Goal: Task Accomplishment & Management: Use online tool/utility

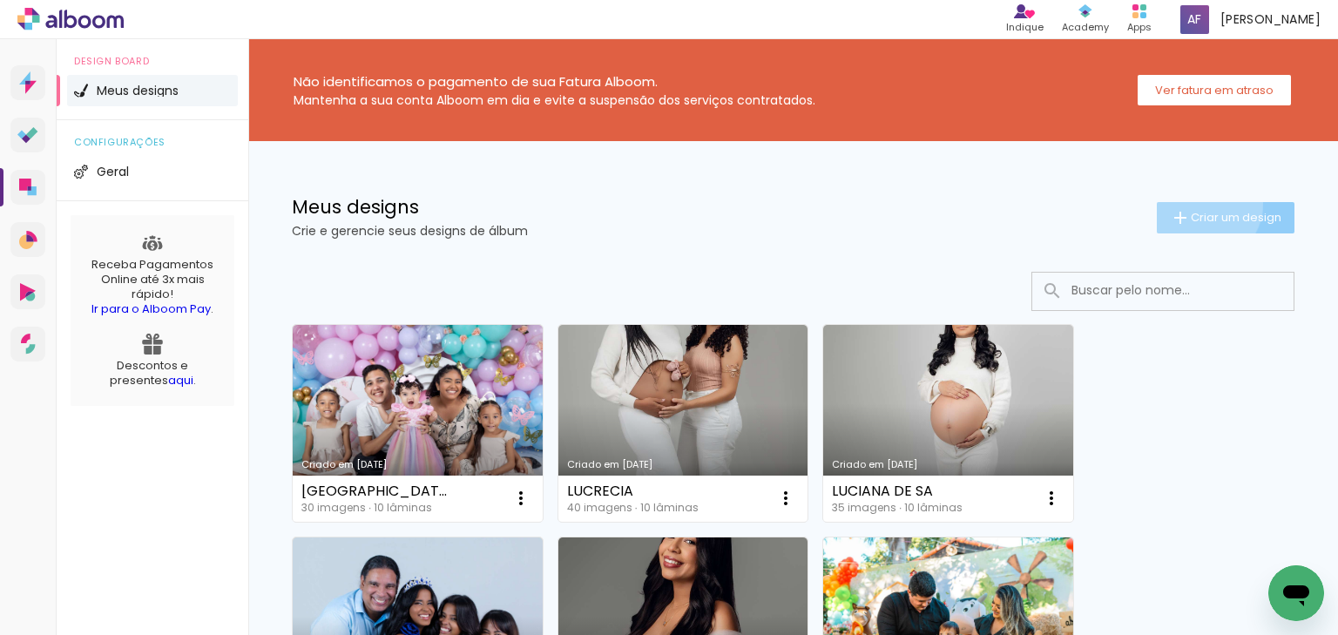
click at [1185, 202] on paper-button "Criar um design" at bounding box center [1226, 217] width 138 height 31
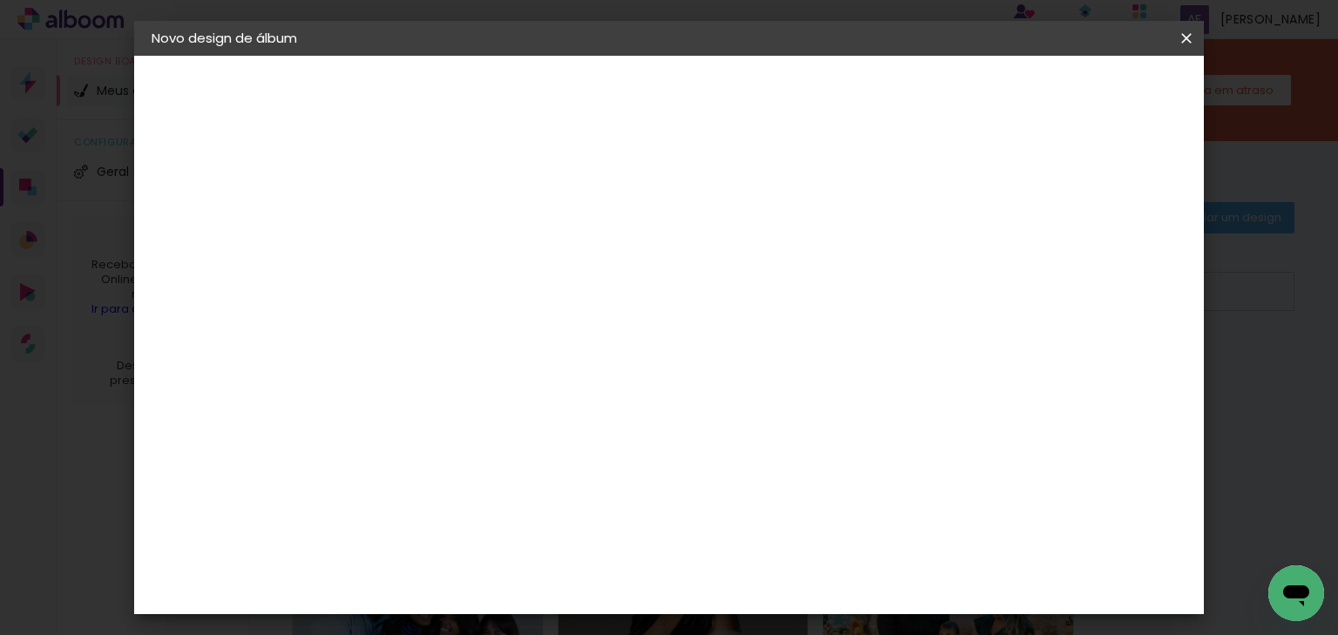
click at [436, 223] on input at bounding box center [436, 233] width 0 height 27
type input "[PERSON_NAME]"
type paper-input "[PERSON_NAME]"
click at [0, 0] on slot "Avançar" at bounding box center [0, 0] width 0 height 0
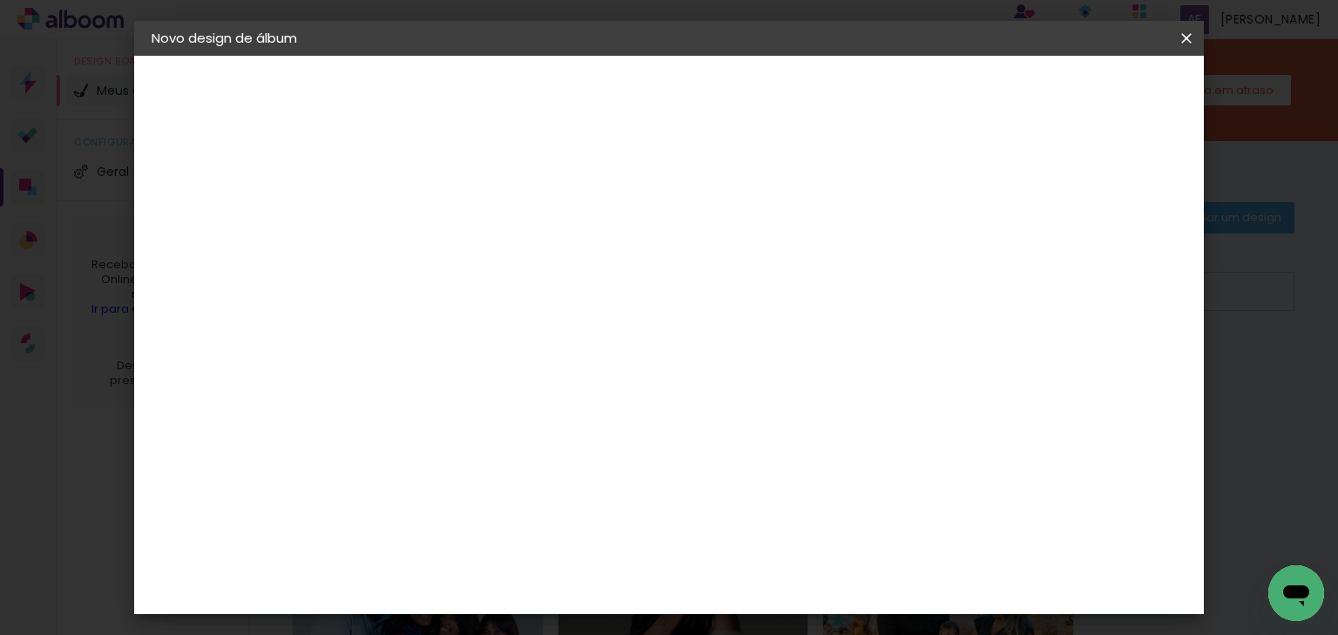
click at [479, 495] on div "ArtCollor" at bounding box center [455, 500] width 63 height 14
click at [762, 78] on link "Avançar" at bounding box center [715, 93] width 94 height 30
click at [531, 282] on paper-input-container "Linha" at bounding box center [480, 304] width 101 height 44
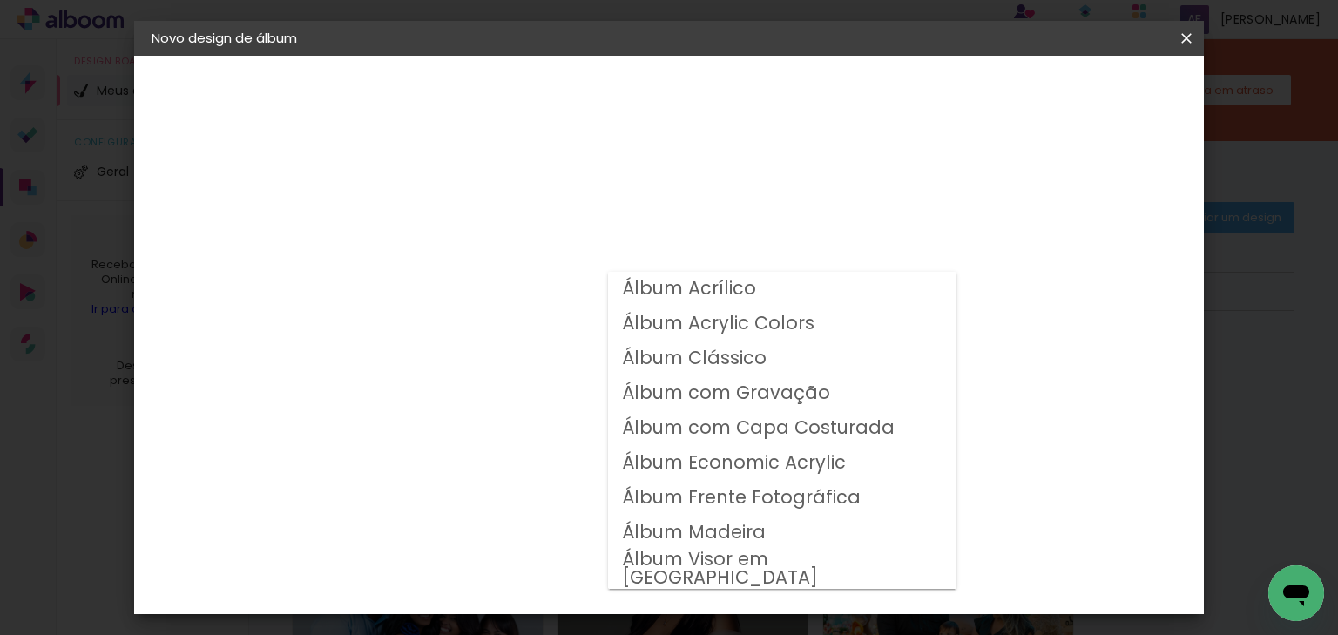
click at [0, 0] on slot "Álbum Clássico" at bounding box center [0, 0] width 0 height 0
type input "Álbum Clássico"
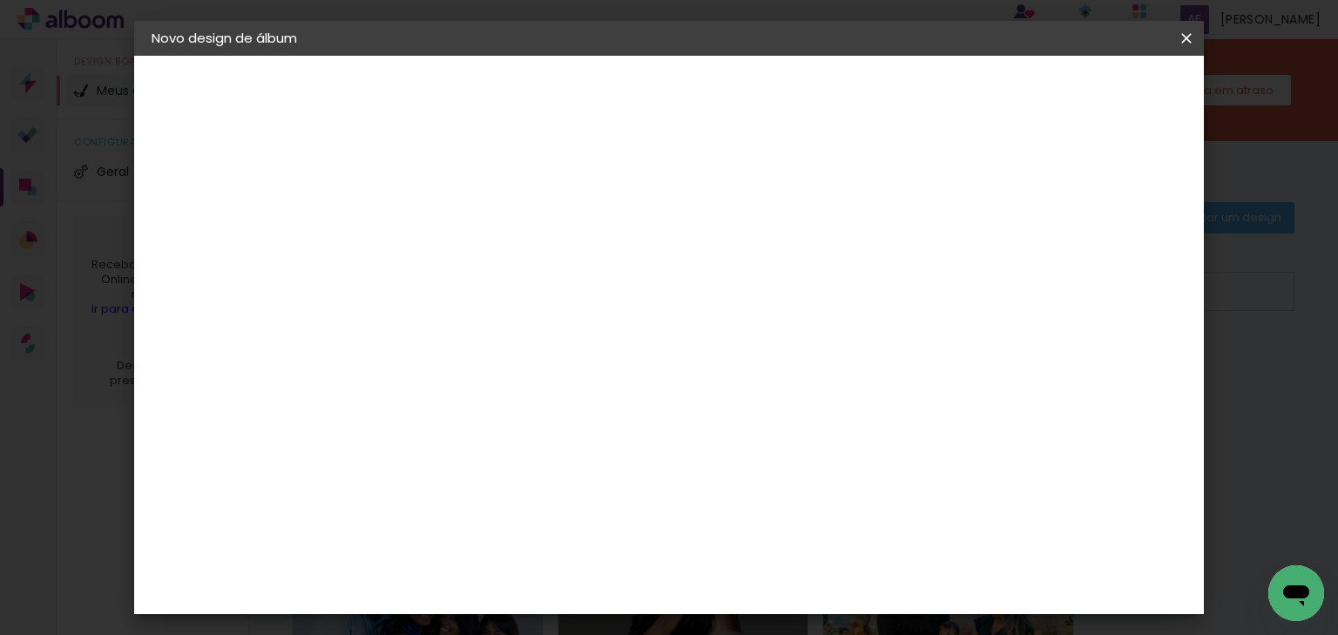
scroll to position [209, 0]
click at [554, 475] on span "20 × 20" at bounding box center [513, 493] width 81 height 36
click at [720, 101] on paper-button "Avançar" at bounding box center [677, 93] width 85 height 30
click at [807, 183] on div at bounding box center [799, 188] width 16 height 16
type paper-checkbox "on"
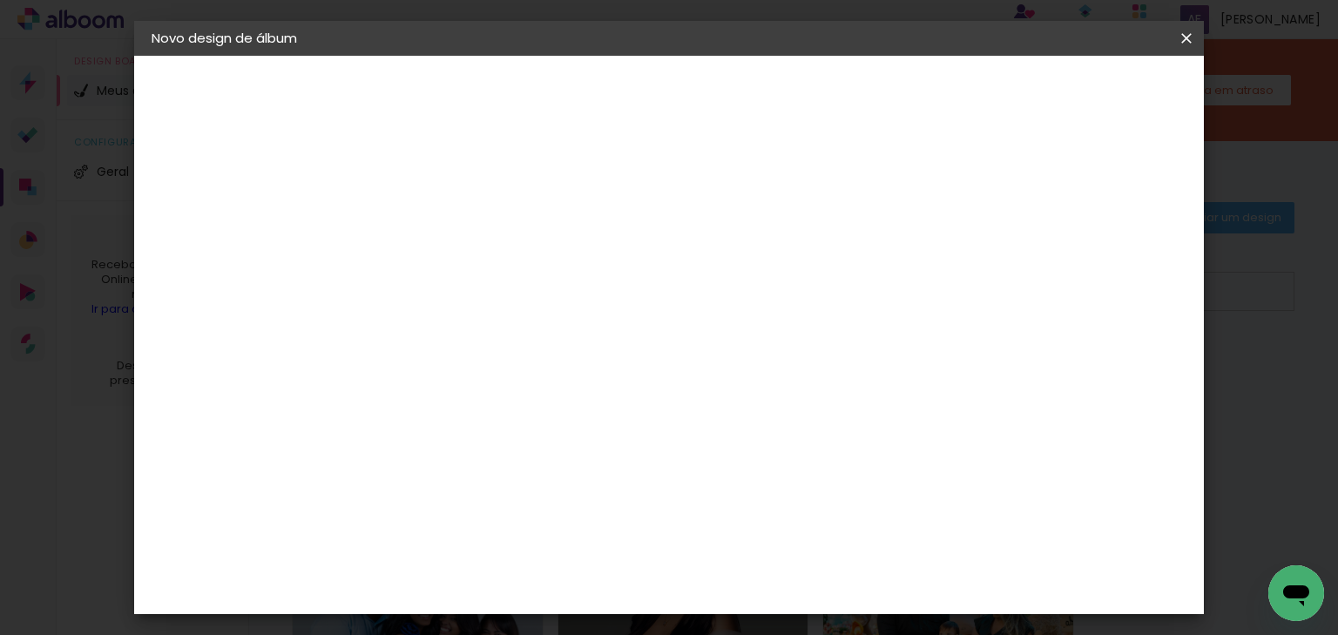
click at [923, 101] on paper-button "Iniciar design" at bounding box center [865, 93] width 114 height 30
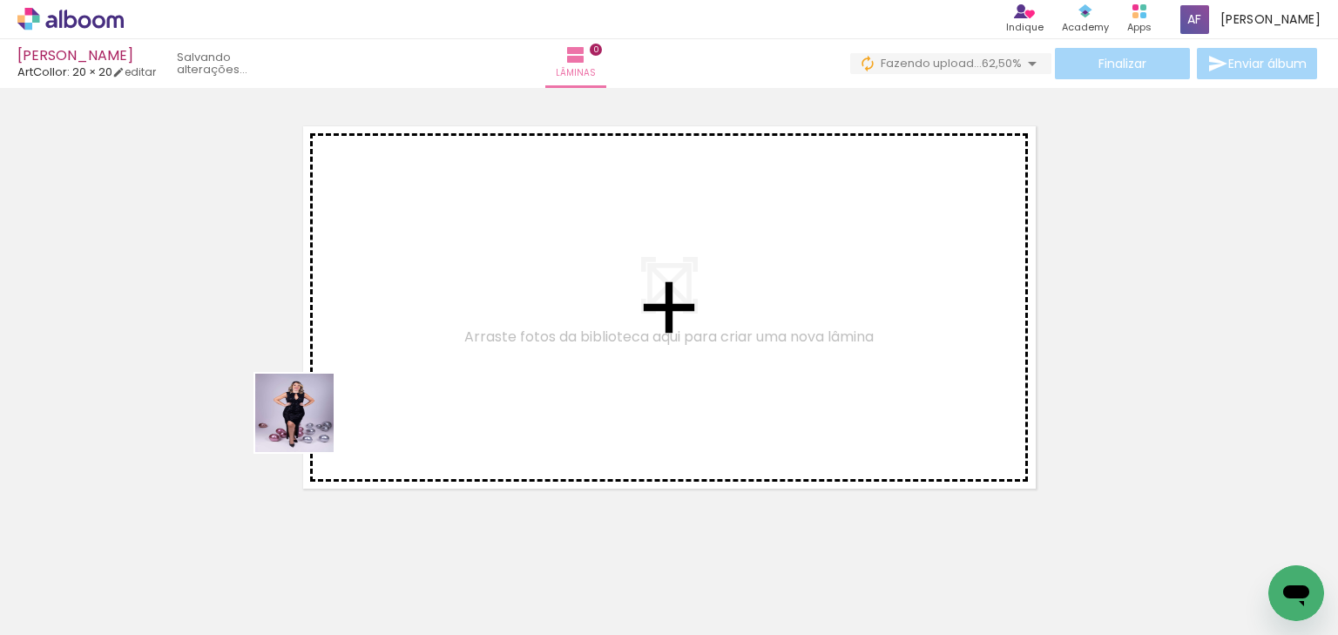
drag, startPoint x: 202, startPoint y: 565, endPoint x: 343, endPoint y: 371, distance: 239.4
click at [343, 371] on quentale-workspace at bounding box center [669, 317] width 1338 height 635
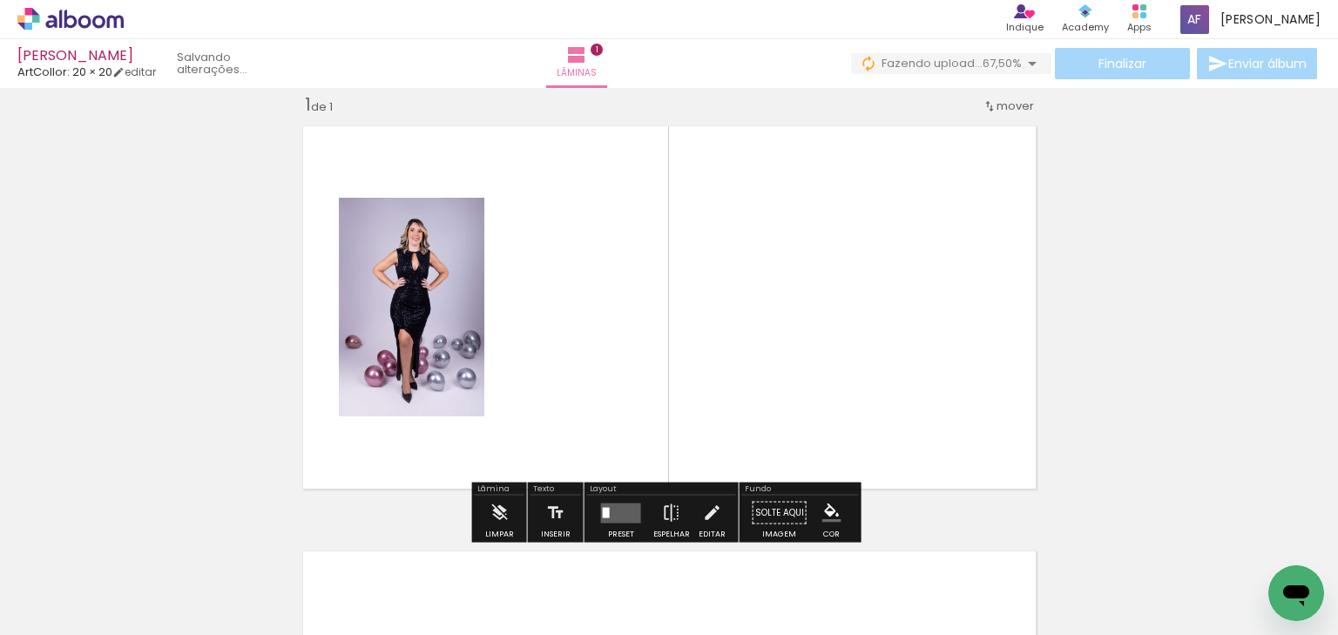
scroll to position [22, 0]
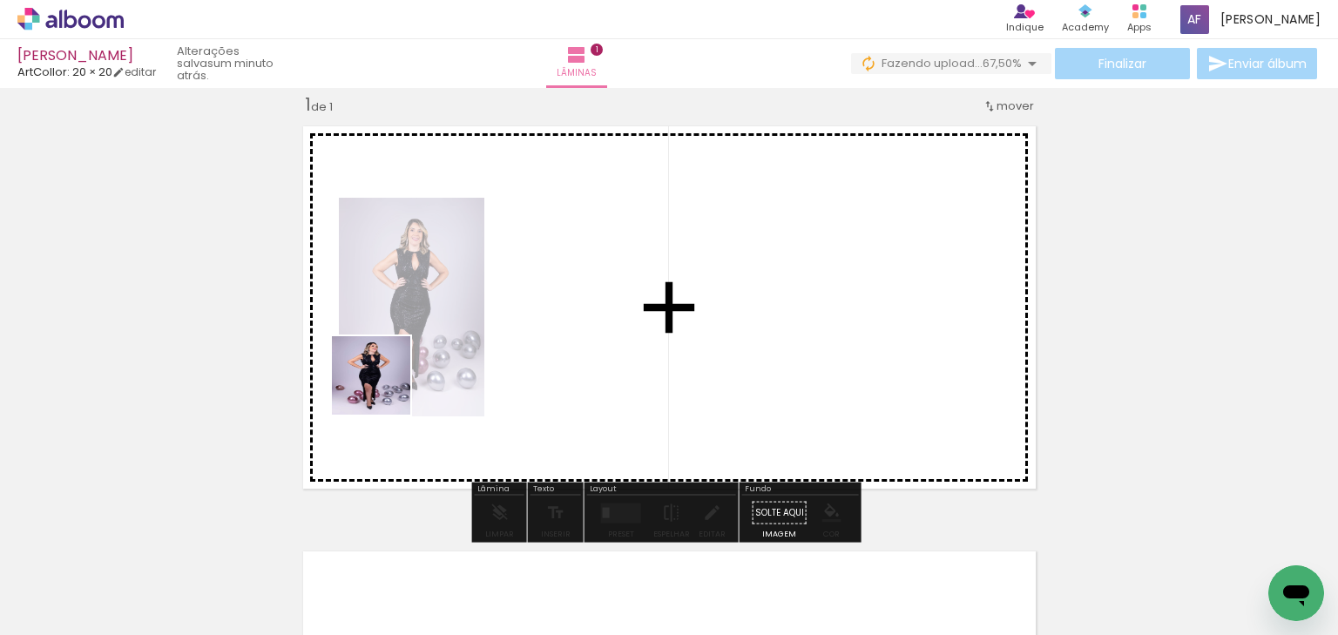
drag, startPoint x: 306, startPoint y: 565, endPoint x: 408, endPoint y: 366, distance: 224.0
click at [408, 365] on quentale-workspace at bounding box center [669, 317] width 1338 height 635
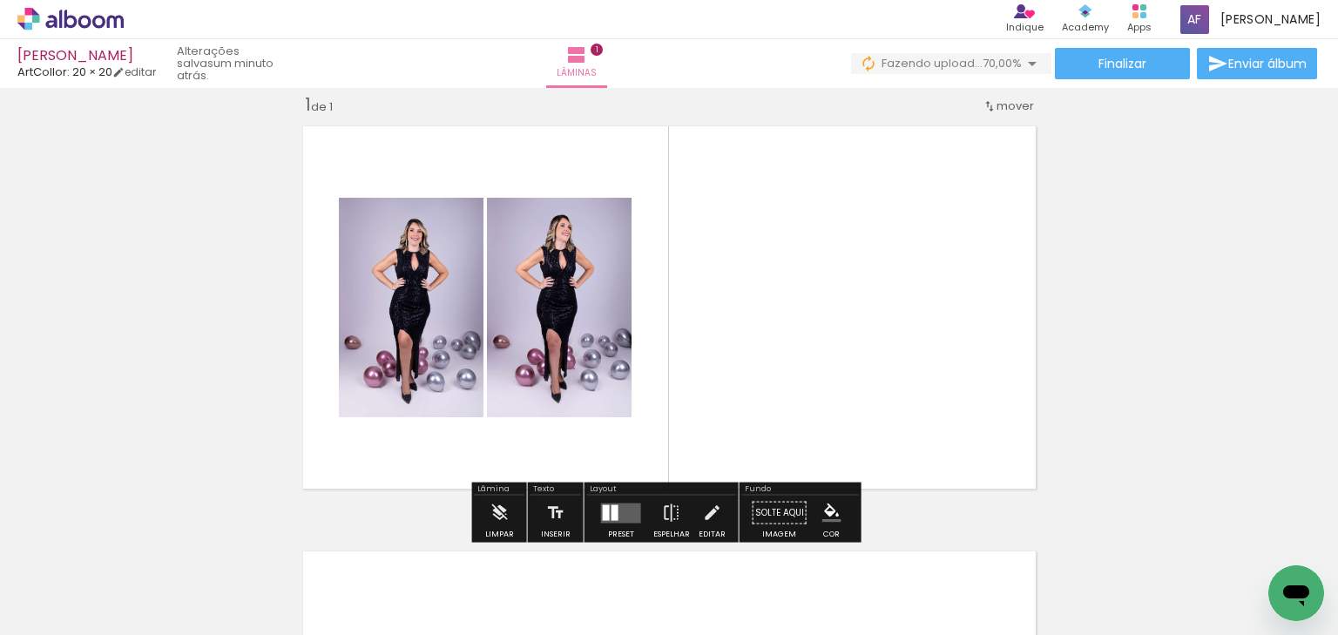
drag, startPoint x: 382, startPoint y: 574, endPoint x: 467, endPoint y: 380, distance: 212.2
click at [467, 380] on quentale-workspace at bounding box center [669, 317] width 1338 height 635
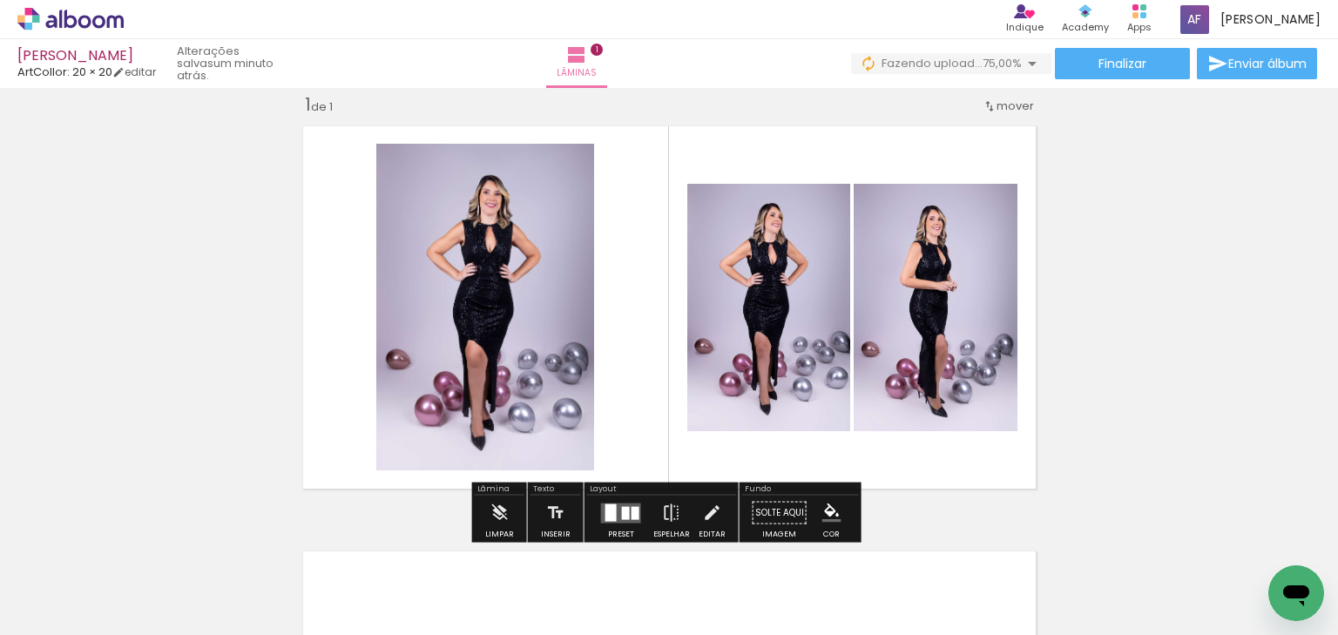
drag, startPoint x: 476, startPoint y: 583, endPoint x: 517, endPoint y: 411, distance: 176.4
click at [517, 411] on quentale-workspace at bounding box center [669, 317] width 1338 height 635
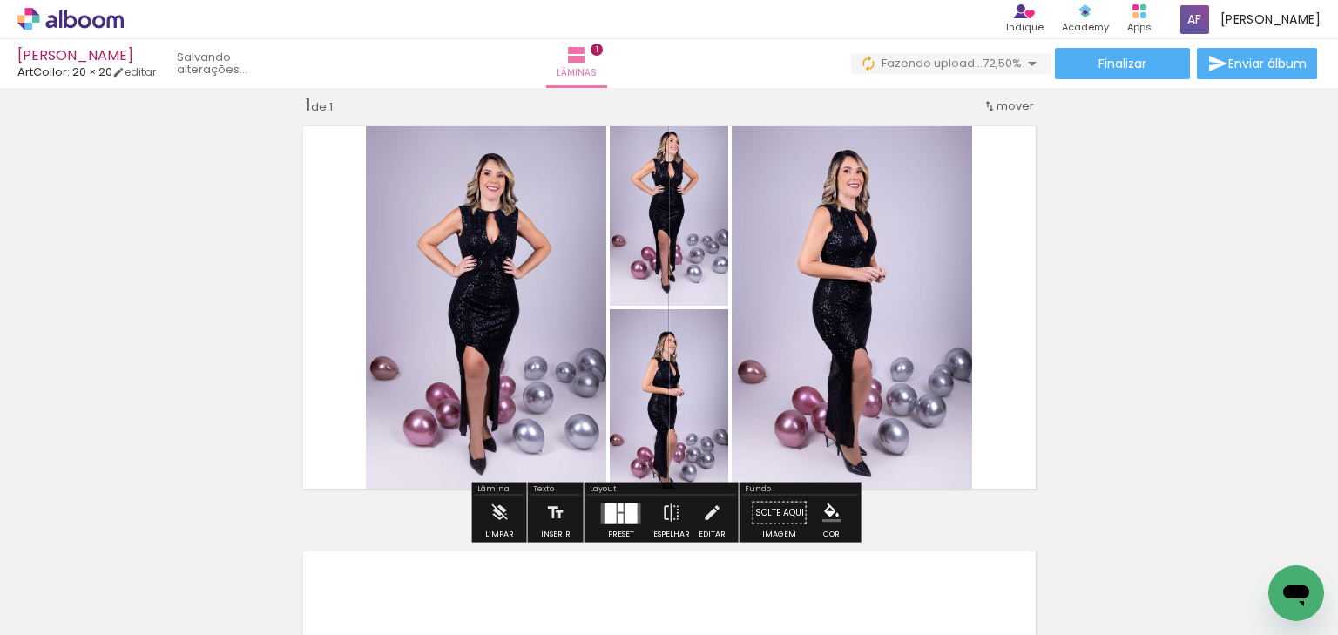
drag, startPoint x: 630, startPoint y: 516, endPoint x: 661, endPoint y: 498, distance: 35.9
click at [629, 516] on div at bounding box center [631, 513] width 12 height 20
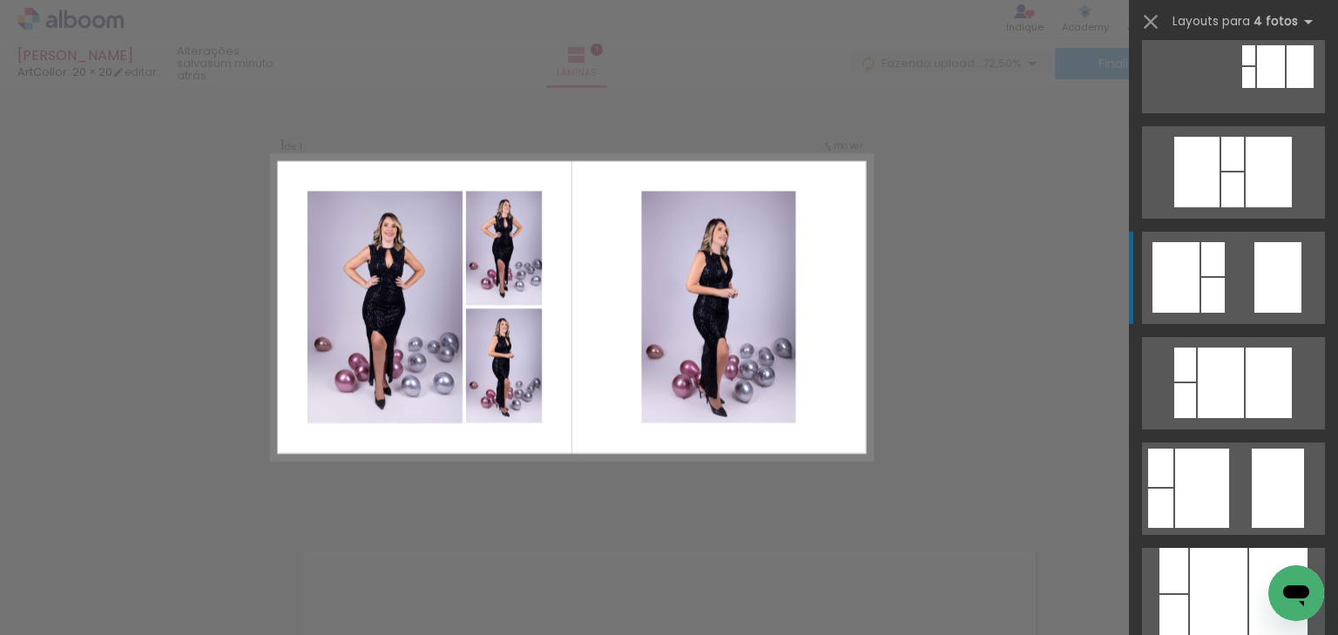
scroll to position [558, 0]
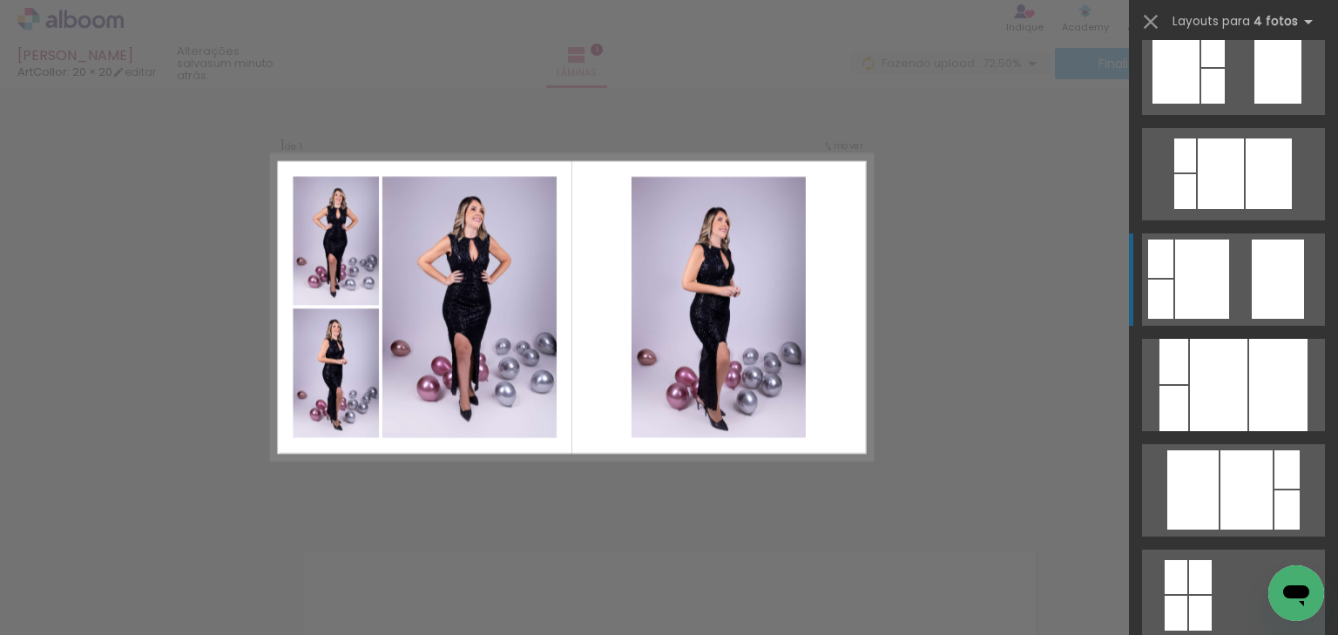
click at [1204, 293] on div at bounding box center [1202, 279] width 54 height 79
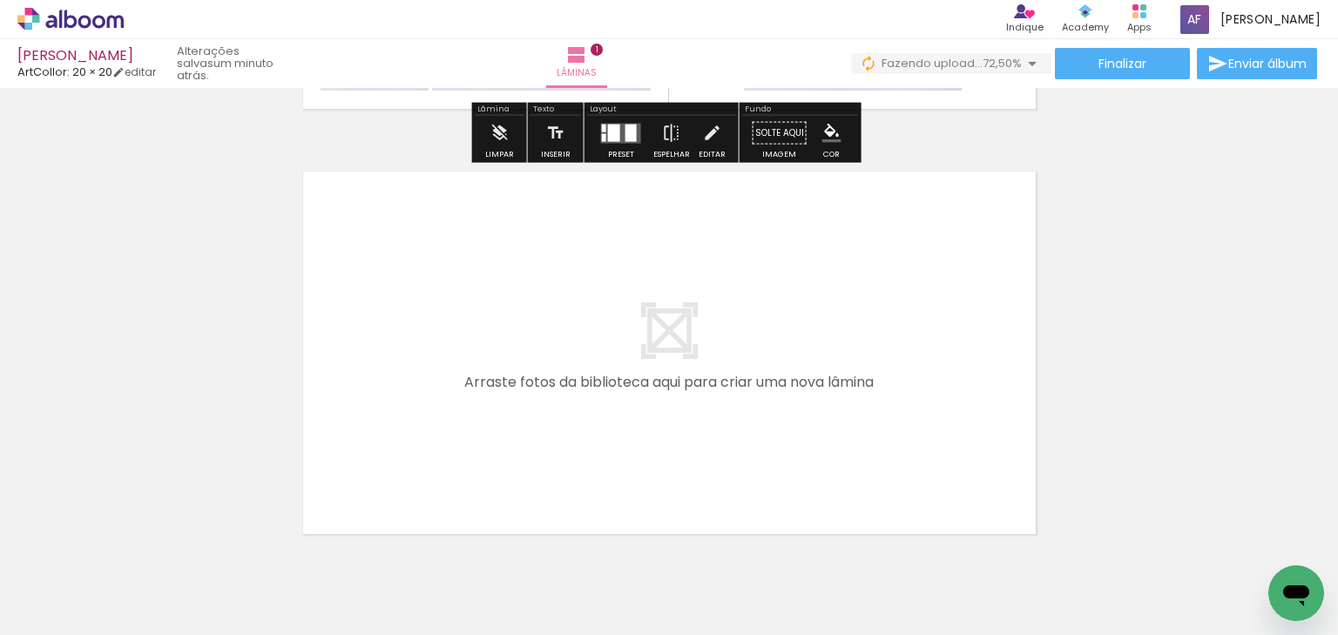
scroll to position [440, 0]
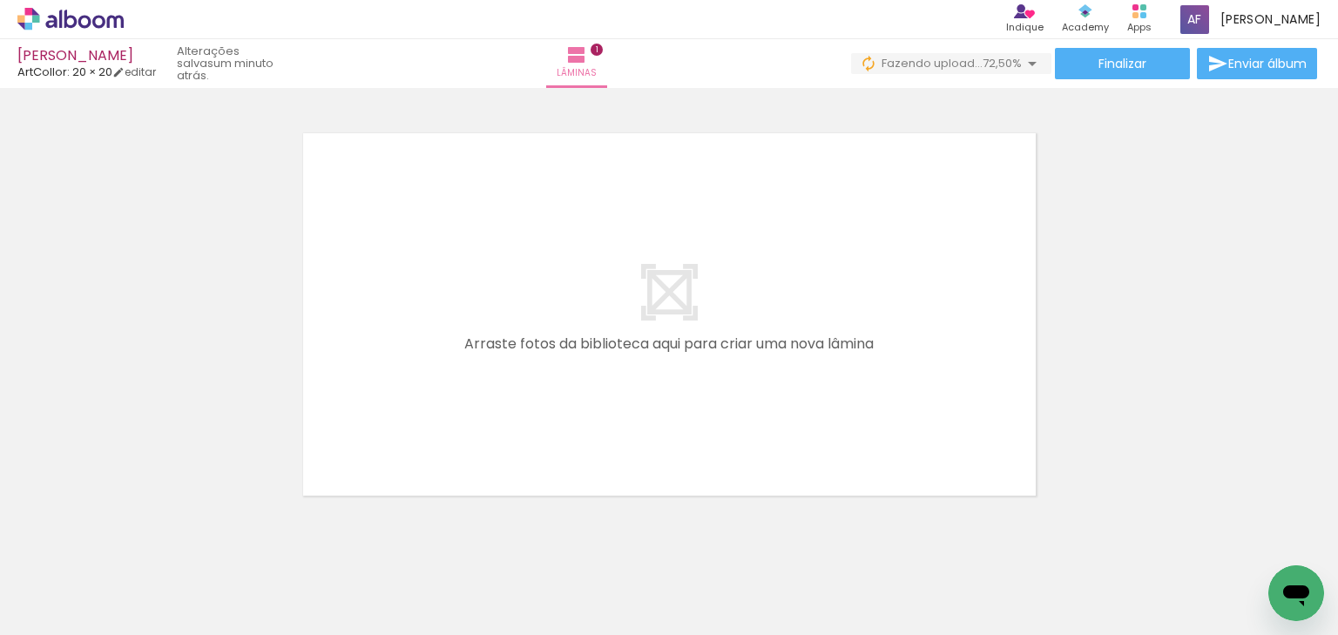
drag, startPoint x: 603, startPoint y: 565, endPoint x: 679, endPoint y: 528, distance: 85.3
click at [630, 453] on quentale-workspace at bounding box center [669, 317] width 1338 height 635
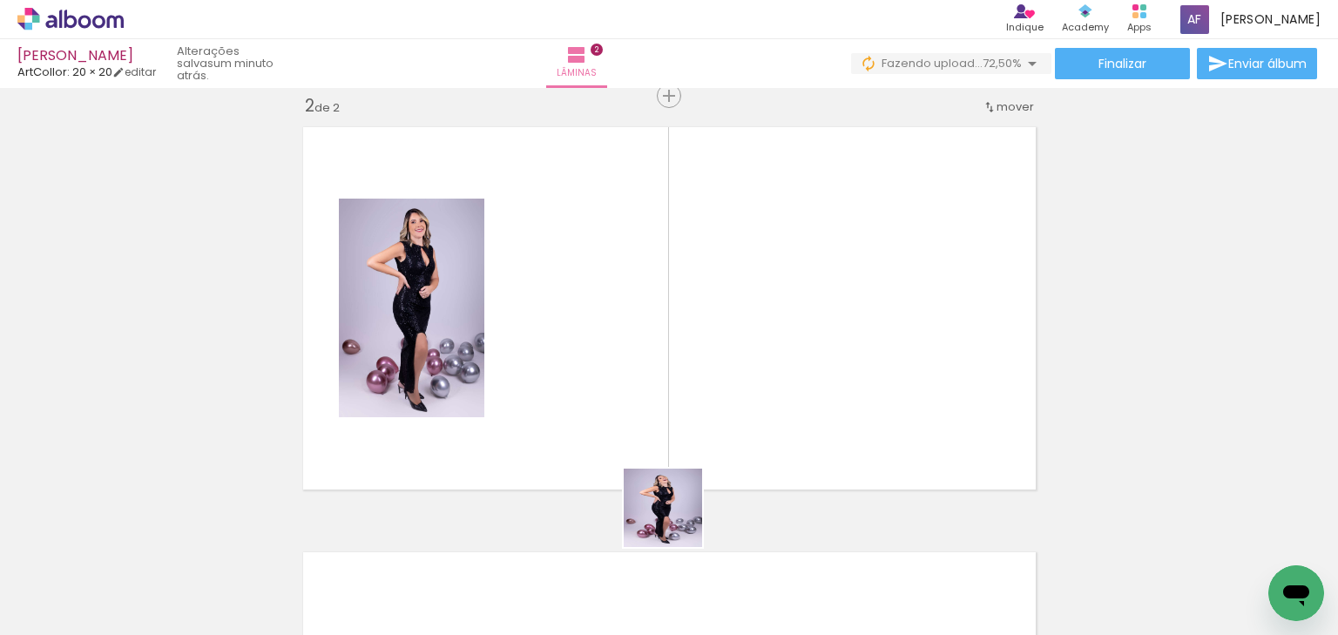
scroll to position [447, 0]
drag, startPoint x: 671, startPoint y: 573, endPoint x: 719, endPoint y: 554, distance: 51.6
click at [677, 477] on quentale-workspace at bounding box center [669, 317] width 1338 height 635
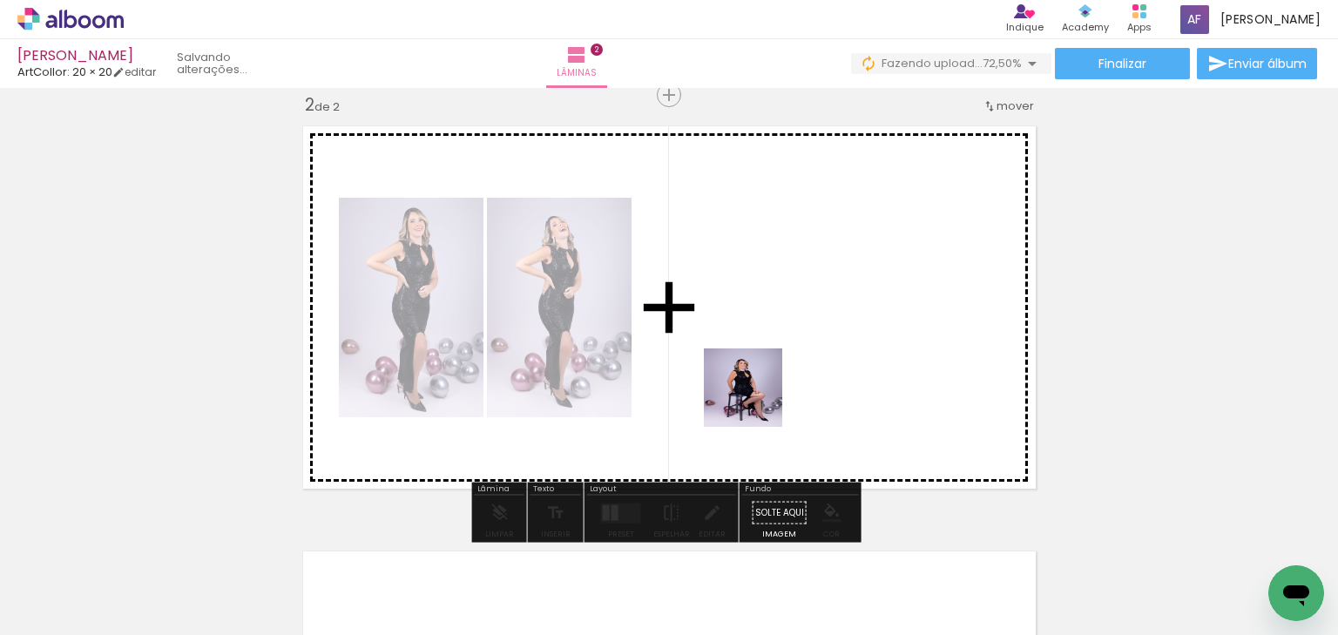
drag, startPoint x: 761, startPoint y: 434, endPoint x: 760, endPoint y: 402, distance: 32.2
click at [756, 399] on quentale-workspace at bounding box center [669, 317] width 1338 height 635
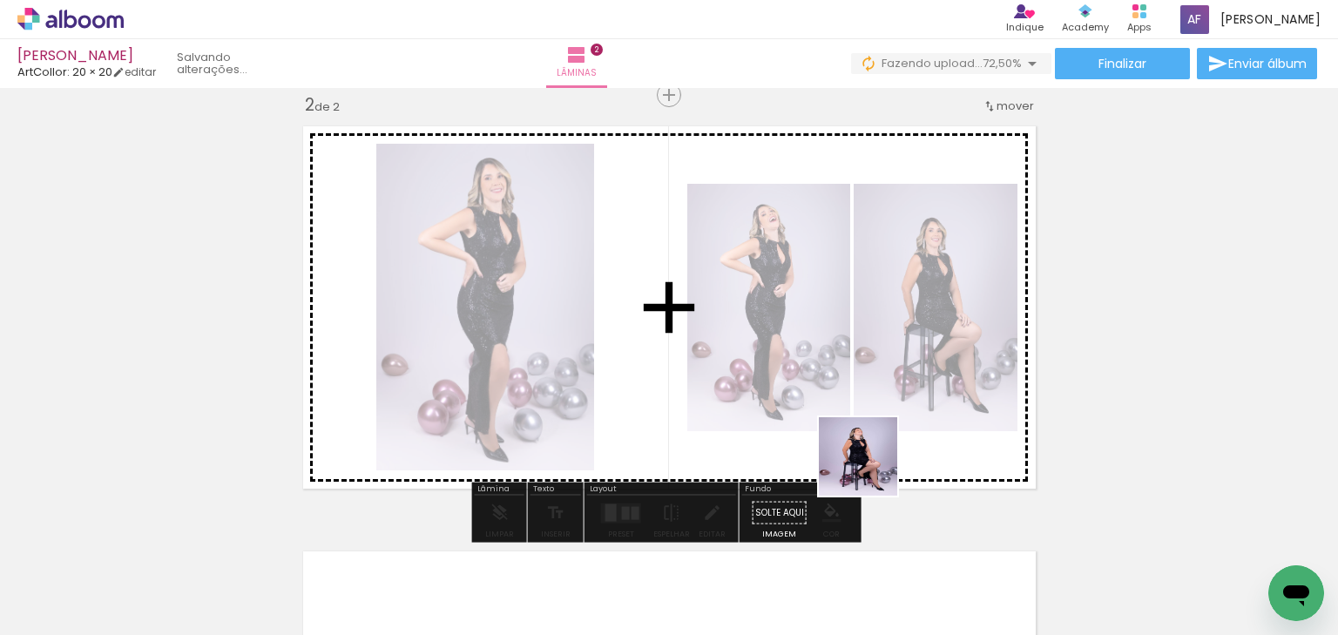
drag, startPoint x: 877, startPoint y: 576, endPoint x: 886, endPoint y: 460, distance: 116.2
click at [875, 460] on quentale-workspace at bounding box center [669, 317] width 1338 height 635
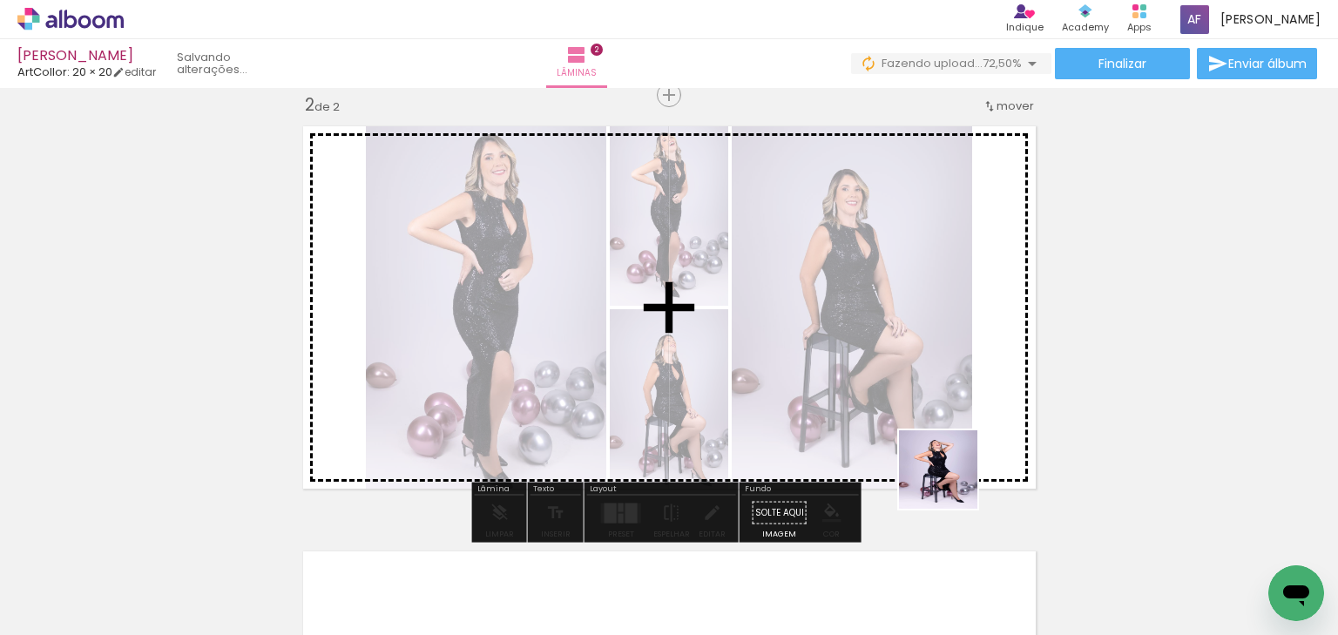
drag, startPoint x: 952, startPoint y: 488, endPoint x: 949, endPoint y: 426, distance: 61.9
click at [949, 427] on quentale-workspace at bounding box center [669, 317] width 1338 height 635
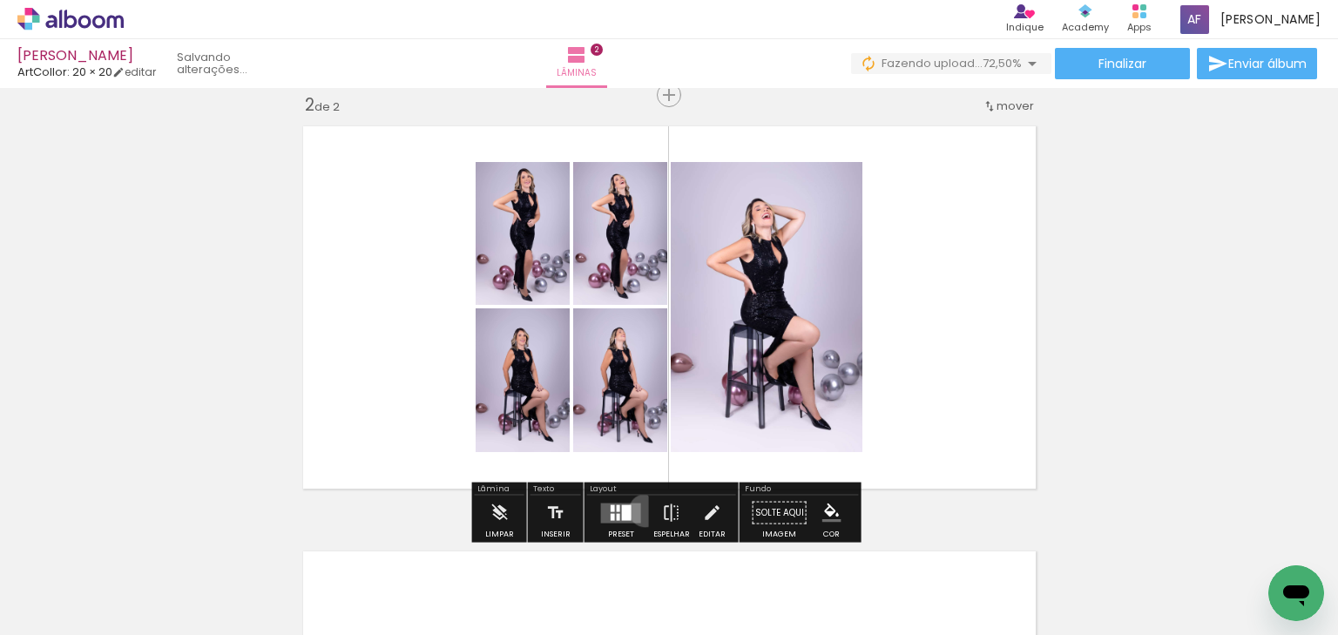
click at [641, 510] on paper-button "Preset" at bounding box center [621, 518] width 56 height 44
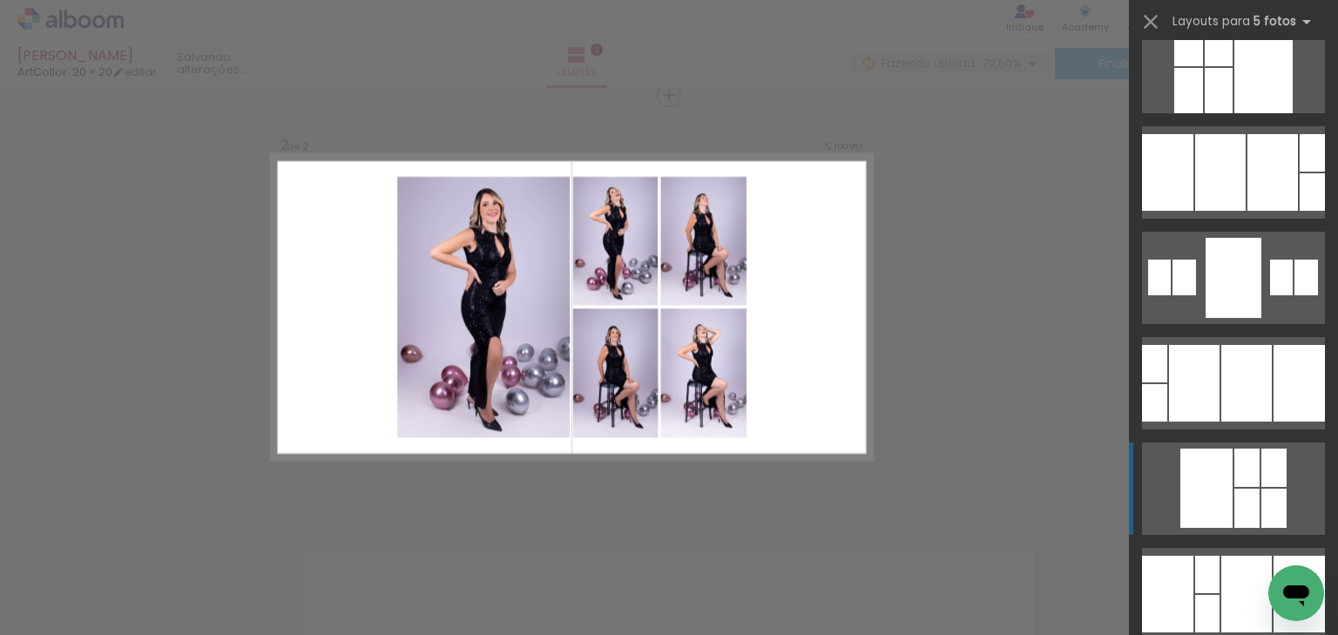
scroll to position [558, 0]
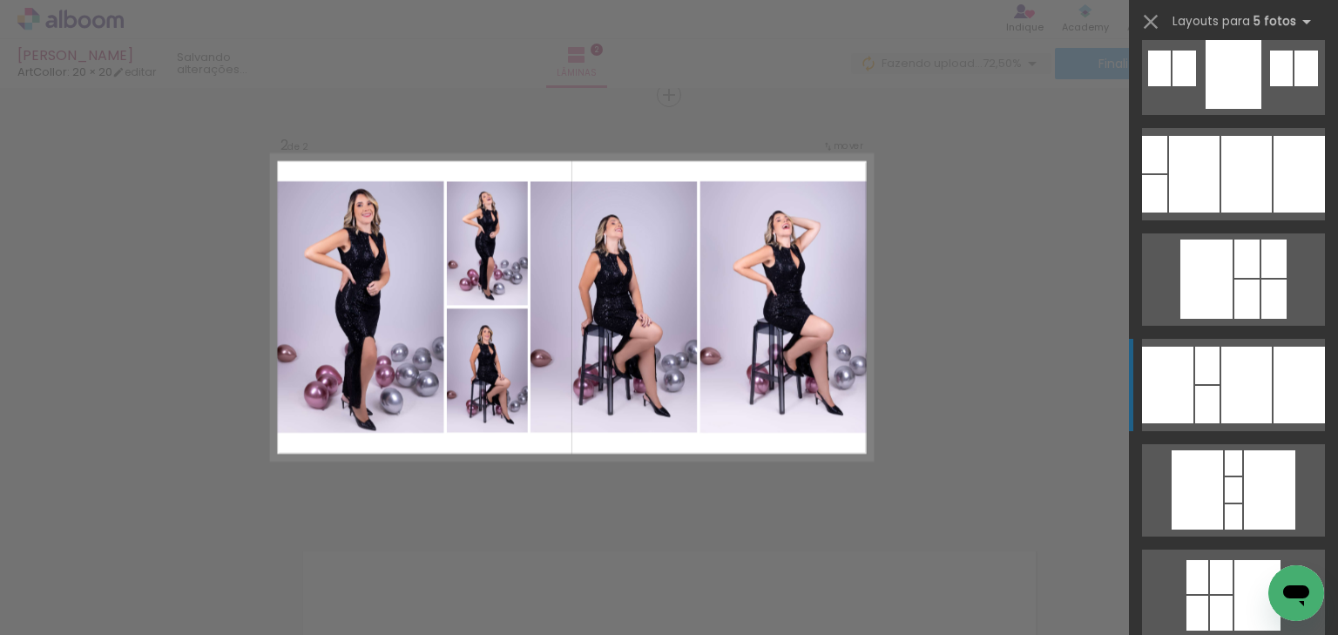
click at [1230, 404] on div at bounding box center [1246, 385] width 51 height 77
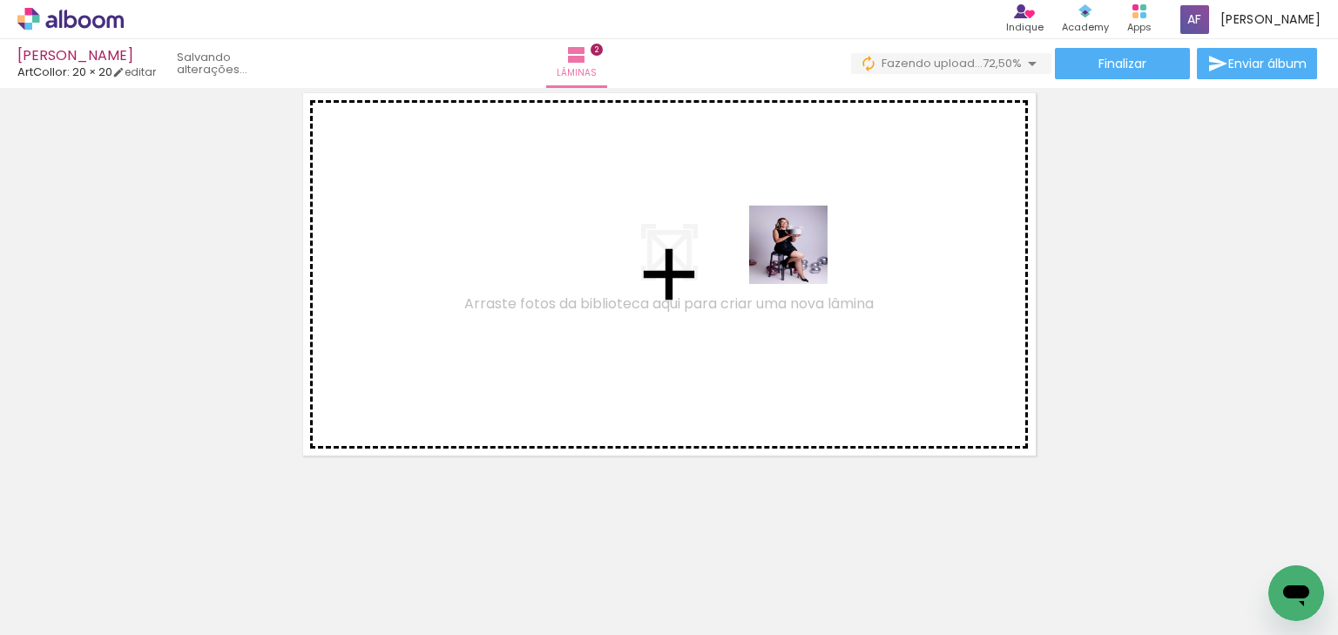
drag, startPoint x: 848, startPoint y: 287, endPoint x: 774, endPoint y: 246, distance: 85.0
click at [774, 244] on quentale-workspace at bounding box center [669, 317] width 1338 height 635
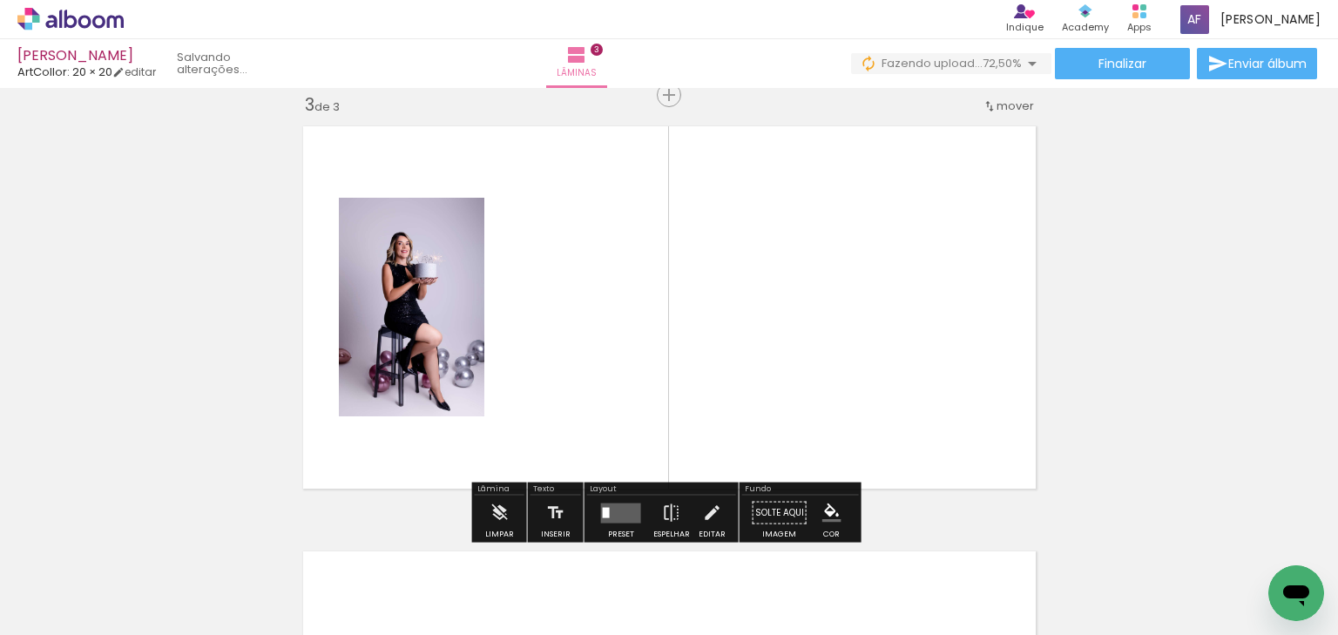
scroll to position [0, 702]
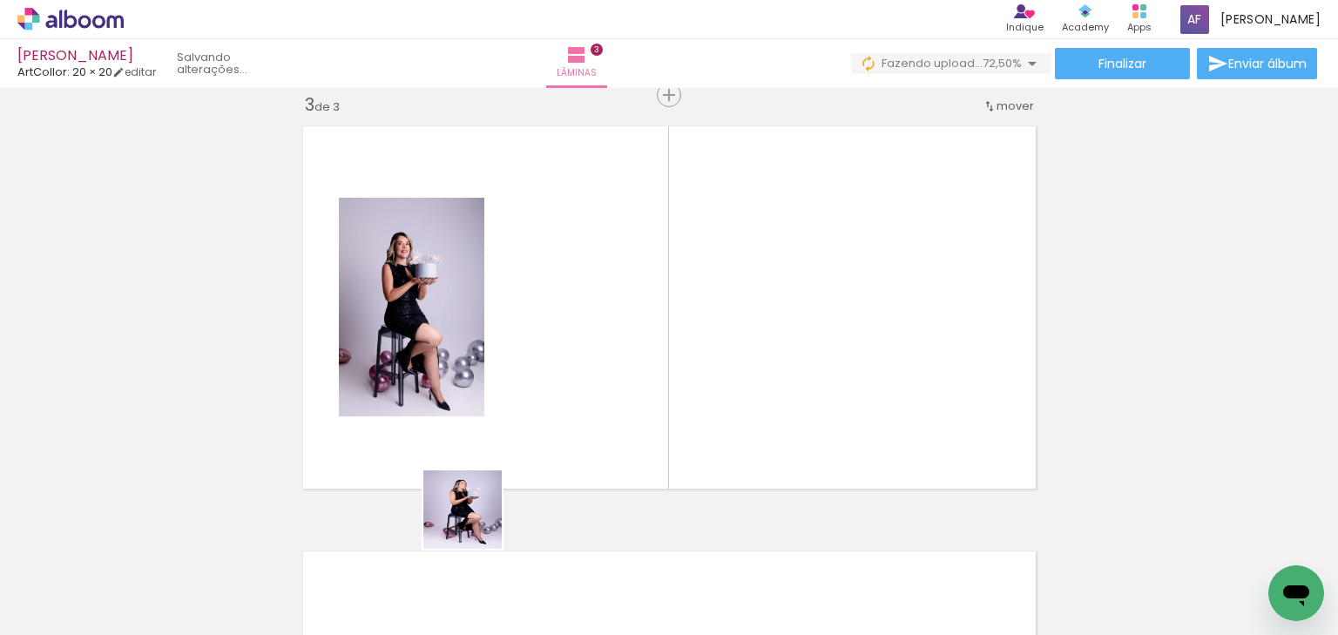
drag, startPoint x: 470, startPoint y: 569, endPoint x: 495, endPoint y: 458, distance: 113.5
click at [492, 453] on quentale-workspace at bounding box center [669, 317] width 1338 height 635
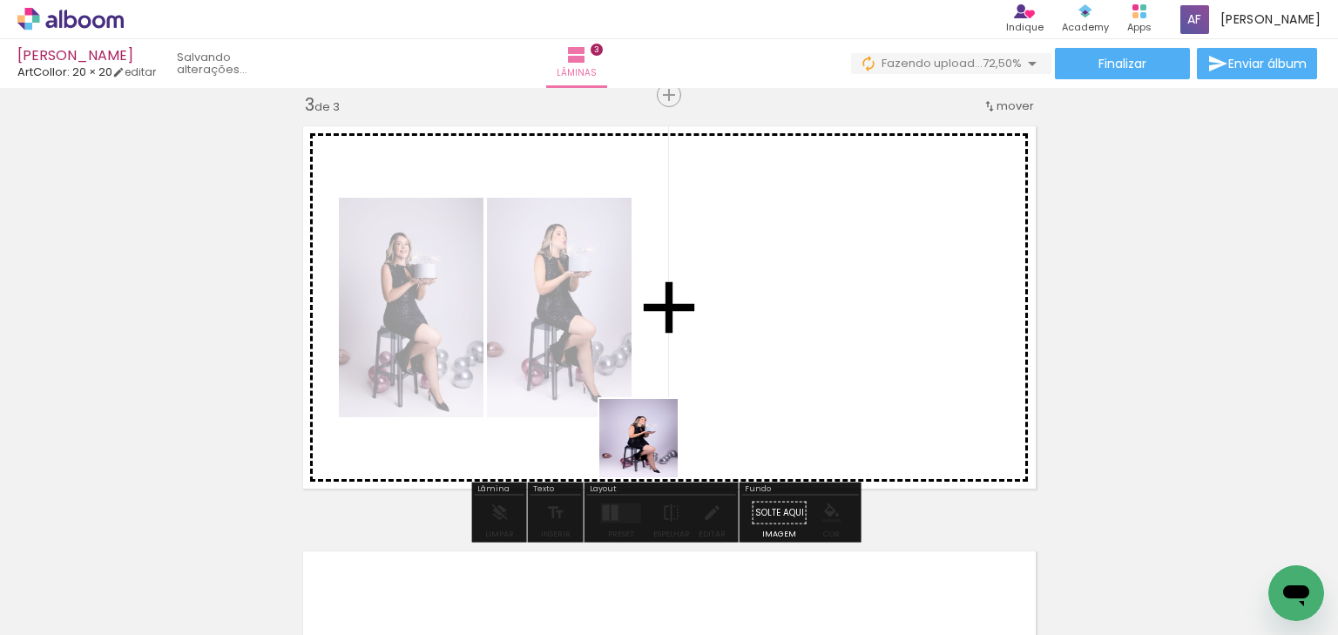
drag, startPoint x: 565, startPoint y: 605, endPoint x: 706, endPoint y: 421, distance: 232.4
click at [703, 419] on quentale-workspace at bounding box center [669, 317] width 1338 height 635
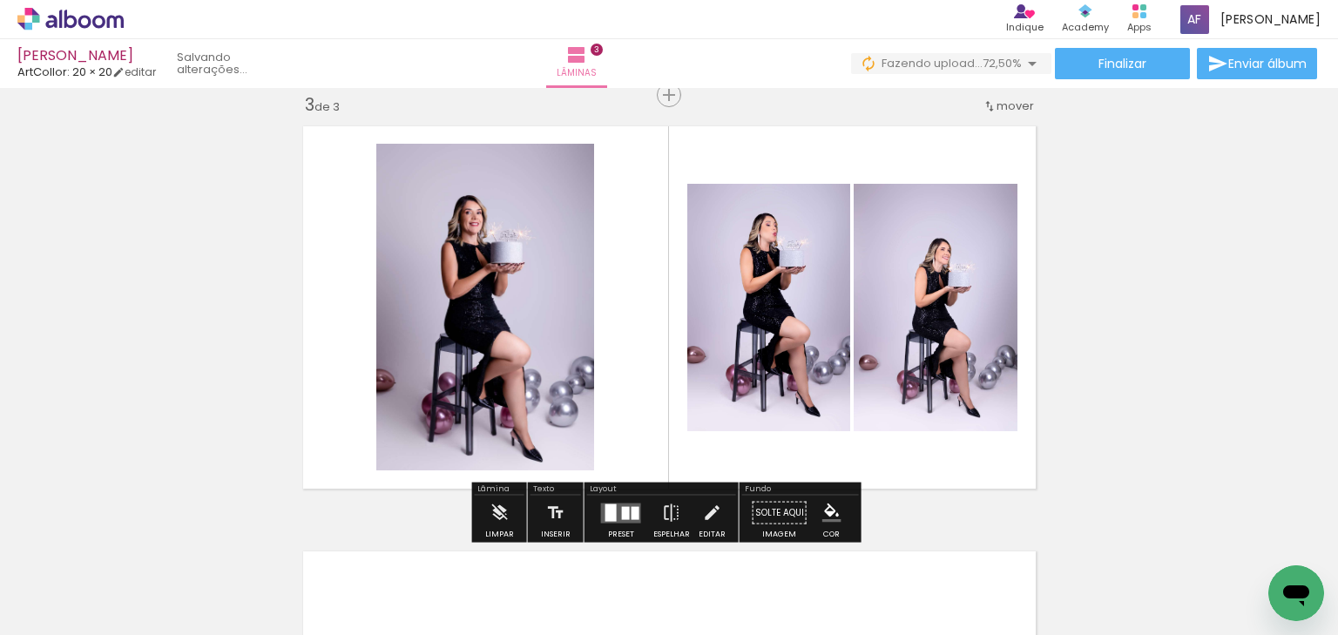
drag, startPoint x: 668, startPoint y: 584, endPoint x: 731, endPoint y: 450, distance: 148.1
click at [734, 379] on quentale-workspace at bounding box center [669, 317] width 1338 height 635
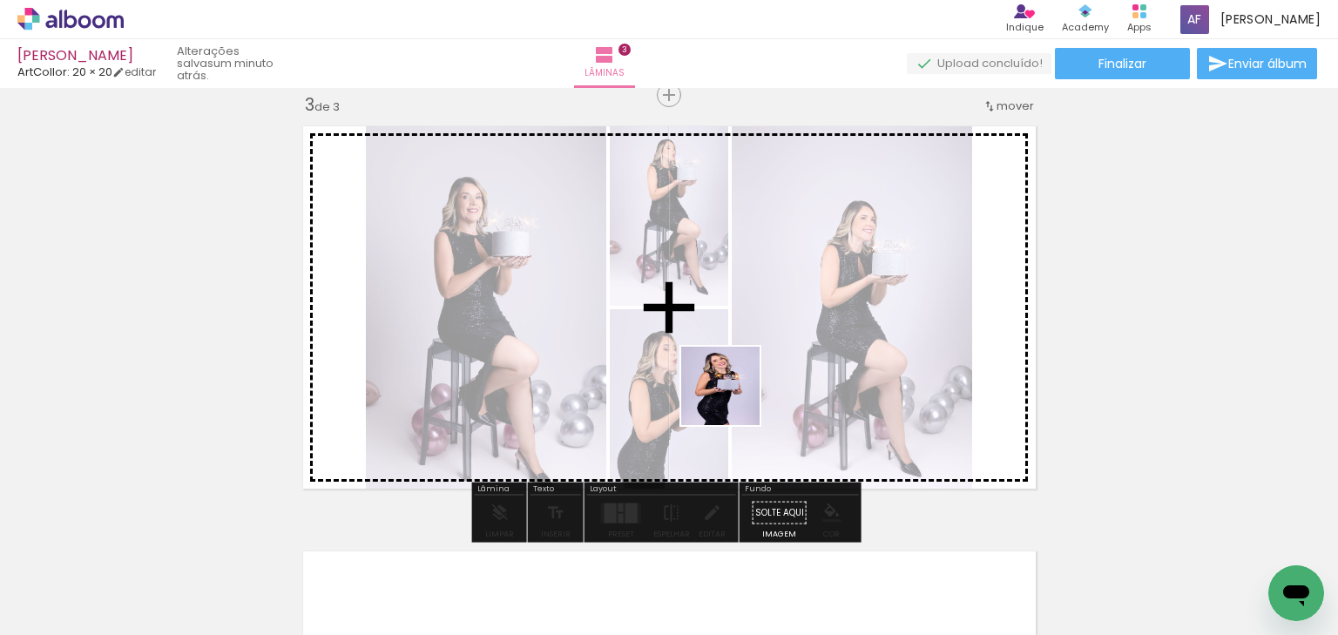
drag, startPoint x: 740, startPoint y: 565, endPoint x: 840, endPoint y: 568, distance: 100.2
click at [733, 343] on quentale-workspace at bounding box center [669, 317] width 1338 height 635
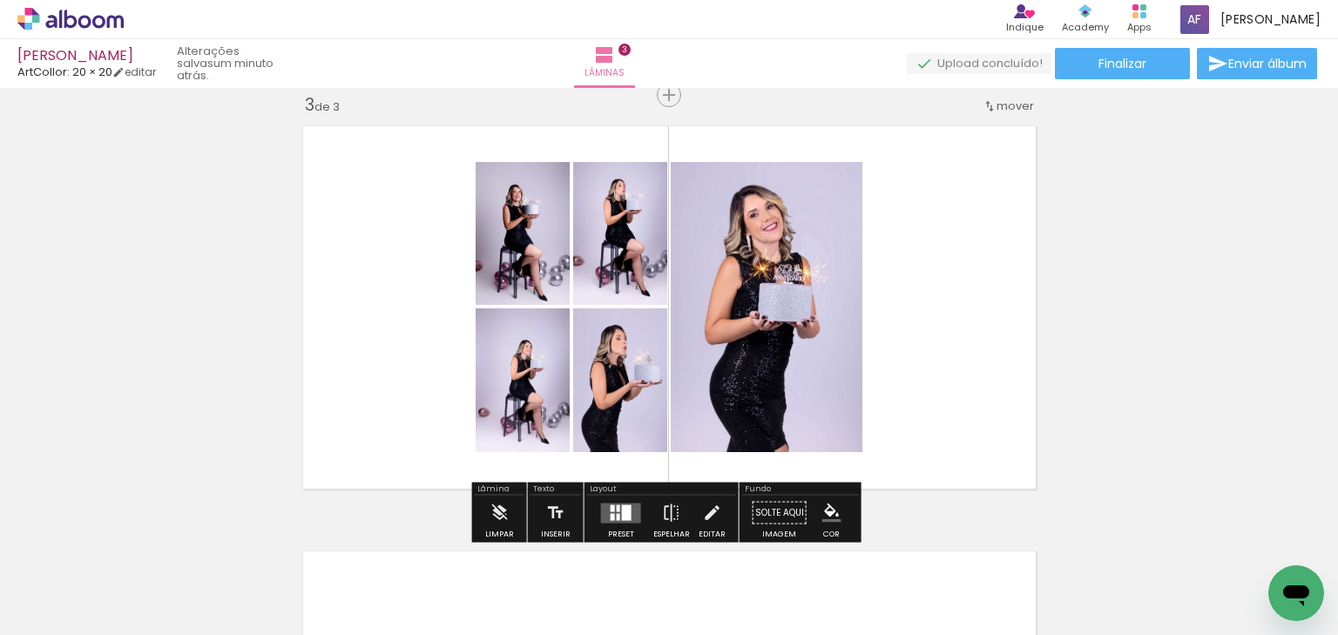
drag, startPoint x: 860, startPoint y: 617, endPoint x: 841, endPoint y: 328, distance: 289.0
click at [841, 328] on quentale-workspace at bounding box center [669, 317] width 1338 height 635
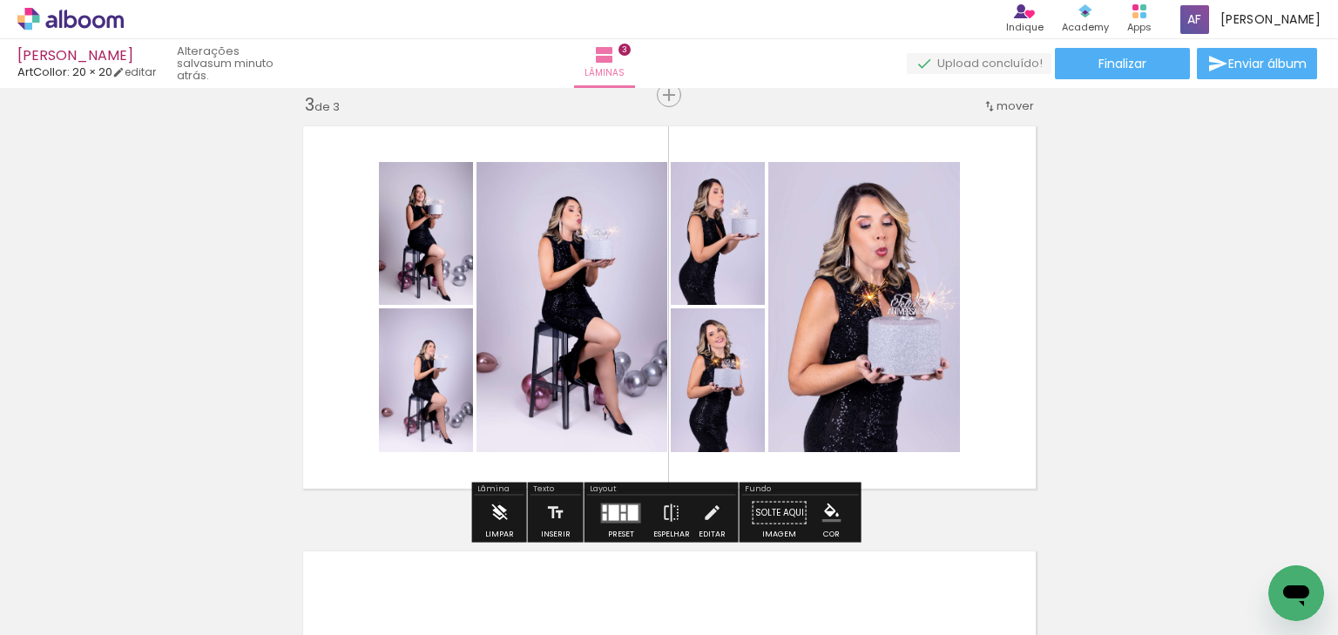
click at [499, 502] on iron-icon at bounding box center [499, 513] width 19 height 35
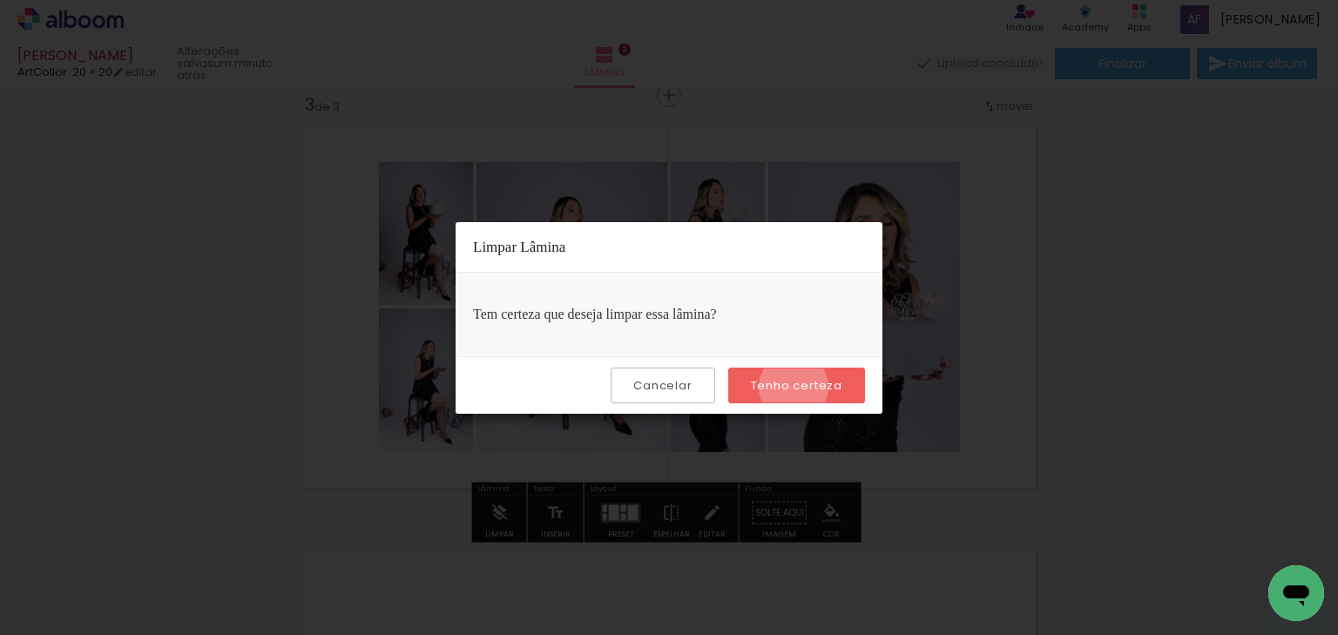
click at [0, 0] on slot "Tenho certeza" at bounding box center [0, 0] width 0 height 0
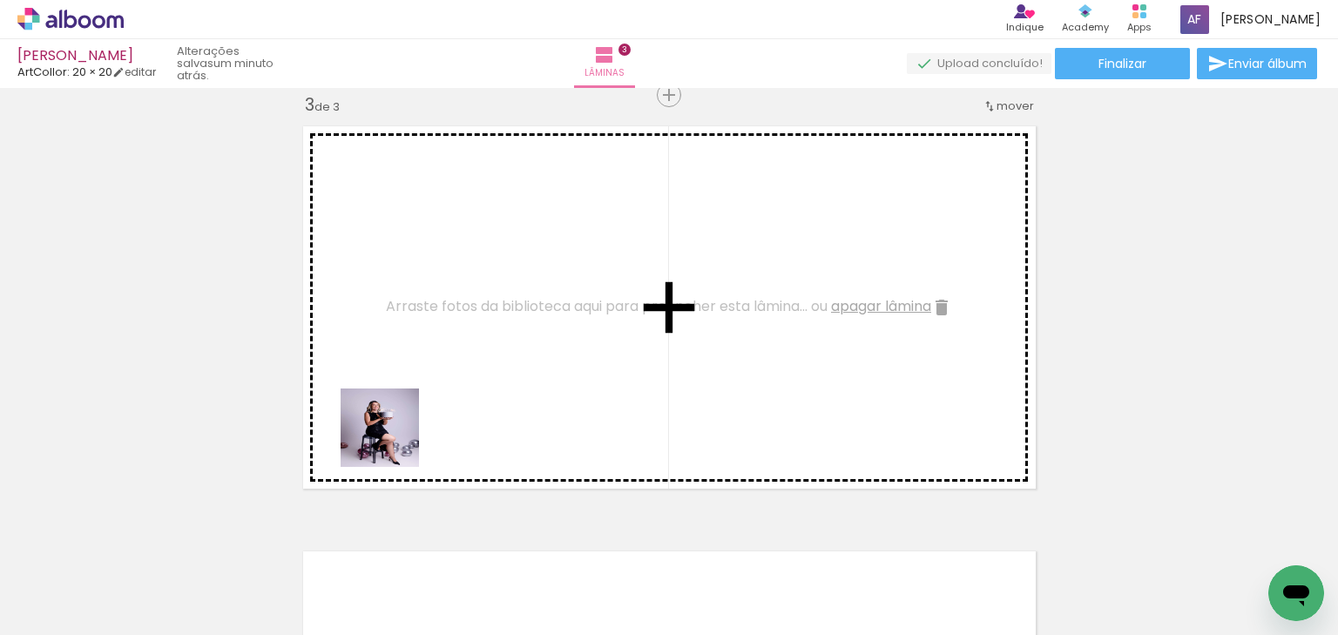
drag, startPoint x: 393, startPoint y: 441, endPoint x: 423, endPoint y: 515, distance: 80.1
click at [397, 432] on quentale-workspace at bounding box center [669, 317] width 1338 height 635
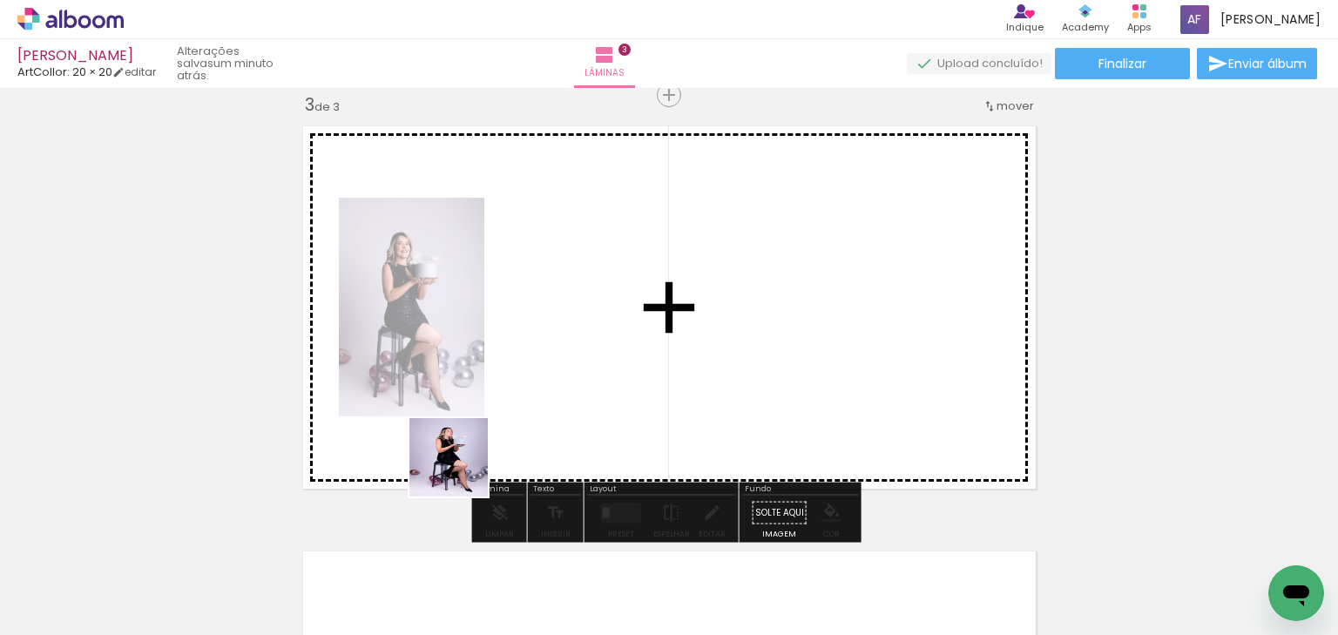
drag, startPoint x: 446, startPoint y: 565, endPoint x: 468, endPoint y: 443, distance: 123.9
click at [468, 443] on quentale-workspace at bounding box center [669, 317] width 1338 height 635
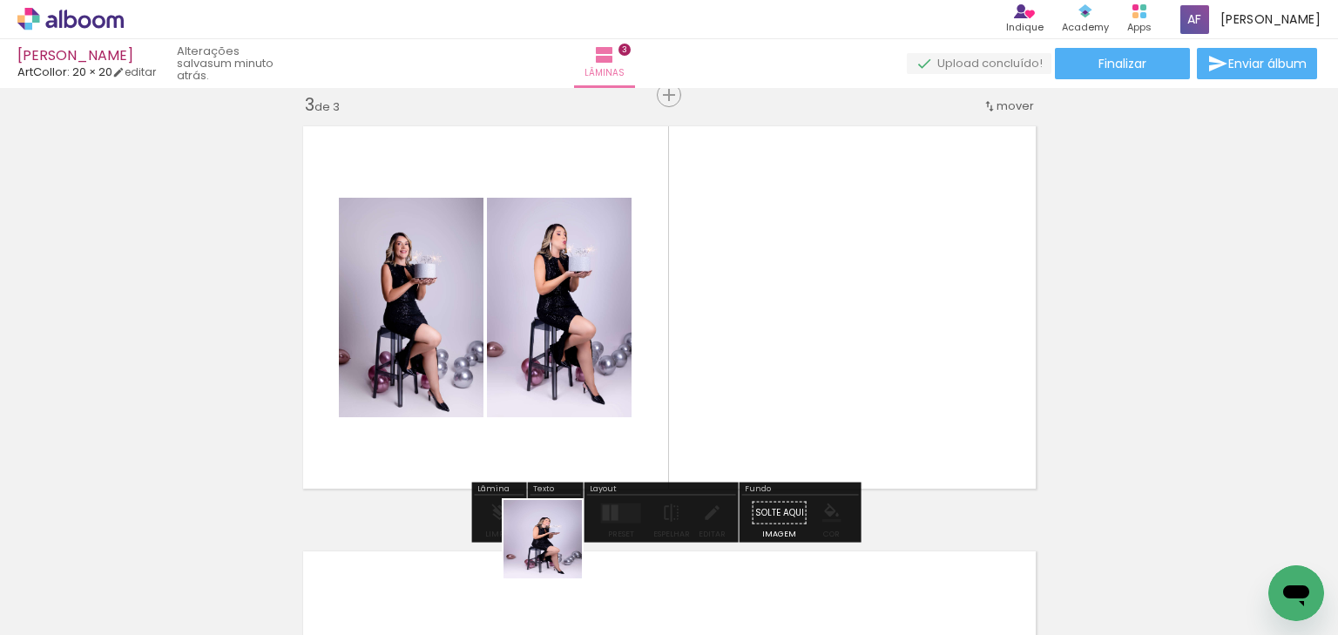
drag, startPoint x: 552, startPoint y: 580, endPoint x: 555, endPoint y: 428, distance: 152.5
click at [555, 428] on quentale-workspace at bounding box center [669, 317] width 1338 height 635
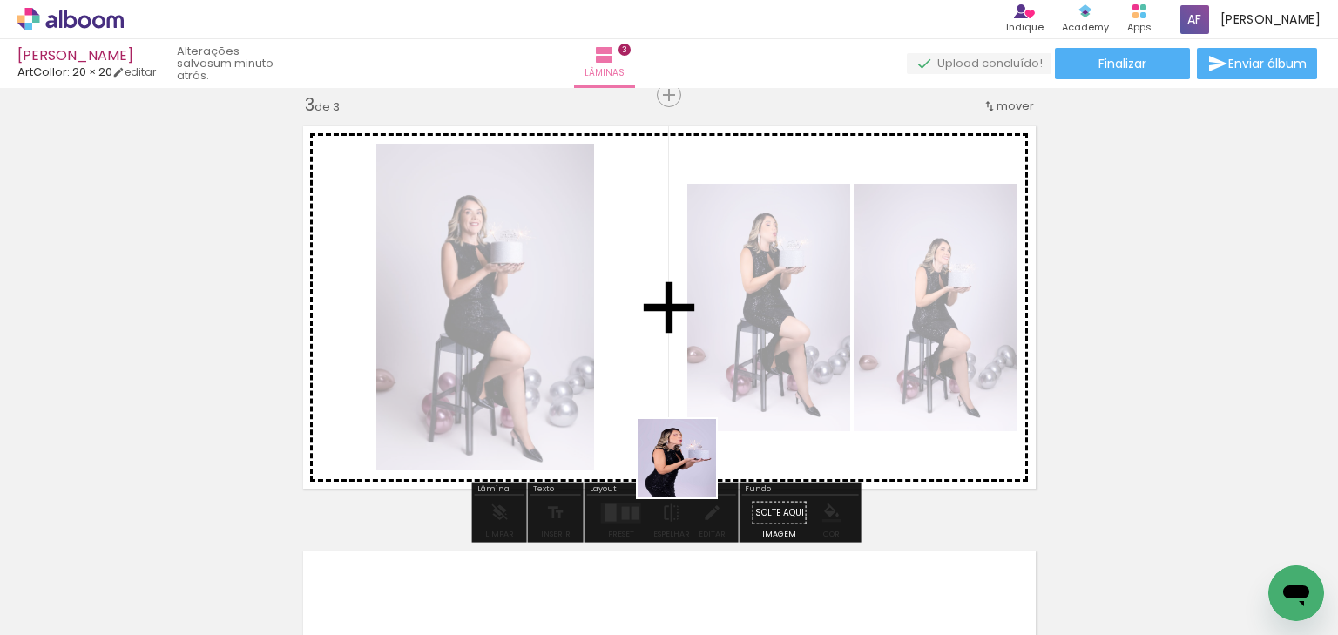
drag, startPoint x: 690, startPoint y: 471, endPoint x: 694, endPoint y: 443, distance: 29.1
click at [694, 443] on quentale-workspace at bounding box center [669, 317] width 1338 height 635
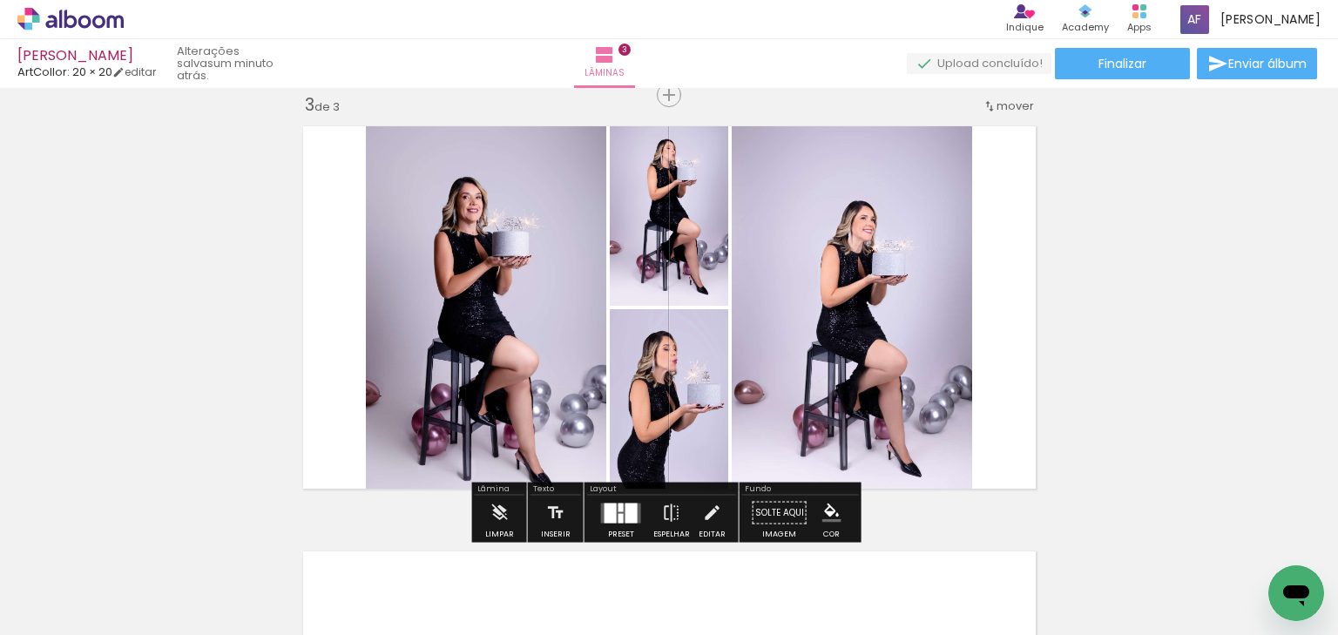
drag, startPoint x: 603, startPoint y: 502, endPoint x: 650, endPoint y: 512, distance: 48.2
click at [605, 503] on div at bounding box center [611, 513] width 12 height 20
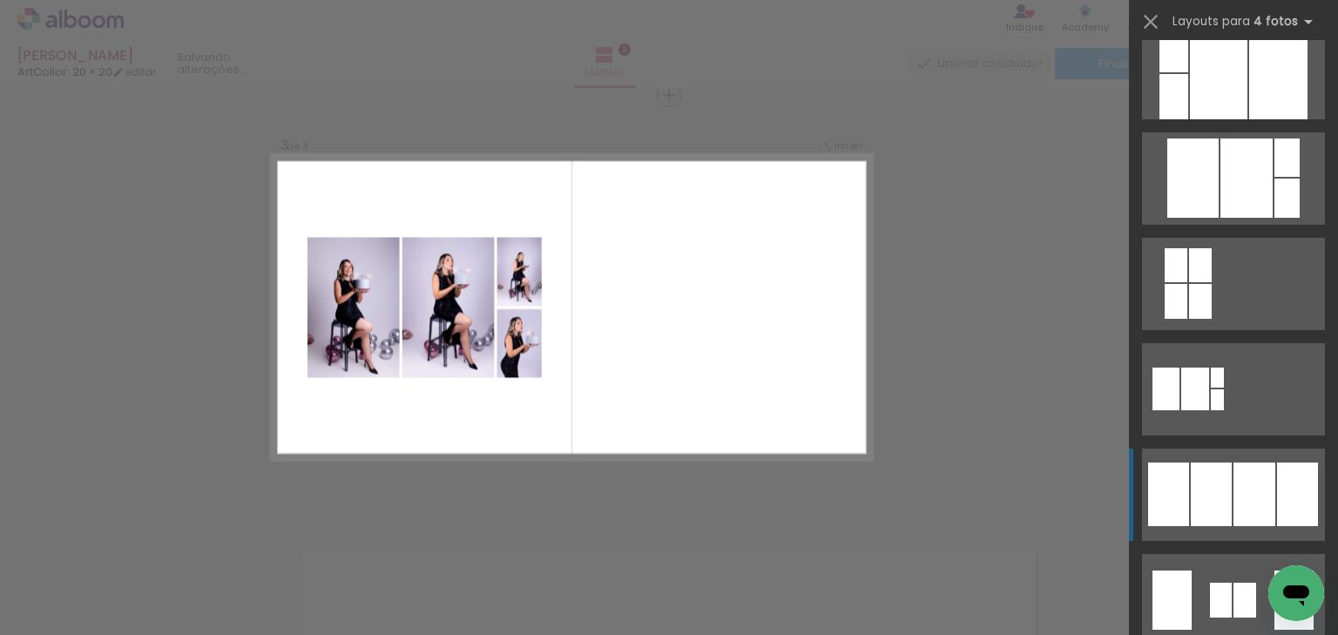
scroll to position [906, 0]
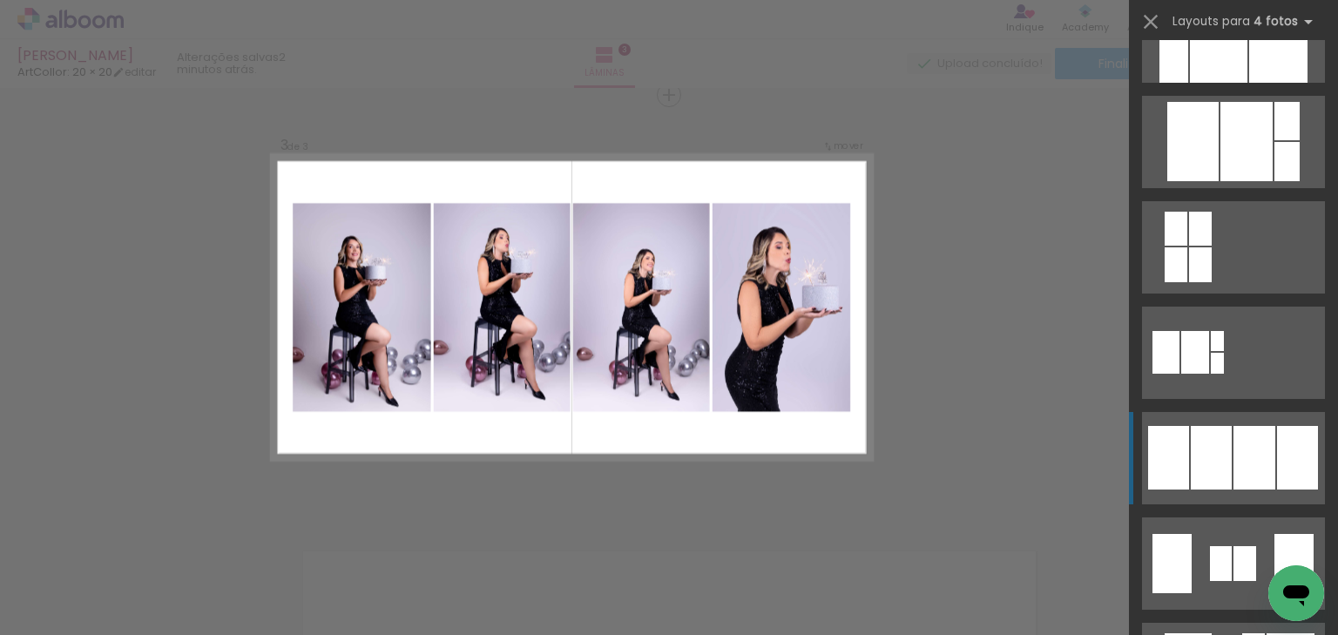
click at [1250, 454] on div at bounding box center [1255, 458] width 42 height 64
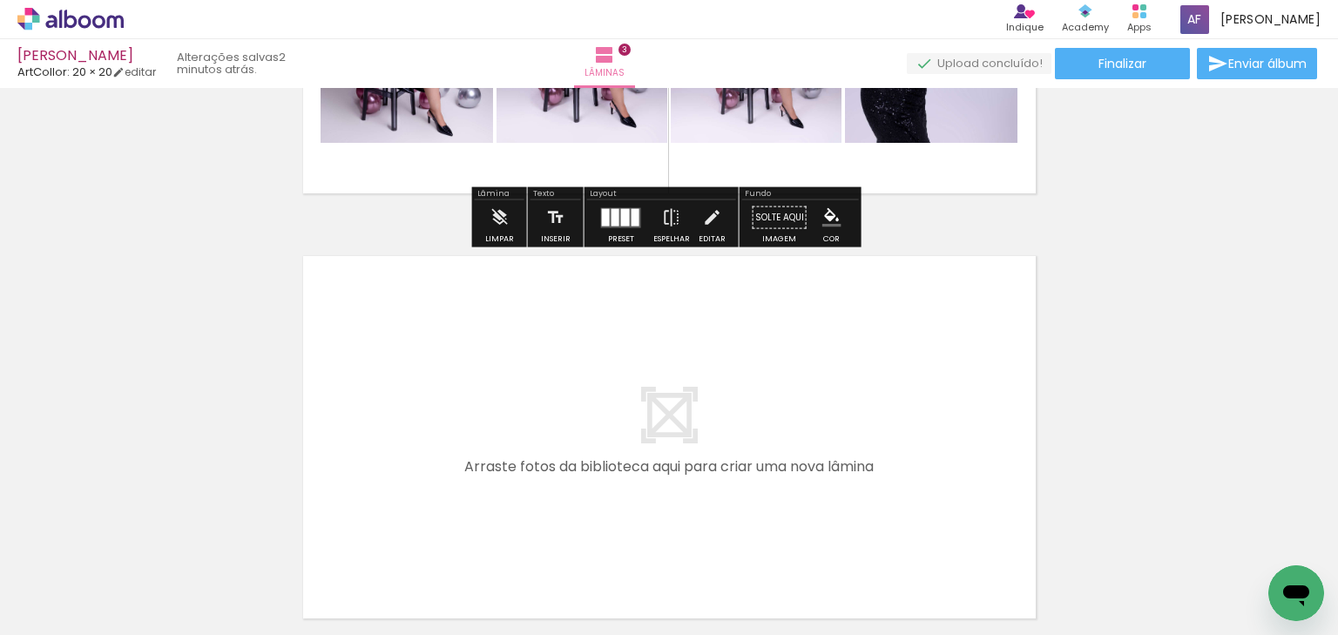
scroll to position [1290, 0]
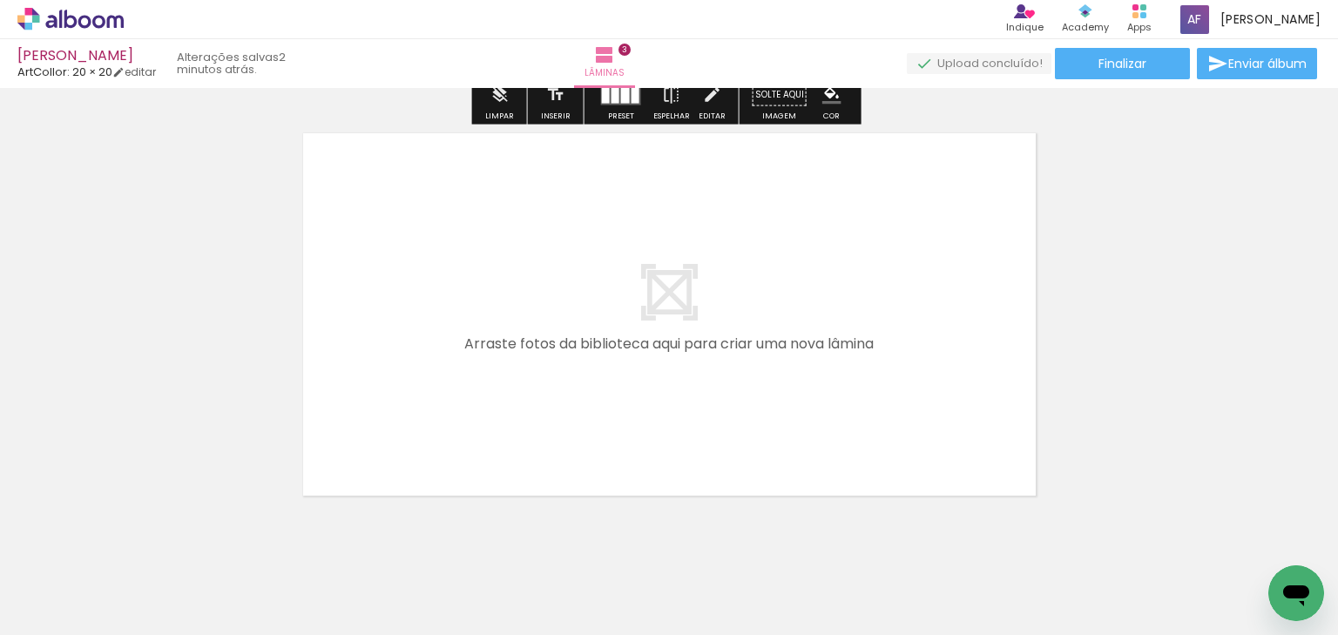
drag, startPoint x: 775, startPoint y: 576, endPoint x: 772, endPoint y: 444, distance: 131.6
click at [772, 444] on quentale-workspace at bounding box center [669, 317] width 1338 height 635
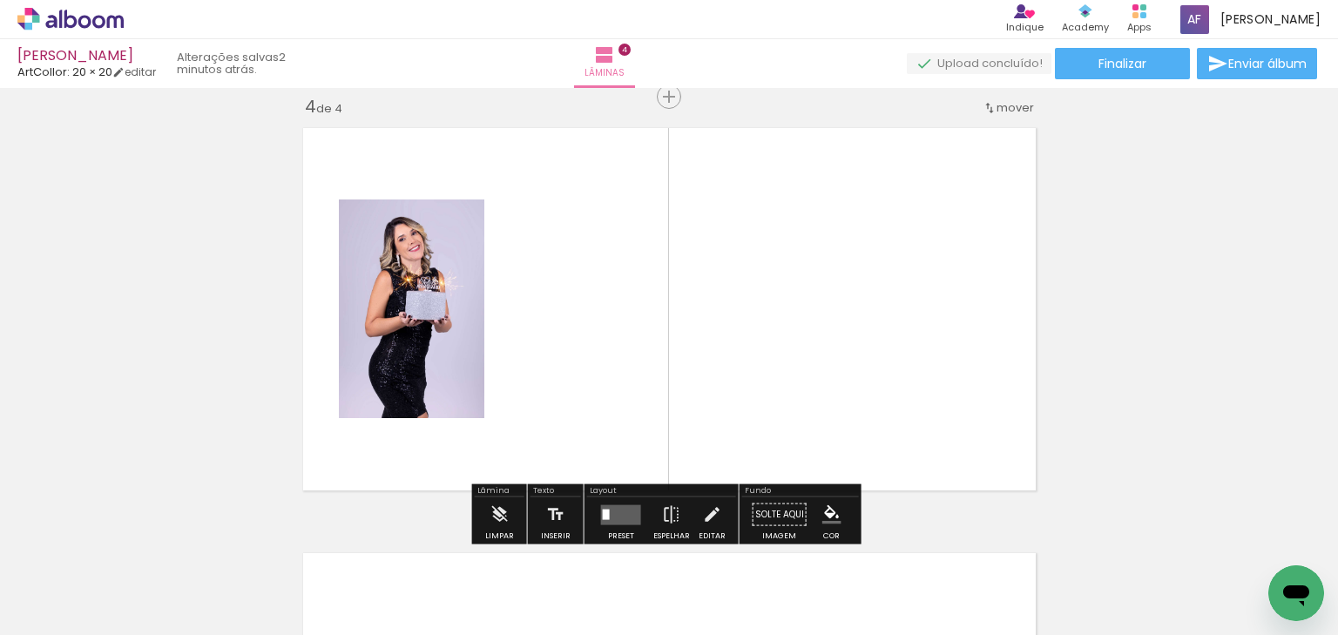
scroll to position [1297, 0]
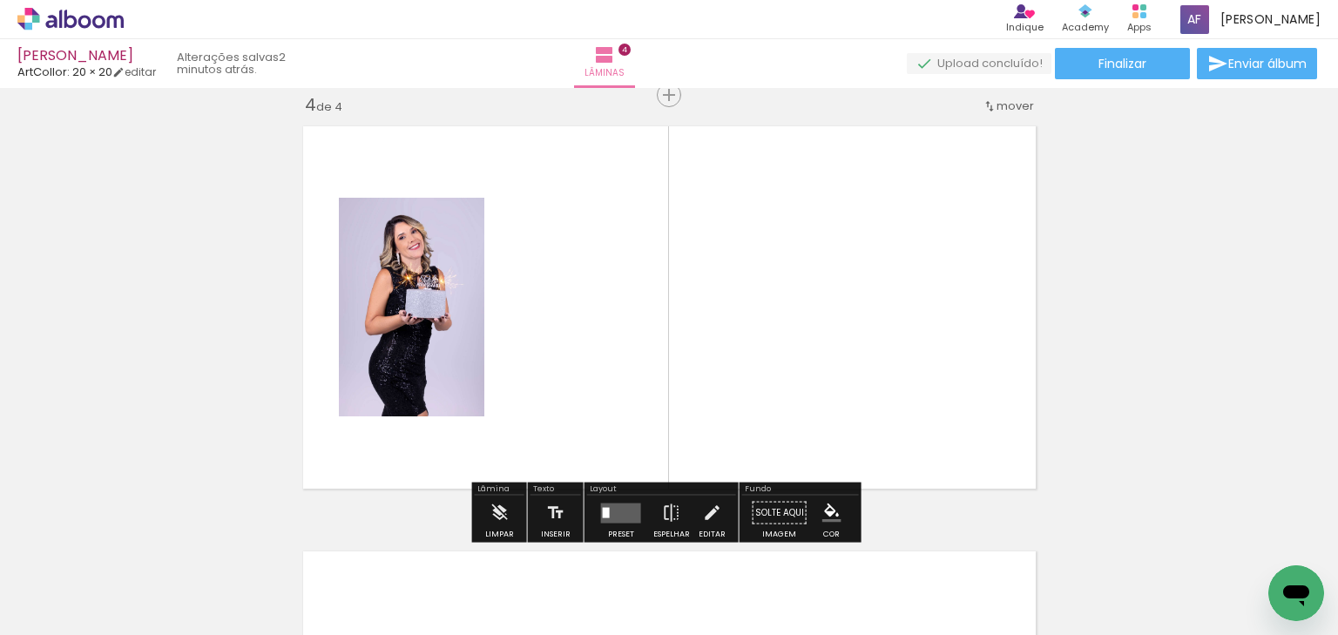
drag, startPoint x: 822, startPoint y: 568, endPoint x: 830, endPoint y: 419, distance: 149.2
click at [829, 418] on quentale-workspace at bounding box center [669, 317] width 1338 height 635
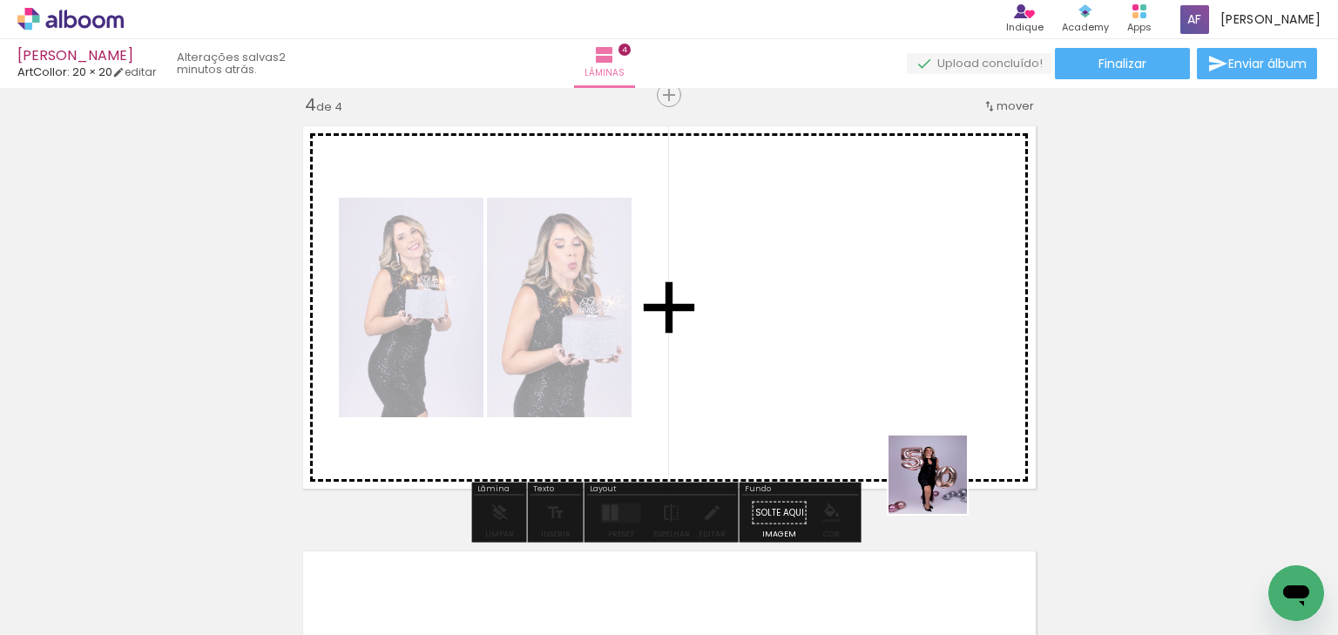
drag, startPoint x: 965, startPoint y: 579, endPoint x: 1003, endPoint y: 537, distance: 56.8
click at [913, 422] on quentale-workspace at bounding box center [669, 317] width 1338 height 635
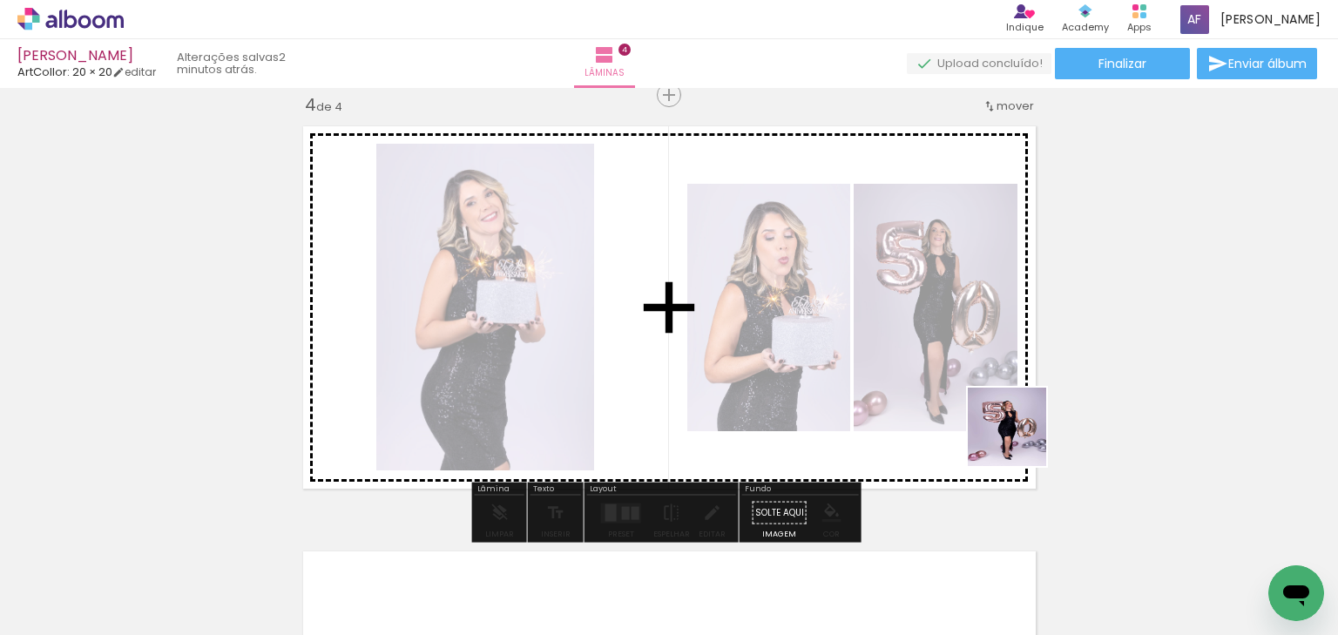
drag, startPoint x: 1031, startPoint y: 473, endPoint x: 997, endPoint y: 365, distance: 113.2
click at [1014, 418] on quentale-workspace at bounding box center [669, 317] width 1338 height 635
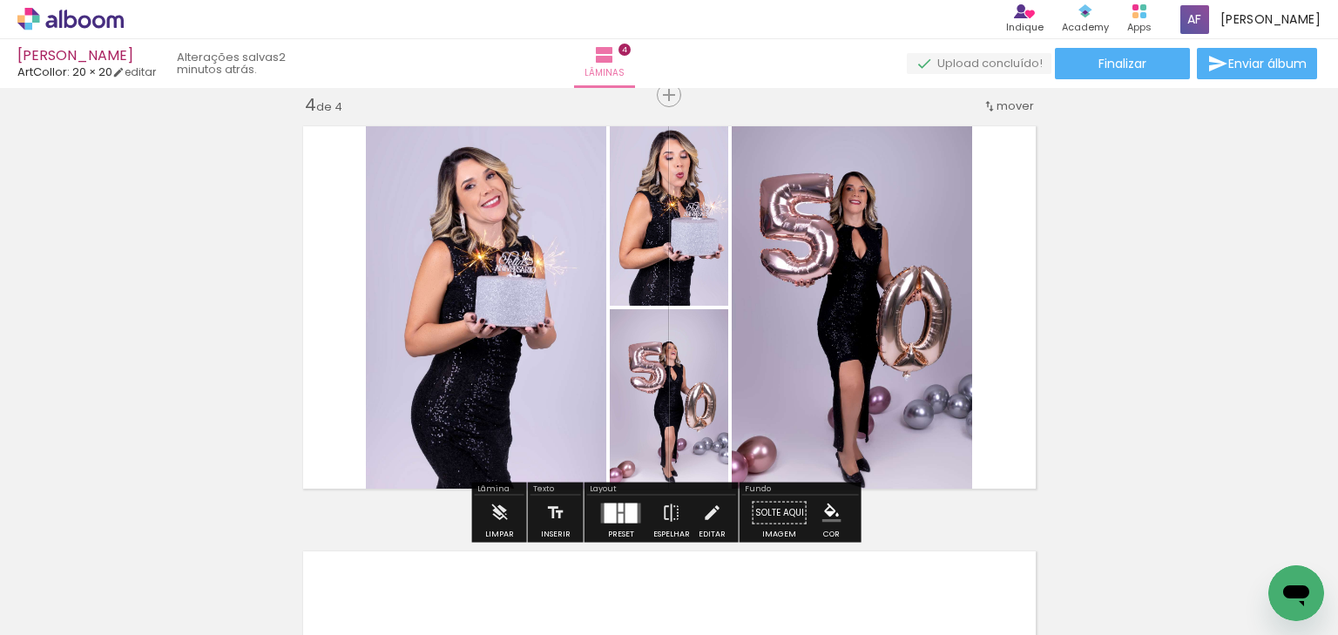
click at [630, 503] on div at bounding box center [631, 513] width 12 height 20
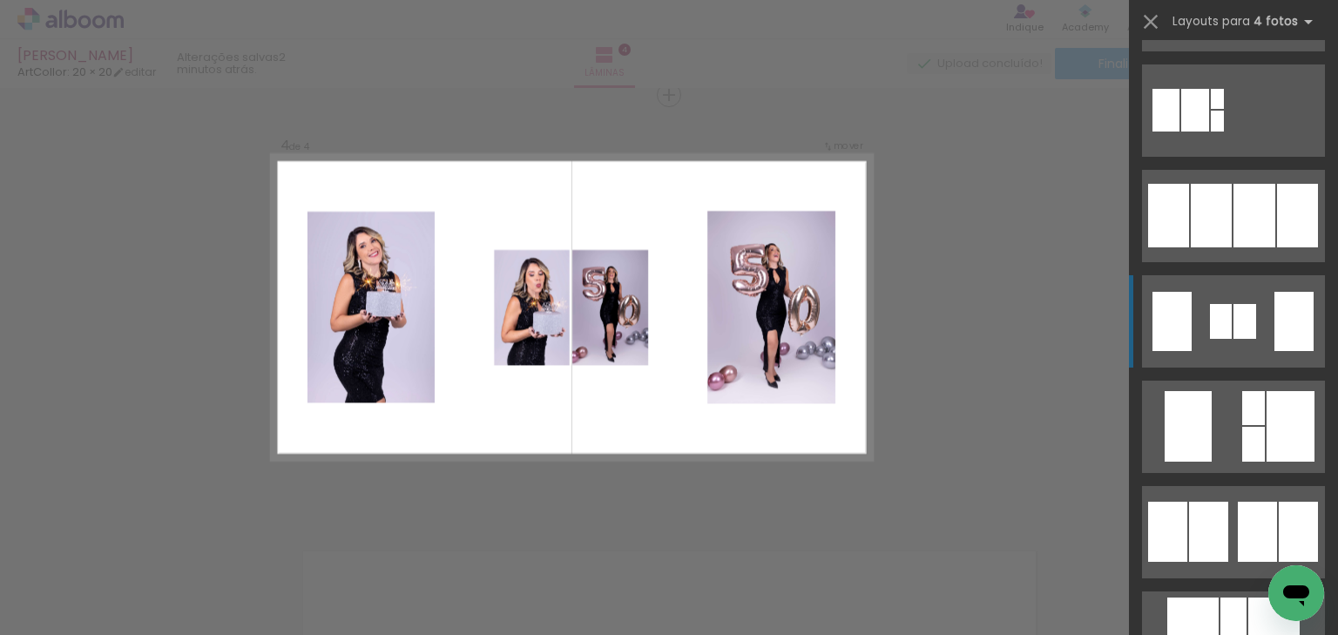
scroll to position [1185, 0]
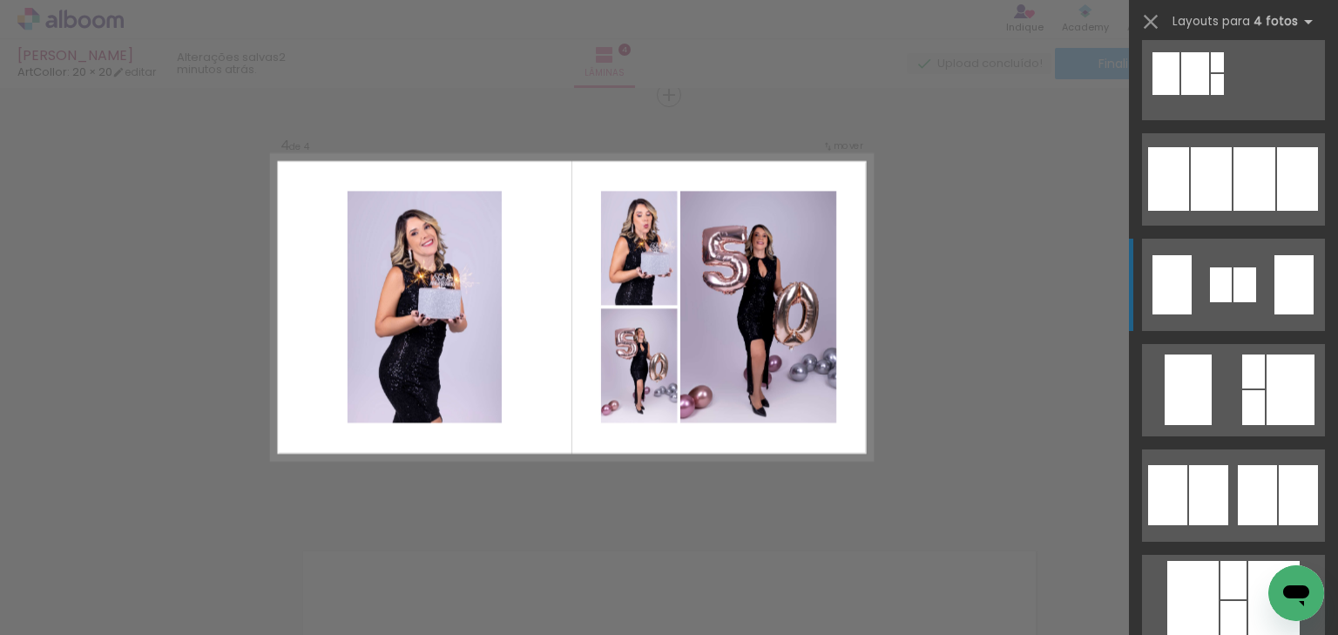
click at [1207, 379] on quentale-layouter at bounding box center [1233, 390] width 183 height 92
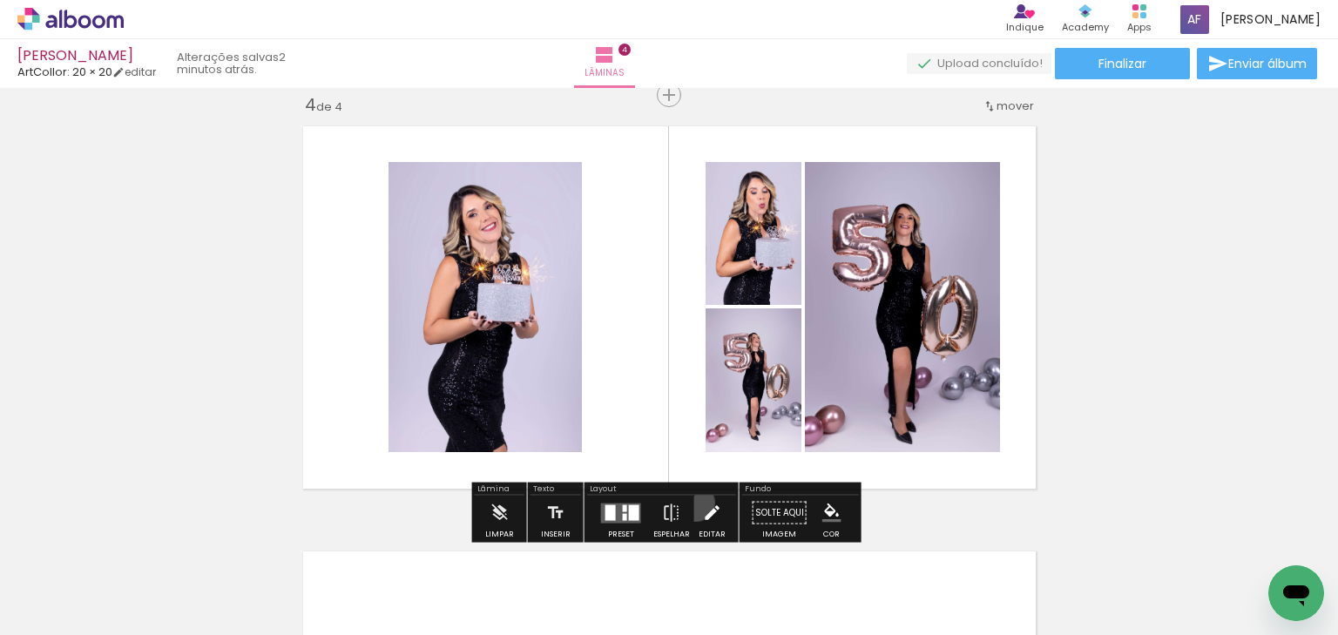
click at [694, 501] on paper-button "Editar" at bounding box center [712, 518] width 36 height 44
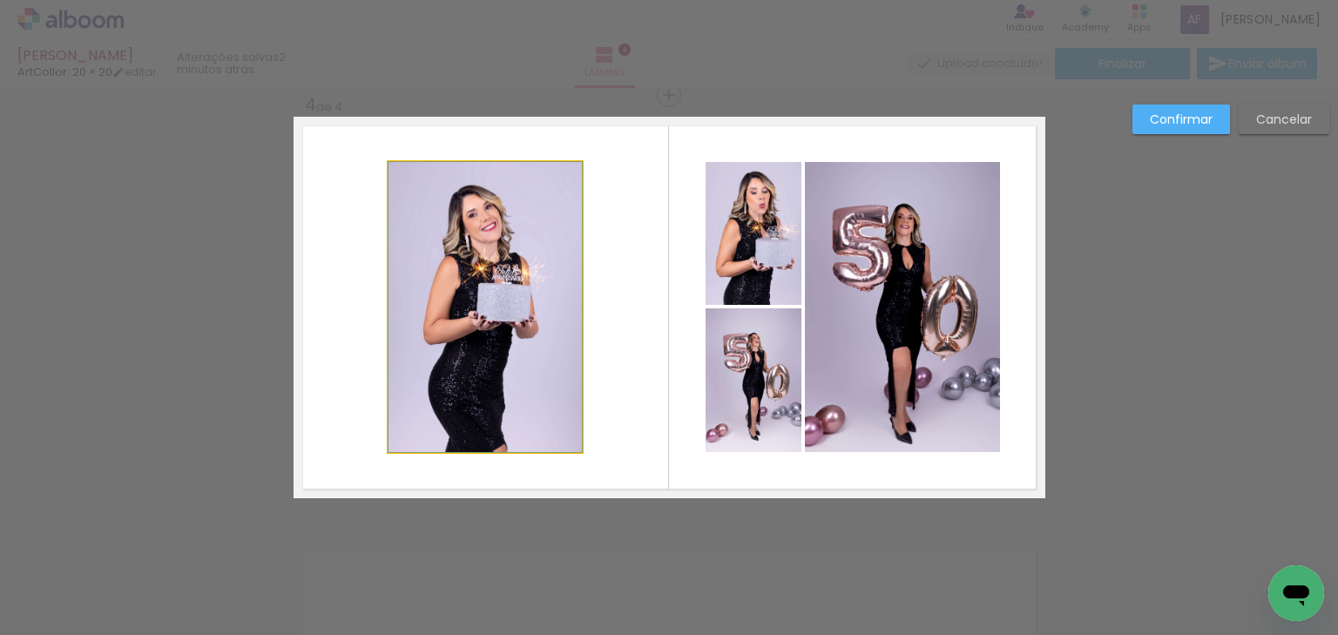
click at [394, 231] on quentale-photo at bounding box center [485, 307] width 193 height 290
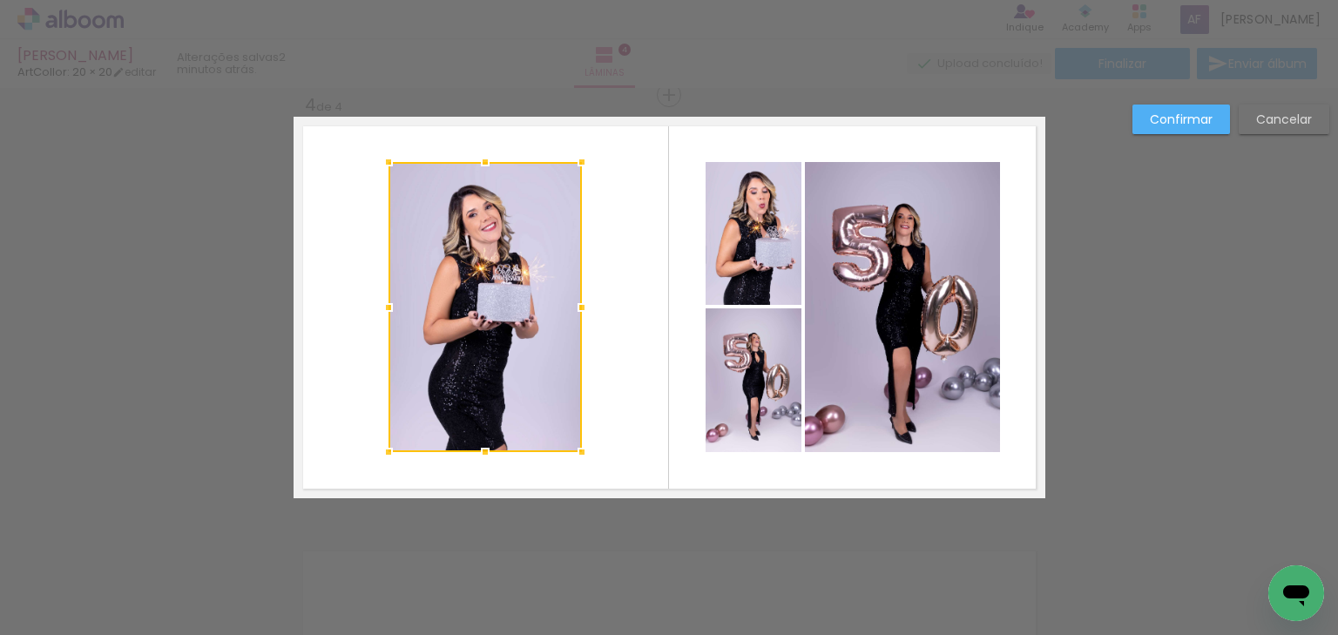
click at [0, 0] on slot "Confirmar" at bounding box center [0, 0] width 0 height 0
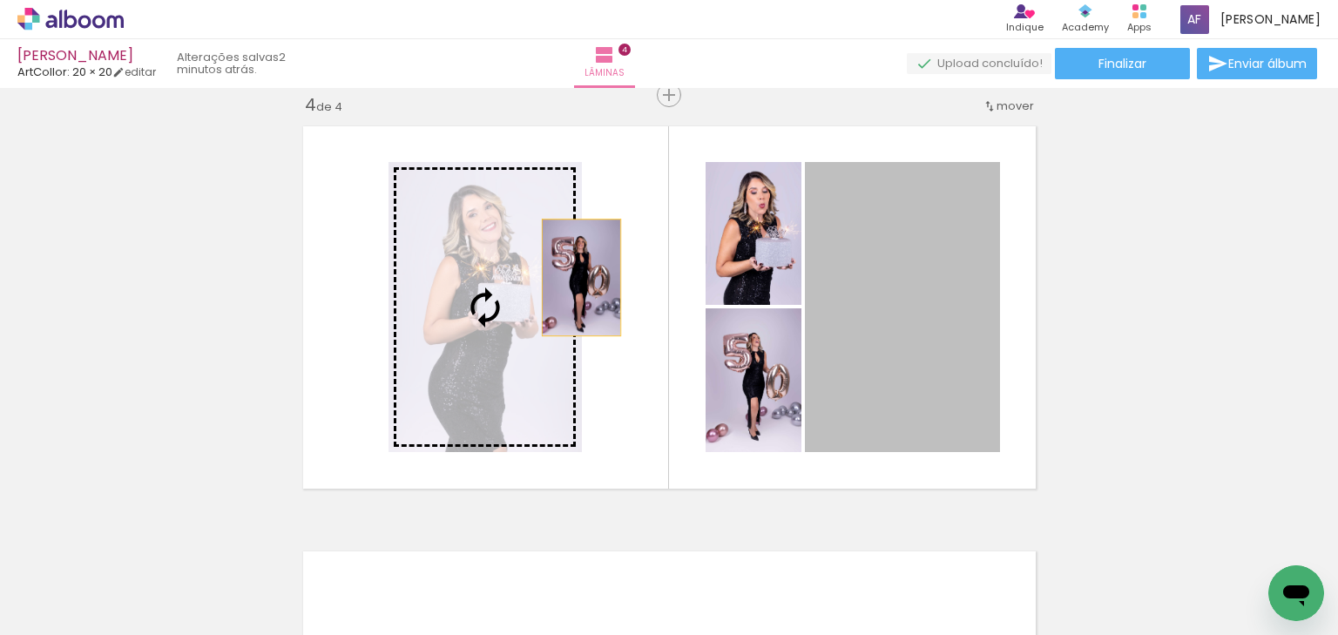
drag, startPoint x: 910, startPoint y: 276, endPoint x: 575, endPoint y: 277, distance: 335.4
click at [0, 0] on slot at bounding box center [0, 0] width 0 height 0
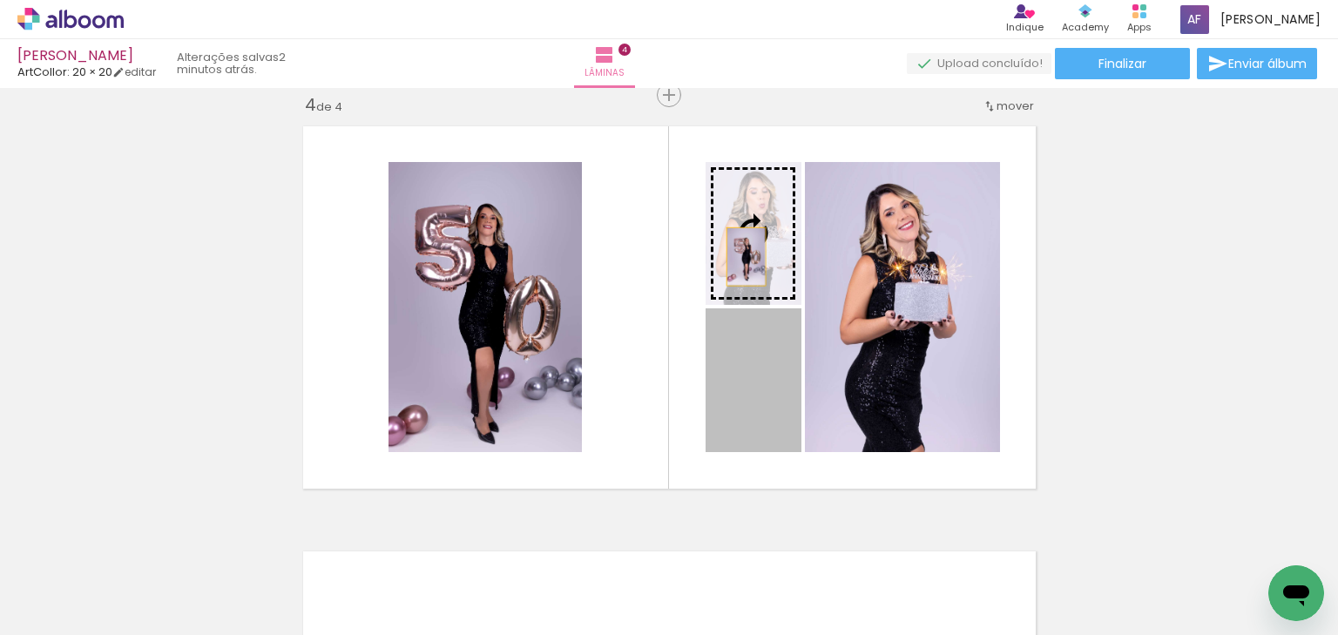
drag, startPoint x: 787, startPoint y: 386, endPoint x: 737, endPoint y: 247, distance: 147.1
click at [0, 0] on slot at bounding box center [0, 0] width 0 height 0
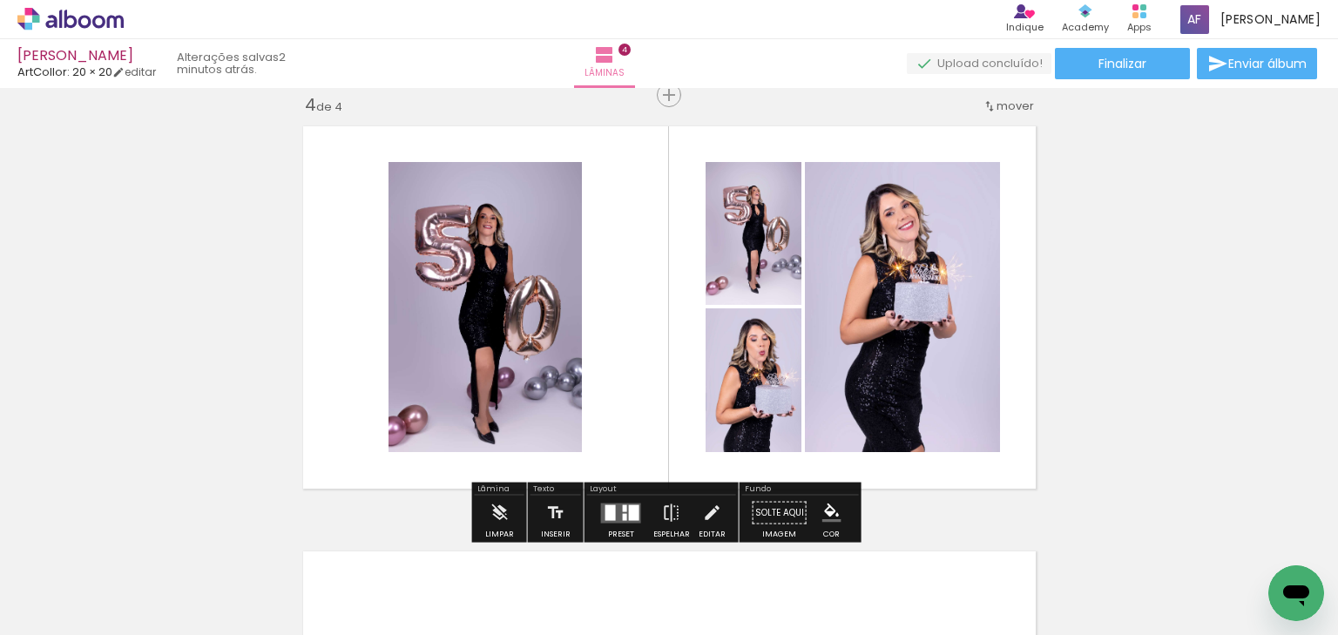
drag, startPoint x: 704, startPoint y: 511, endPoint x: 697, endPoint y: 502, distance: 11.8
click at [704, 508] on iron-icon at bounding box center [711, 513] width 19 height 35
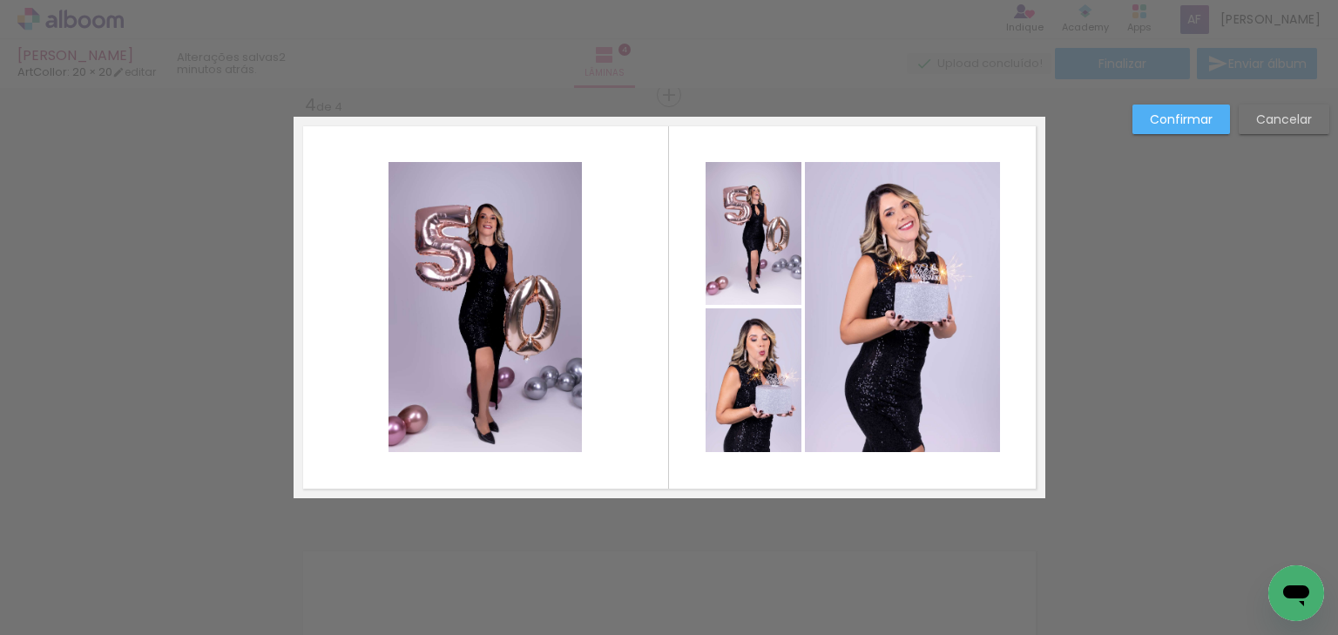
click at [494, 331] on quentale-photo at bounding box center [485, 307] width 193 height 290
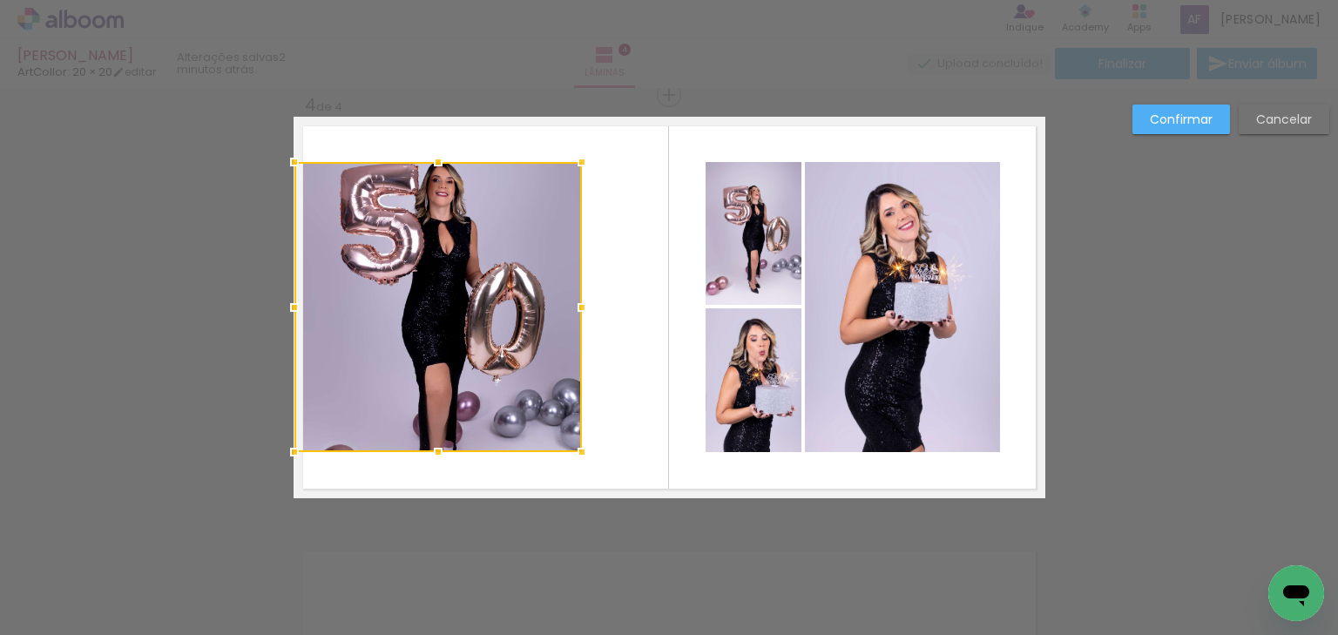
drag, startPoint x: 382, startPoint y: 295, endPoint x: 294, endPoint y: 268, distance: 92.0
click at [294, 268] on div at bounding box center [437, 307] width 287 height 290
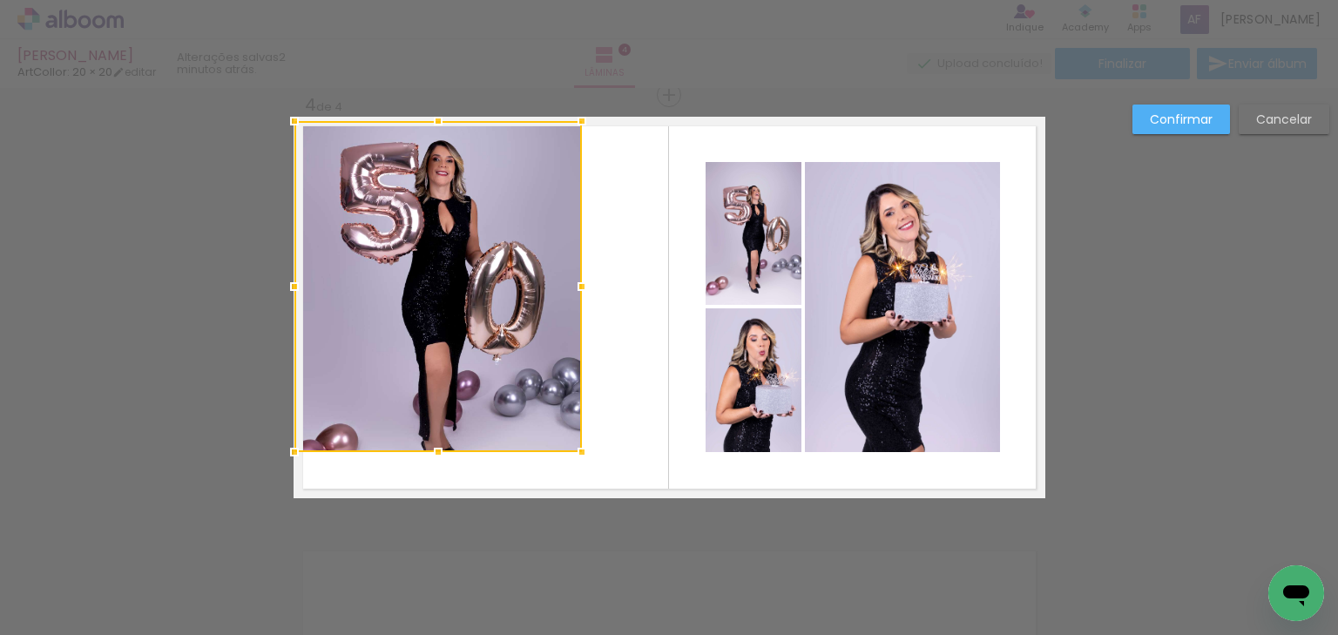
drag, startPoint x: 436, startPoint y: 151, endPoint x: 463, endPoint y: 98, distance: 59.6
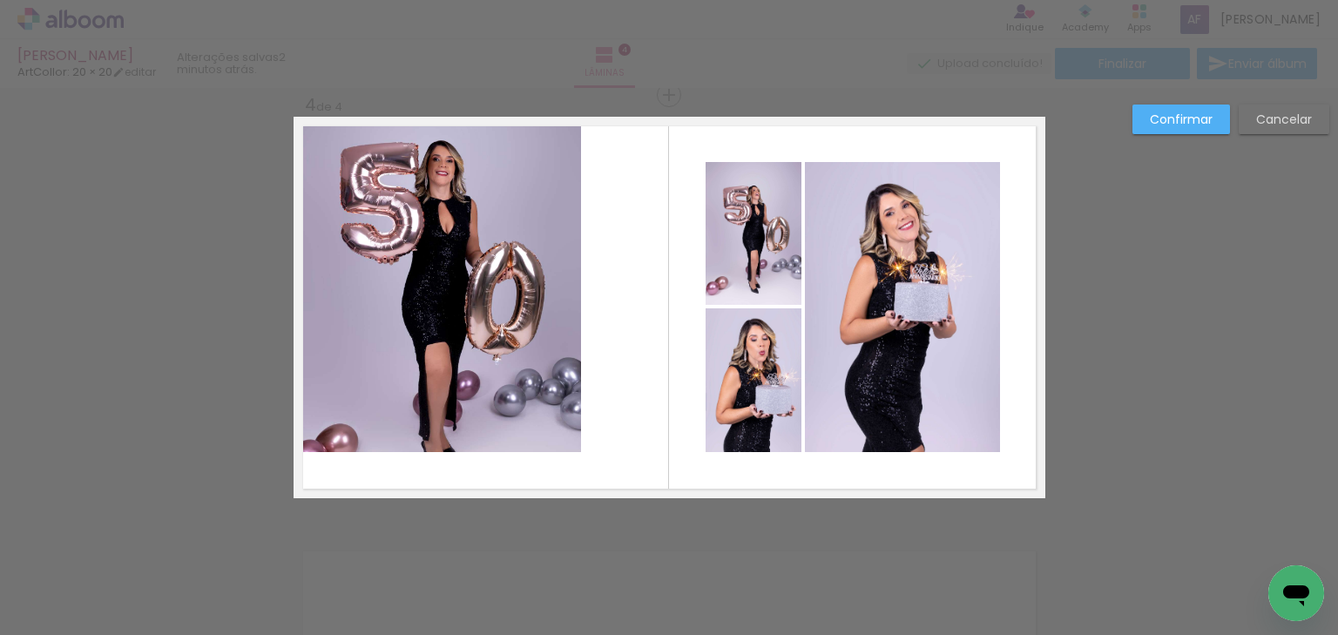
click at [552, 319] on quentale-photo at bounding box center [437, 286] width 287 height 331
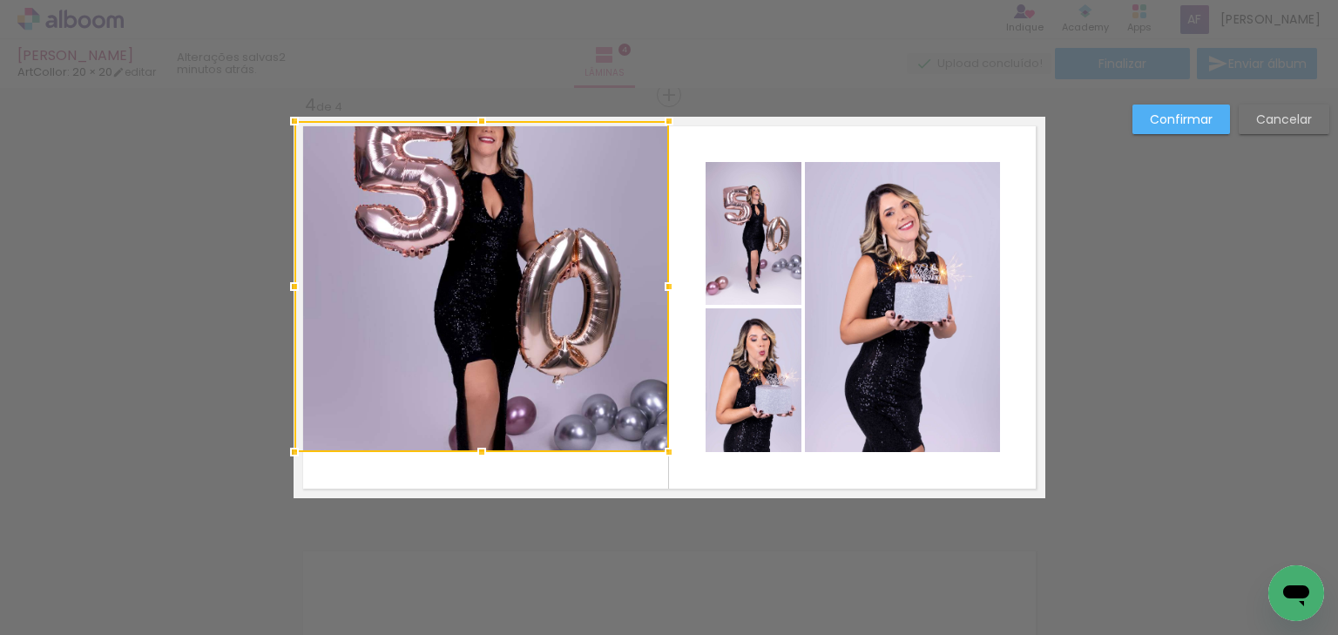
drag, startPoint x: 581, startPoint y: 288, endPoint x: 668, endPoint y: 283, distance: 87.3
click at [668, 283] on div at bounding box center [669, 286] width 35 height 35
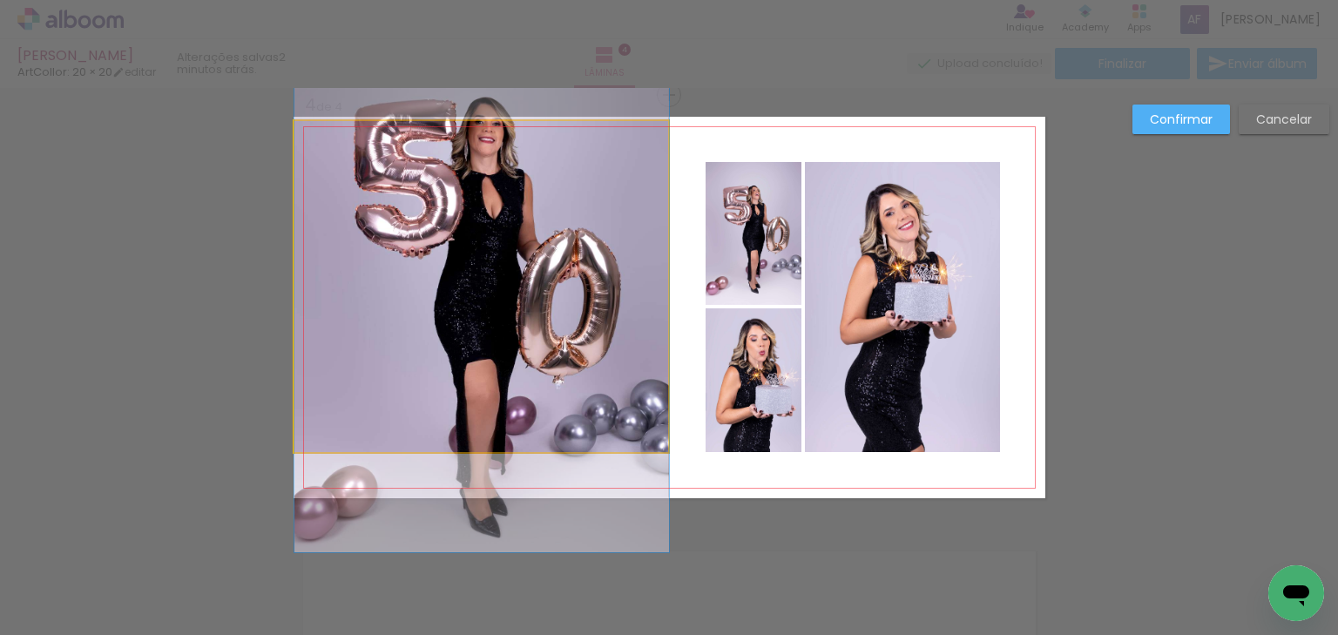
click at [529, 422] on quentale-photo at bounding box center [481, 286] width 375 height 331
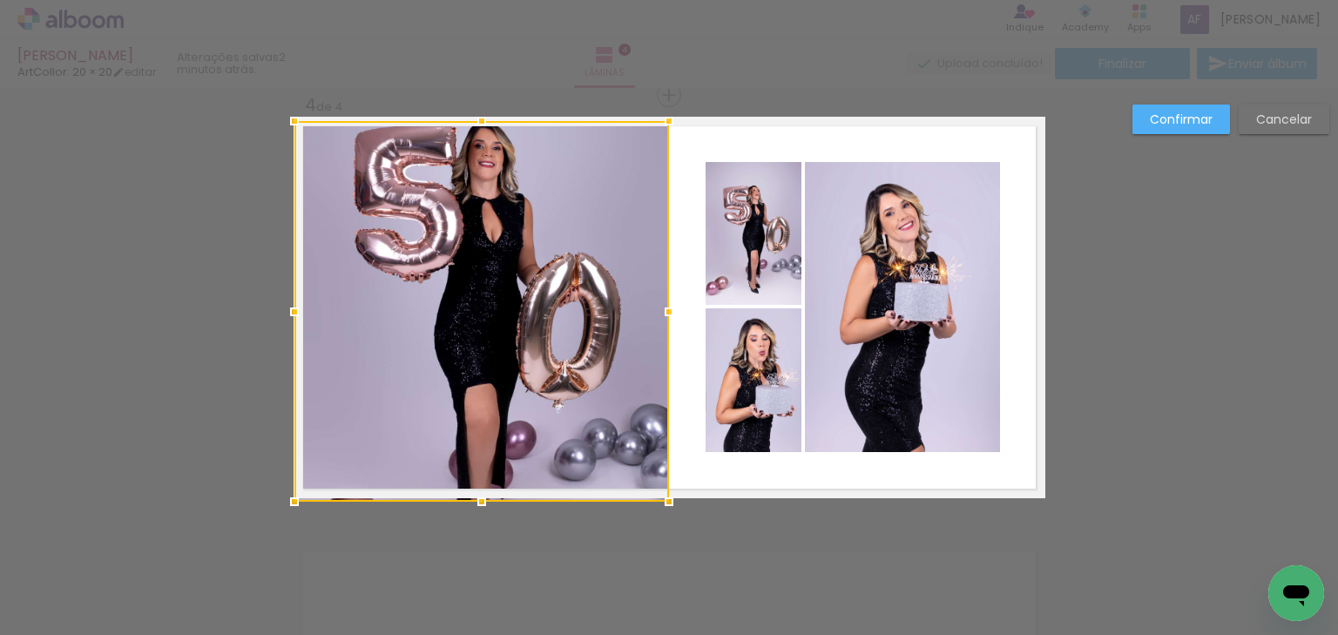
drag, startPoint x: 470, startPoint y: 448, endPoint x: 497, endPoint y: 533, distance: 89.5
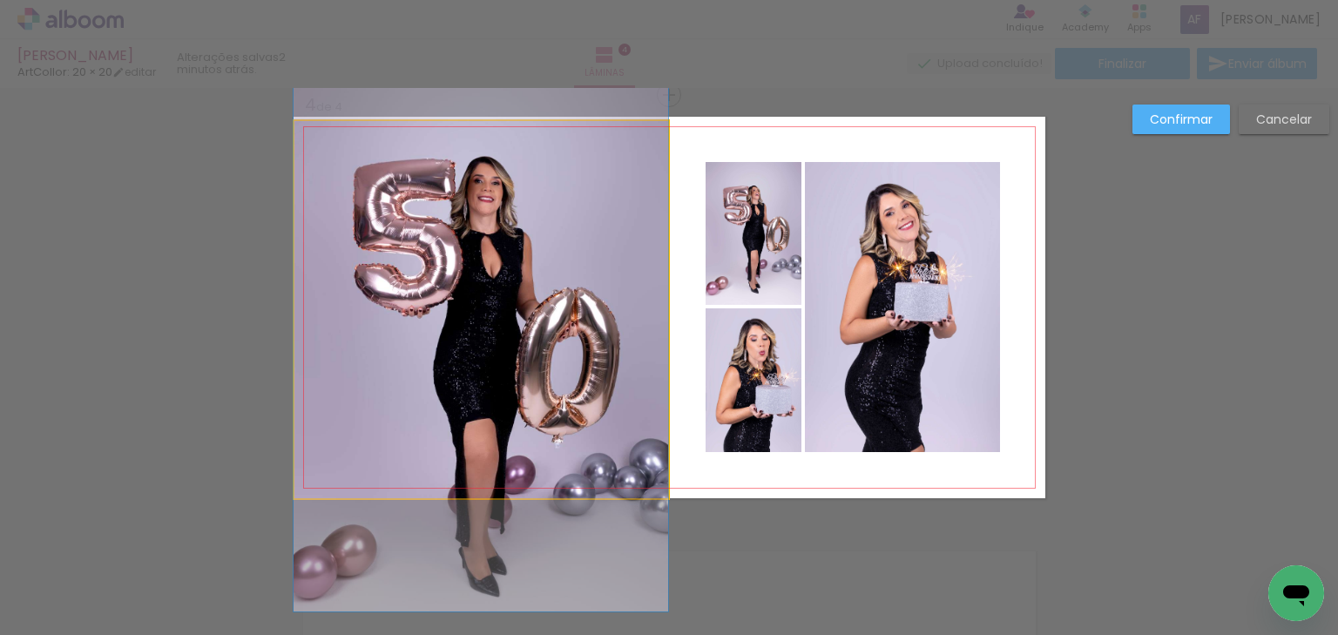
drag, startPoint x: 481, startPoint y: 308, endPoint x: 477, endPoint y: 344, distance: 36.8
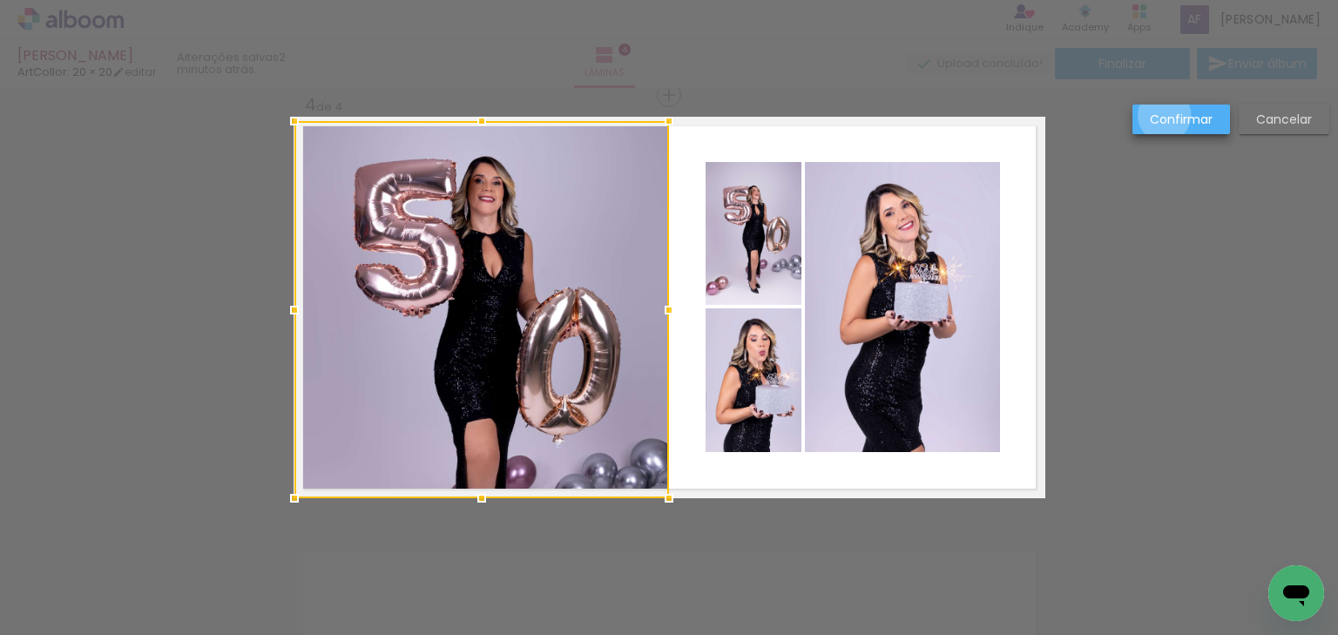
click at [0, 0] on slot "Confirmar" at bounding box center [0, 0] width 0 height 0
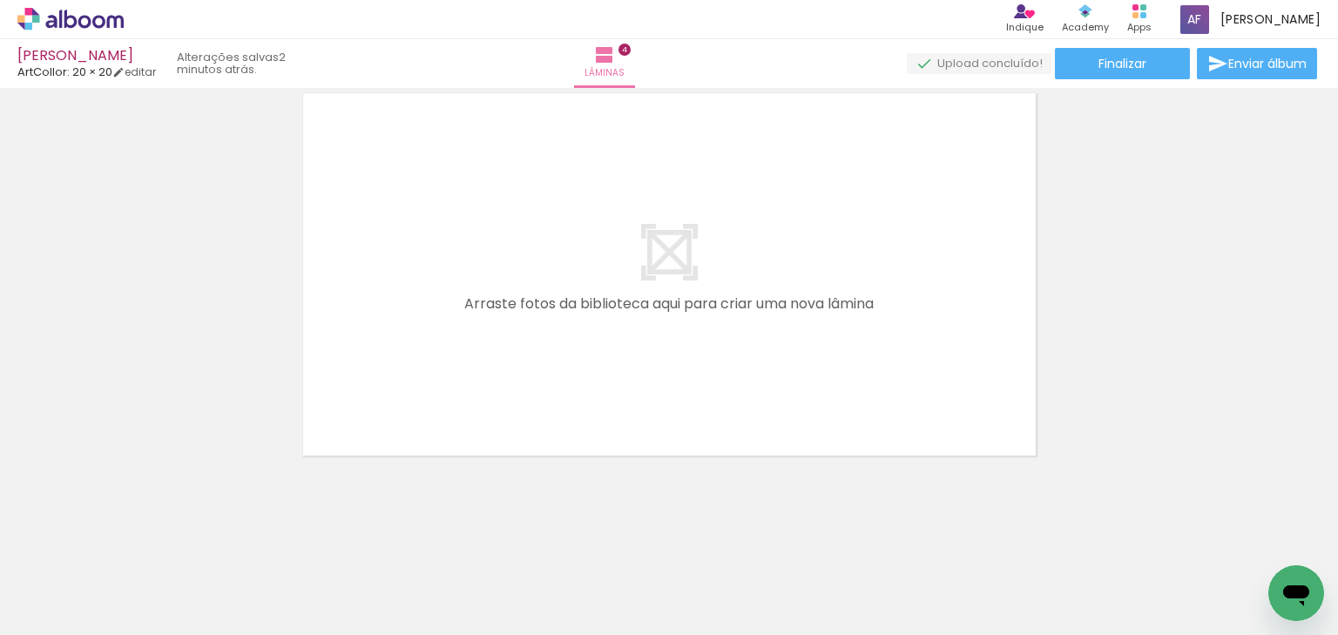
scroll to position [0, 1416]
drag, startPoint x: 436, startPoint y: 559, endPoint x: 461, endPoint y: 425, distance: 136.5
click at [461, 425] on quentale-workspace at bounding box center [669, 317] width 1338 height 635
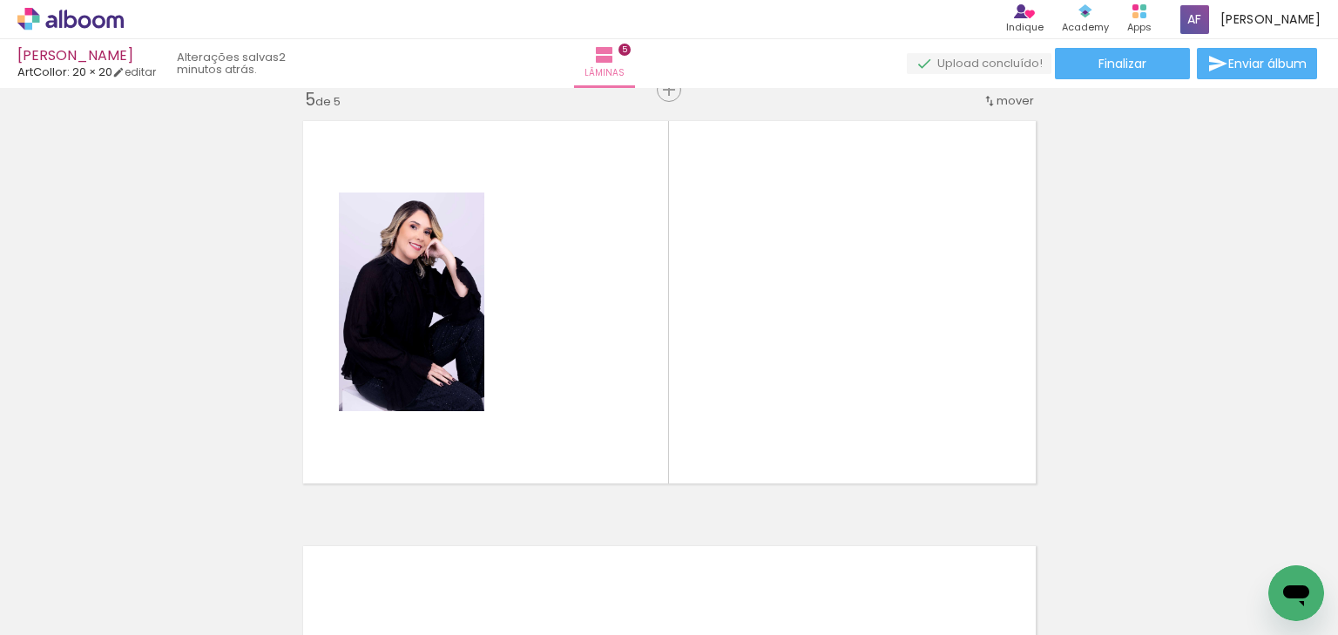
scroll to position [1722, 0]
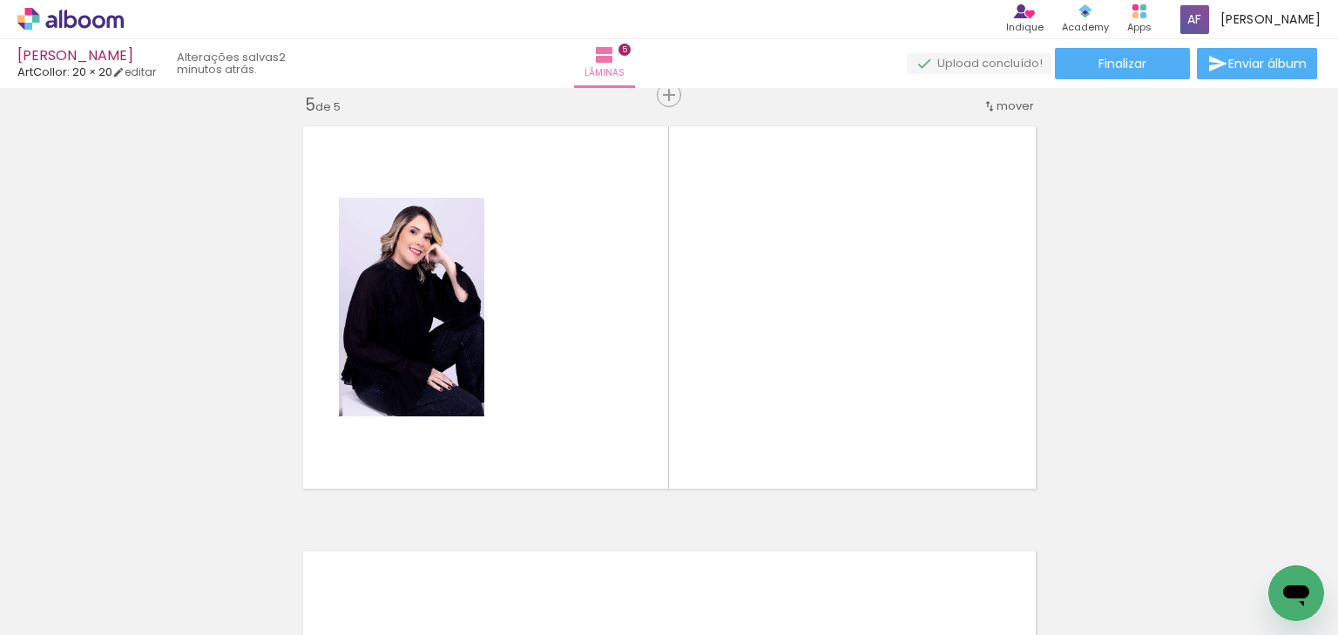
click at [560, 408] on quentale-workspace at bounding box center [669, 317] width 1338 height 635
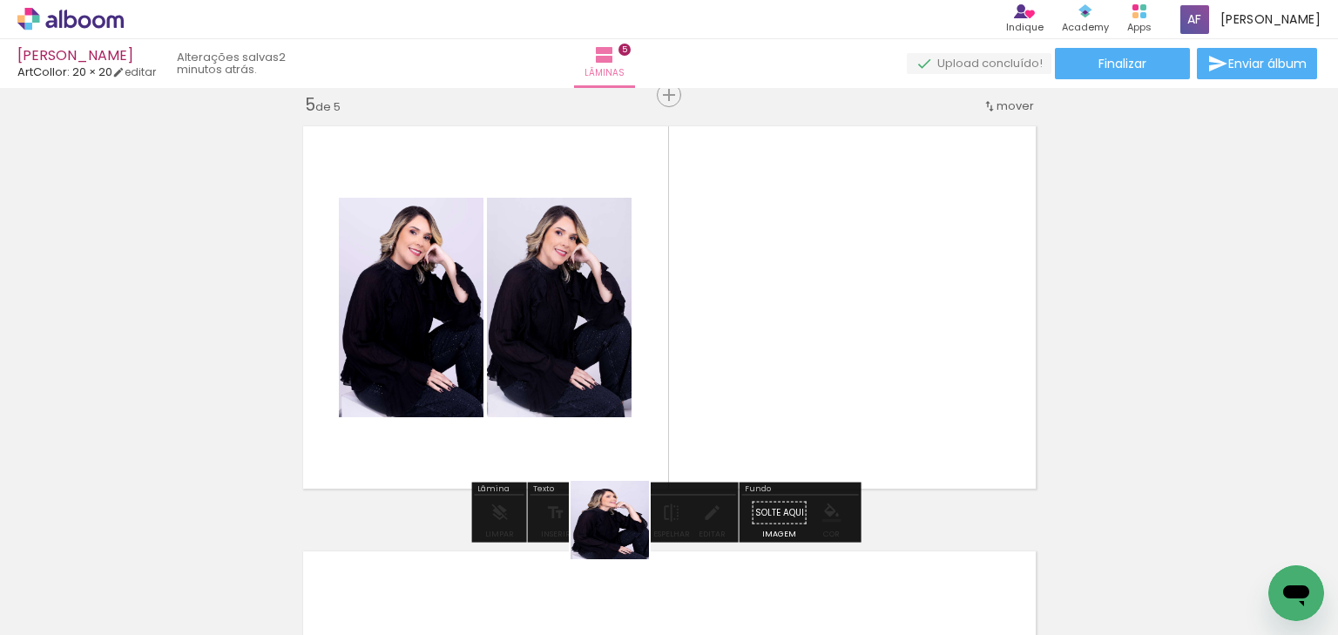
drag, startPoint x: 623, startPoint y: 533, endPoint x: 638, endPoint y: 460, distance: 74.7
click at [633, 439] on quentale-workspace at bounding box center [669, 317] width 1338 height 635
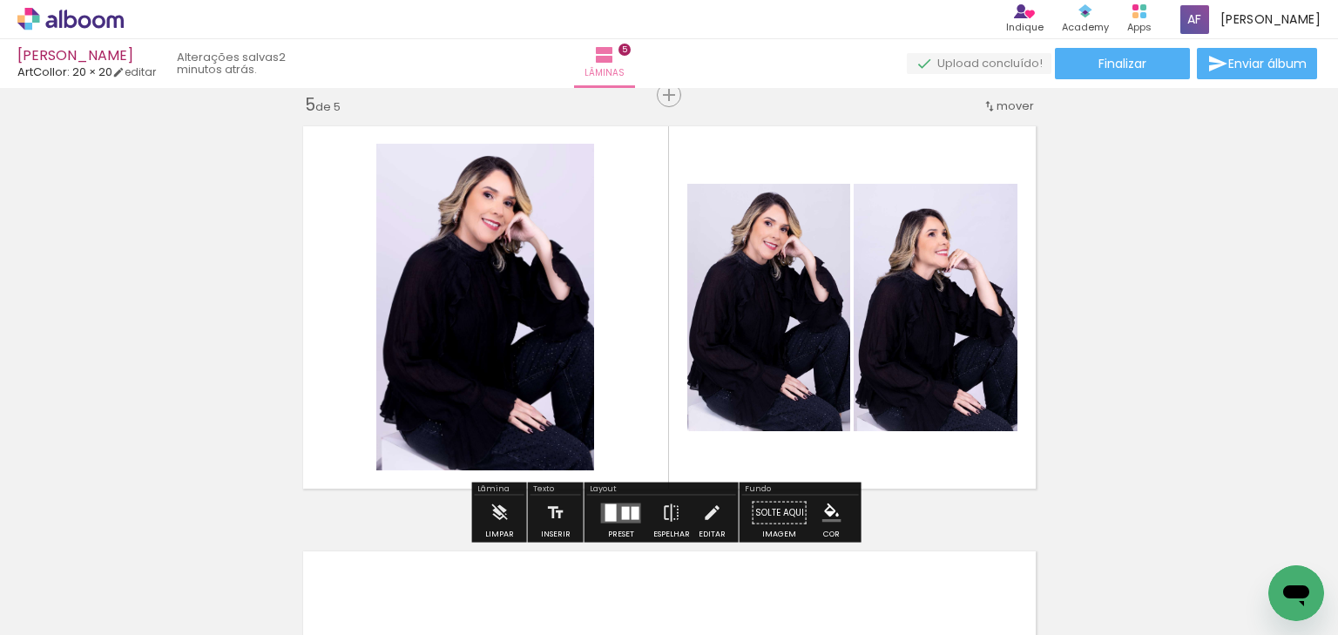
click at [711, 432] on quentale-workspace at bounding box center [669, 317] width 1338 height 635
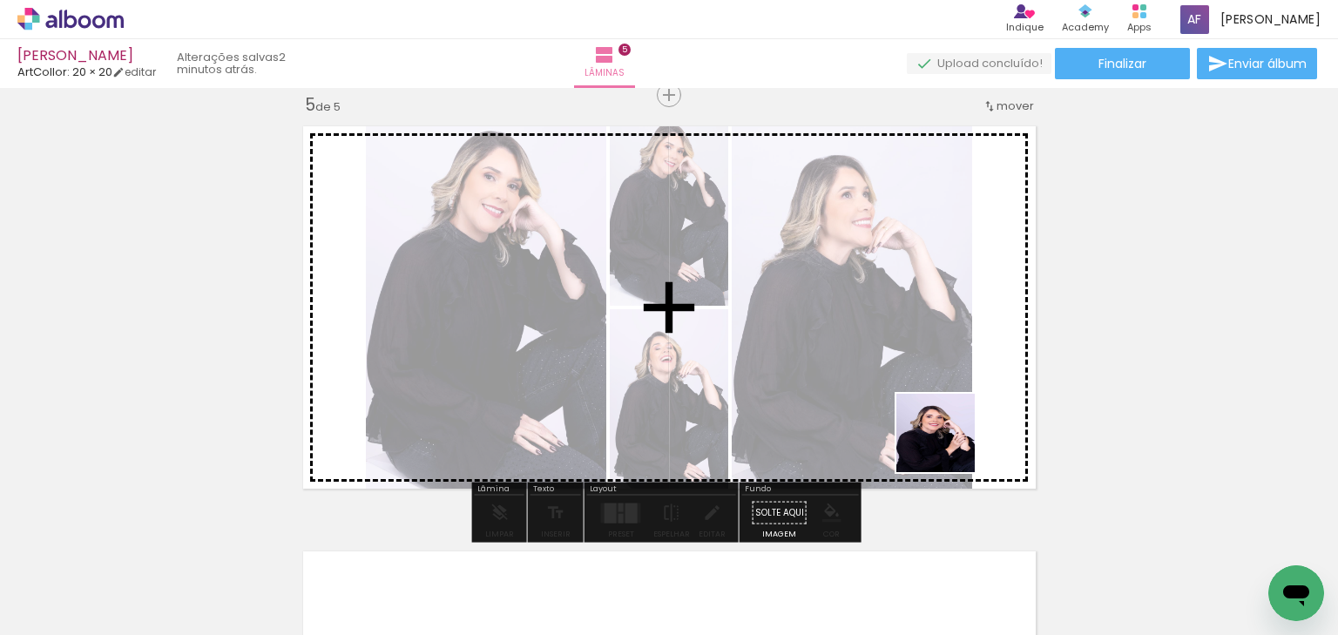
drag, startPoint x: 942, startPoint y: 523, endPoint x: 949, endPoint y: 443, distance: 79.6
click at [949, 443] on quentale-workspace at bounding box center [669, 317] width 1338 height 635
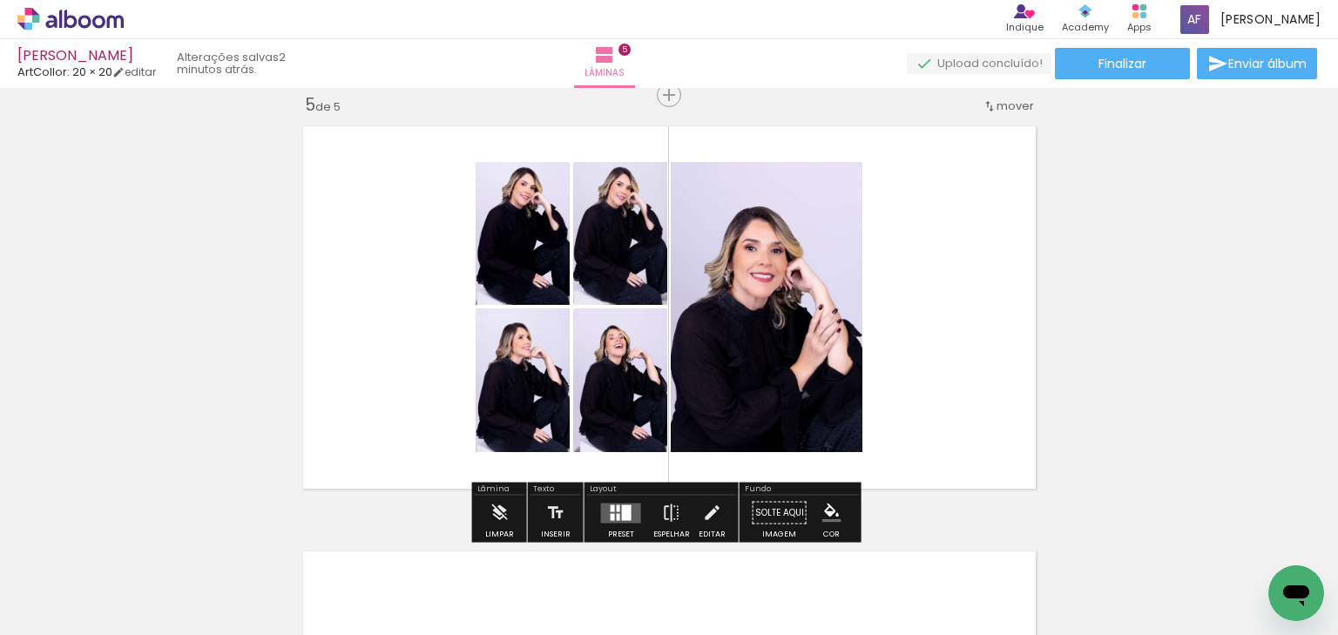
click at [611, 513] on div at bounding box center [613, 516] width 4 height 7
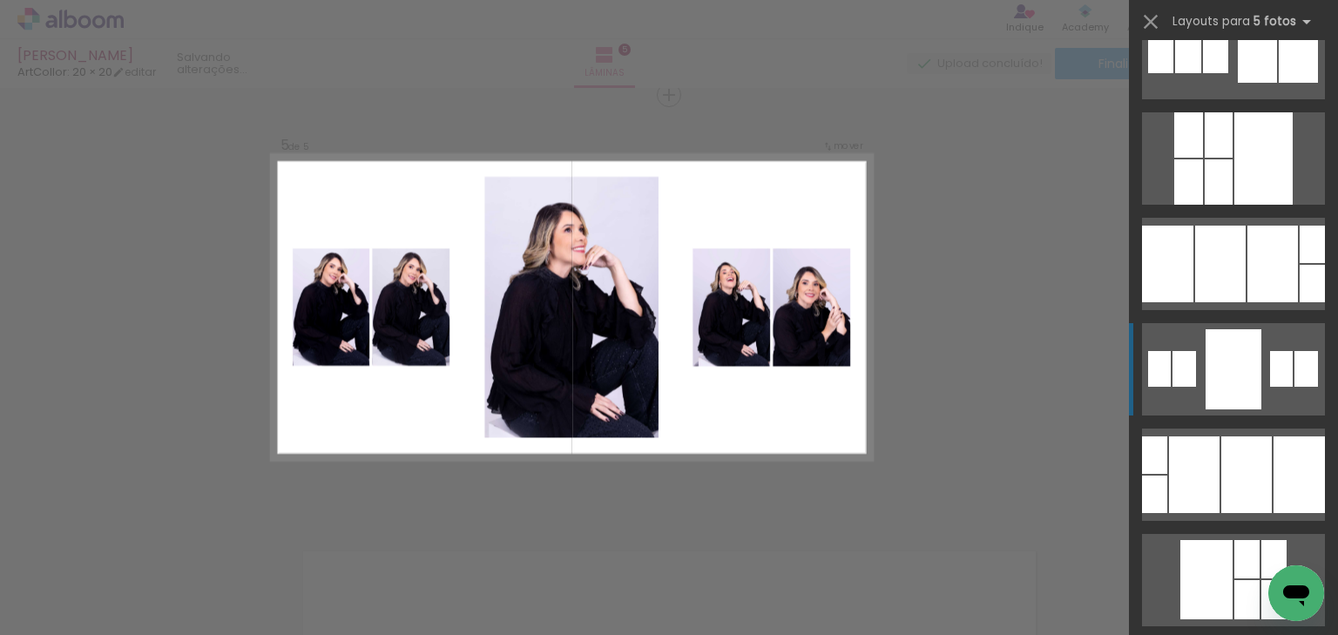
scroll to position [279, 0]
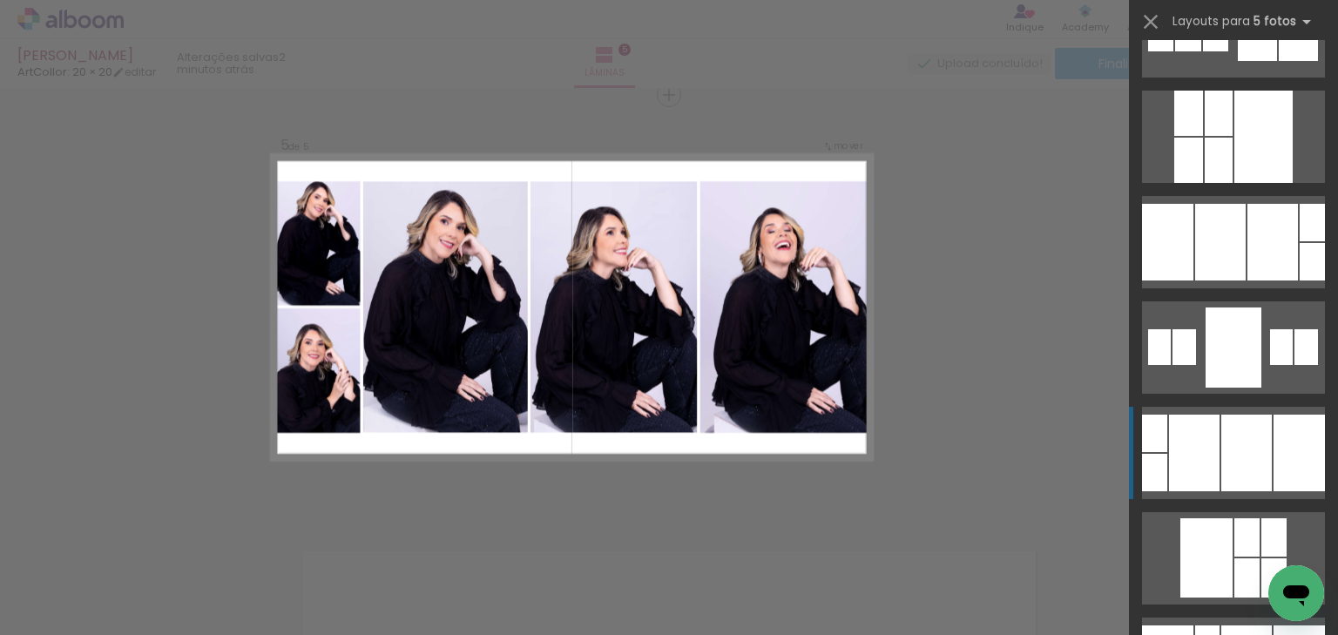
click at [1185, 437] on div at bounding box center [1194, 453] width 51 height 77
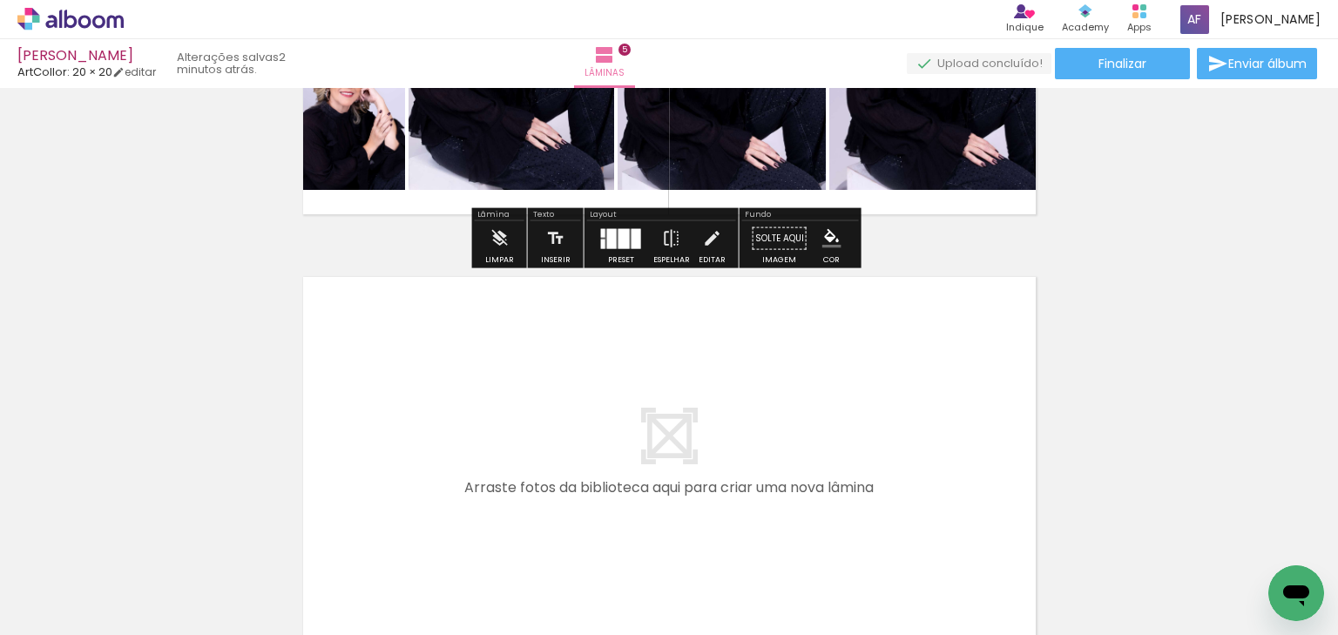
scroll to position [2001, 0]
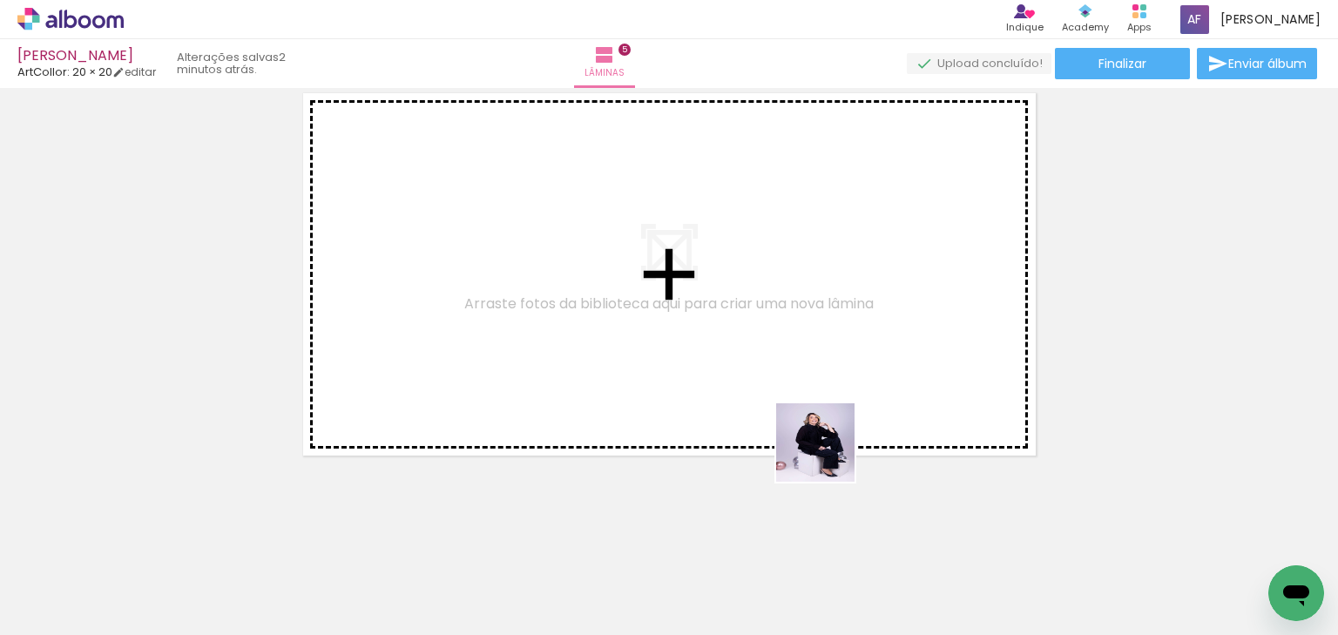
drag, startPoint x: 839, startPoint y: 554, endPoint x: 832, endPoint y: 398, distance: 156.1
click at [832, 398] on quentale-workspace at bounding box center [669, 317] width 1338 height 635
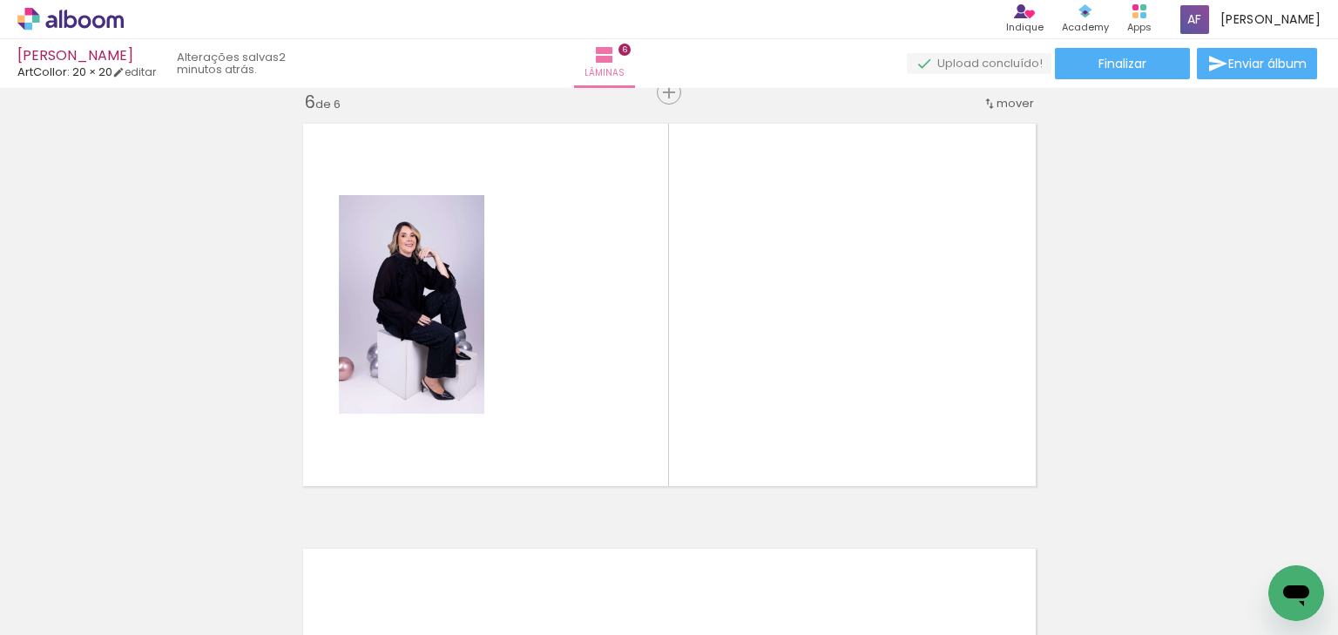
scroll to position [2147, 0]
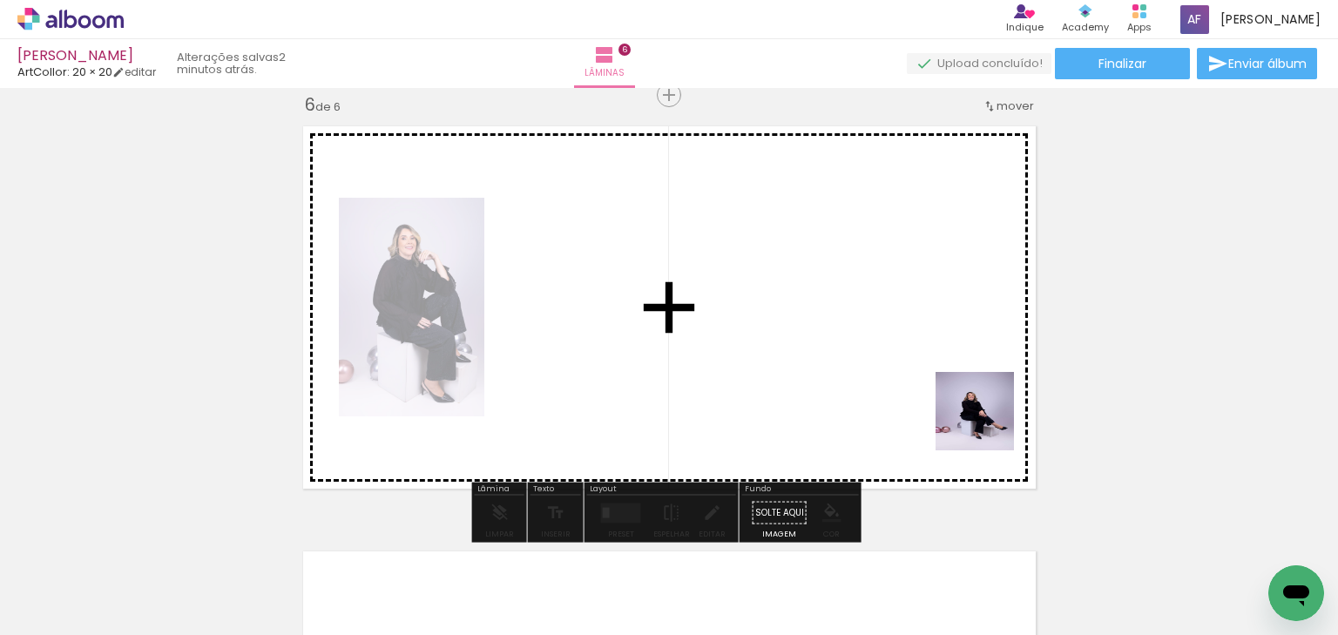
drag, startPoint x: 1018, startPoint y: 547, endPoint x: 988, endPoint y: 417, distance: 133.3
click at [988, 417] on quentale-workspace at bounding box center [669, 317] width 1338 height 635
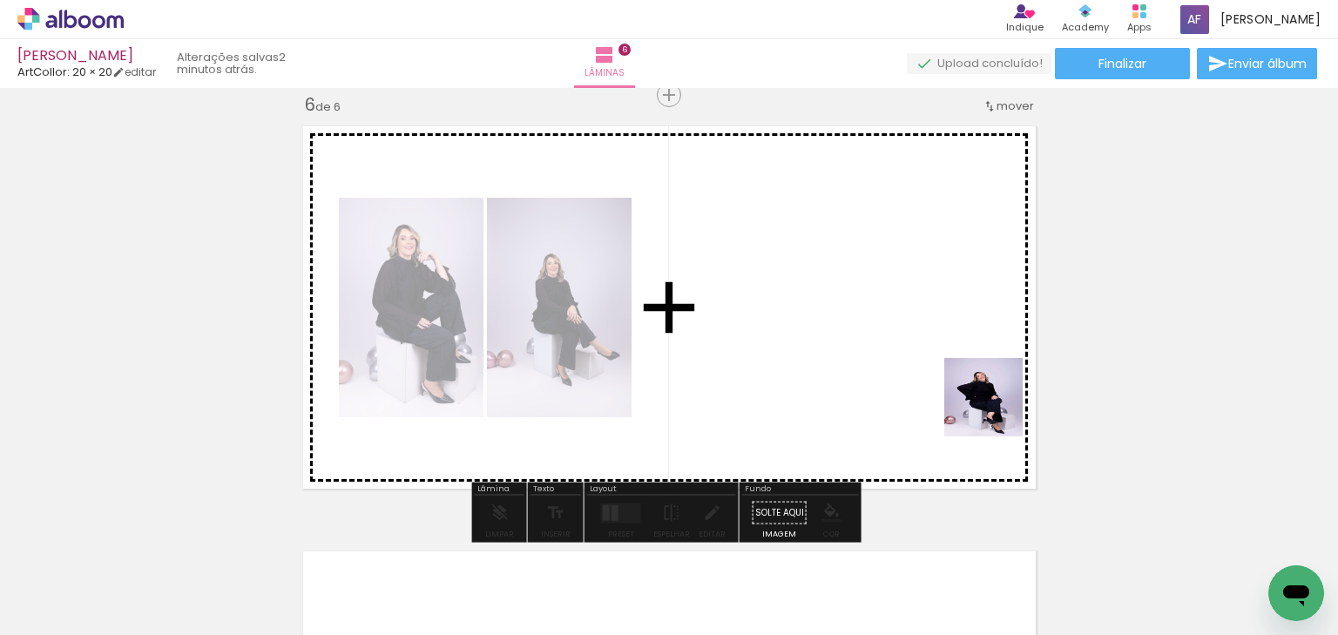
drag, startPoint x: 1086, startPoint y: 543, endPoint x: 989, endPoint y: 400, distance: 173.0
click at [989, 400] on quentale-workspace at bounding box center [669, 317] width 1338 height 635
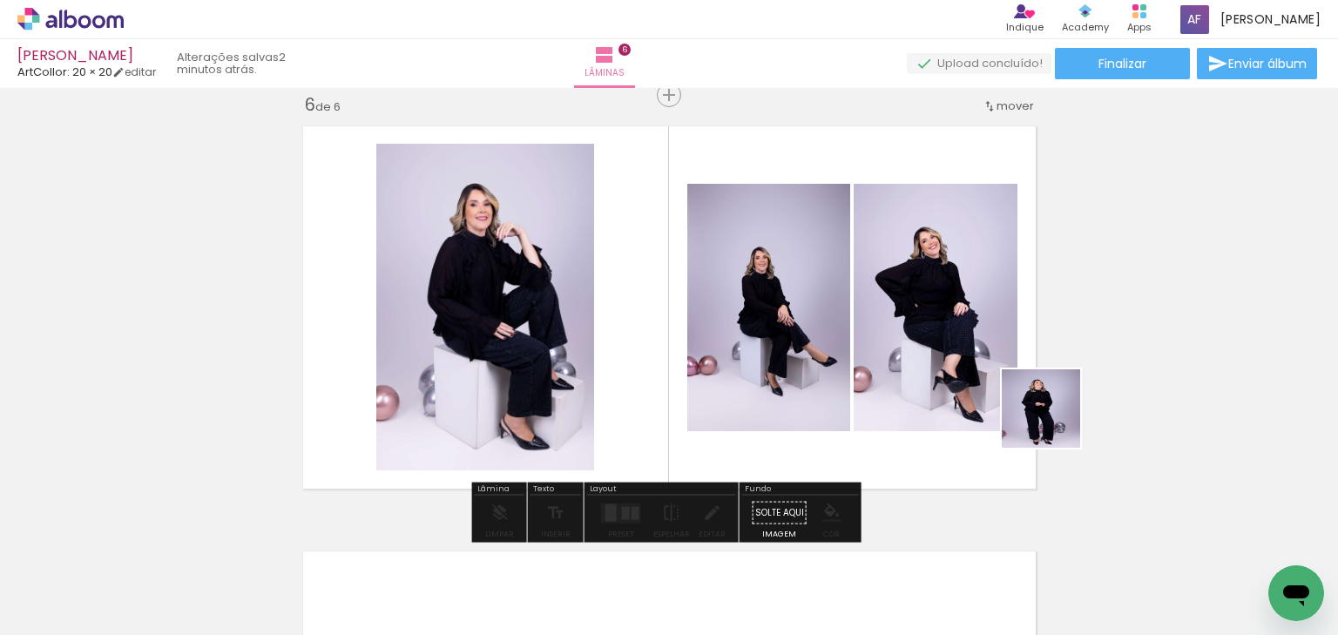
drag, startPoint x: 1170, startPoint y: 566, endPoint x: 1006, endPoint y: 380, distance: 248.1
click at [1006, 380] on quentale-workspace at bounding box center [669, 317] width 1338 height 635
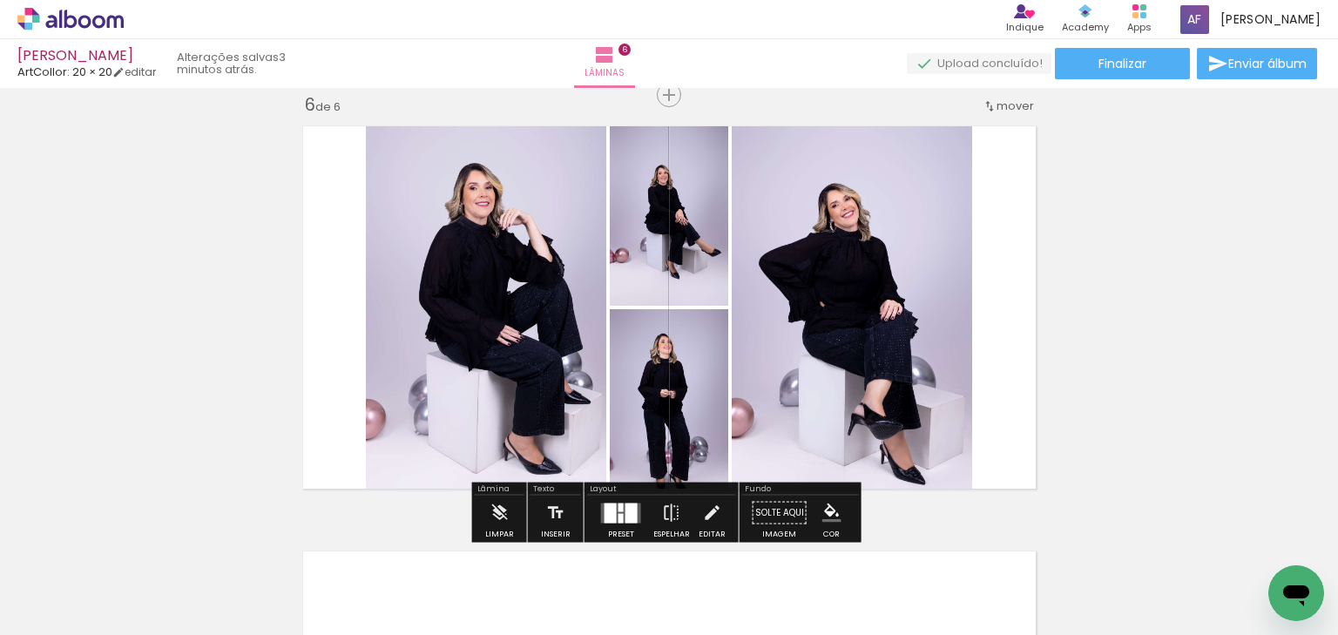
scroll to position [0, 2154]
click at [632, 497] on div at bounding box center [621, 513] width 47 height 35
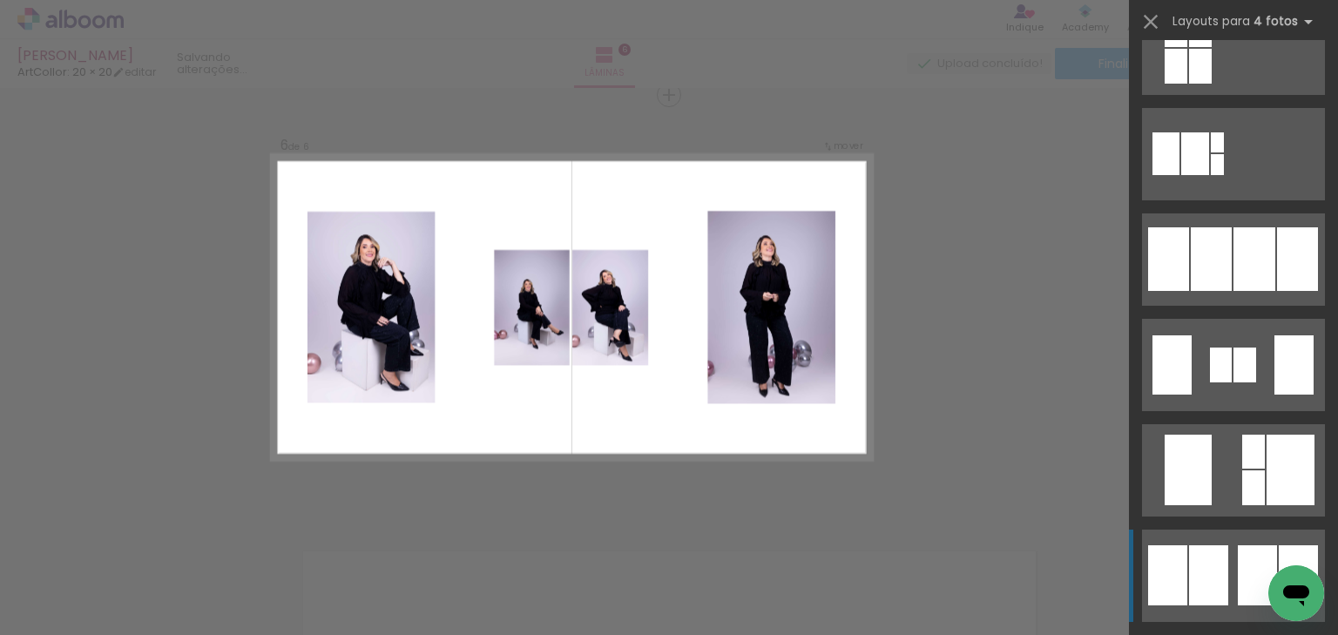
scroll to position [1115, 0]
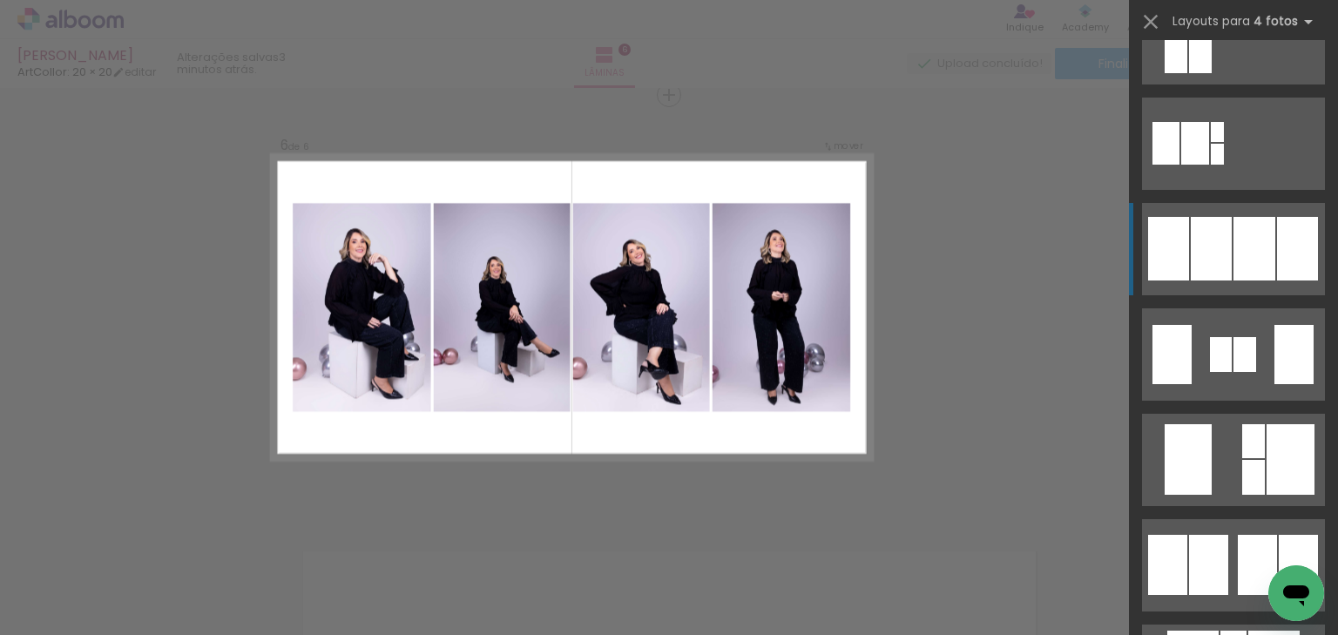
click at [1222, 258] on div at bounding box center [1211, 249] width 41 height 64
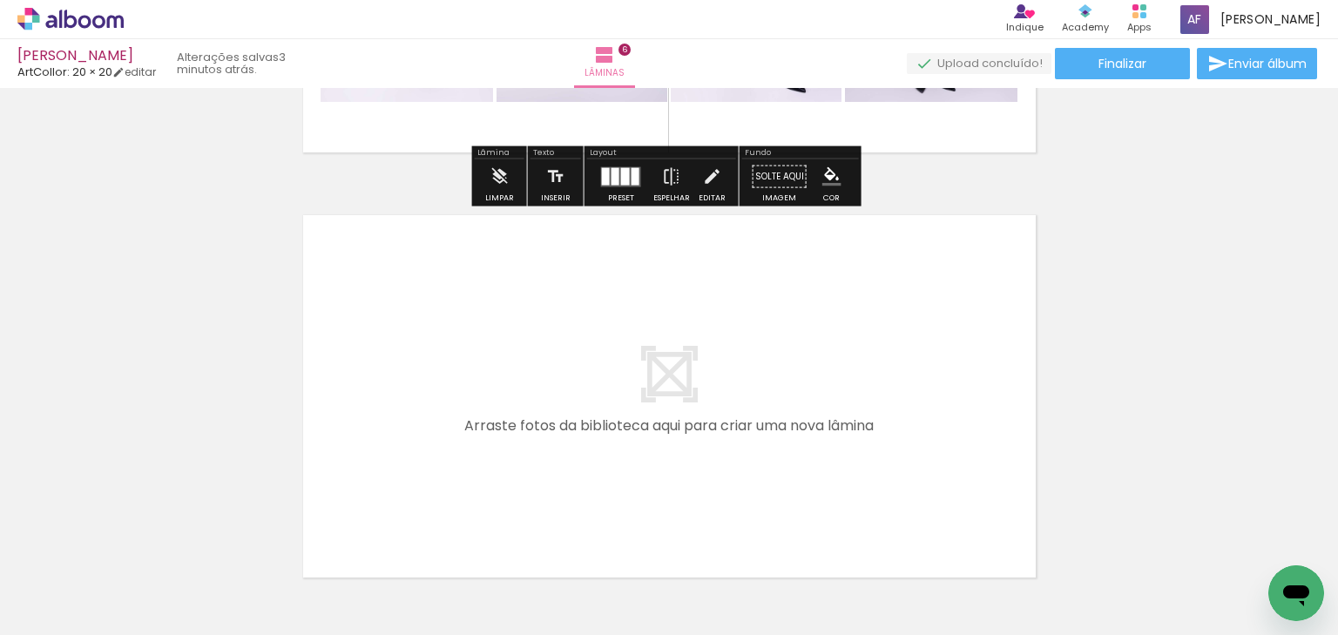
scroll to position [2606, 0]
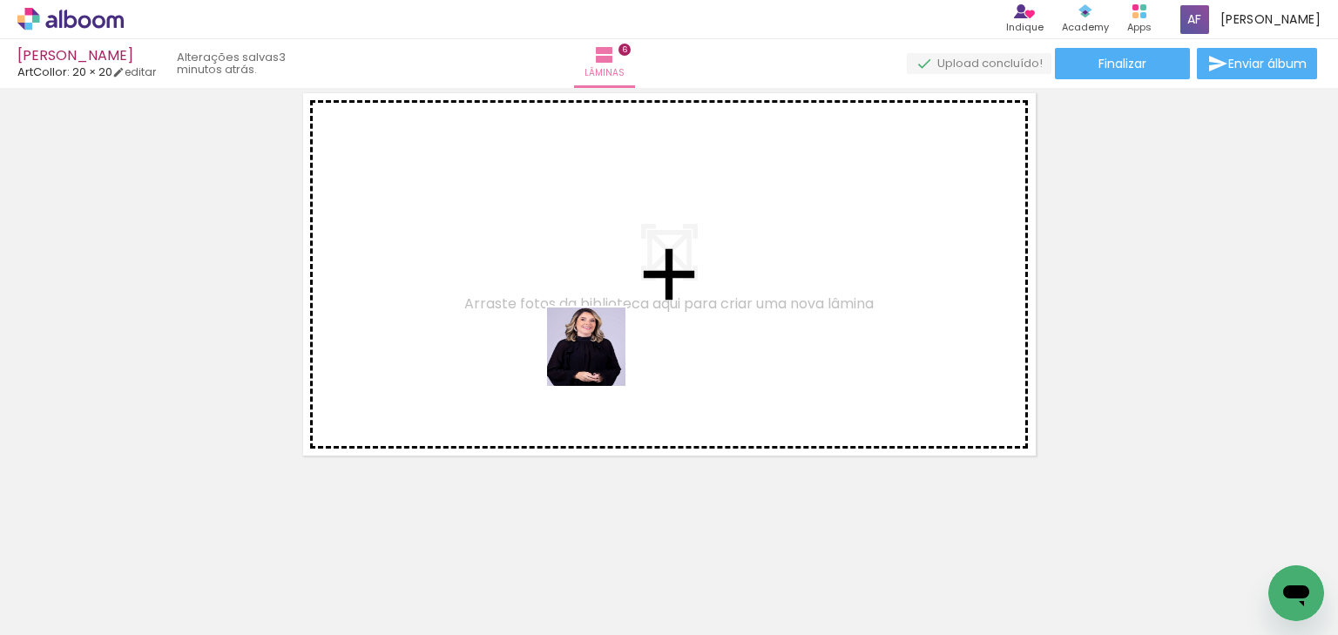
drag, startPoint x: 596, startPoint y: 585, endPoint x: 599, endPoint y: 354, distance: 231.8
click at [599, 354] on quentale-workspace at bounding box center [669, 317] width 1338 height 635
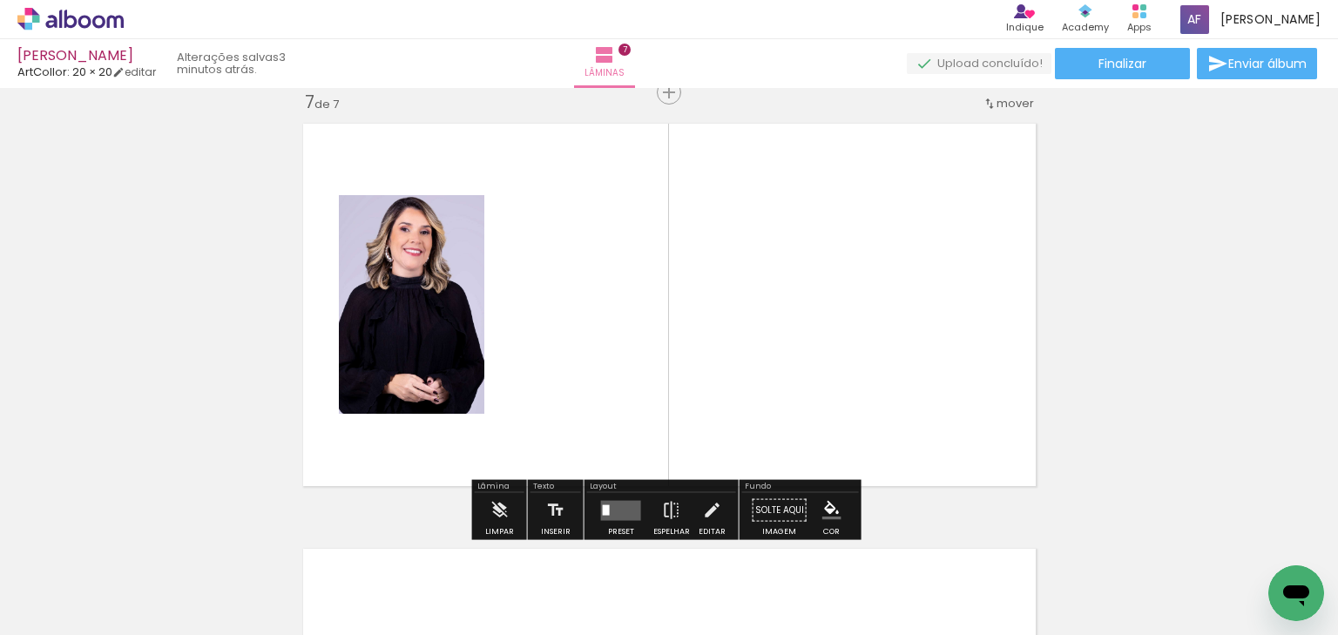
scroll to position [2573, 0]
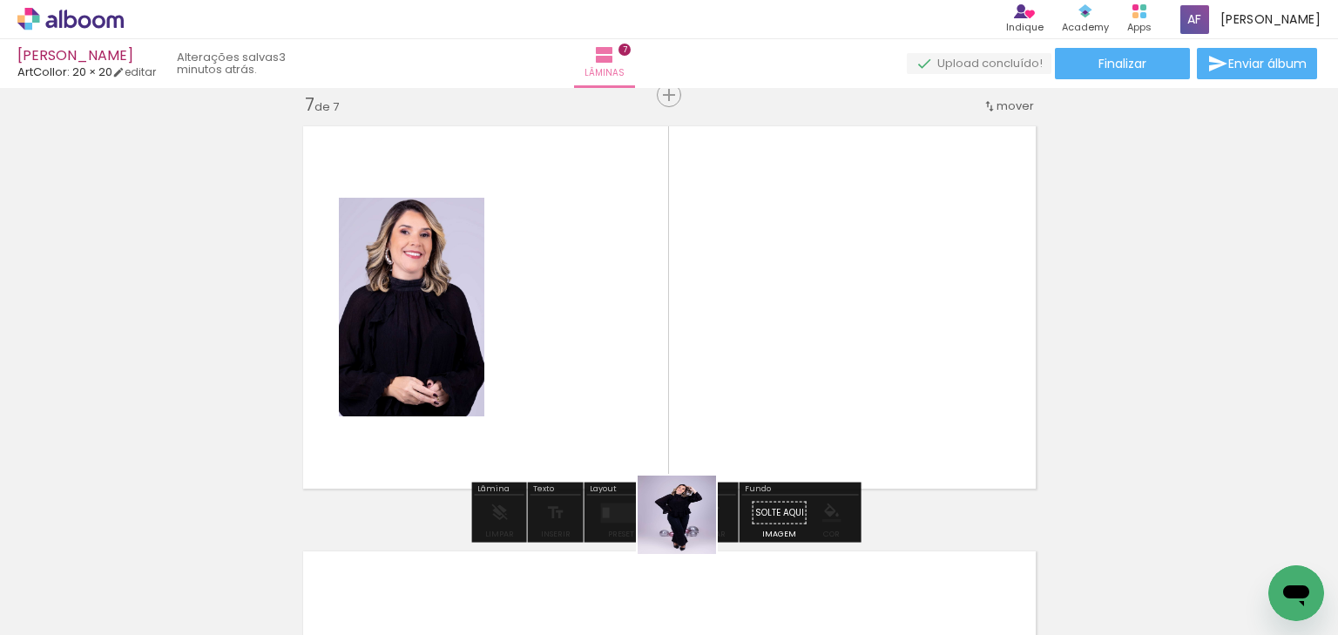
drag, startPoint x: 690, startPoint y: 528, endPoint x: 679, endPoint y: 317, distance: 211.1
click at [679, 317] on quentale-workspace at bounding box center [669, 317] width 1338 height 635
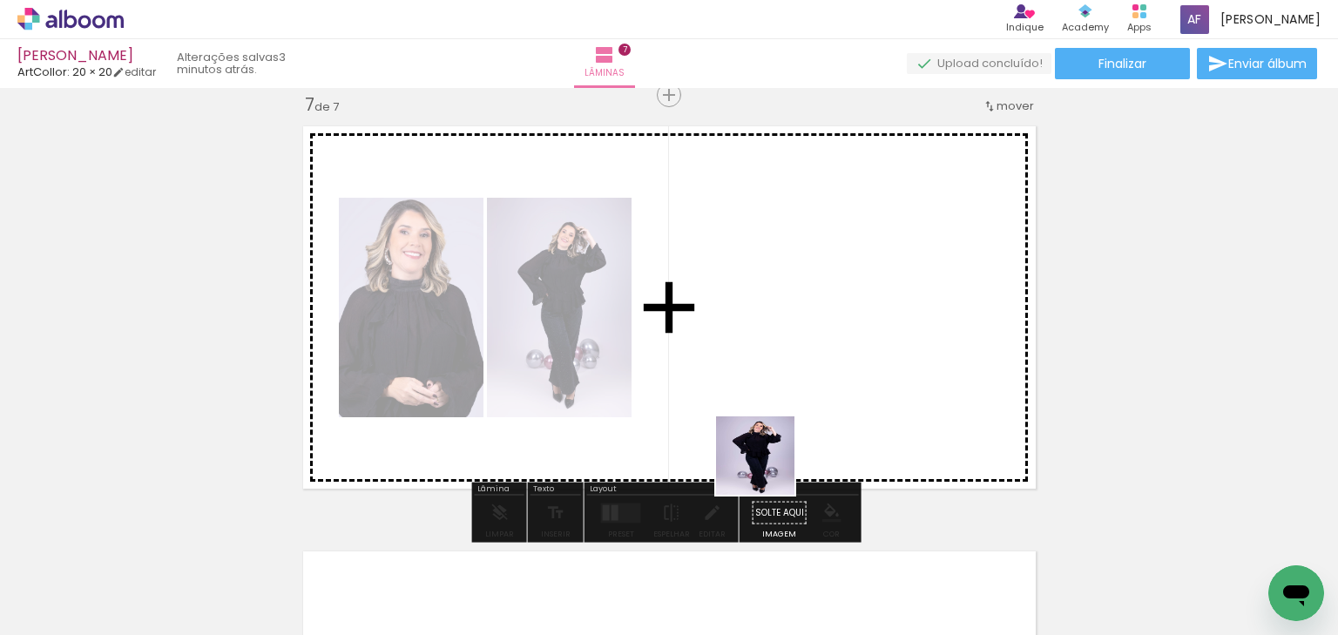
drag, startPoint x: 766, startPoint y: 518, endPoint x: 763, endPoint y: 396, distance: 122.9
click at [763, 396] on quentale-workspace at bounding box center [669, 317] width 1338 height 635
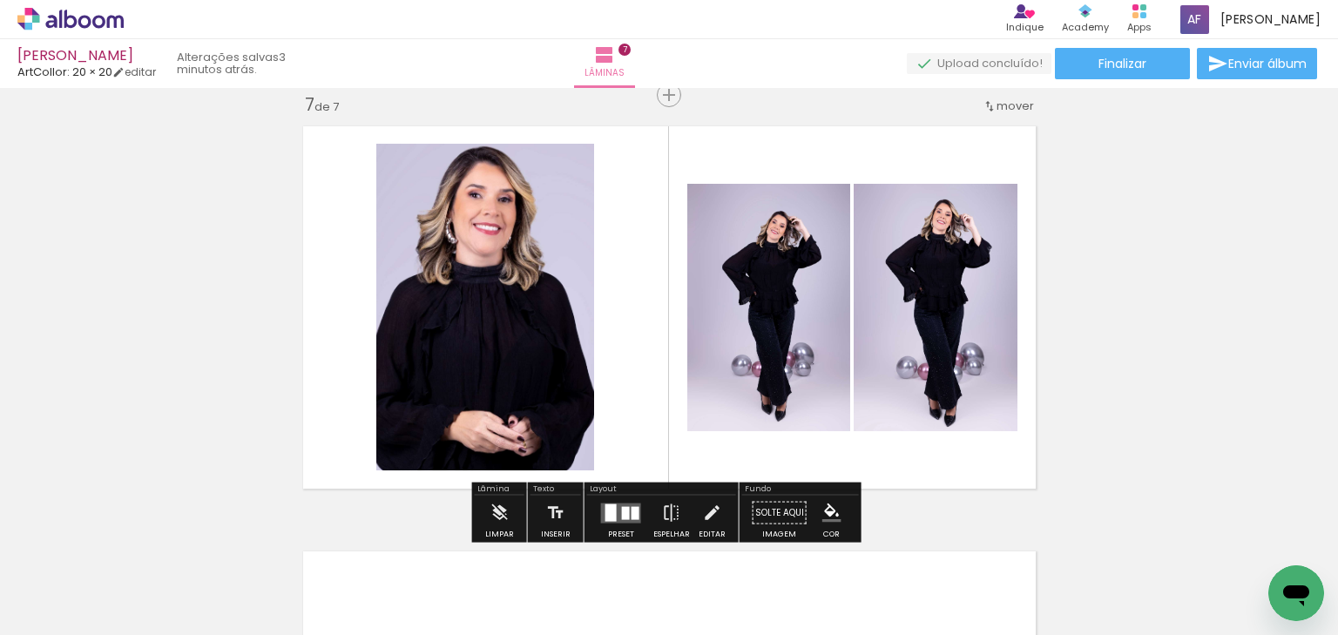
drag, startPoint x: 622, startPoint y: 497, endPoint x: 686, endPoint y: 463, distance: 72.5
click at [622, 497] on div at bounding box center [621, 513] width 47 height 35
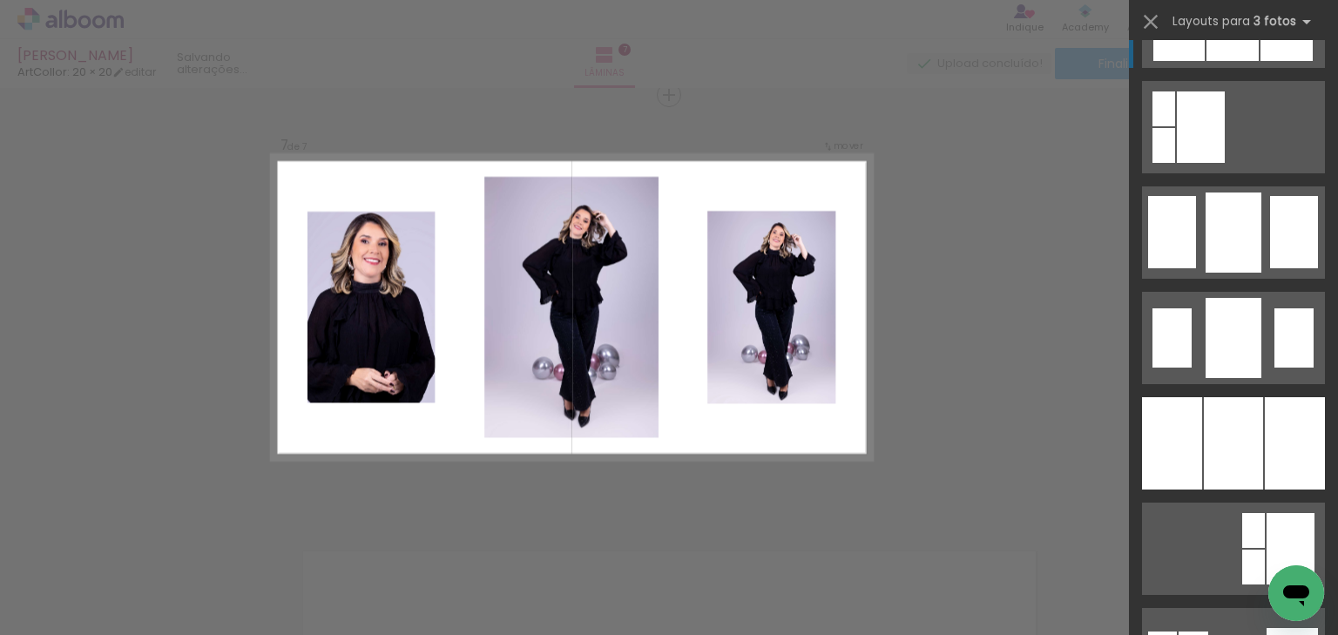
scroll to position [1254, 0]
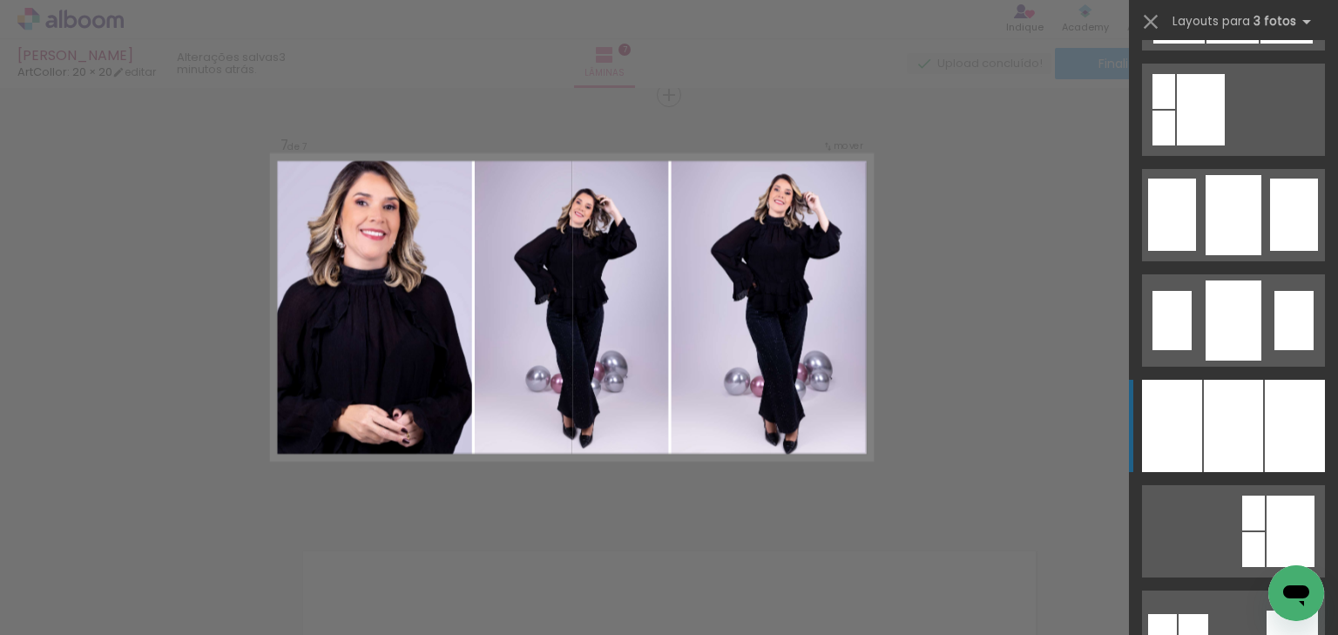
click at [1206, 418] on div at bounding box center [1233, 426] width 59 height 92
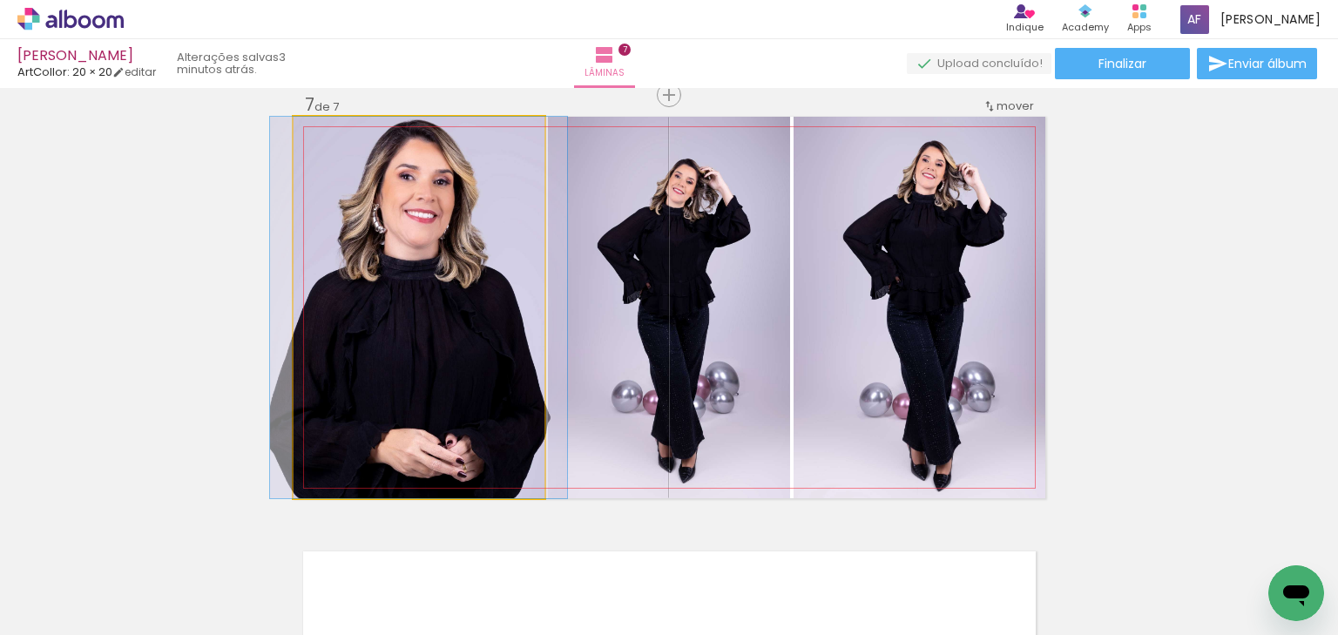
click at [441, 282] on quentale-photo at bounding box center [419, 308] width 251 height 382
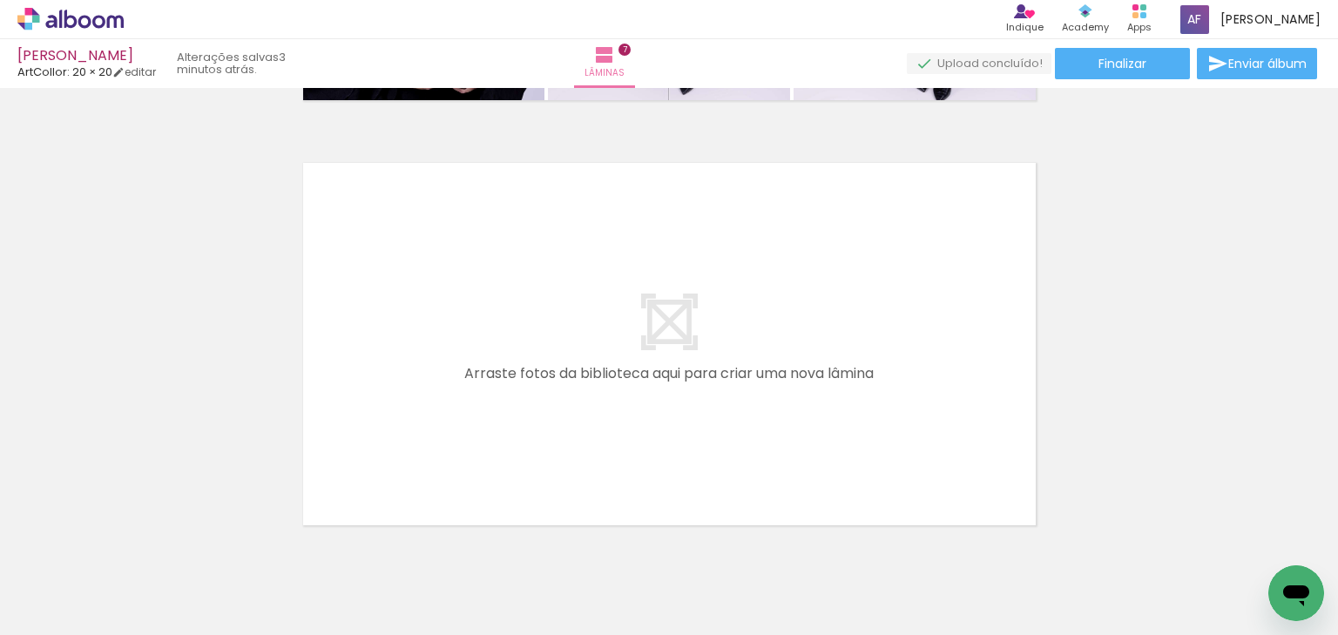
scroll to position [0, 2552]
click at [442, 457] on quentale-workspace at bounding box center [669, 317] width 1338 height 635
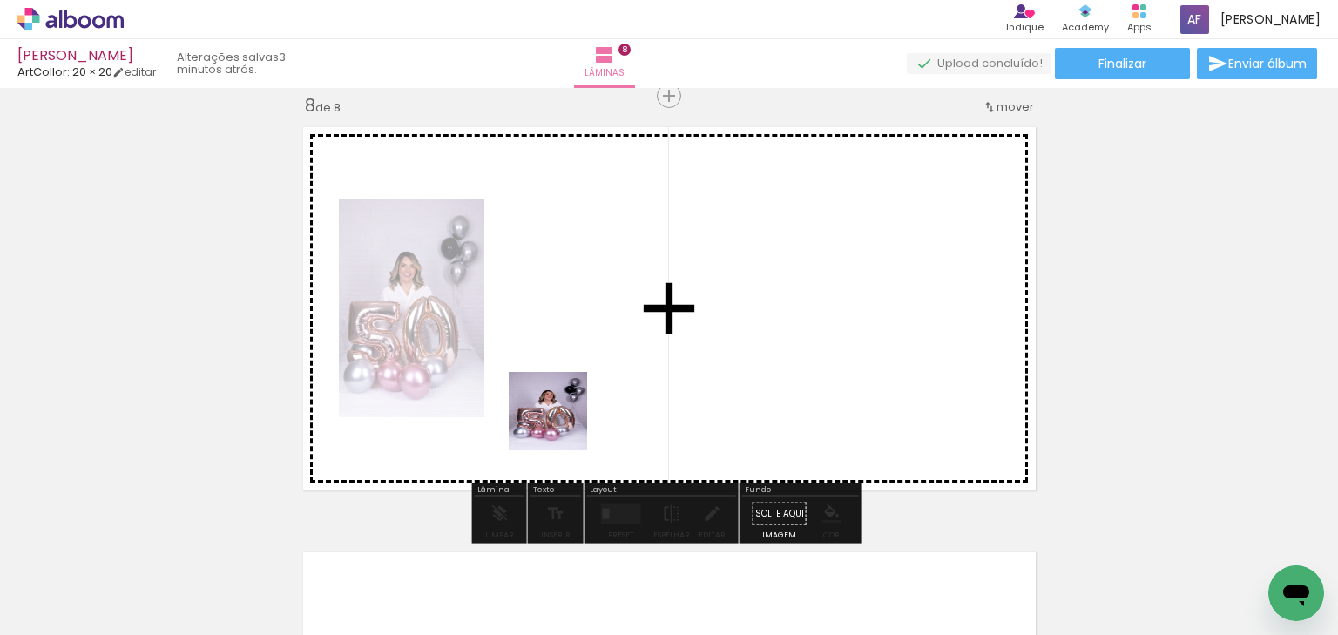
scroll to position [2998, 0]
drag, startPoint x: 543, startPoint y: 578, endPoint x: 592, endPoint y: 472, distance: 116.5
click at [563, 418] on quentale-workspace at bounding box center [669, 317] width 1338 height 635
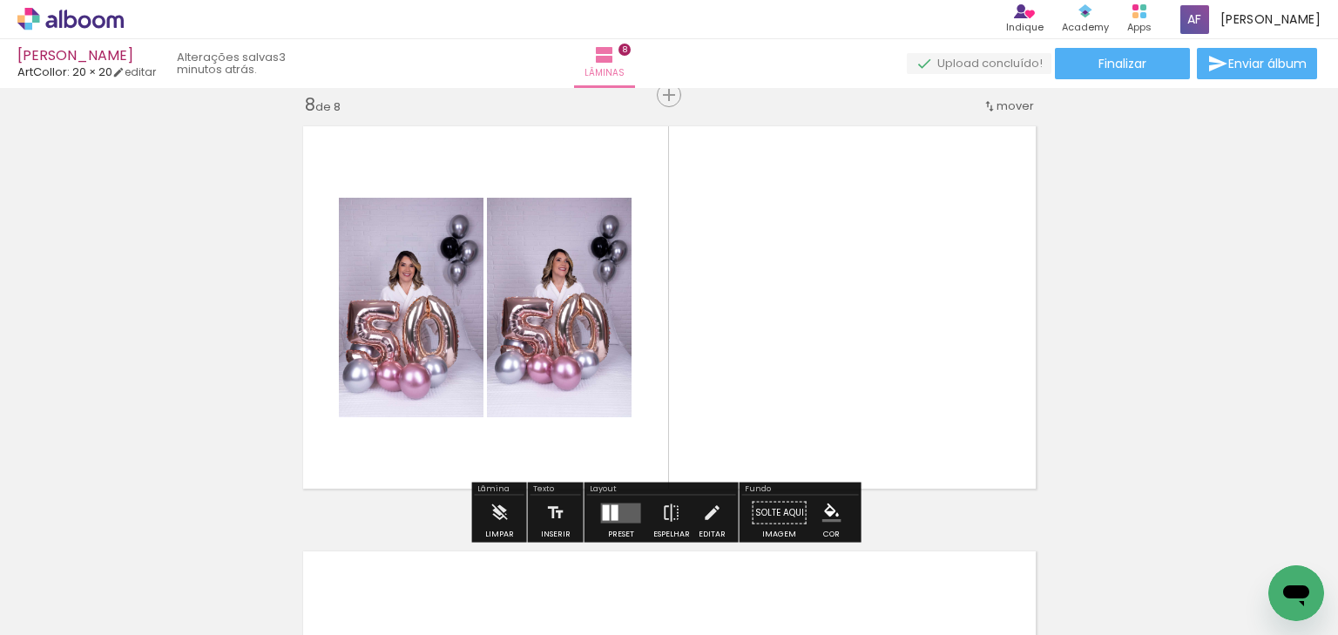
drag, startPoint x: 648, startPoint y: 551, endPoint x: 676, endPoint y: 477, distance: 79.1
click at [659, 420] on quentale-workspace at bounding box center [669, 317] width 1338 height 635
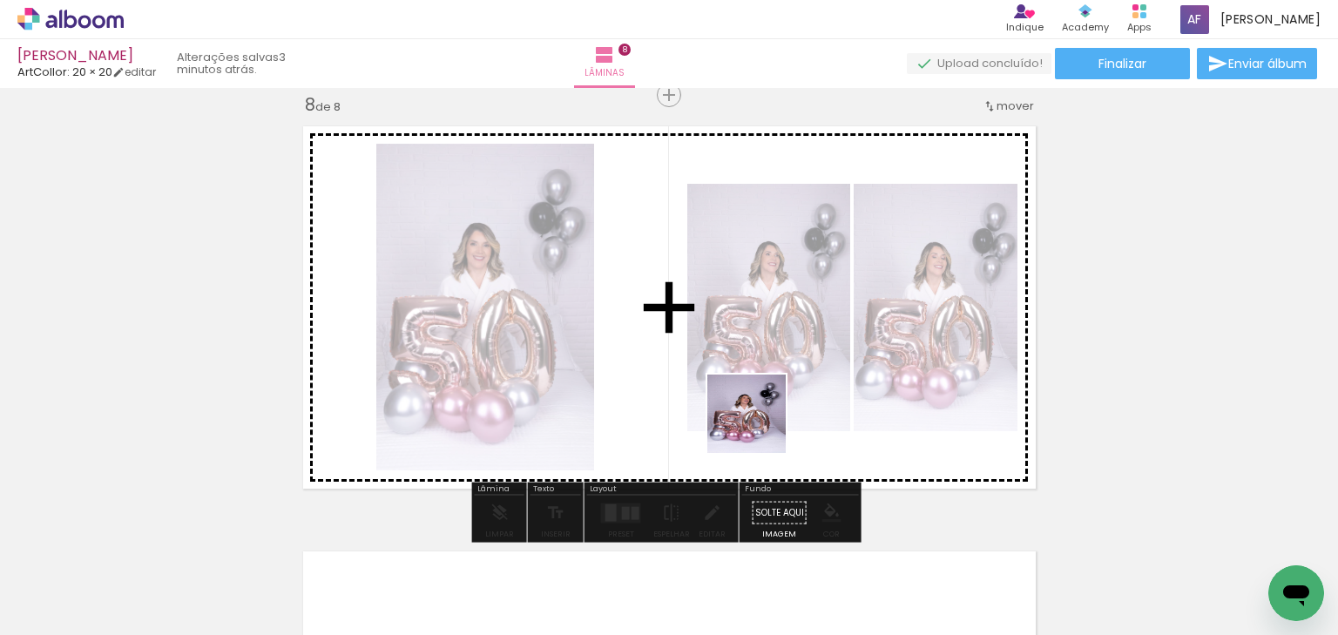
drag, startPoint x: 760, startPoint y: 427, endPoint x: 767, endPoint y: 396, distance: 32.3
click at [767, 396] on quentale-workspace at bounding box center [669, 317] width 1338 height 635
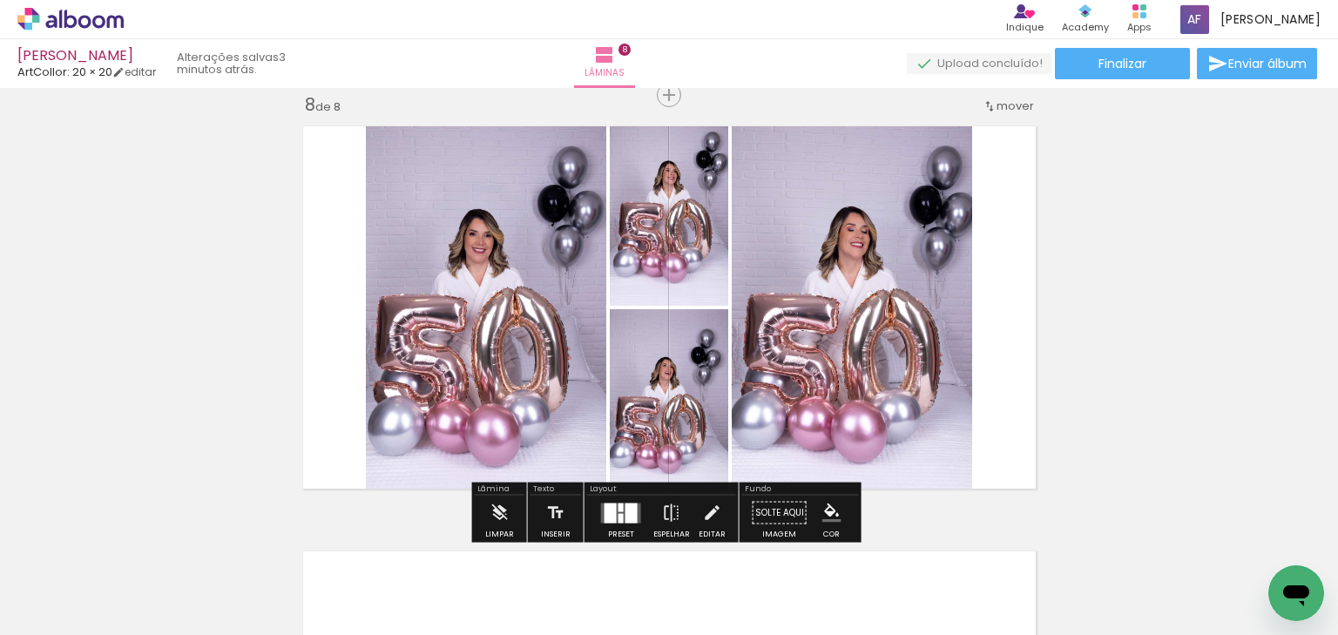
click at [625, 517] on div at bounding box center [631, 513] width 12 height 20
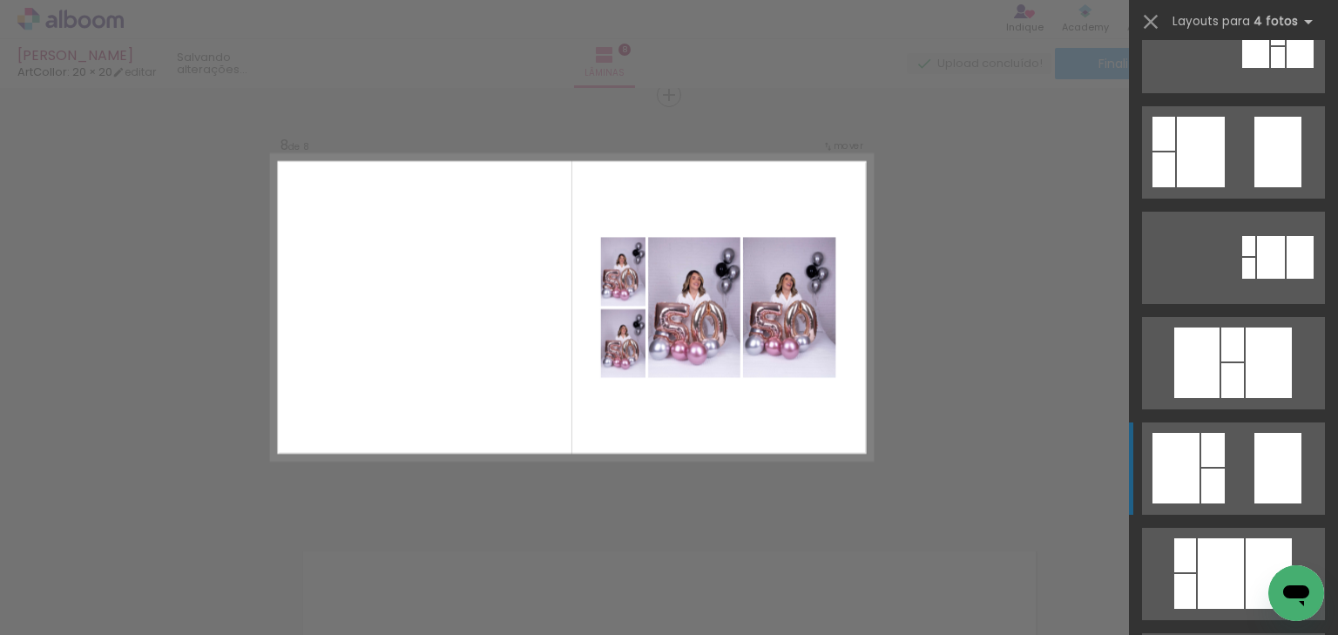
scroll to position [209, 0]
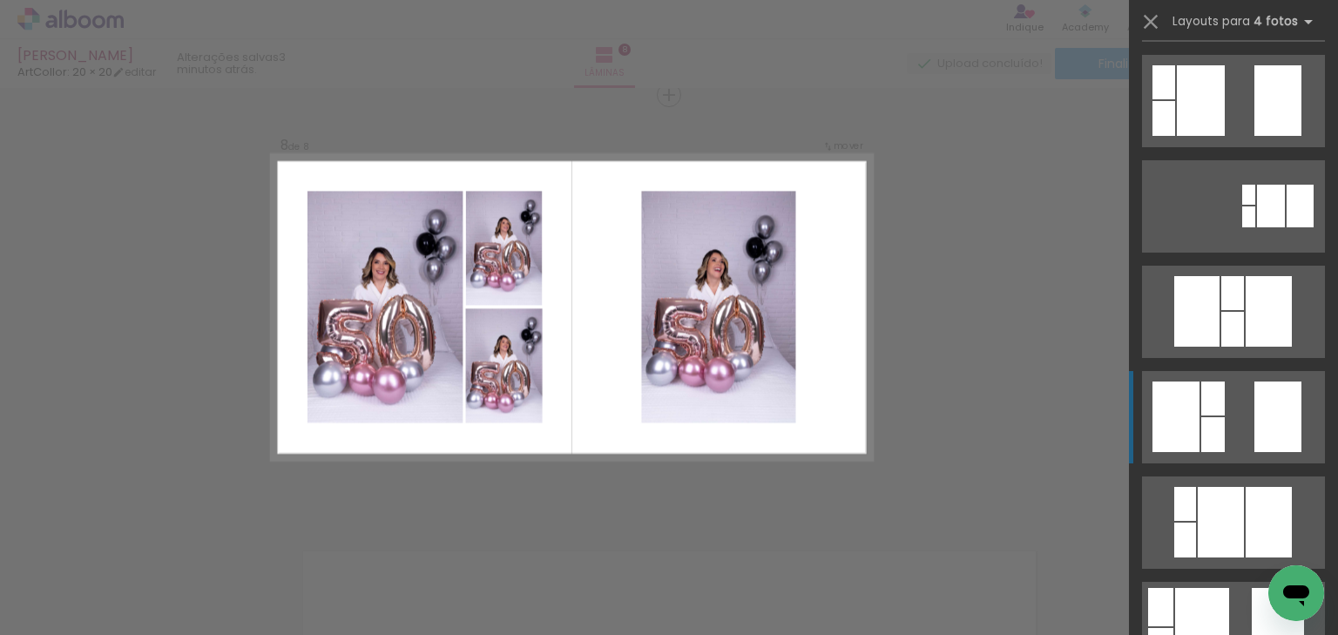
click at [1214, 422] on div at bounding box center [1213, 434] width 24 height 35
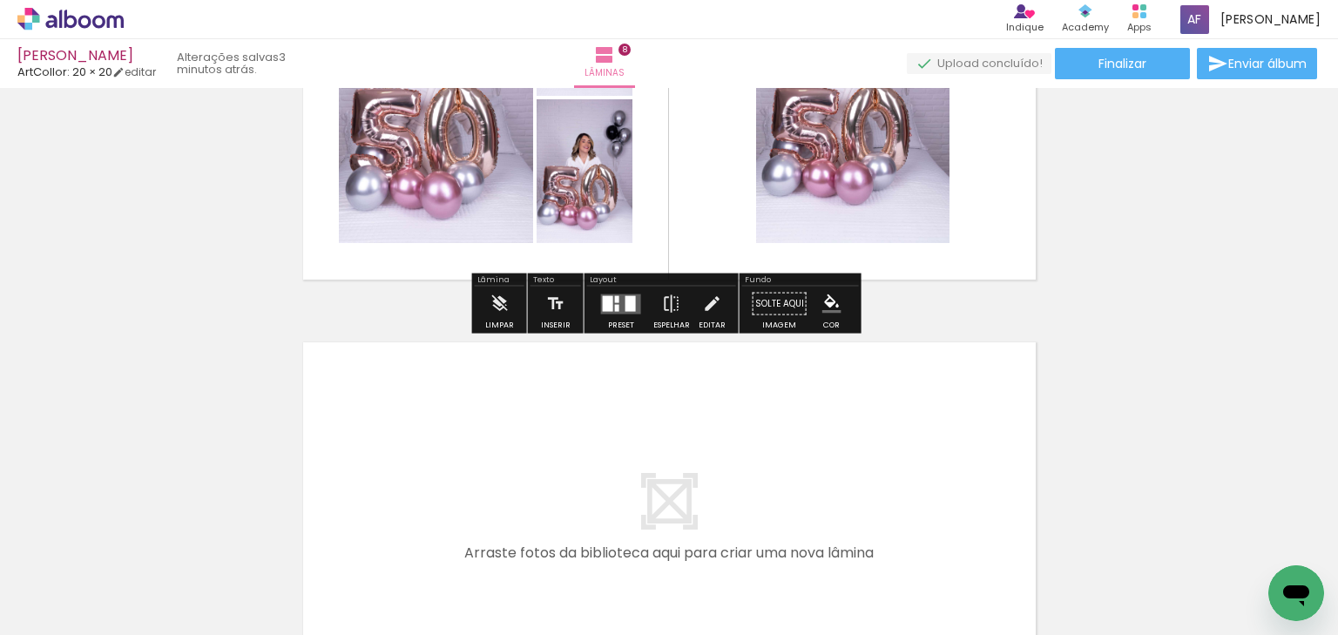
scroll to position [3456, 0]
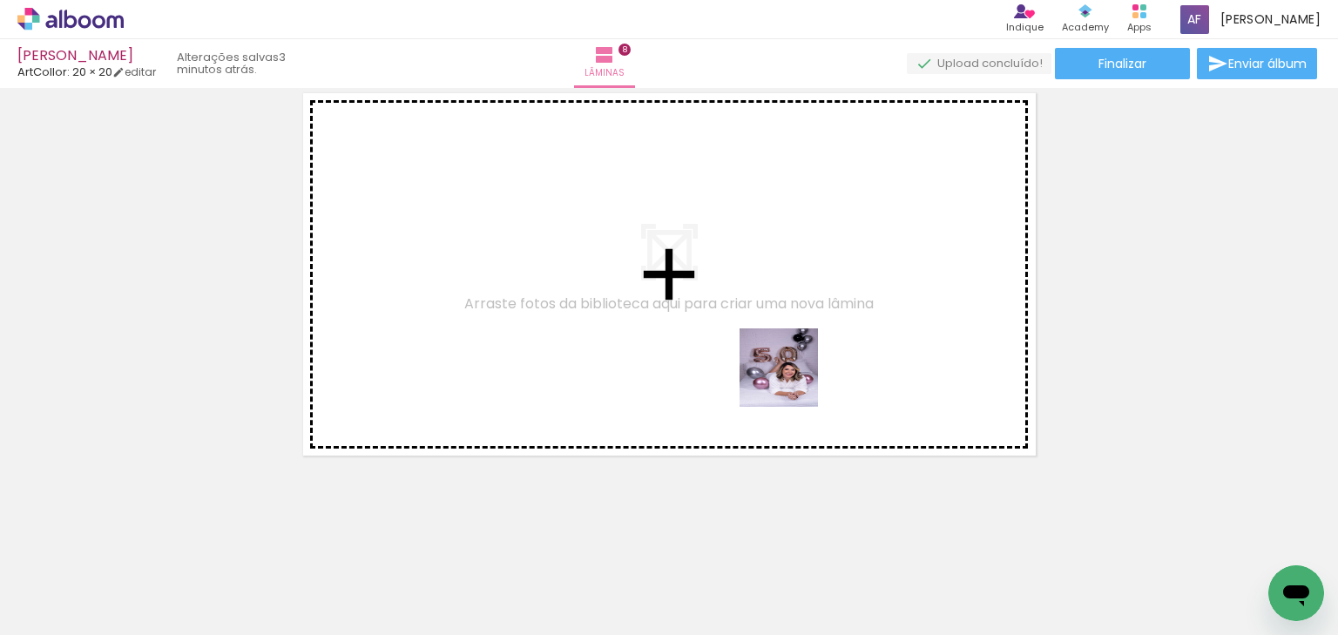
drag, startPoint x: 810, startPoint y: 444, endPoint x: 794, endPoint y: 374, distance: 72.3
click at [788, 373] on quentale-workspace at bounding box center [669, 317] width 1338 height 635
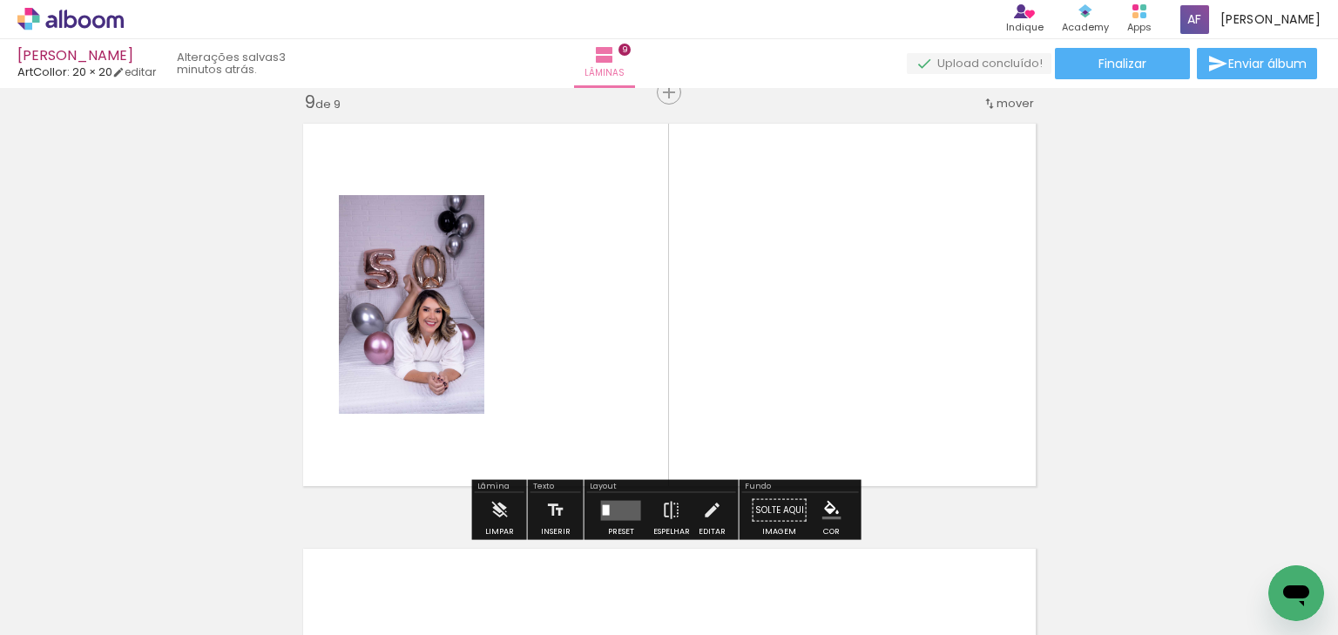
scroll to position [3423, 0]
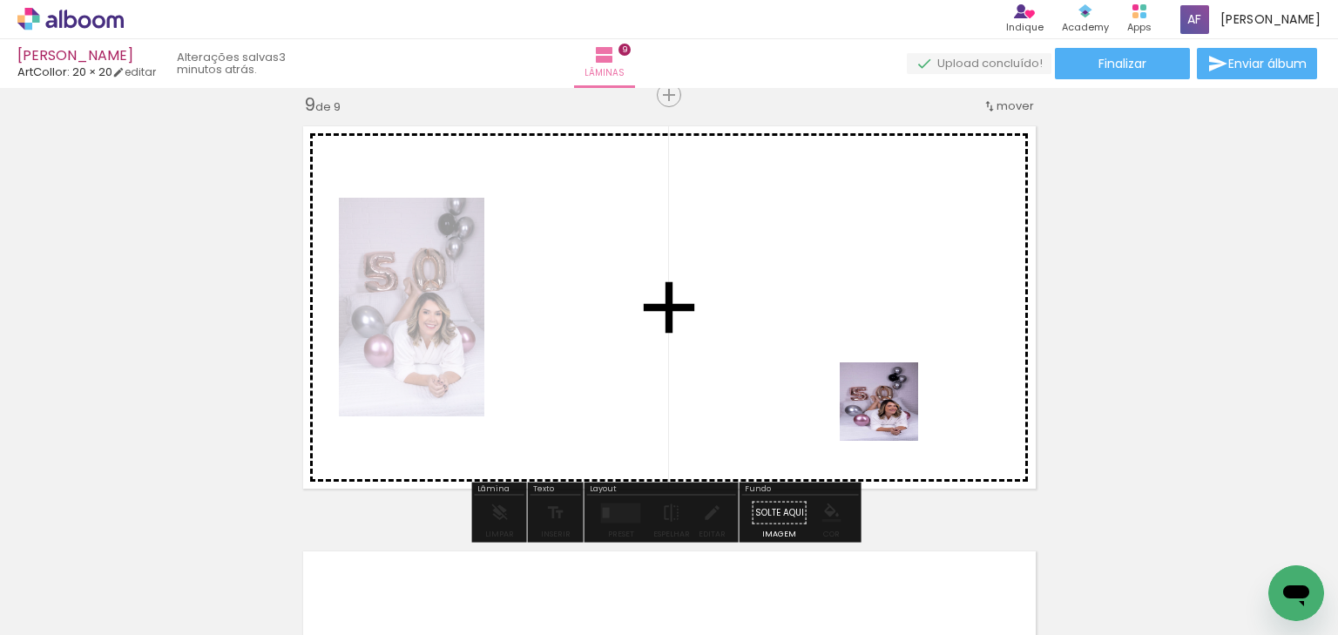
drag, startPoint x: 912, startPoint y: 495, endPoint x: 913, endPoint y: 425, distance: 69.7
click at [881, 382] on quentale-workspace at bounding box center [669, 317] width 1338 height 635
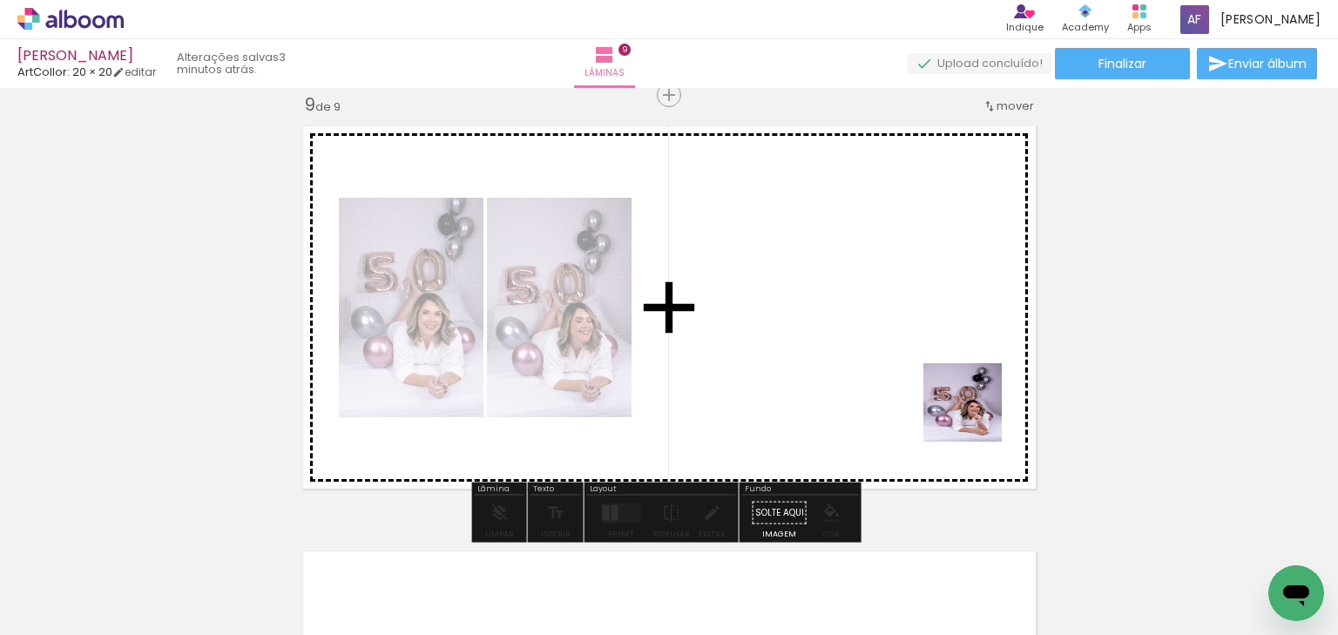
drag, startPoint x: 990, startPoint y: 457, endPoint x: 976, endPoint y: 416, distance: 44.1
click at [976, 416] on quentale-workspace at bounding box center [669, 317] width 1338 height 635
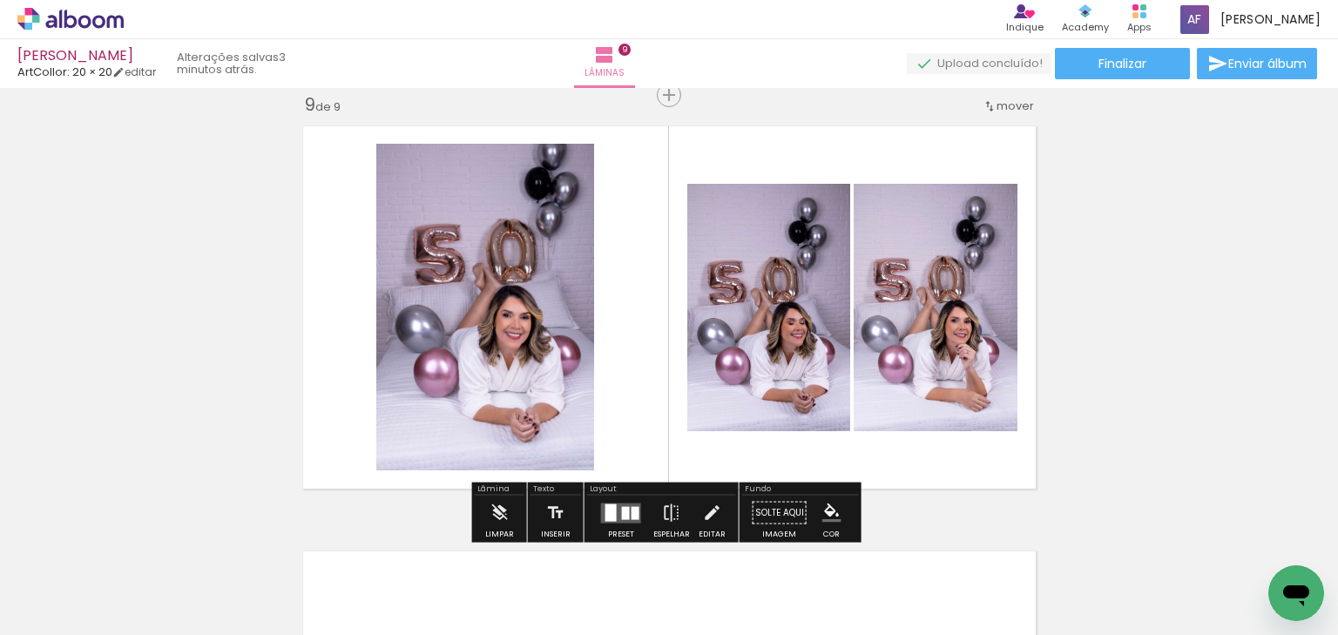
scroll to position [0, 2712]
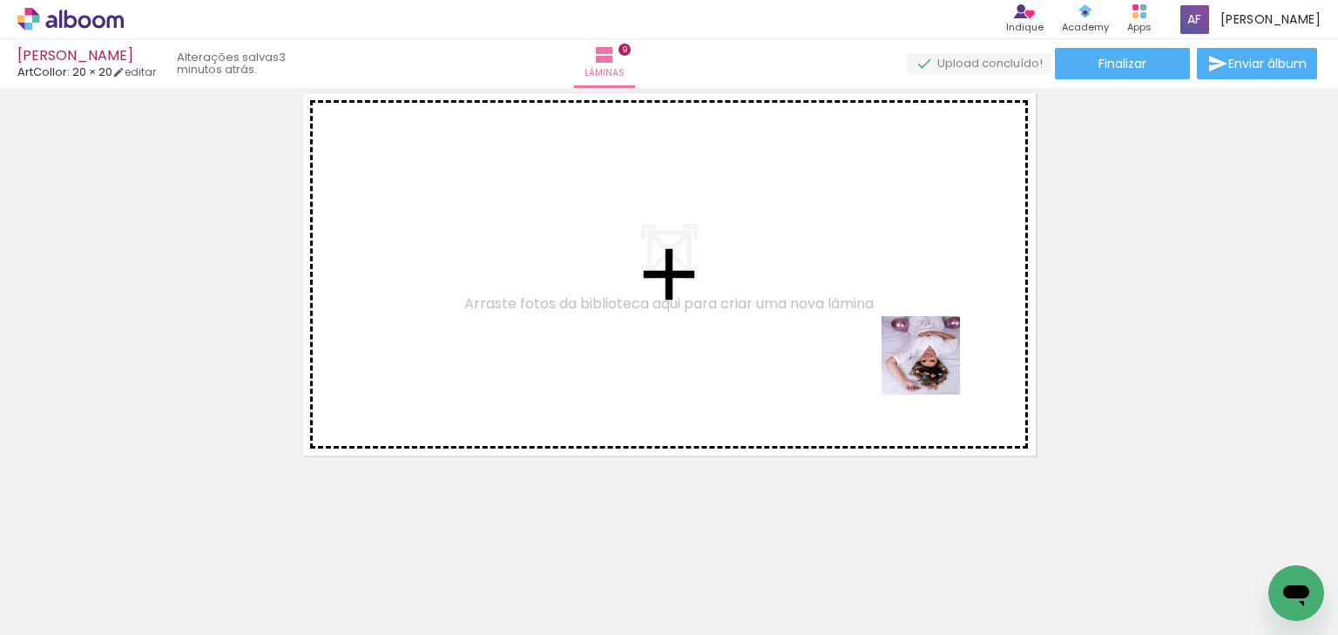
drag, startPoint x: 972, startPoint y: 467, endPoint x: 936, endPoint y: 359, distance: 114.1
click at [926, 348] on quentale-workspace at bounding box center [669, 317] width 1338 height 635
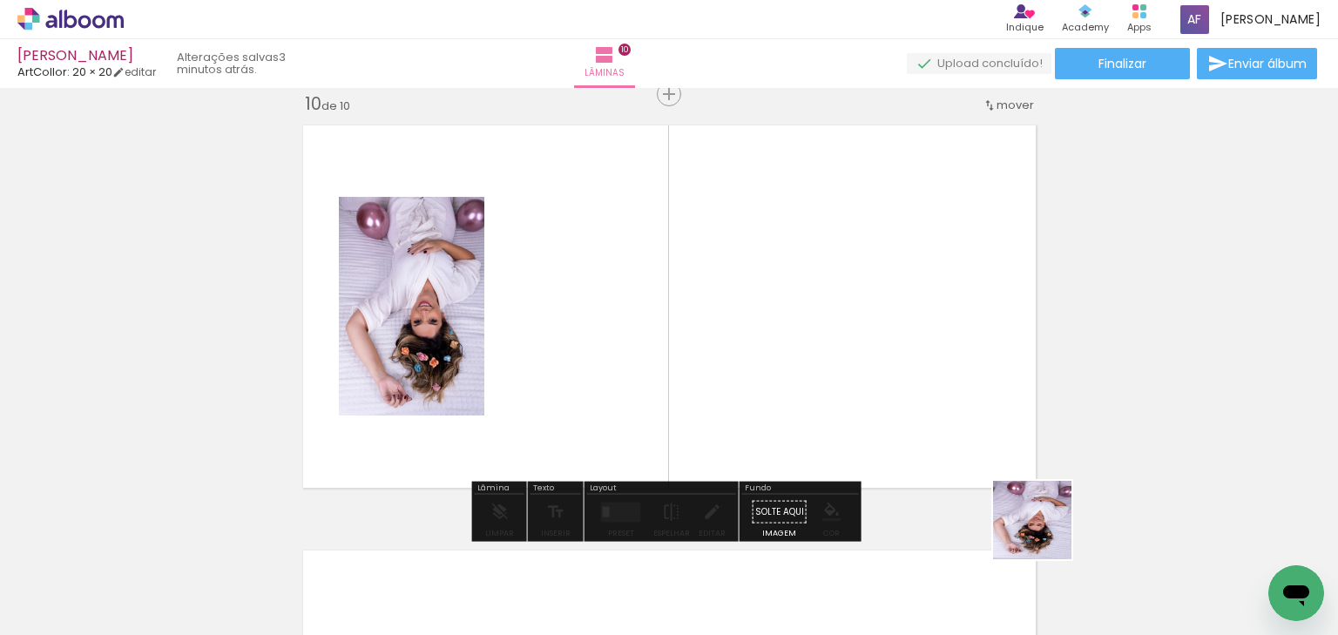
scroll to position [3848, 0]
drag, startPoint x: 1045, startPoint y: 533, endPoint x: 996, endPoint y: 367, distance: 173.6
click at [996, 367] on quentale-workspace at bounding box center [669, 317] width 1338 height 635
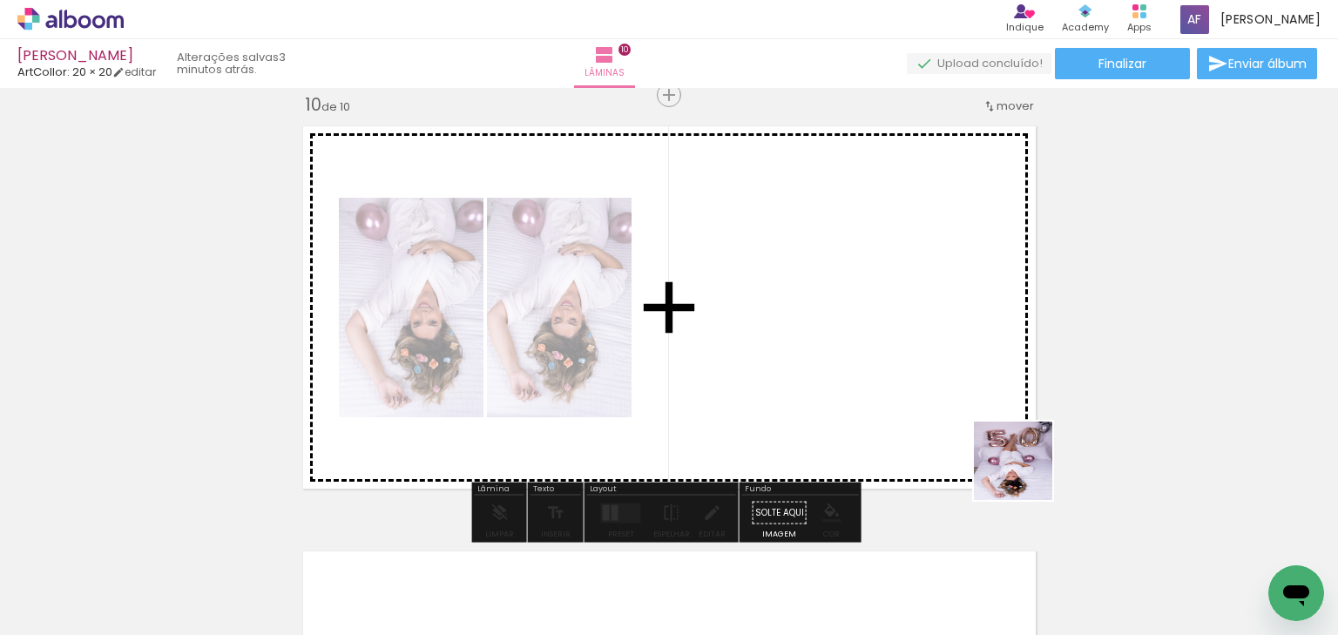
drag, startPoint x: 1133, startPoint y: 556, endPoint x: 1040, endPoint y: 497, distance: 110.0
click at [927, 409] on quentale-workspace at bounding box center [669, 317] width 1338 height 635
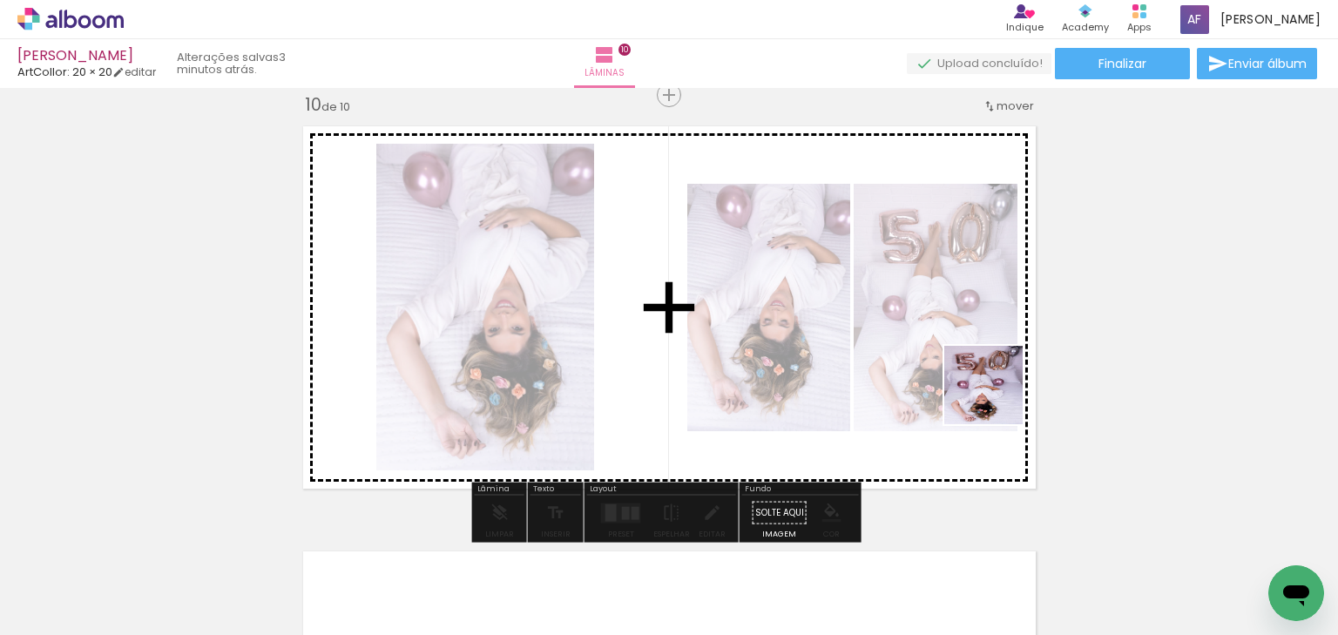
drag, startPoint x: 1208, startPoint y: 521, endPoint x: 909, endPoint y: 355, distance: 342.3
click at [909, 355] on quentale-workspace at bounding box center [669, 317] width 1338 height 635
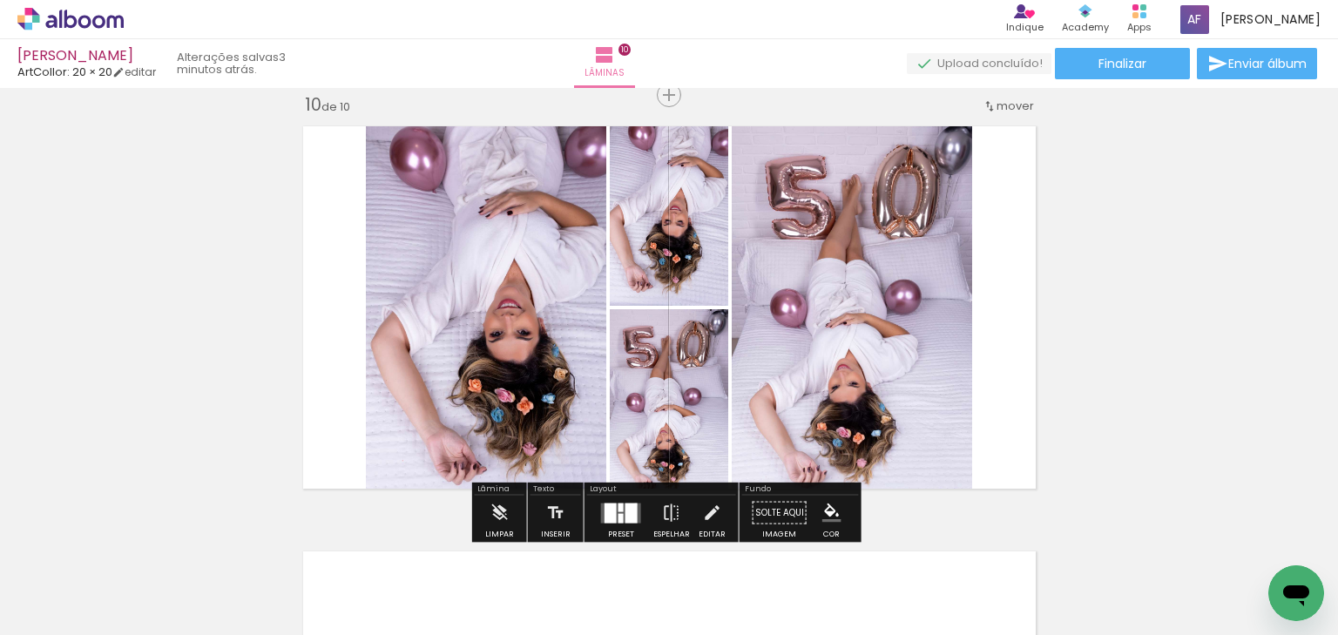
drag, startPoint x: 632, startPoint y: 504, endPoint x: 793, endPoint y: 465, distance: 165.7
click at [632, 504] on div at bounding box center [631, 513] width 12 height 20
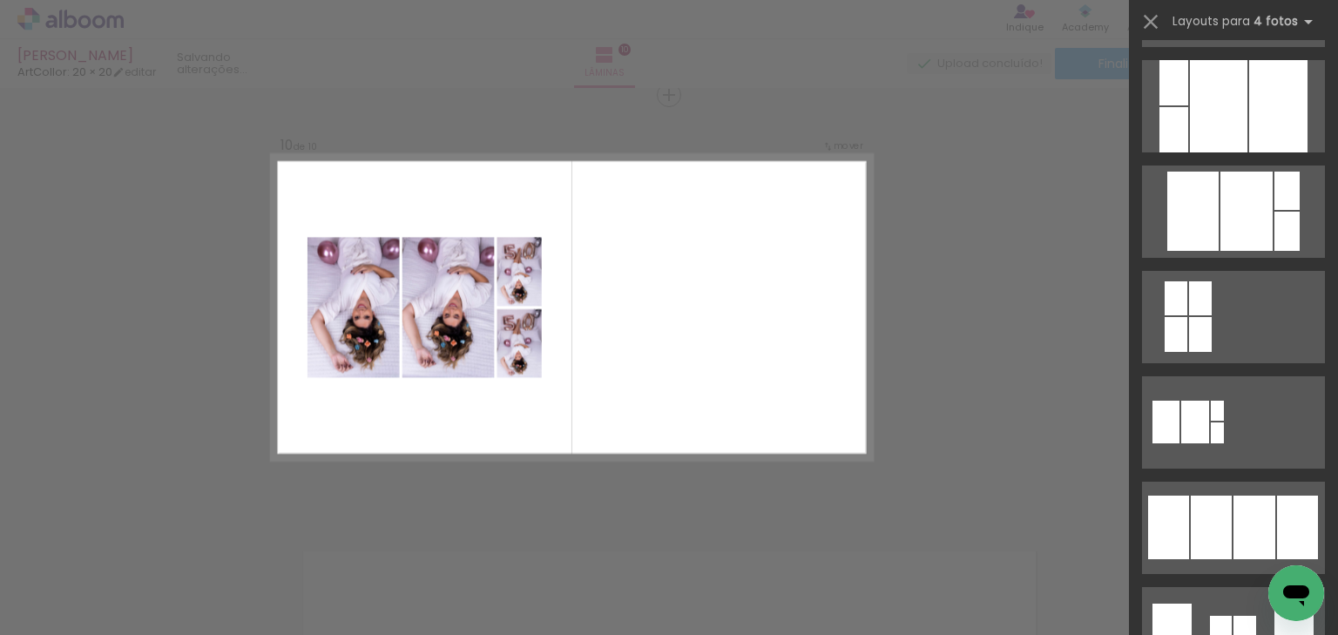
scroll to position [1115, 0]
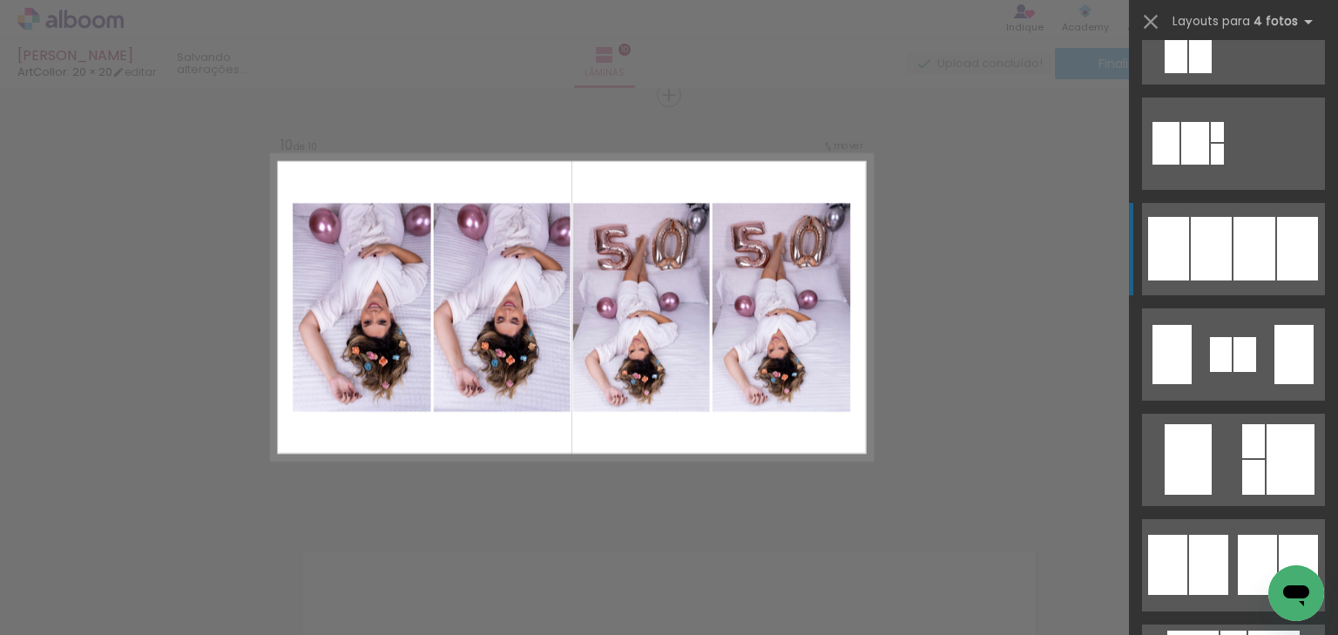
click at [1201, 251] on div at bounding box center [1211, 249] width 41 height 64
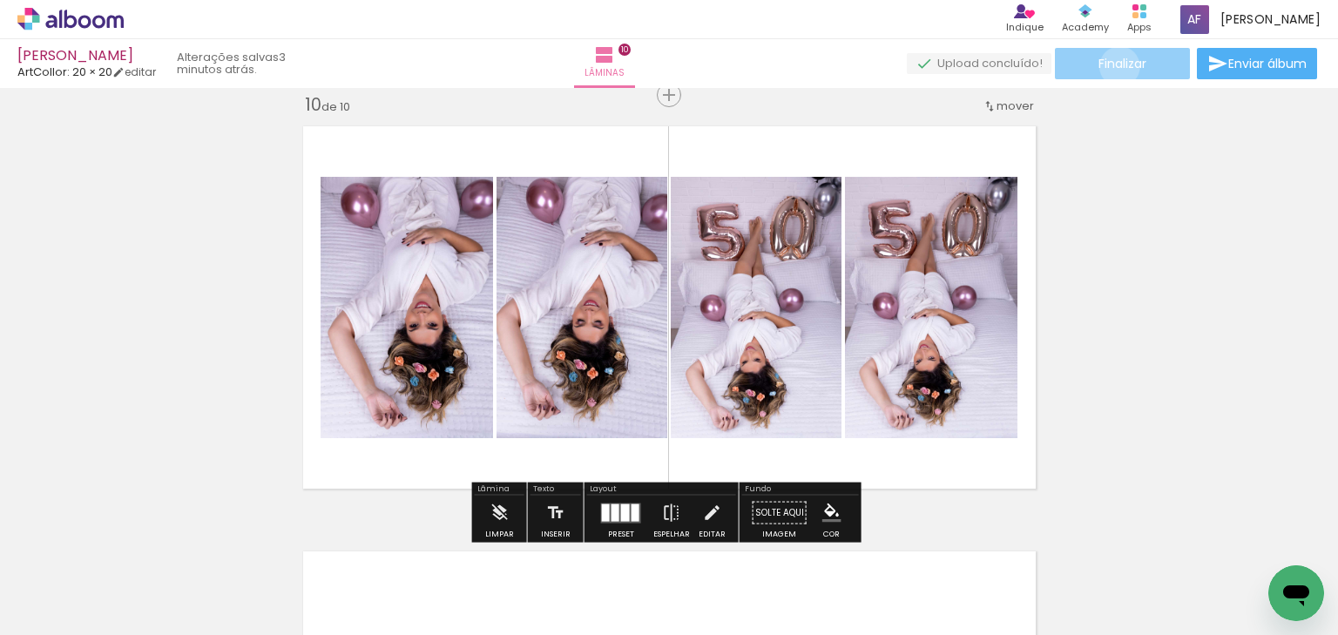
click at [1113, 66] on span "Finalizar" at bounding box center [1123, 63] width 48 height 12
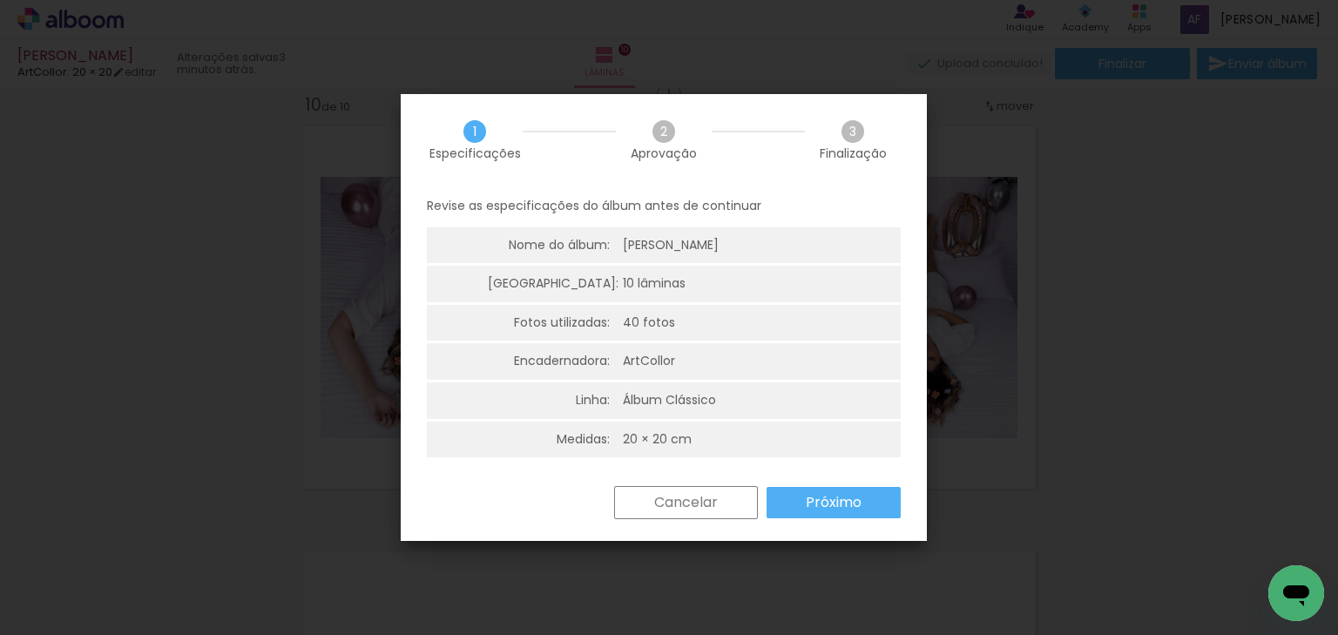
click at [0, 0] on slot "Próximo" at bounding box center [0, 0] width 0 height 0
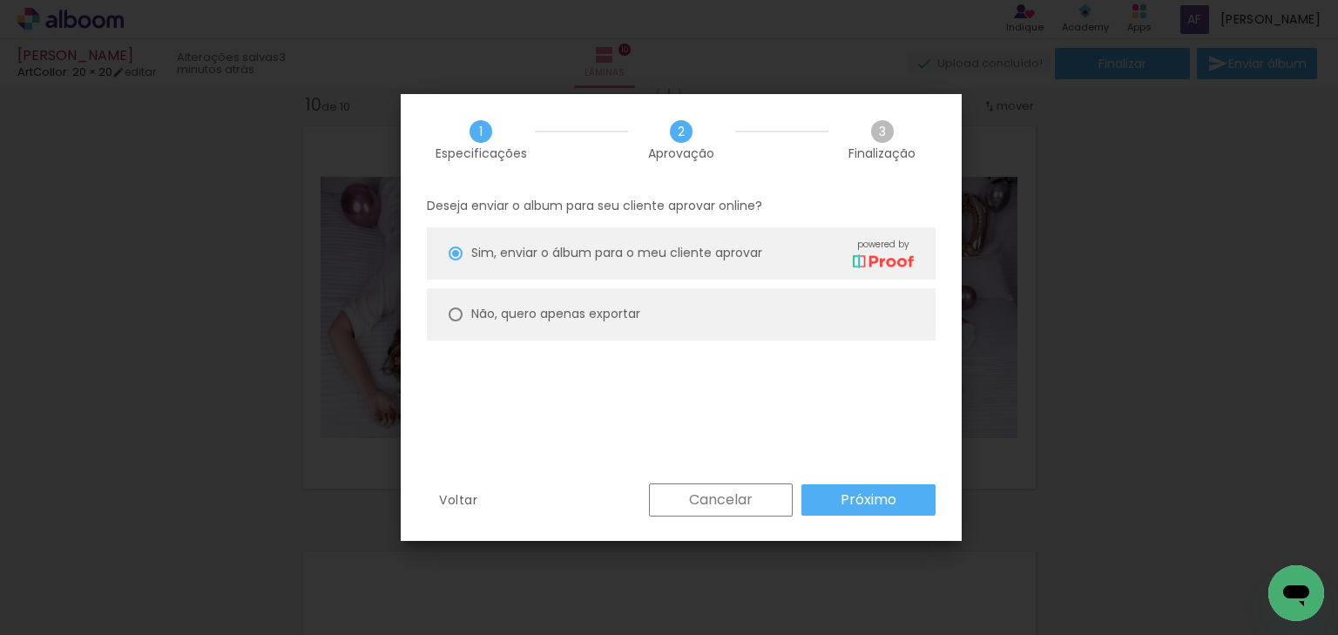
drag, startPoint x: 646, startPoint y: 317, endPoint x: 652, endPoint y: 332, distance: 16.0
click at [646, 321] on paper-radio-button "Não, quero apenas exportar" at bounding box center [681, 314] width 509 height 52
type paper-radio-button "on"
click at [861, 511] on paper-button "Próximo" at bounding box center [868, 499] width 134 height 31
type input "Alta, 300 DPI"
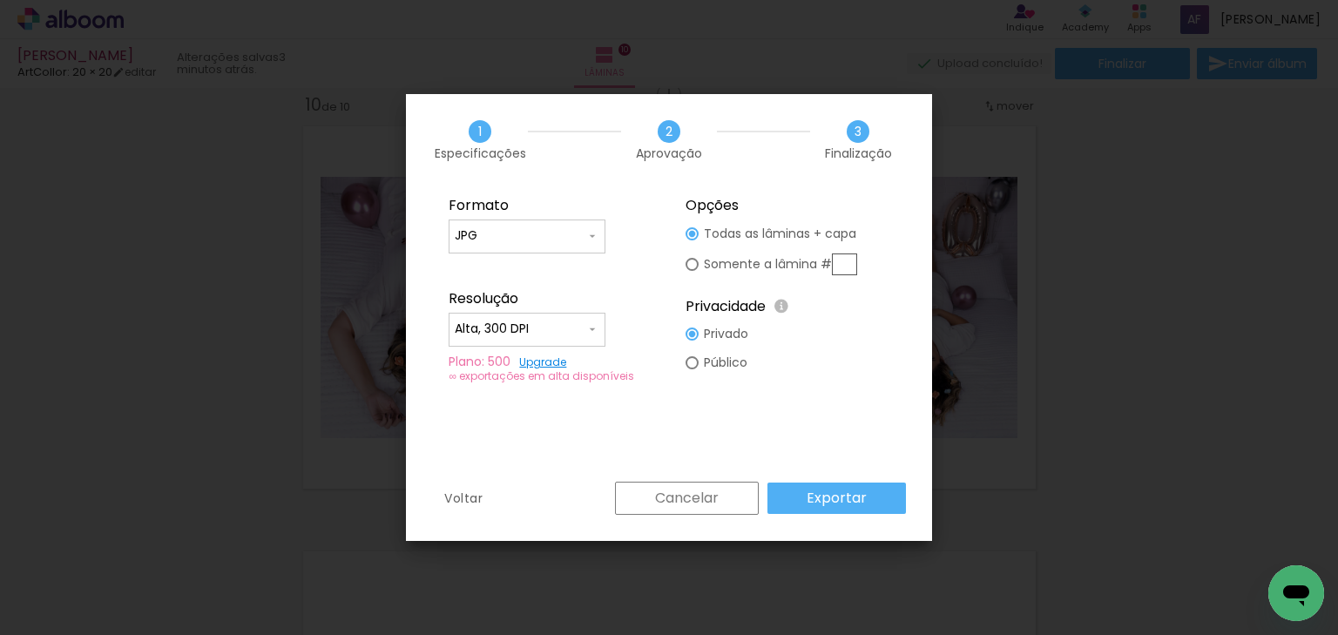
click at [0, 0] on slot "Exportar" at bounding box center [0, 0] width 0 height 0
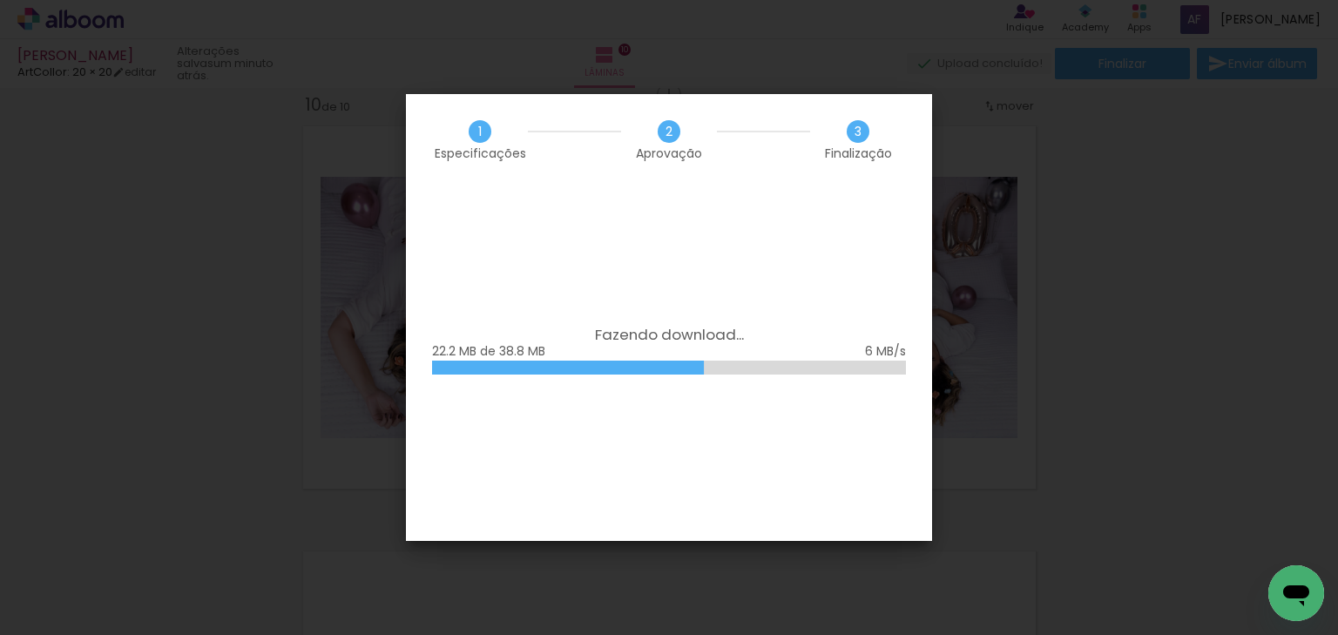
scroll to position [0, 2712]
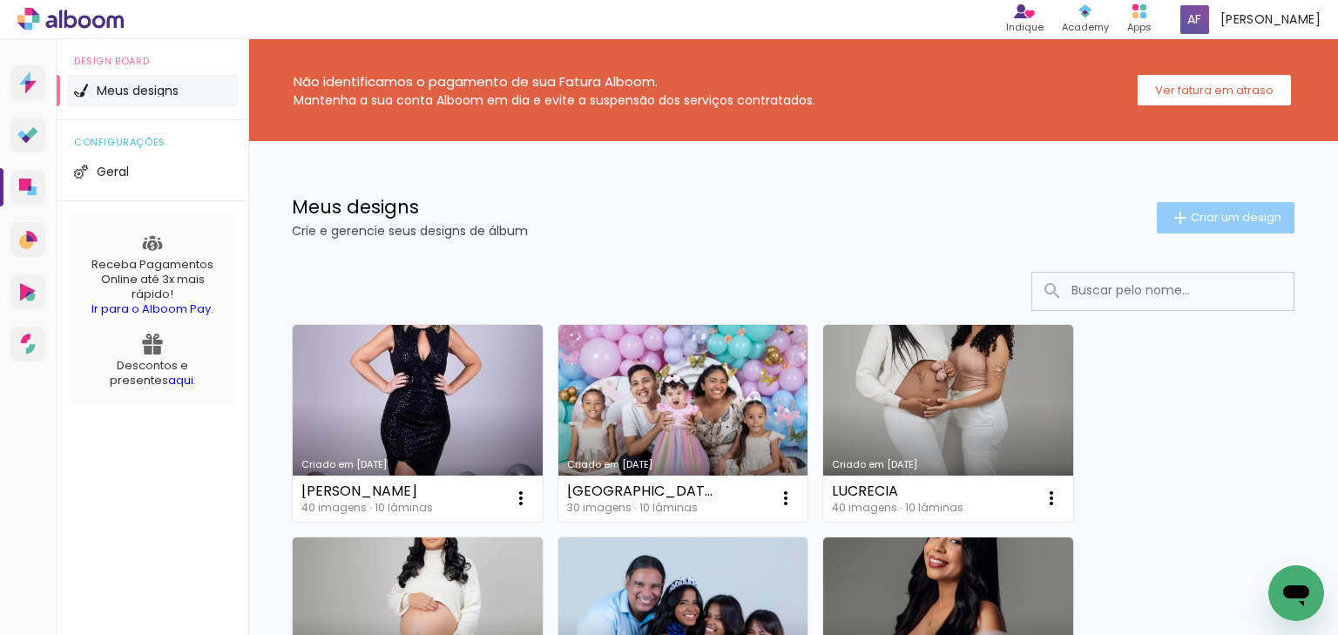
click at [1191, 213] on span "Criar um design" at bounding box center [1236, 217] width 91 height 11
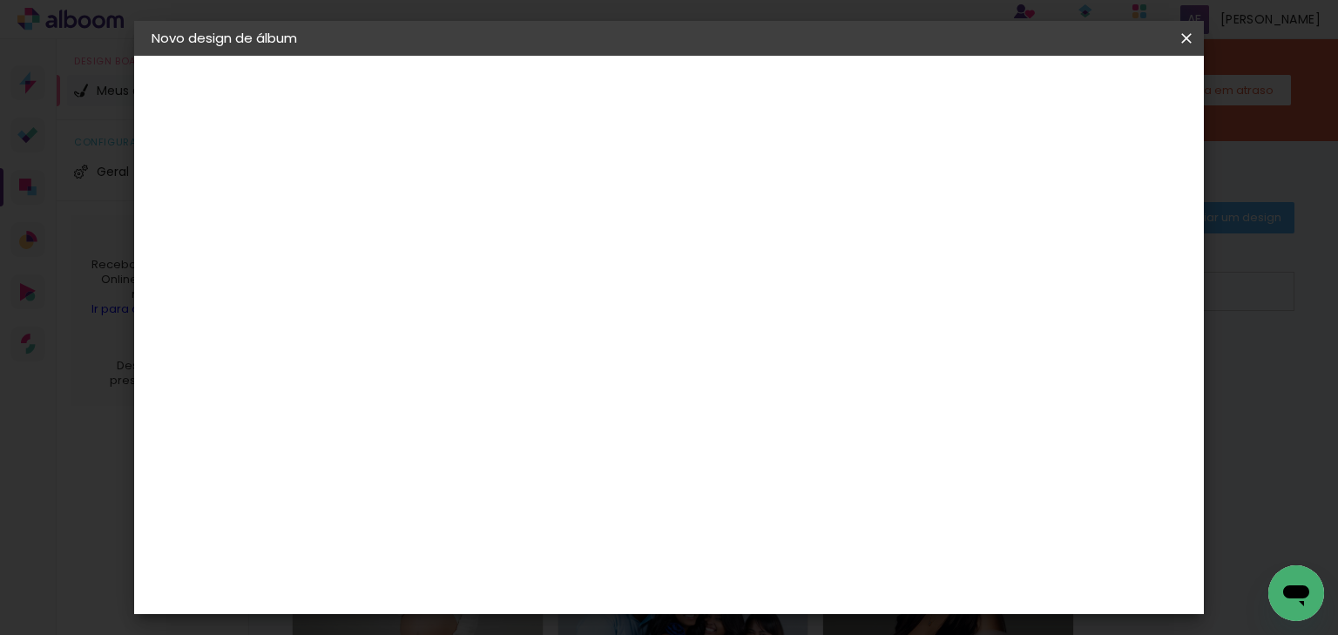
click at [436, 227] on input at bounding box center [436, 233] width 0 height 27
type input "[PERSON_NAME]"
type paper-input "[PERSON_NAME]"
click at [615, 83] on paper-button "Avançar" at bounding box center [572, 93] width 85 height 30
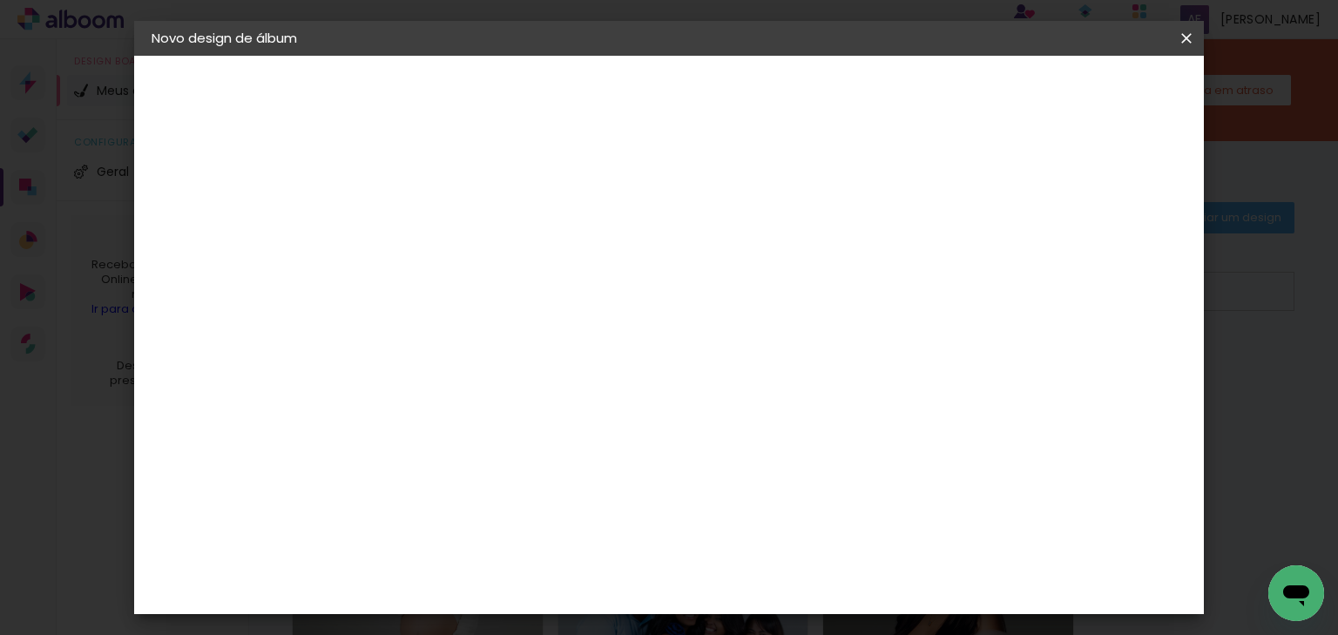
click at [467, 493] on div "ArtCollor" at bounding box center [455, 500] width 63 height 14
click at [762, 80] on paper-button "Avançar" at bounding box center [719, 93] width 85 height 30
drag, startPoint x: 732, startPoint y: 265, endPoint x: 701, endPoint y: 292, distance: 40.7
click at [531, 282] on paper-input-container "Linha" at bounding box center [480, 304] width 101 height 44
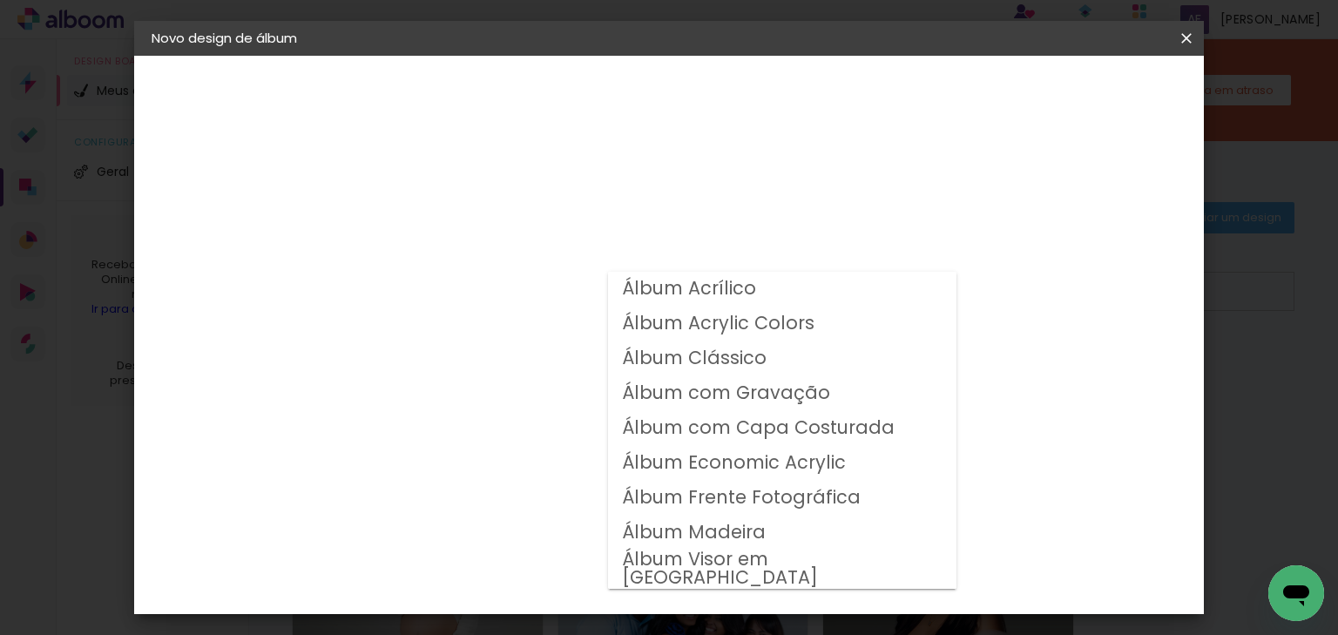
click at [0, 0] on slot "Álbum Clássico" at bounding box center [0, 0] width 0 height 0
type input "Álbum Clássico"
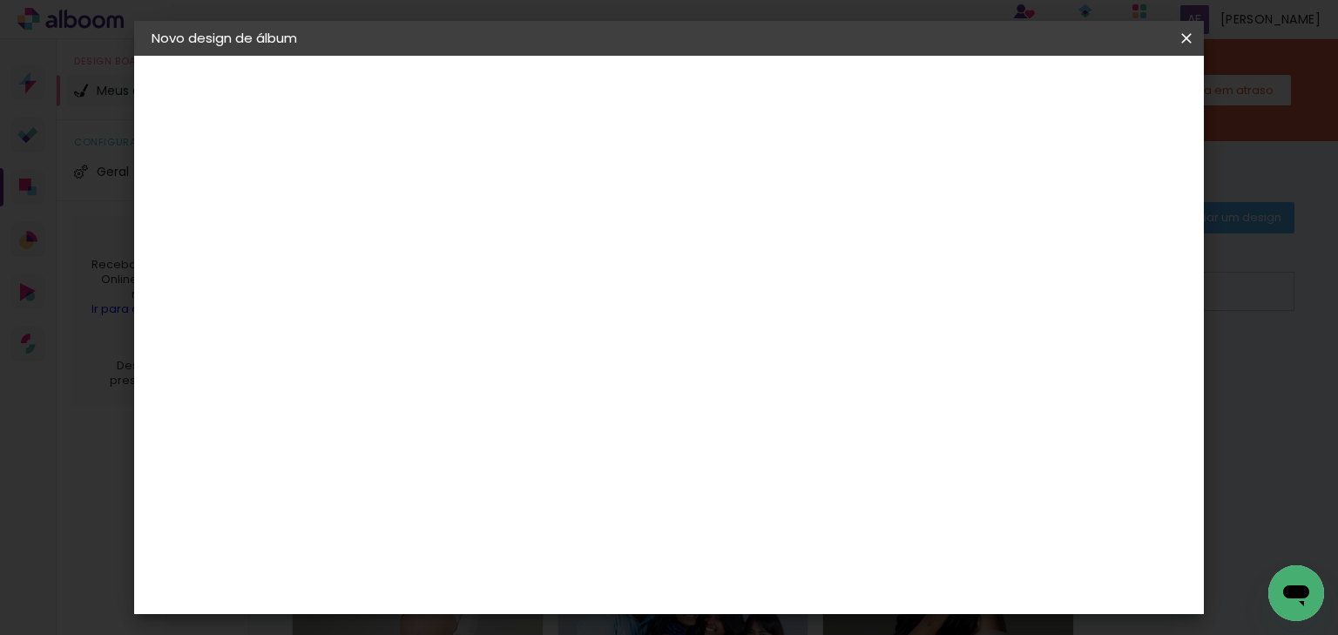
scroll to position [139, 0]
click at [554, 544] on span "20 × 20" at bounding box center [513, 562] width 81 height 36
click at [747, 112] on header "Modelo Escolha o modelo do álbum. Voltar Avançar" at bounding box center [554, 108] width 386 height 104
click at [0, 0] on slot "Avançar" at bounding box center [0, 0] width 0 height 0
click at [807, 192] on div at bounding box center [799, 188] width 16 height 16
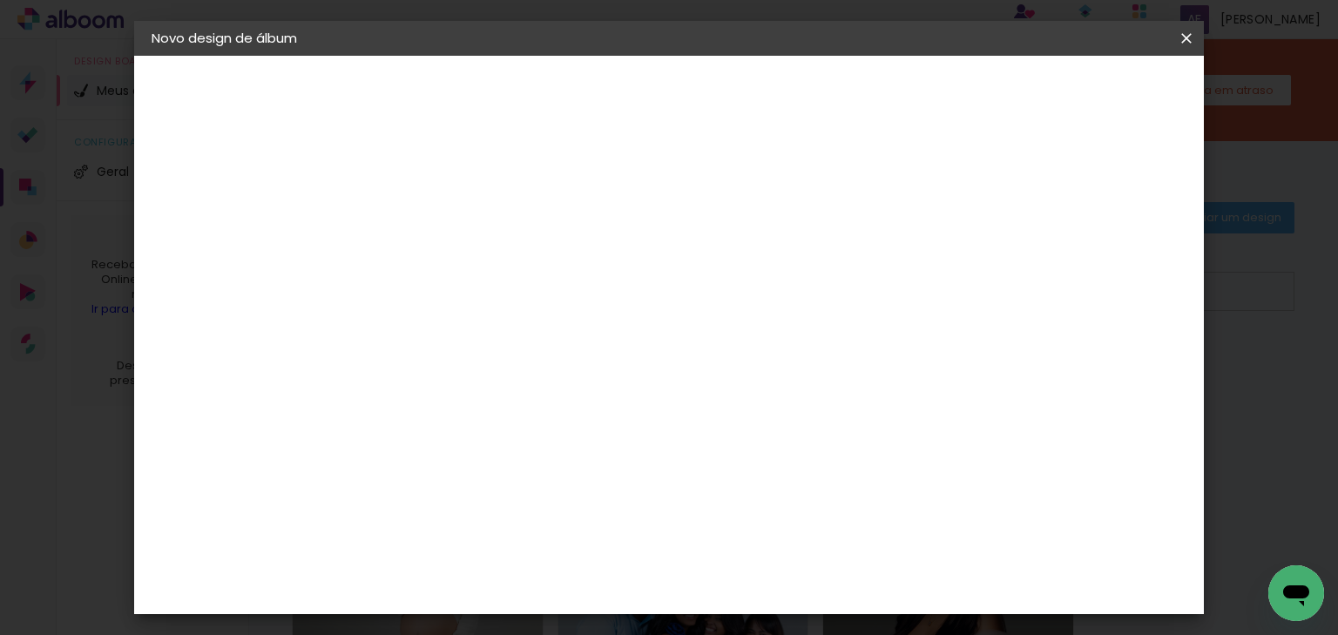
type paper-checkbox "on"
drag, startPoint x: 1117, startPoint y: 71, endPoint x: 1105, endPoint y: 91, distance: 22.3
click at [949, 72] on header "Revisão Verifique as configurações do seu álbum. Voltar Iniciar design" at bounding box center [655, 101] width 588 height 90
click at [905, 91] on span "Iniciar design" at bounding box center [865, 92] width 79 height 12
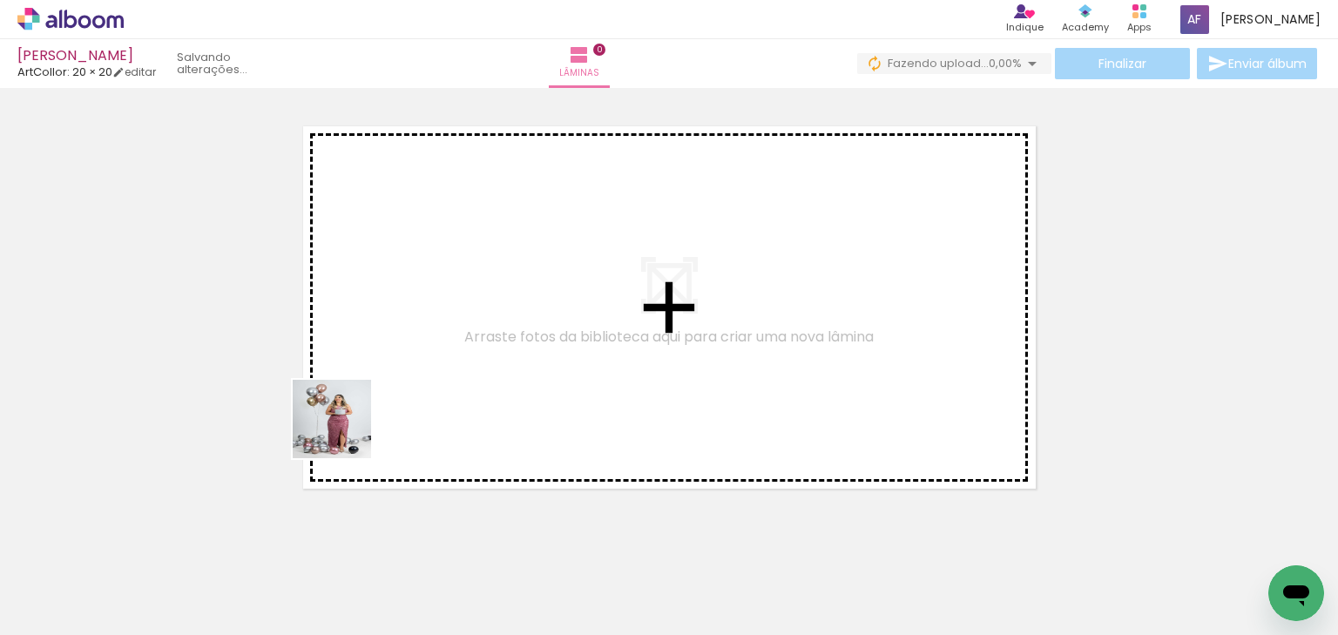
drag, startPoint x: 205, startPoint y: 586, endPoint x: 345, endPoint y: 432, distance: 208.4
click at [345, 432] on quentale-workspace at bounding box center [669, 317] width 1338 height 635
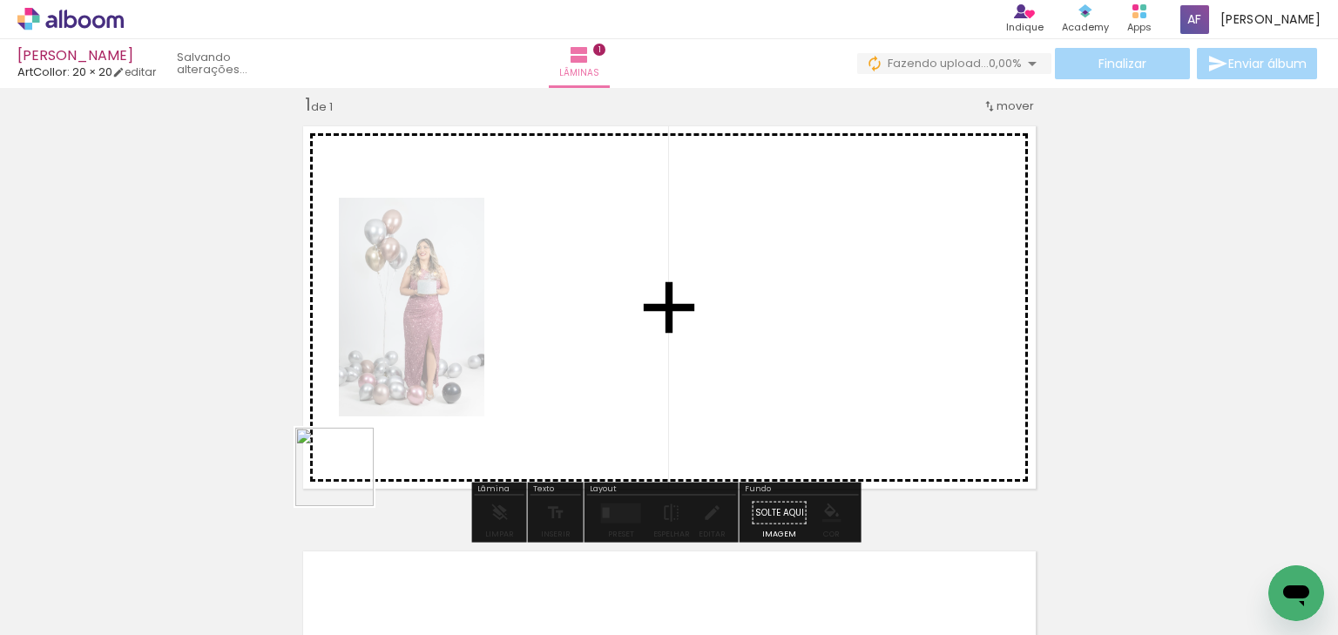
drag, startPoint x: 331, startPoint y: 519, endPoint x: 382, endPoint y: 411, distance: 119.6
click at [382, 411] on quentale-workspace at bounding box center [669, 317] width 1338 height 635
drag, startPoint x: 389, startPoint y: 538, endPoint x: 438, endPoint y: 420, distance: 128.1
click at [435, 394] on quentale-workspace at bounding box center [669, 317] width 1338 height 635
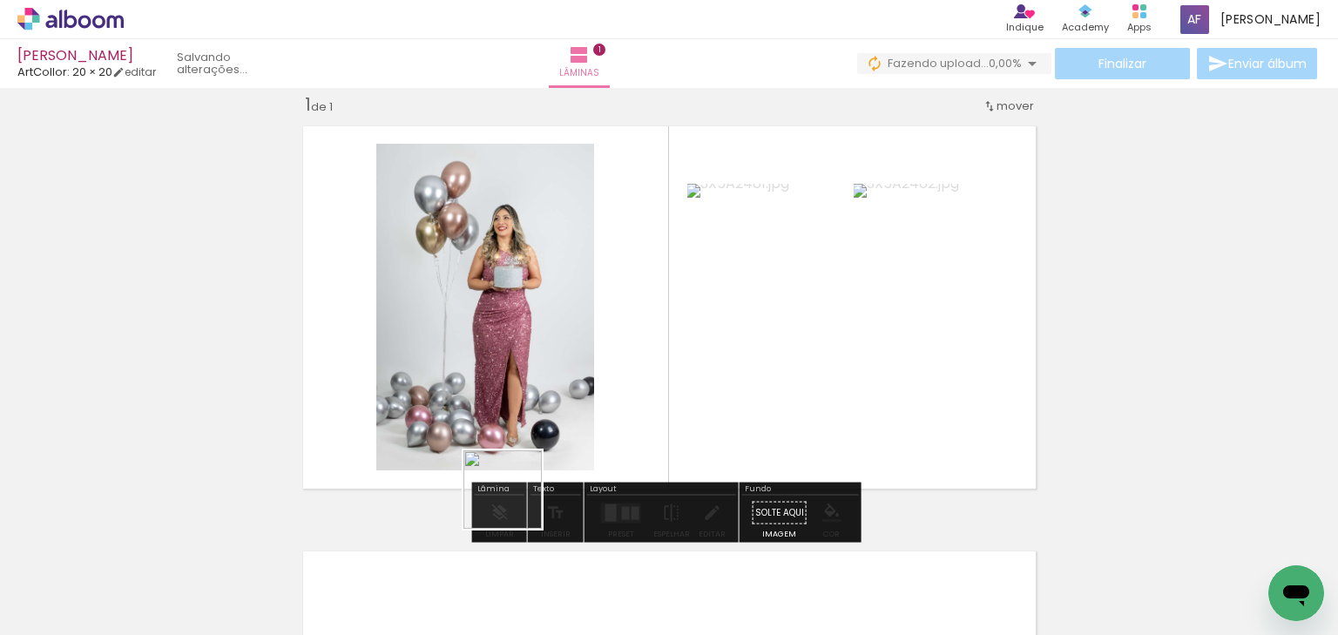
drag, startPoint x: 498, startPoint y: 565, endPoint x: 526, endPoint y: 457, distance: 110.7
click at [526, 457] on quentale-workspace at bounding box center [669, 317] width 1338 height 635
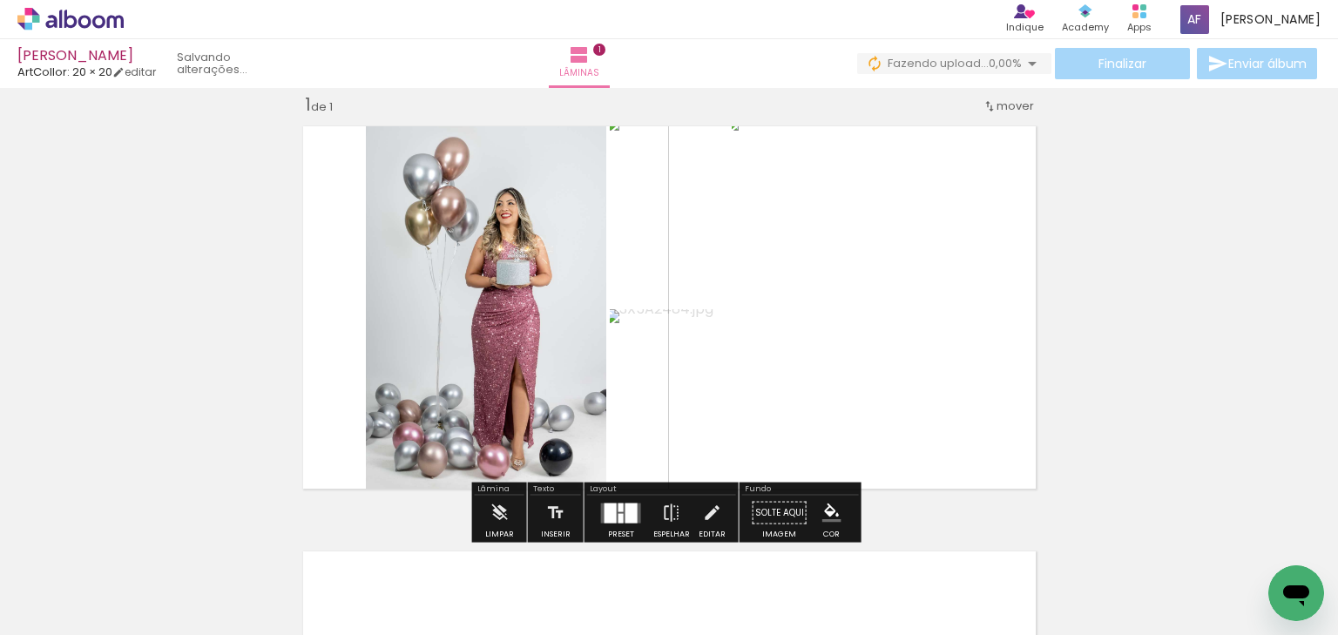
click at [619, 506] on div at bounding box center [621, 507] width 5 height 9
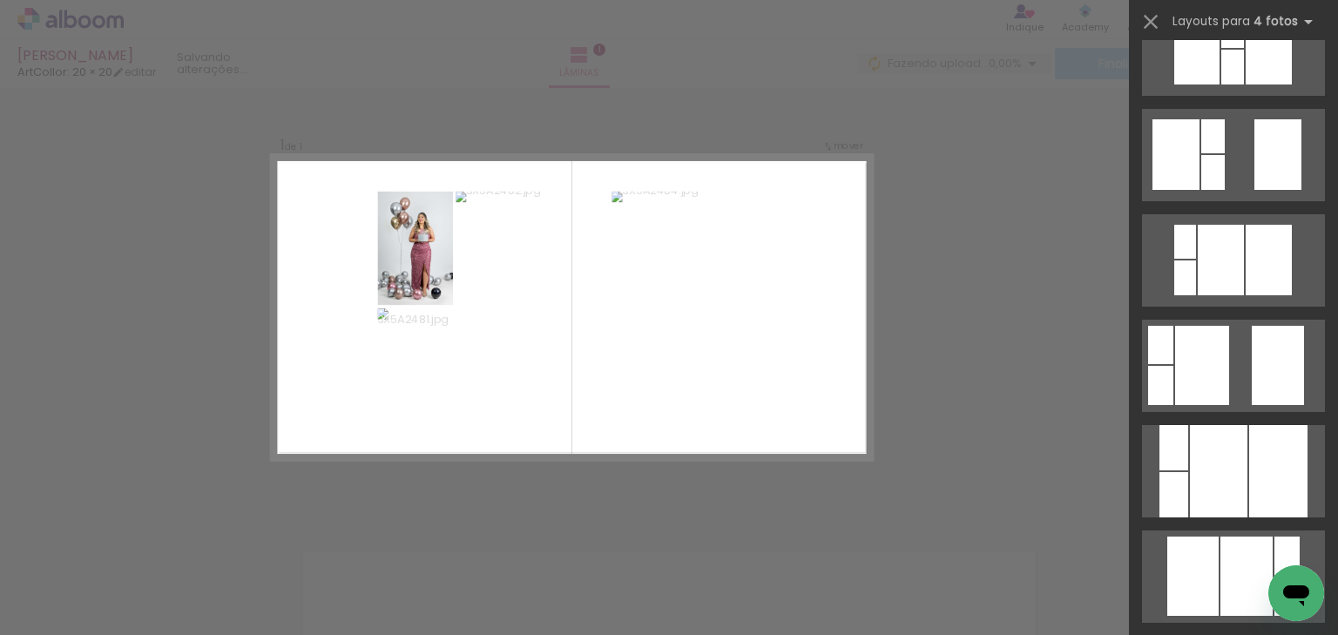
scroll to position [488, 0]
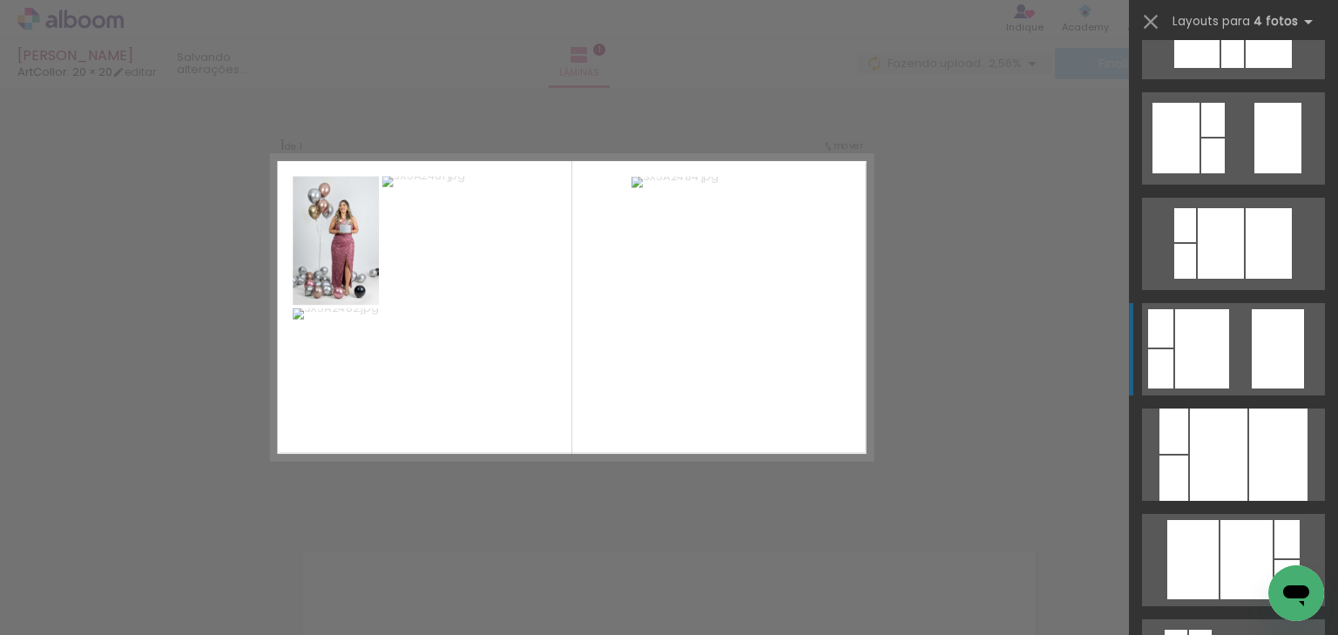
click at [1227, 366] on quentale-layouter at bounding box center [1233, 349] width 183 height 92
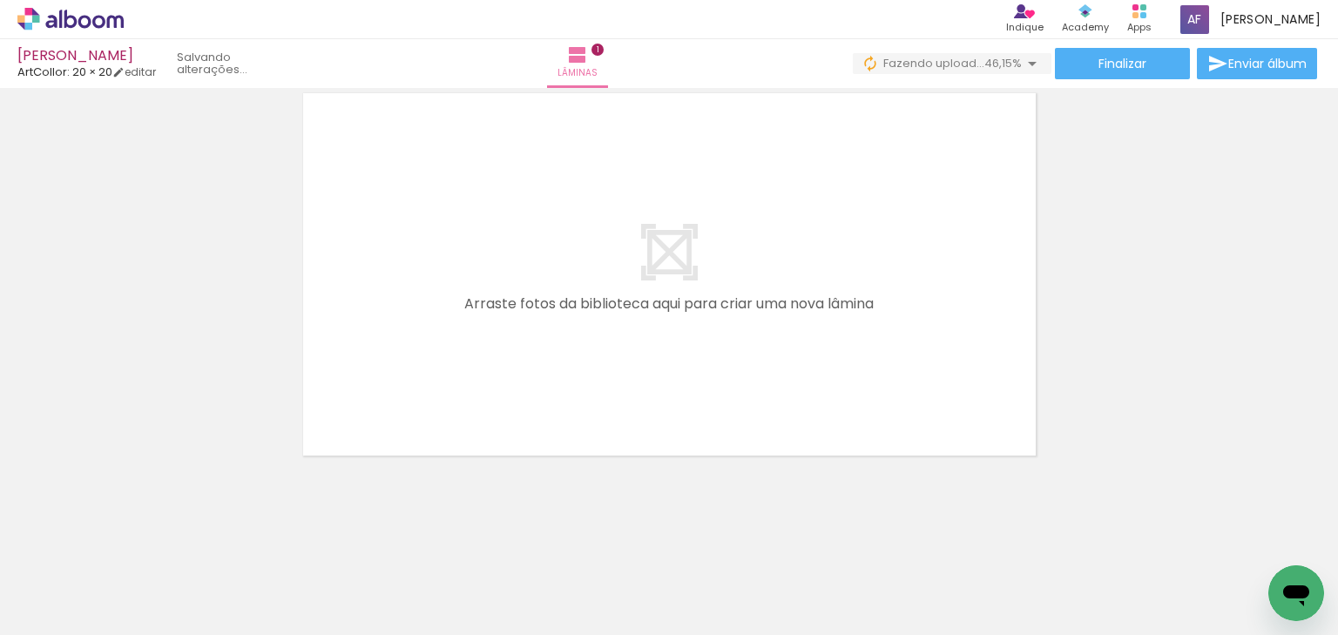
drag, startPoint x: 575, startPoint y: 573, endPoint x: 597, endPoint y: 356, distance: 218.0
click at [597, 356] on quentale-workspace at bounding box center [669, 317] width 1338 height 635
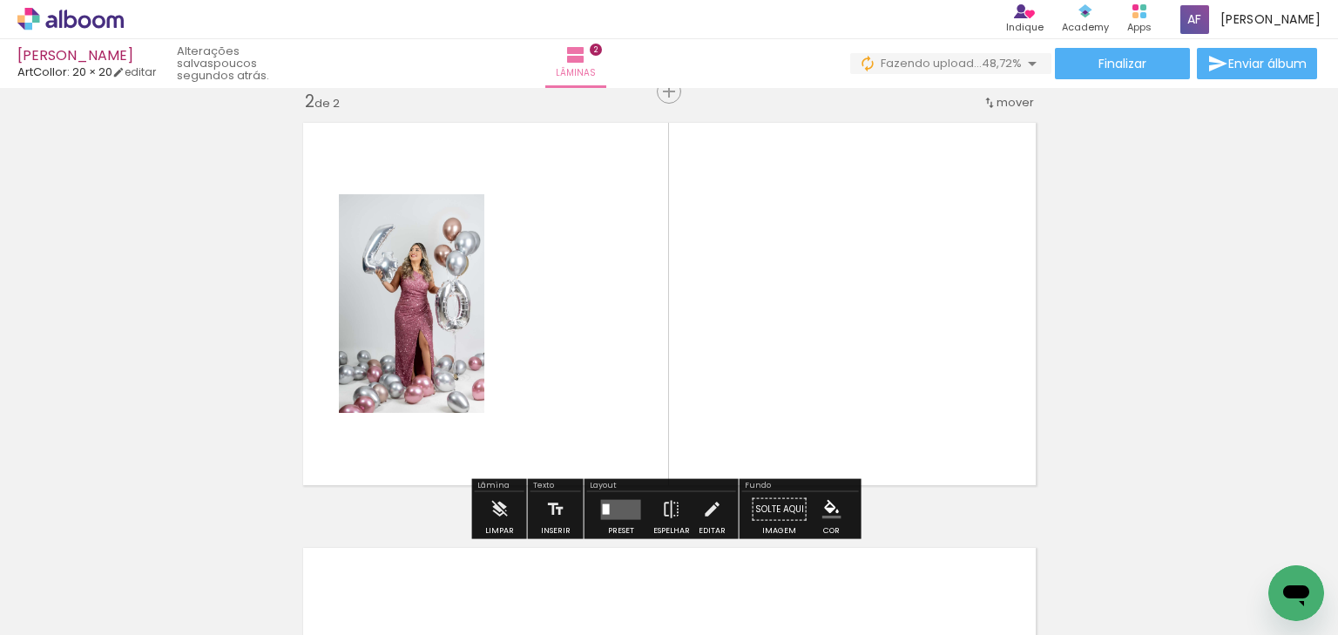
scroll to position [447, 0]
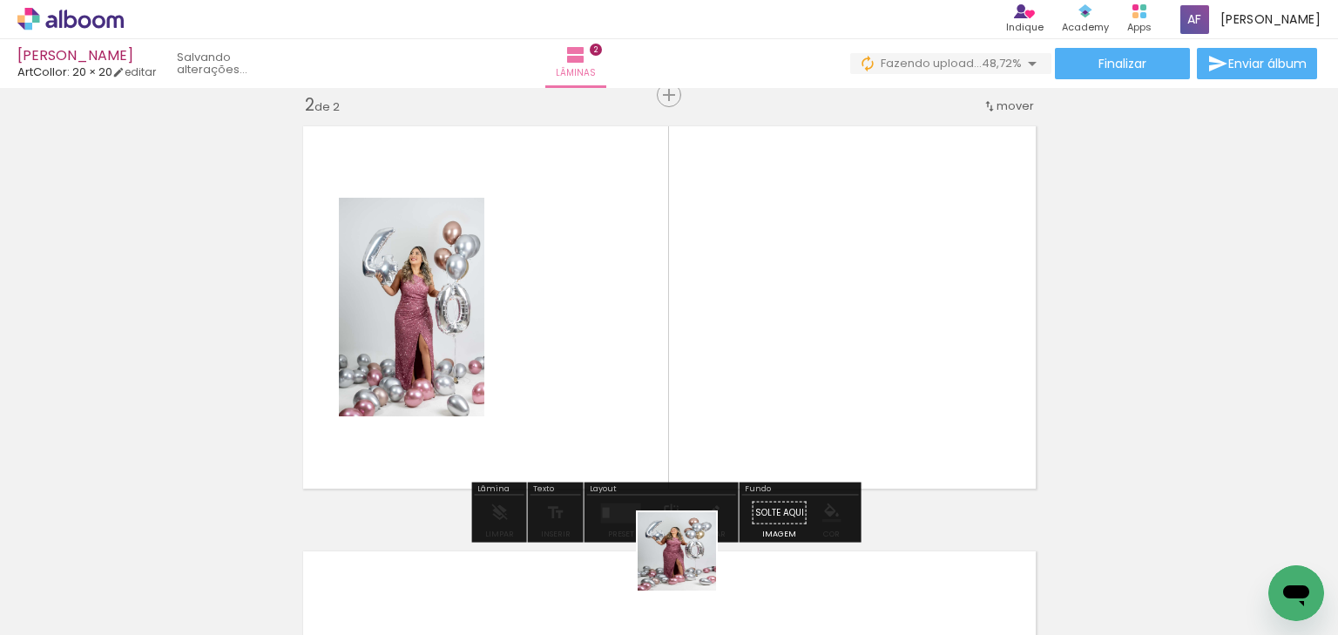
drag, startPoint x: 690, startPoint y: 565, endPoint x: 707, endPoint y: 354, distance: 211.5
click at [707, 354] on quentale-workspace at bounding box center [669, 317] width 1338 height 635
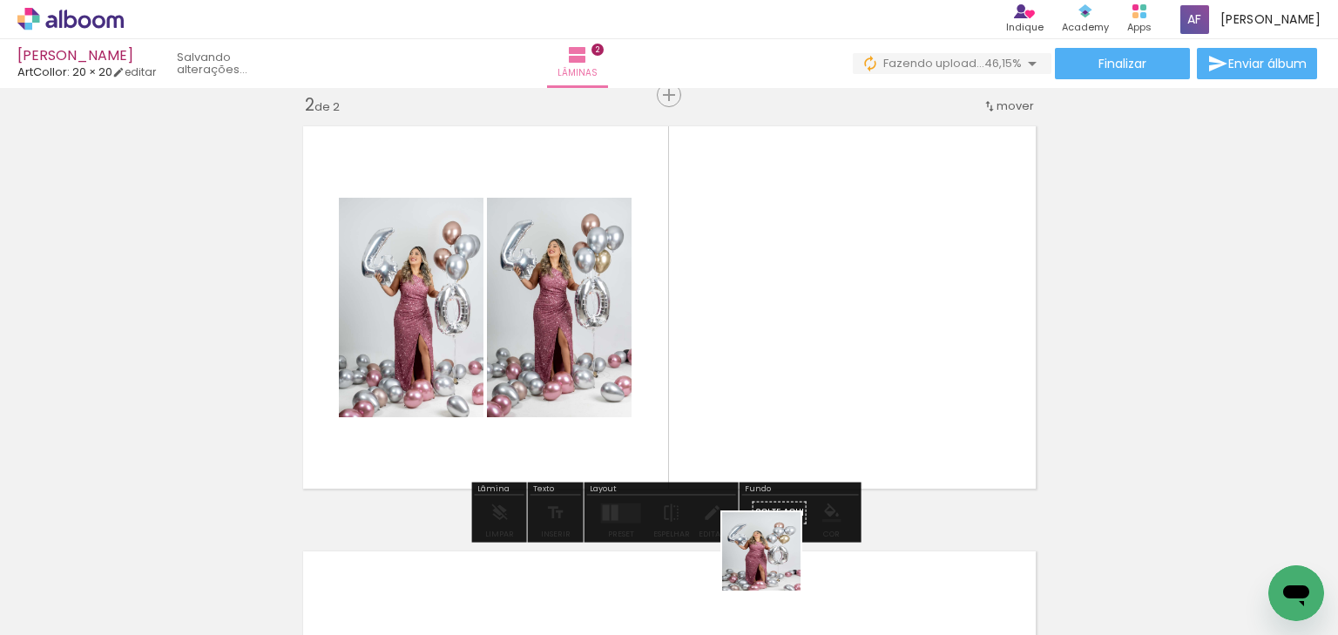
drag, startPoint x: 772, startPoint y: 571, endPoint x: 768, endPoint y: 364, distance: 207.4
click at [768, 364] on quentale-workspace at bounding box center [669, 317] width 1338 height 635
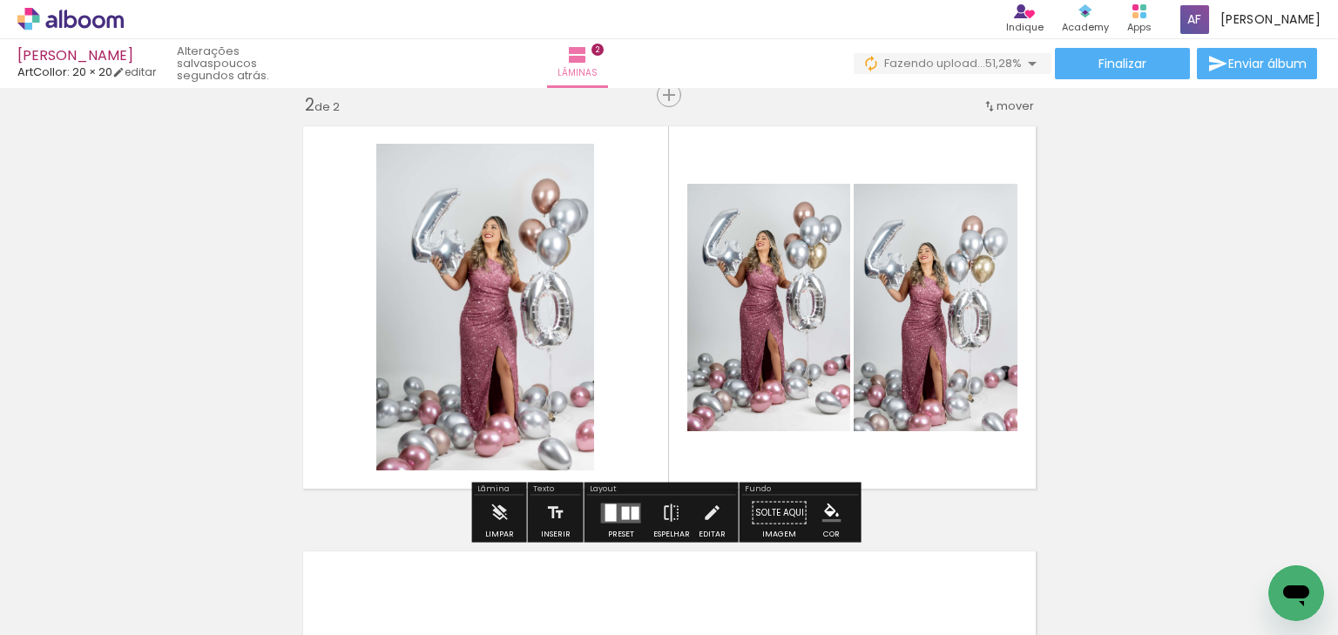
click at [639, 504] on div at bounding box center [621, 513] width 47 height 35
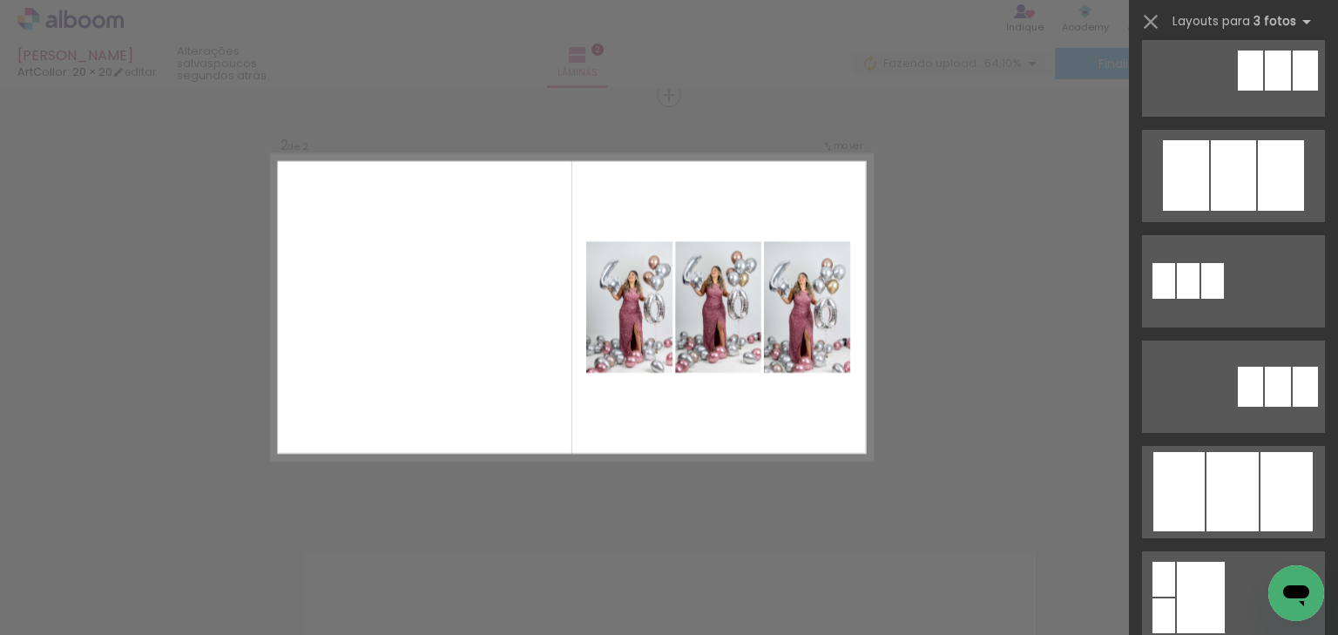
scroll to position [976, 0]
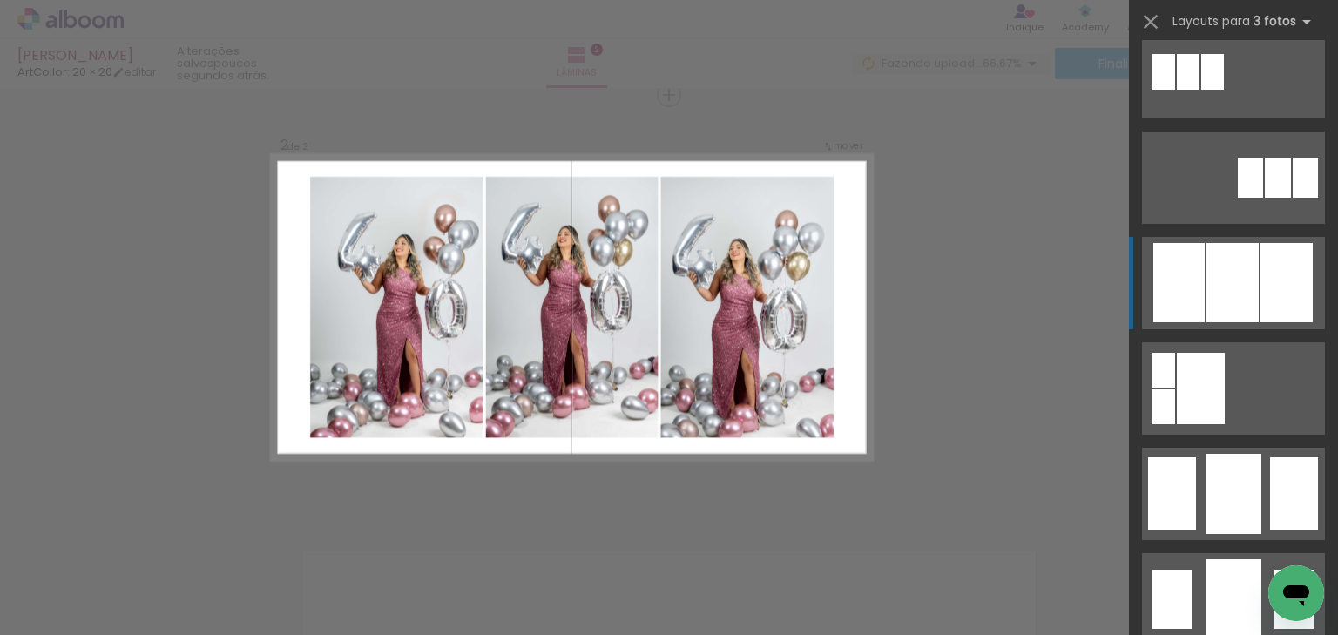
click at [1214, 303] on div at bounding box center [1233, 282] width 52 height 79
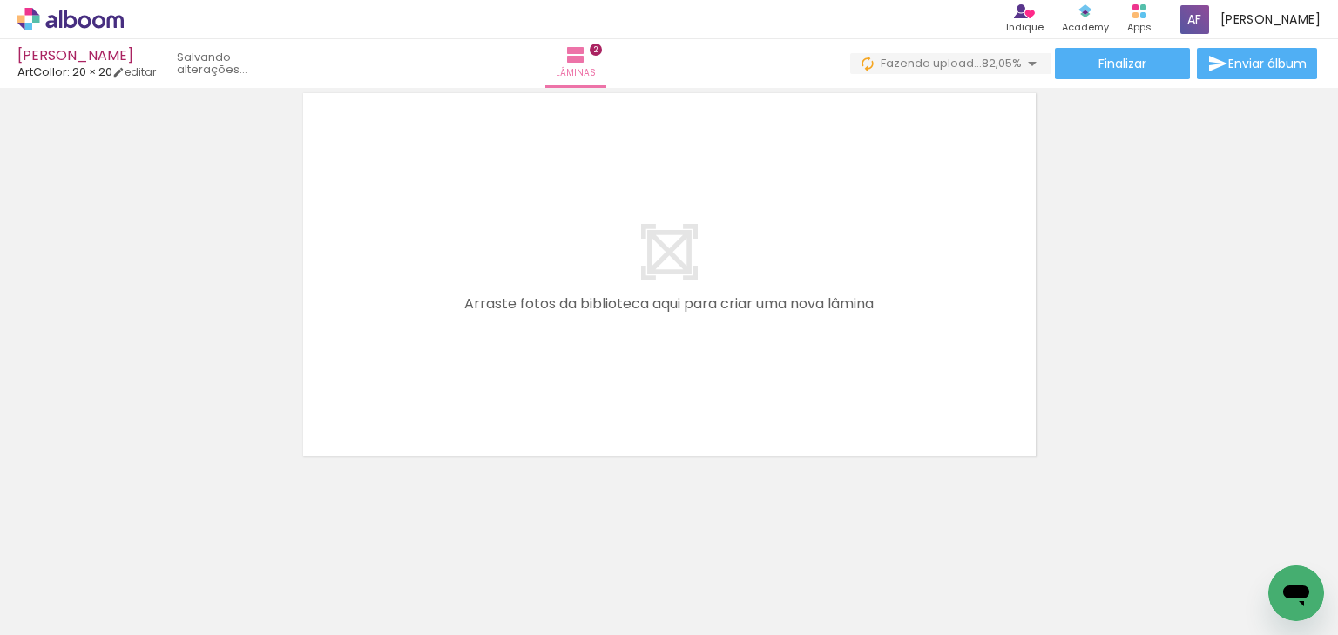
scroll to position [0, 477]
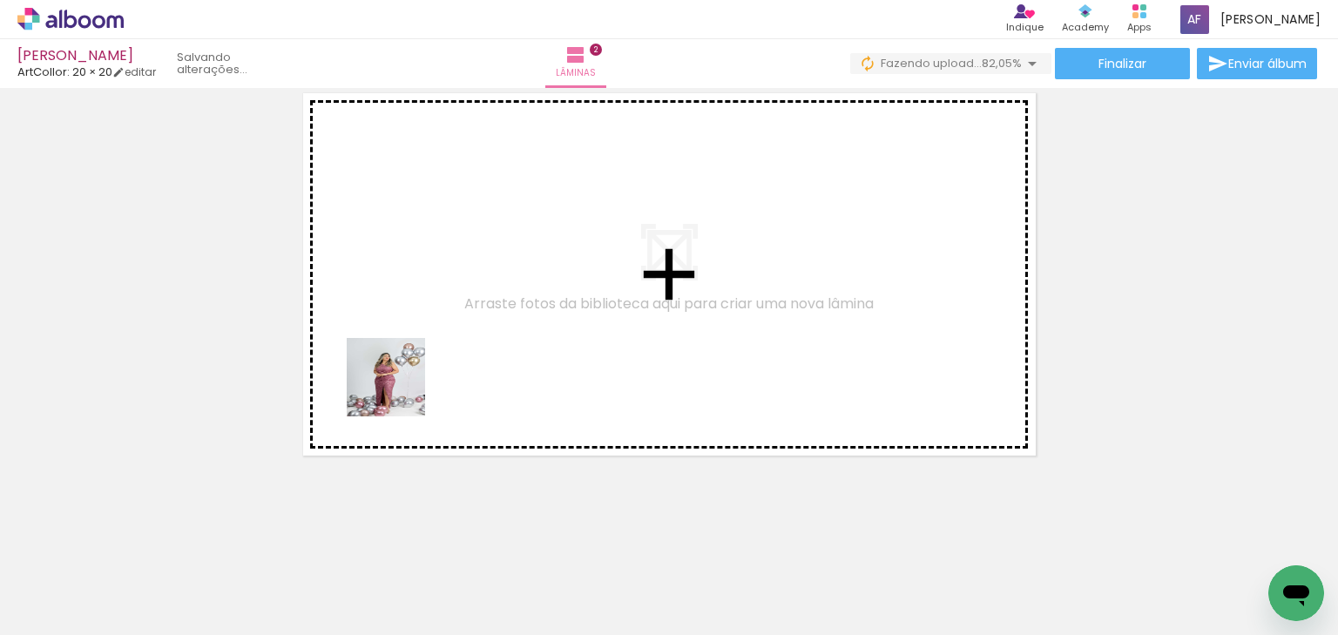
drag, startPoint x: 364, startPoint y: 571, endPoint x: 404, endPoint y: 378, distance: 196.7
click at [404, 378] on quentale-workspace at bounding box center [669, 317] width 1338 height 635
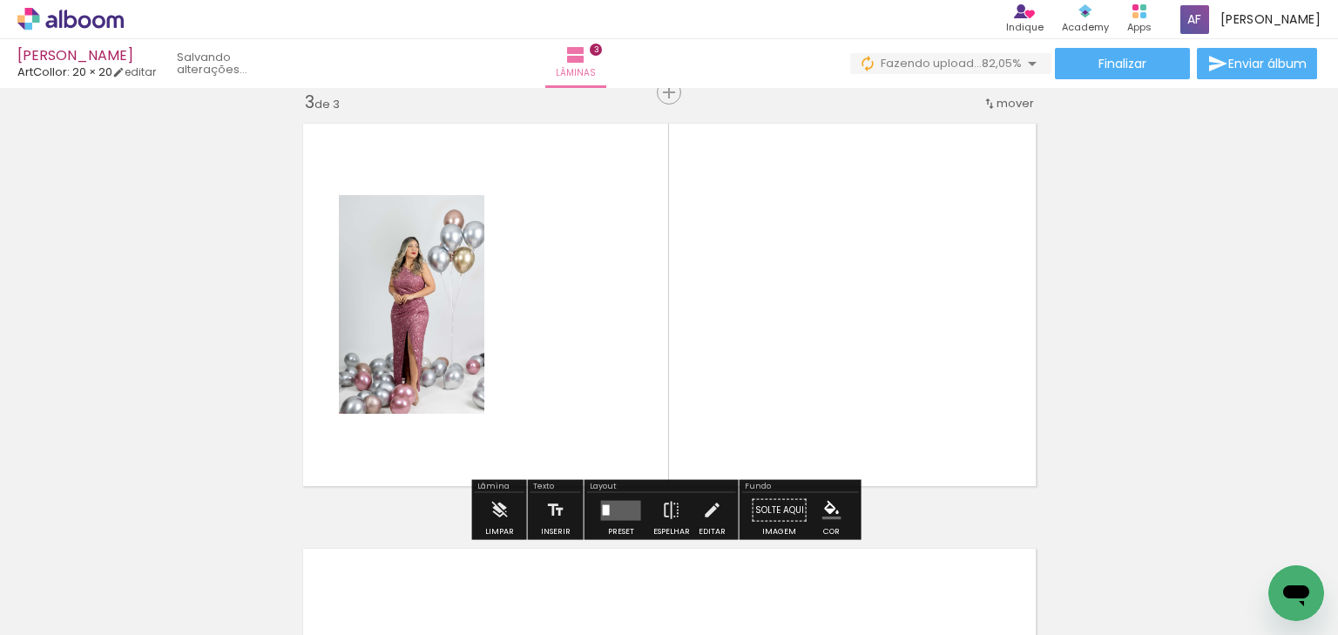
scroll to position [872, 0]
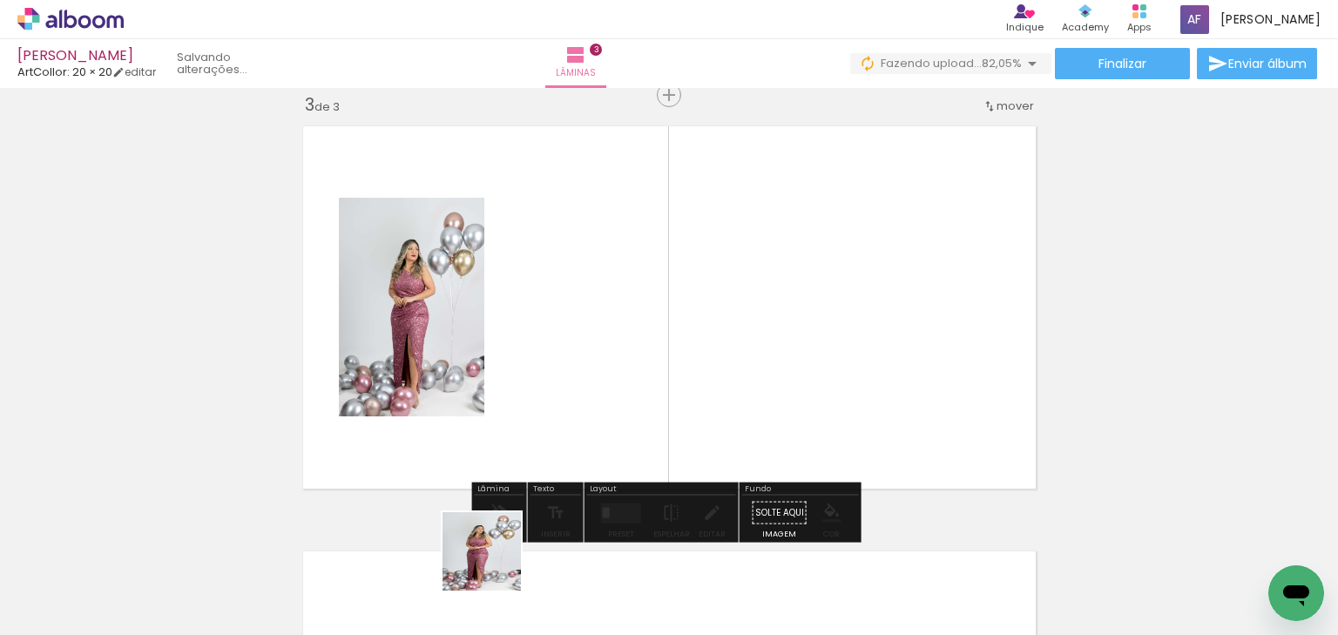
drag, startPoint x: 489, startPoint y: 580, endPoint x: 547, endPoint y: 314, distance: 272.9
click at [547, 314] on quentale-workspace at bounding box center [669, 317] width 1338 height 635
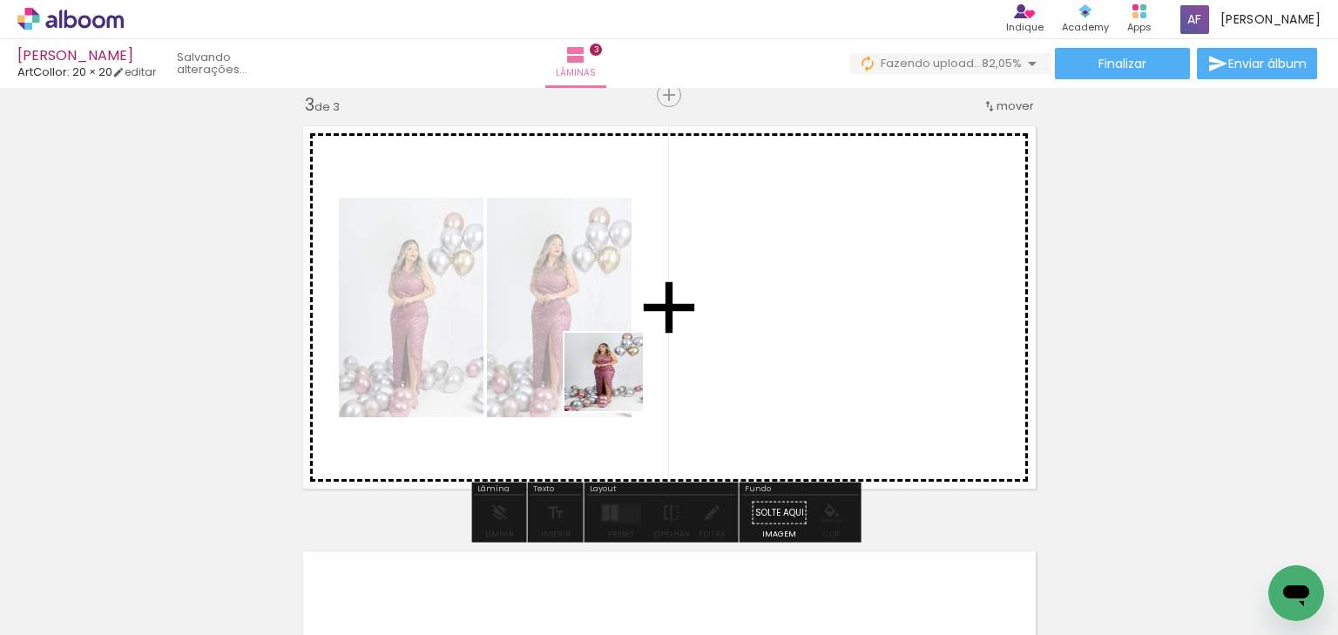
drag, startPoint x: 597, startPoint y: 552, endPoint x: 637, endPoint y: 462, distance: 99.1
click at [618, 384] on quentale-workspace at bounding box center [669, 317] width 1338 height 635
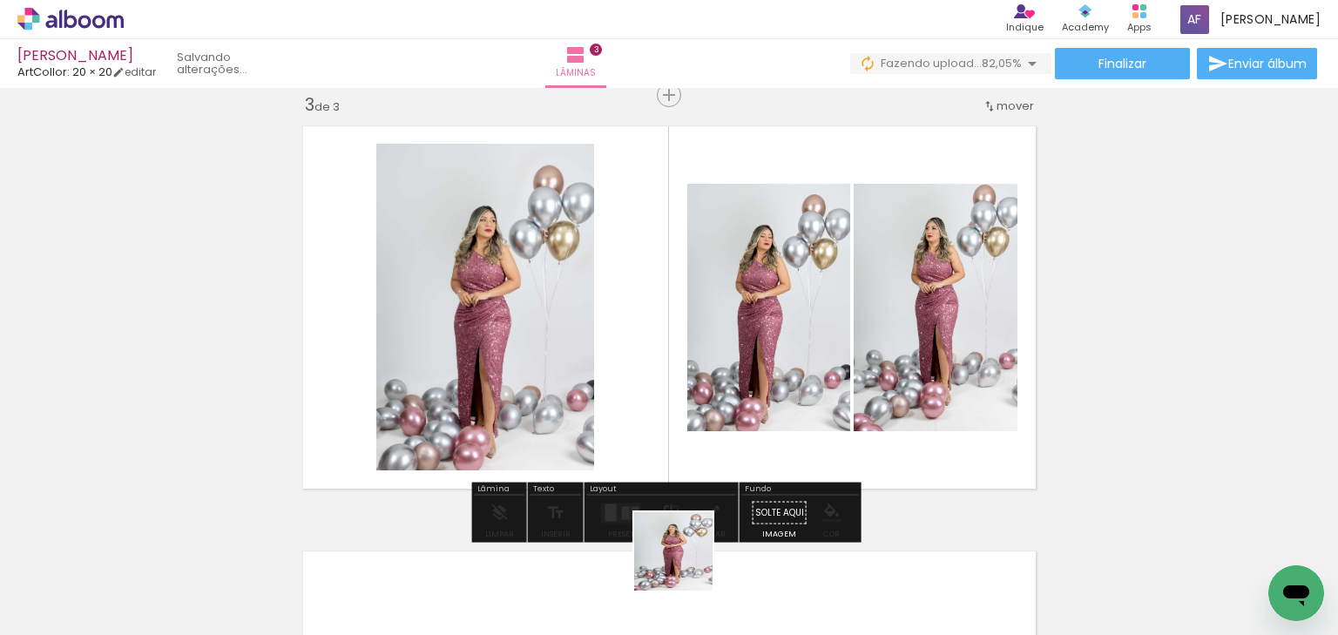
drag, startPoint x: 683, startPoint y: 576, endPoint x: 720, endPoint y: 377, distance: 202.1
click at [717, 382] on quentale-workspace at bounding box center [669, 317] width 1338 height 635
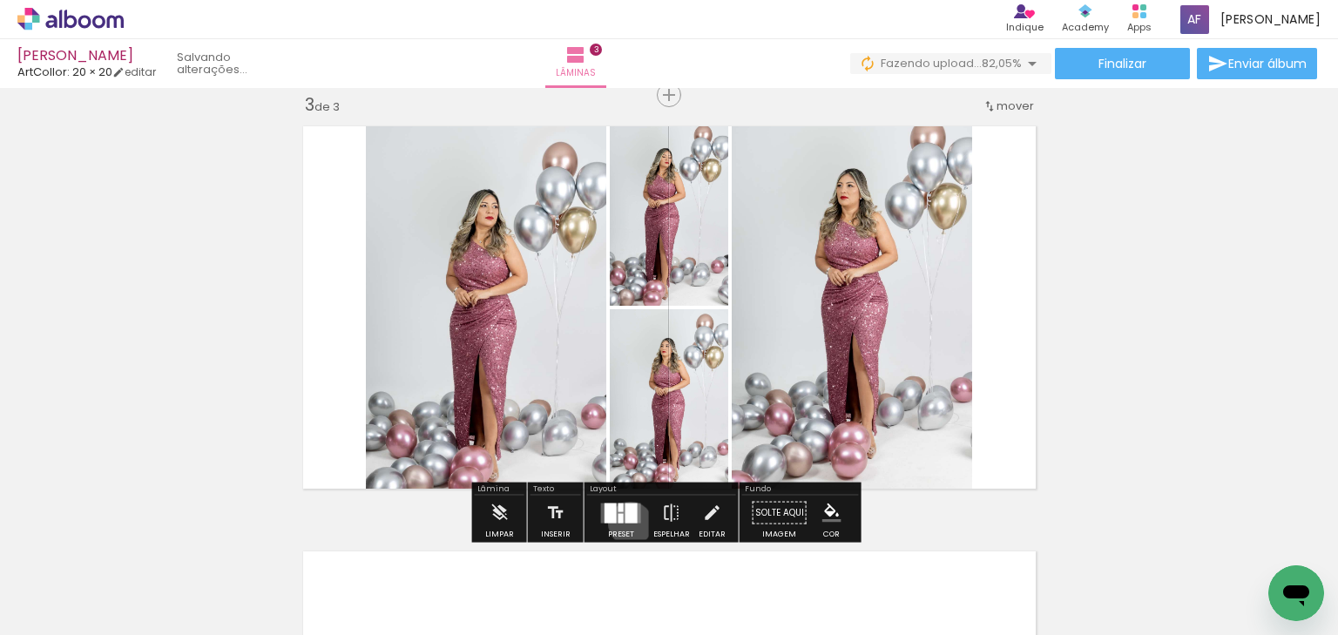
click at [625, 523] on div at bounding box center [621, 513] width 47 height 35
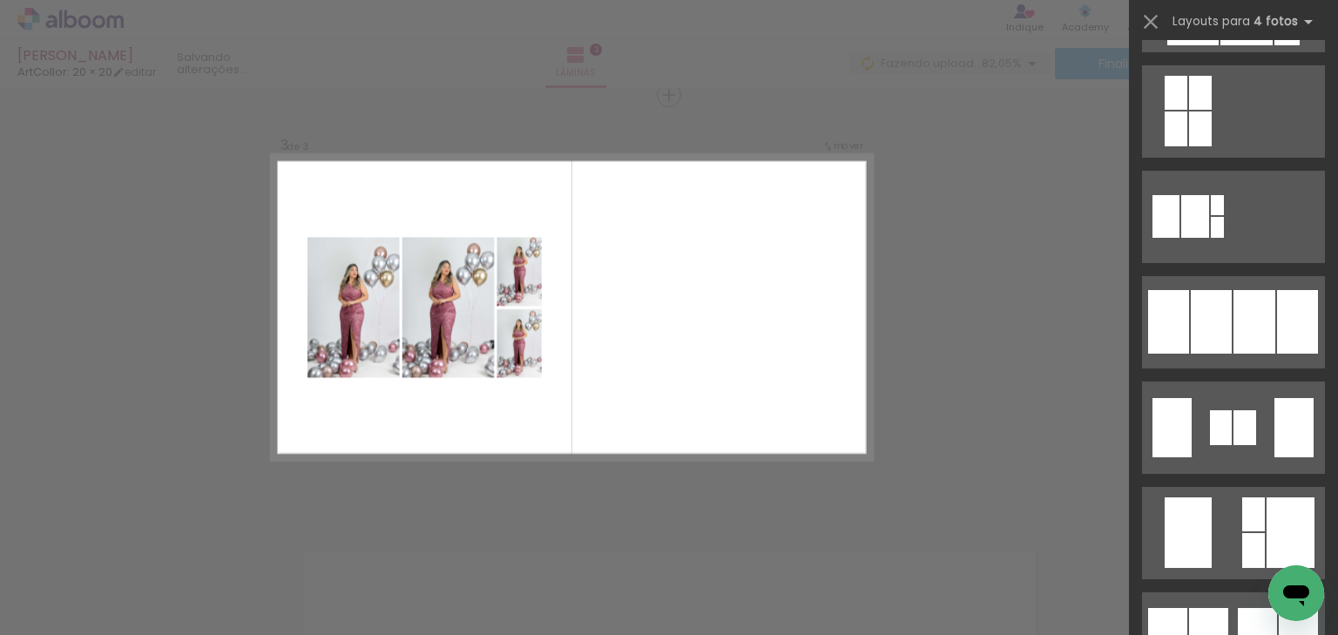
scroll to position [1045, 0]
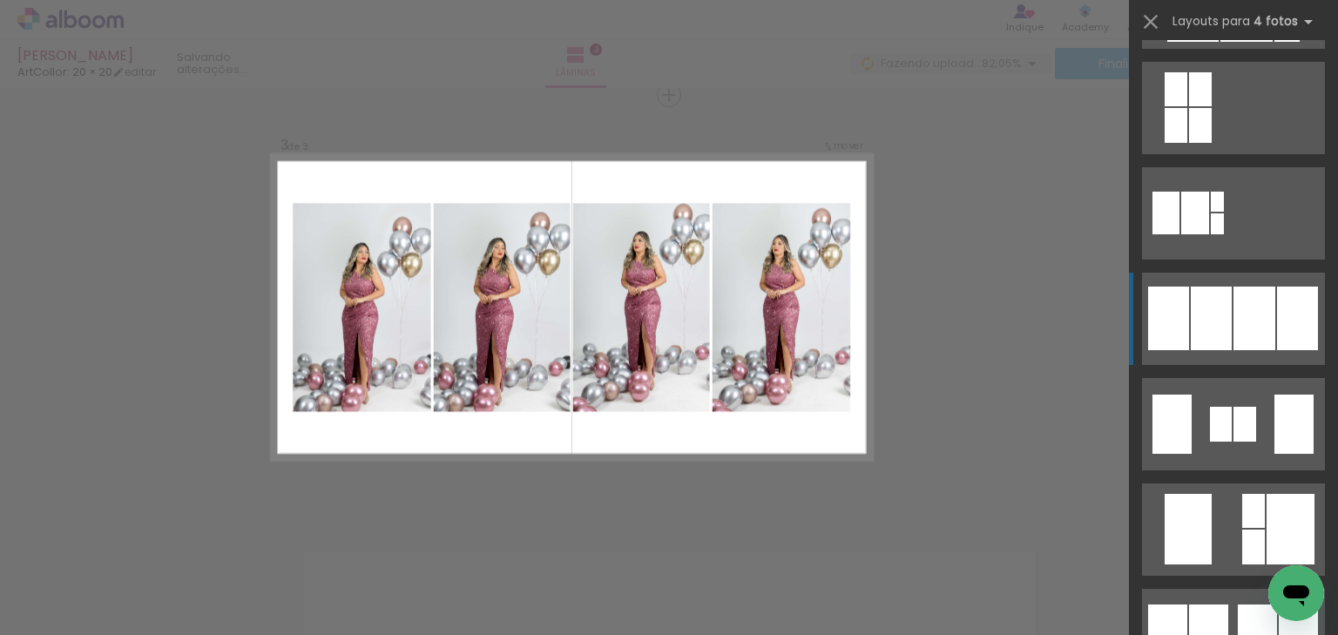
click at [1231, 284] on quentale-layouter at bounding box center [1233, 319] width 183 height 92
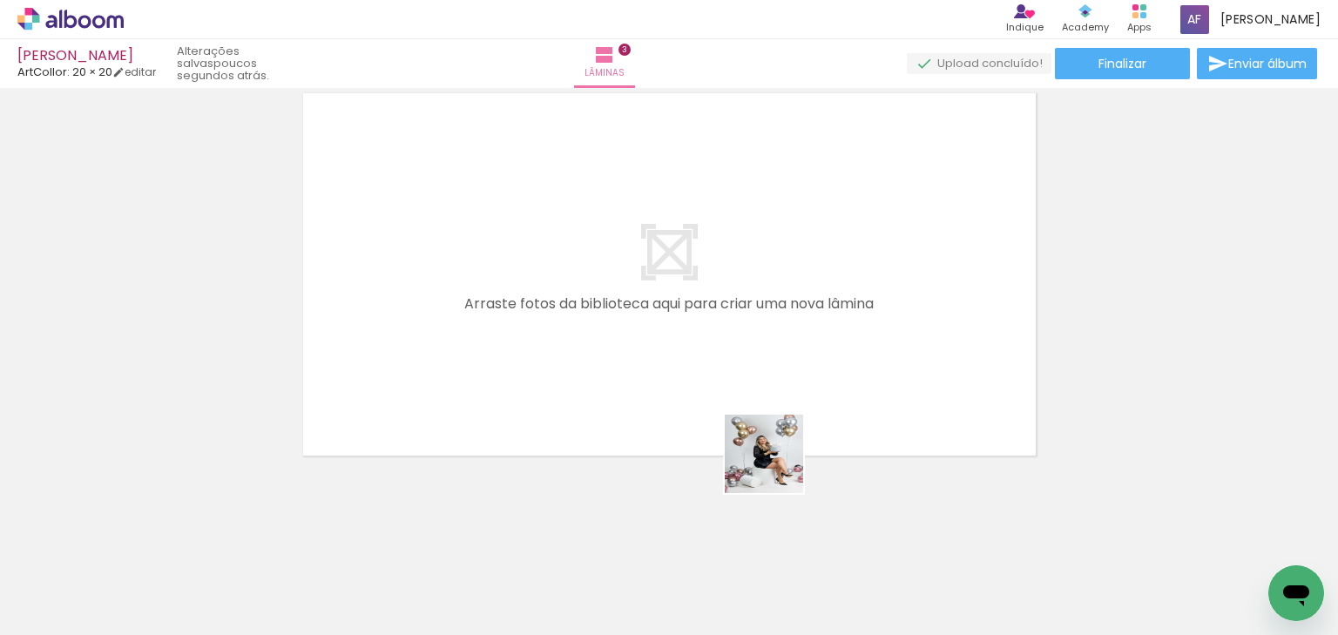
drag, startPoint x: 791, startPoint y: 575, endPoint x: 772, endPoint y: 448, distance: 128.6
click at [772, 448] on quentale-workspace at bounding box center [669, 317] width 1338 height 635
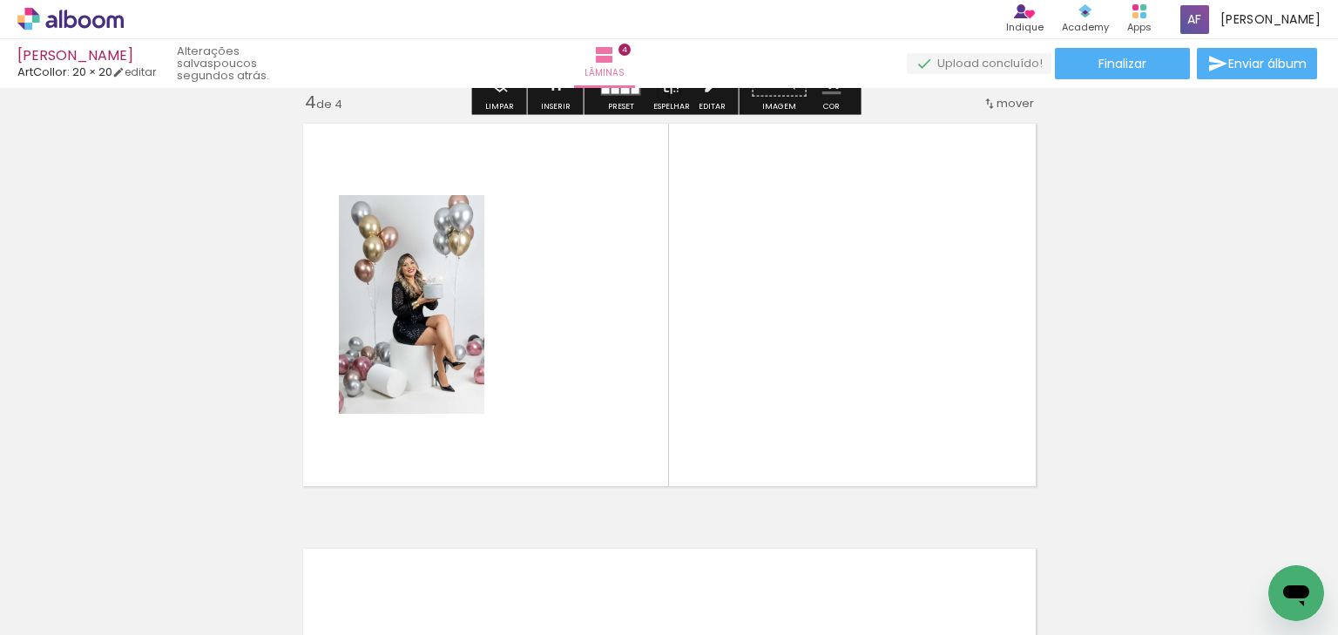
scroll to position [1297, 0]
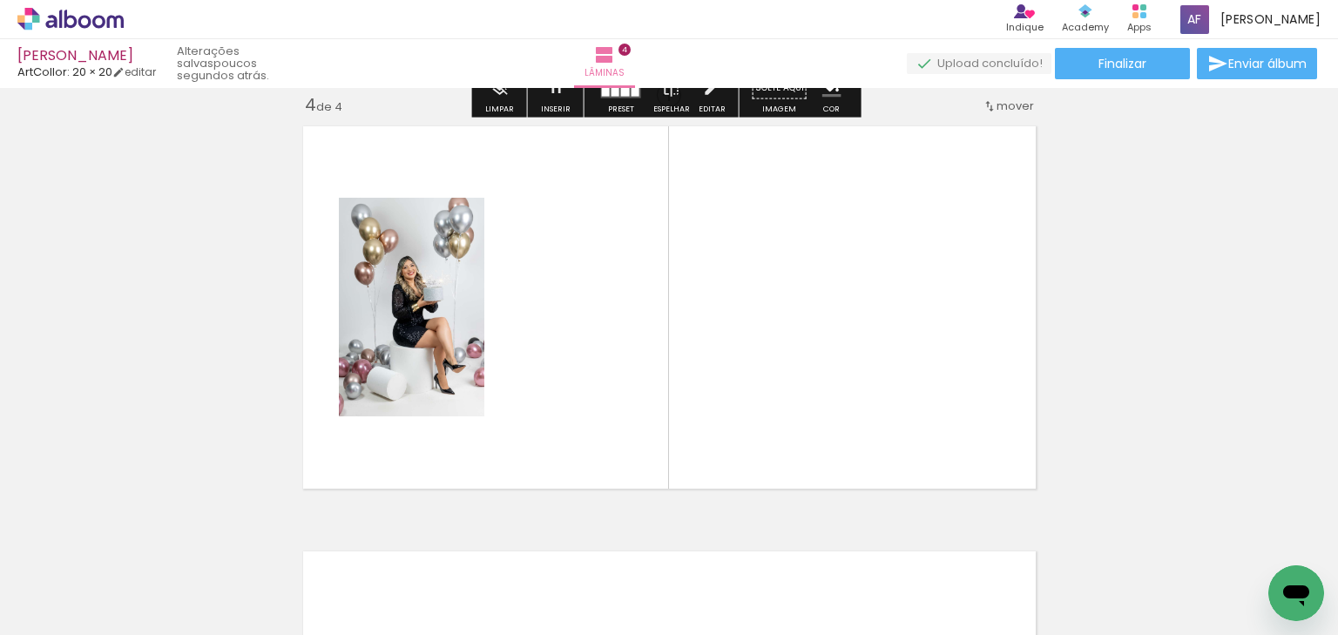
drag, startPoint x: 870, startPoint y: 462, endPoint x: 926, endPoint y: 559, distance: 112.4
click at [868, 429] on quentale-workspace at bounding box center [669, 317] width 1338 height 635
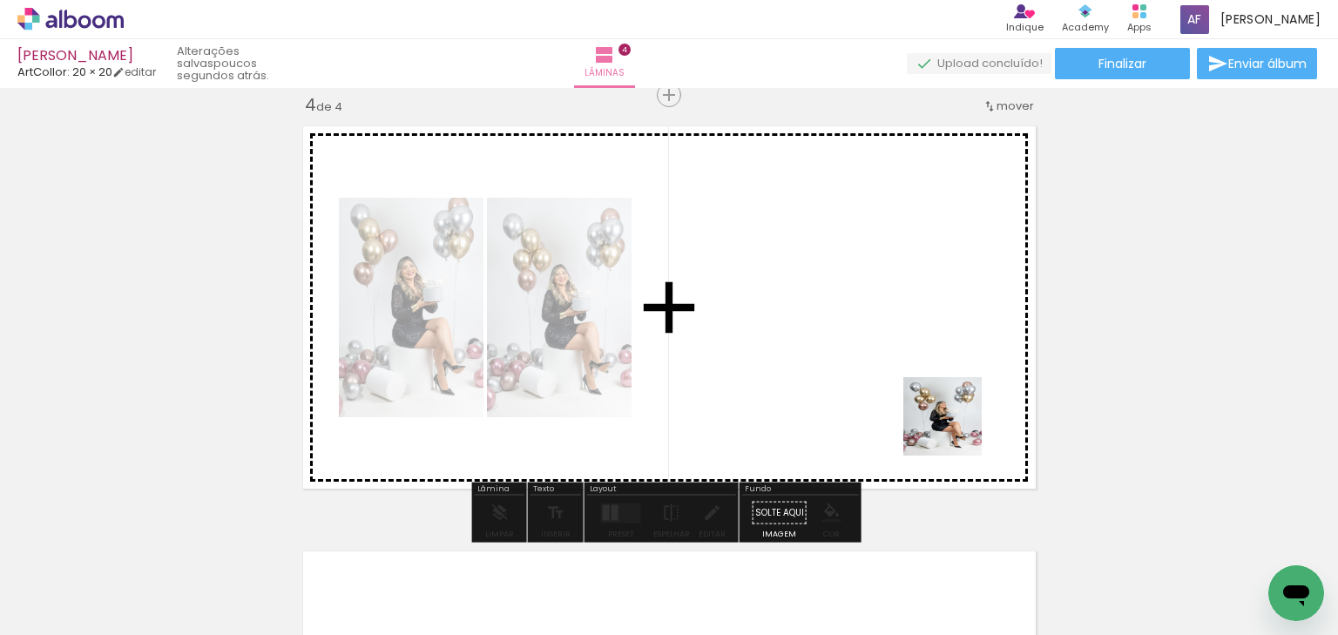
drag, startPoint x: 975, startPoint y: 605, endPoint x: 982, endPoint y: 505, distance: 100.4
click at [956, 430] on quentale-workspace at bounding box center [669, 317] width 1338 height 635
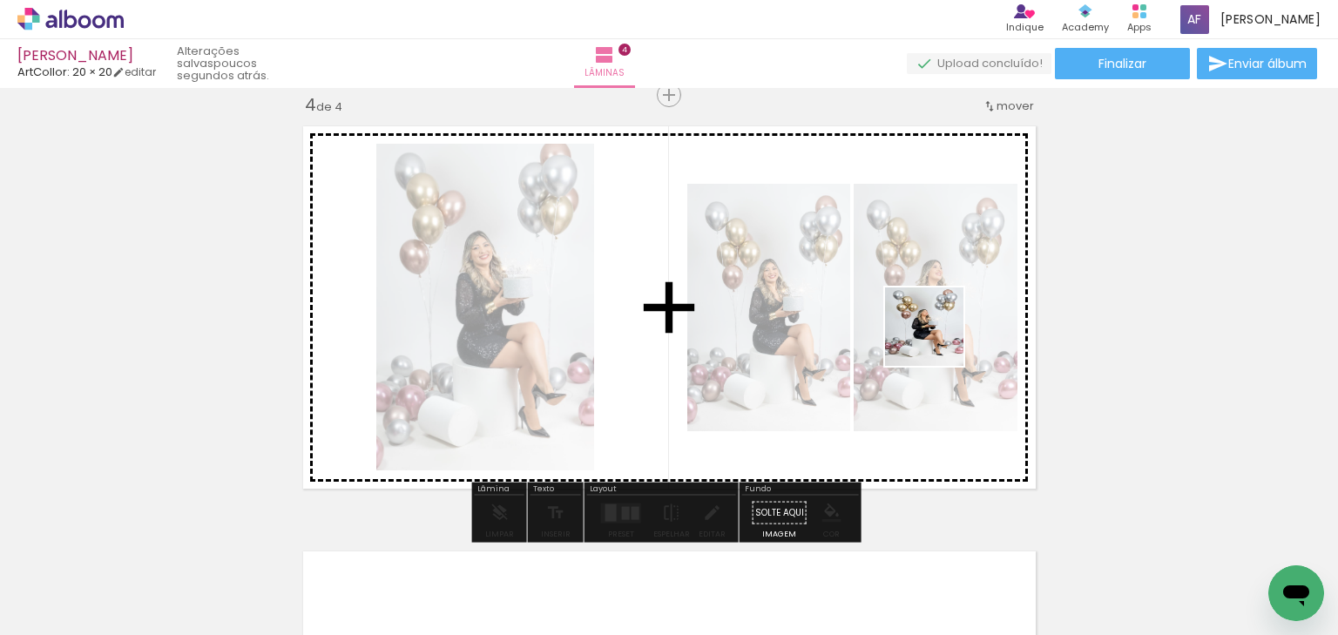
drag, startPoint x: 945, startPoint y: 345, endPoint x: 969, endPoint y: 373, distance: 36.5
click at [936, 339] on quentale-workspace at bounding box center [669, 317] width 1338 height 635
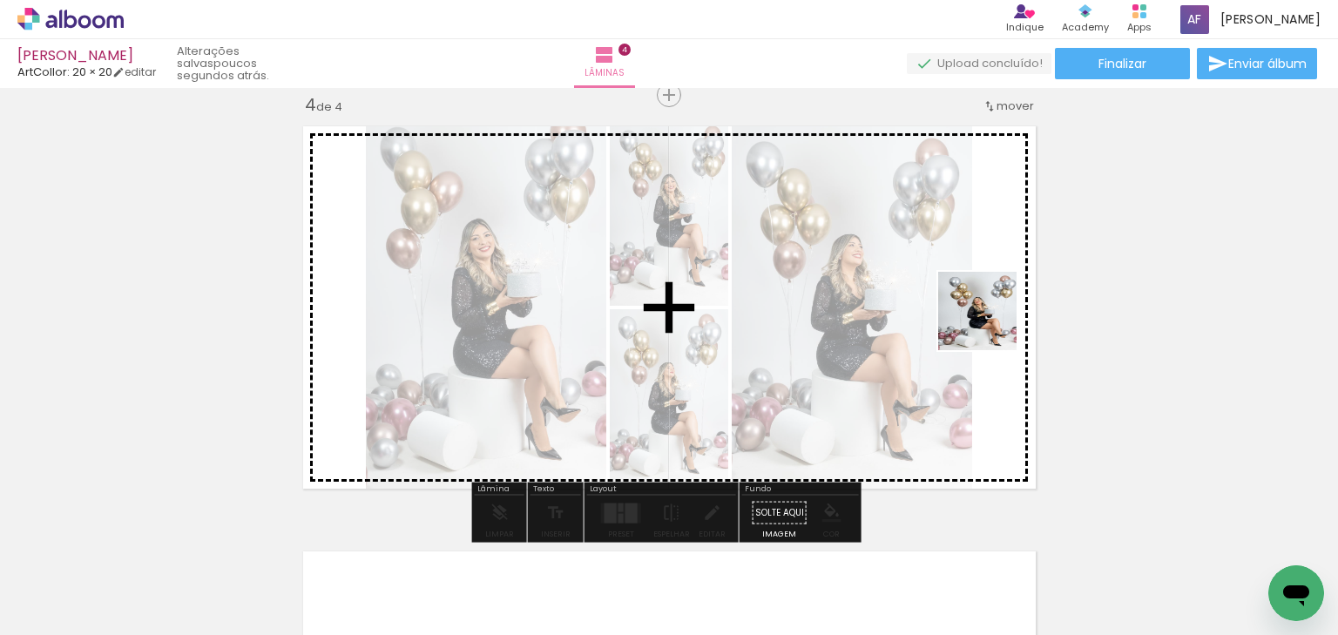
drag, startPoint x: 1167, startPoint y: 564, endPoint x: 990, endPoint y: 324, distance: 297.8
click at [990, 324] on quentale-workspace at bounding box center [669, 317] width 1338 height 635
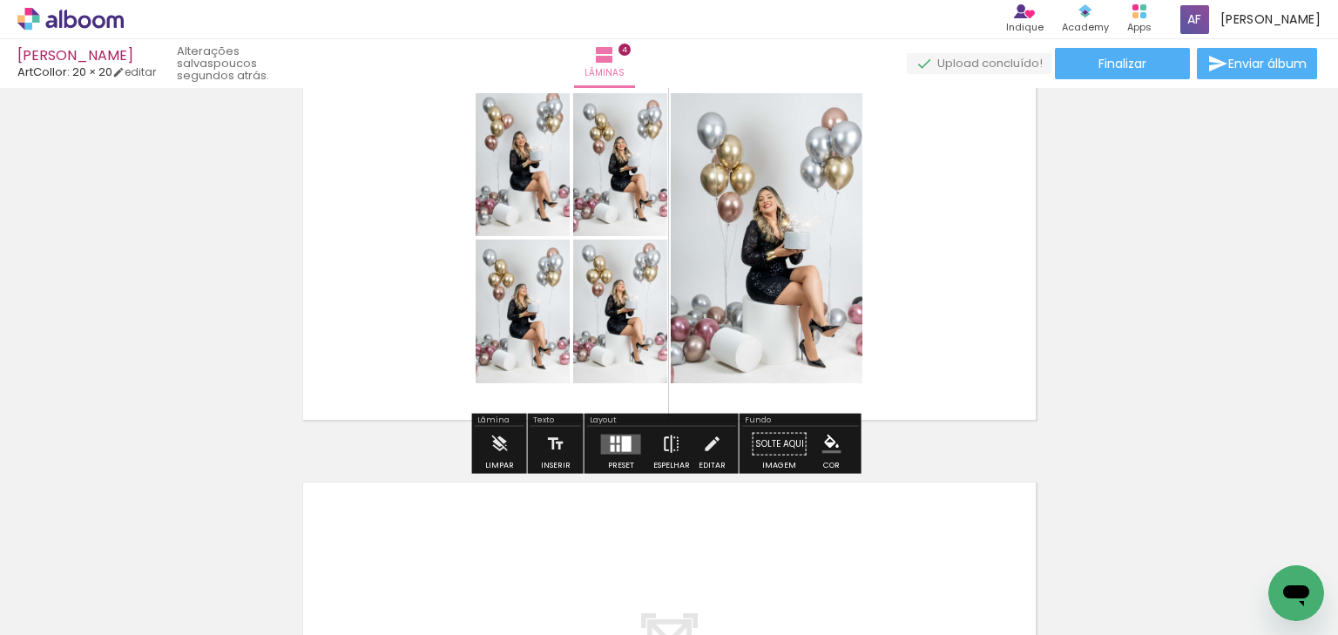
scroll to position [1367, 0]
drag, startPoint x: 625, startPoint y: 449, endPoint x: 715, endPoint y: 446, distance: 89.8
click at [625, 450] on div at bounding box center [627, 443] width 10 height 16
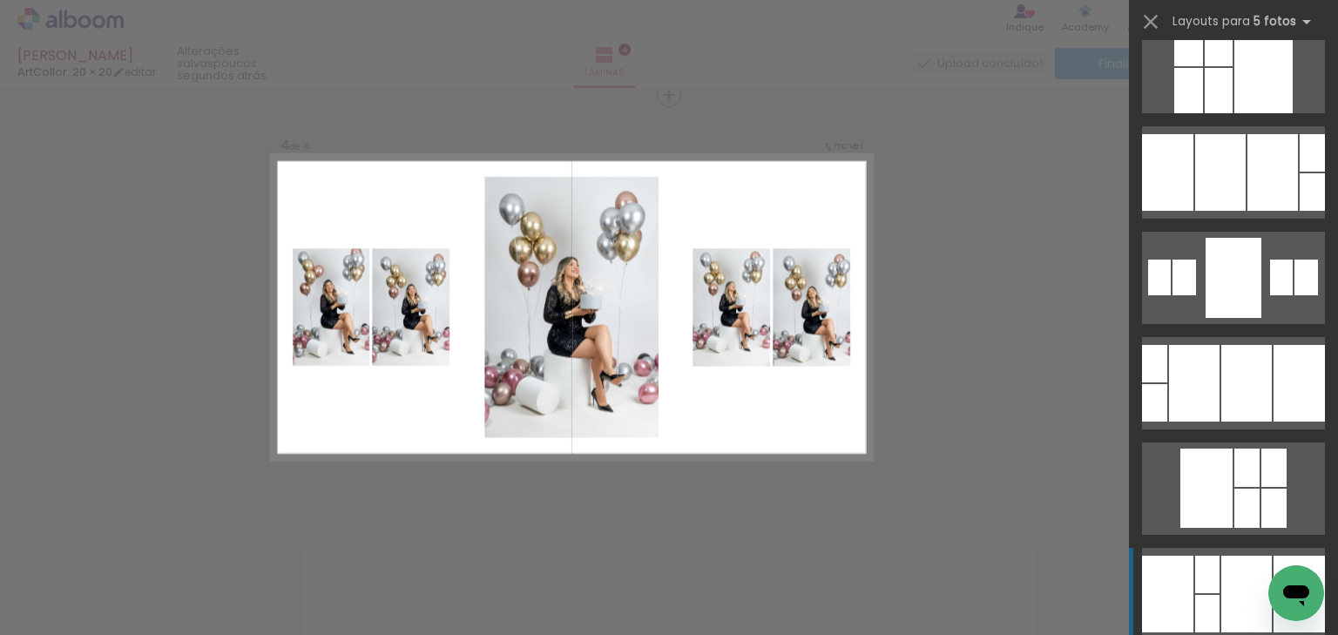
scroll to position [697, 0]
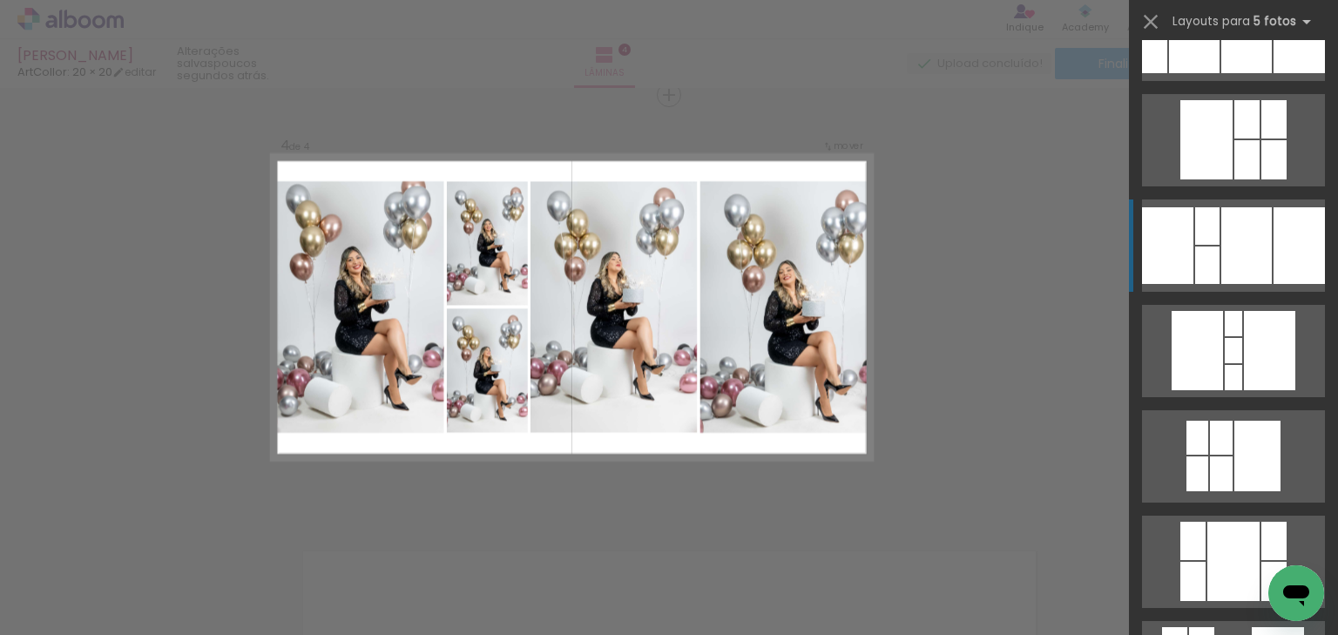
click at [1227, 236] on div at bounding box center [1246, 245] width 51 height 77
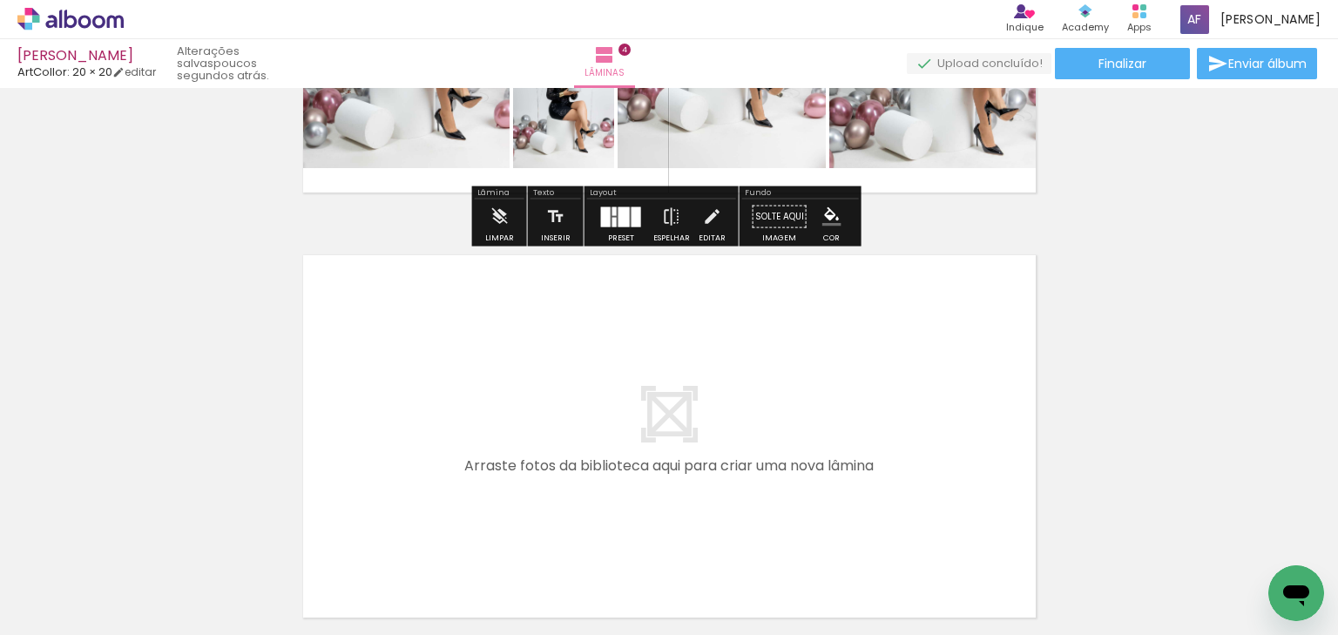
scroll to position [1755, 0]
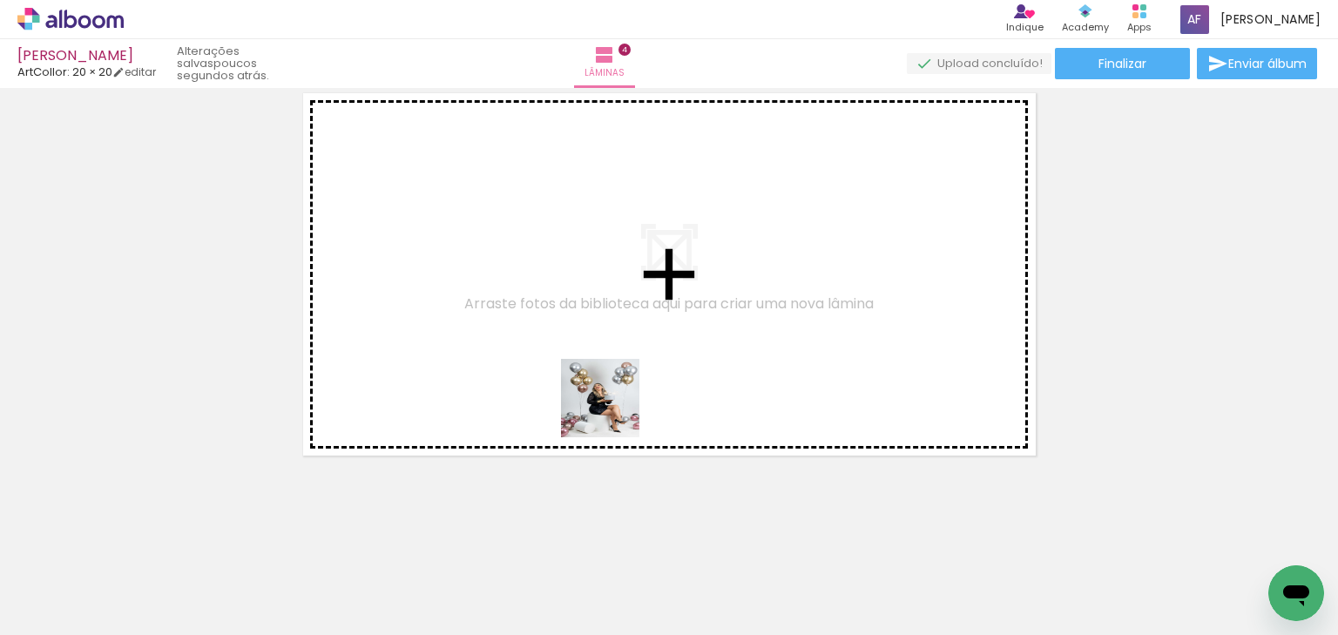
drag, startPoint x: 587, startPoint y: 582, endPoint x: 667, endPoint y: 509, distance: 108.5
click at [622, 391] on quentale-workspace at bounding box center [669, 317] width 1338 height 635
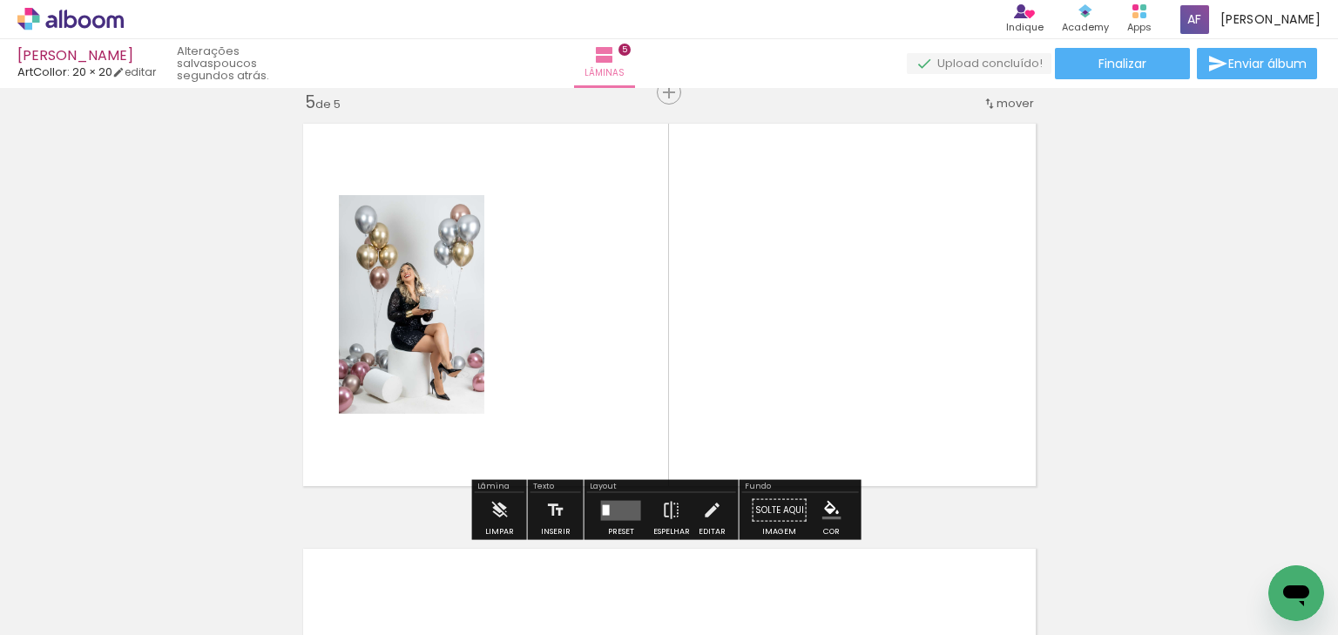
scroll to position [1722, 0]
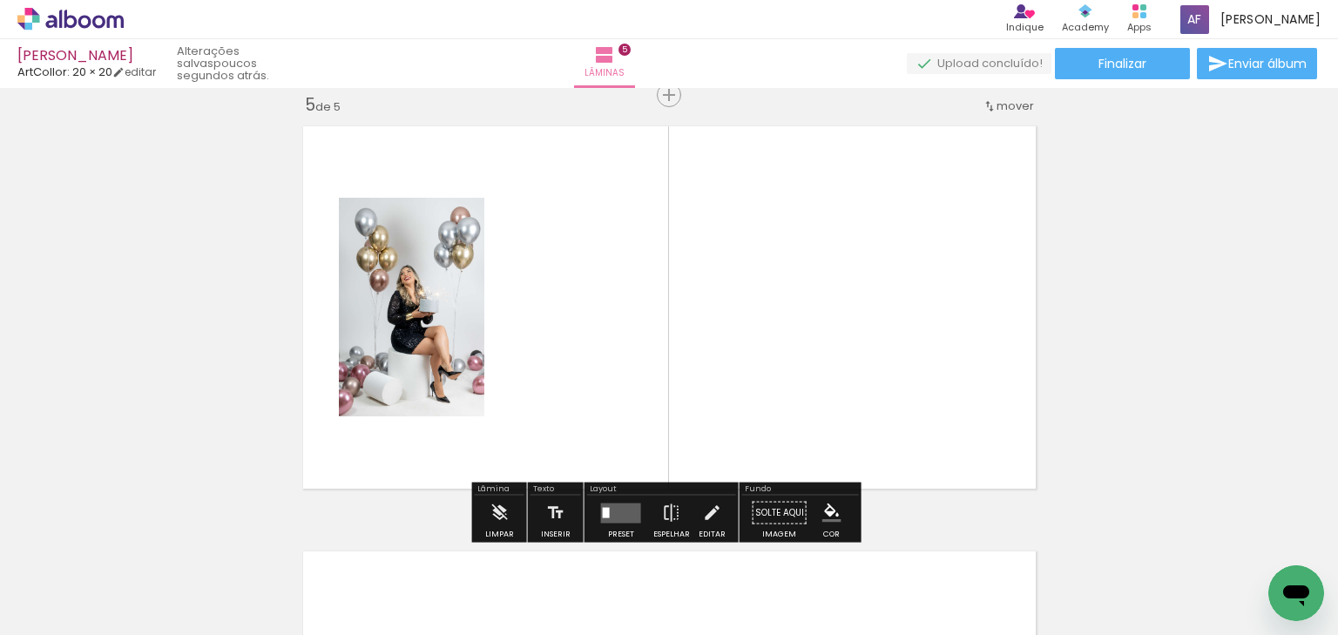
drag, startPoint x: 679, startPoint y: 558, endPoint x: 694, endPoint y: 417, distance: 141.0
click at [683, 389] on quentale-workspace at bounding box center [669, 317] width 1338 height 635
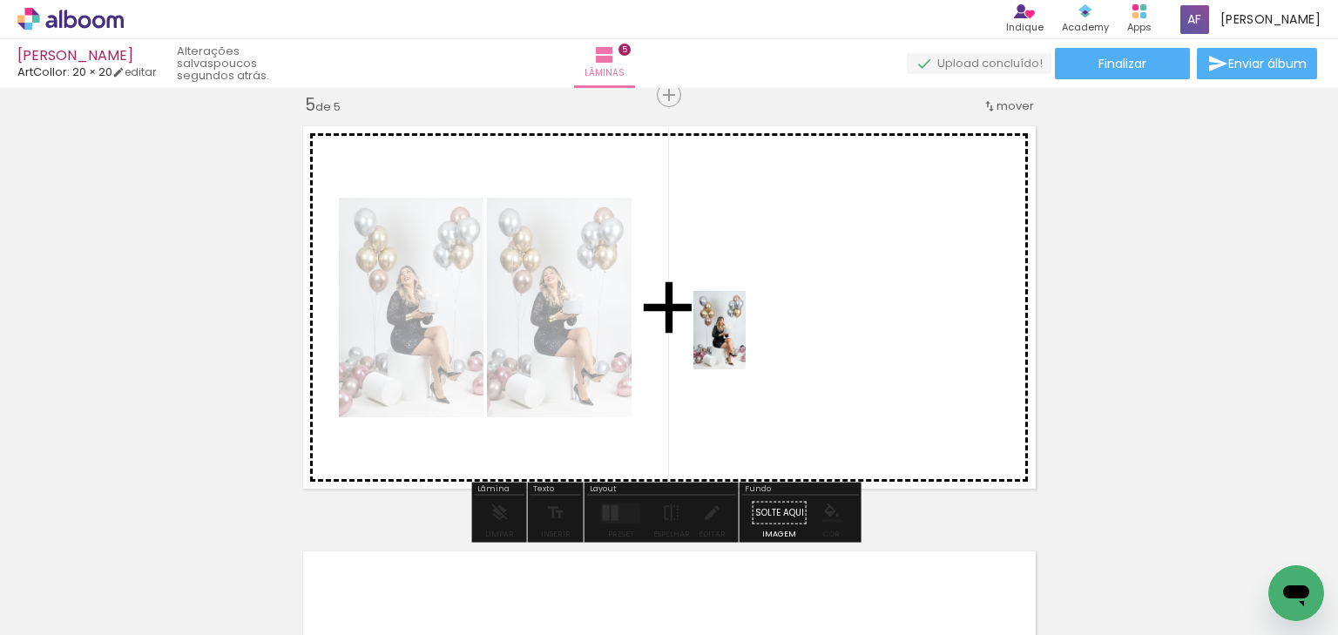
drag, startPoint x: 756, startPoint y: 551, endPoint x: 746, endPoint y: 343, distance: 208.5
click at [746, 343] on quentale-workspace at bounding box center [669, 317] width 1338 height 635
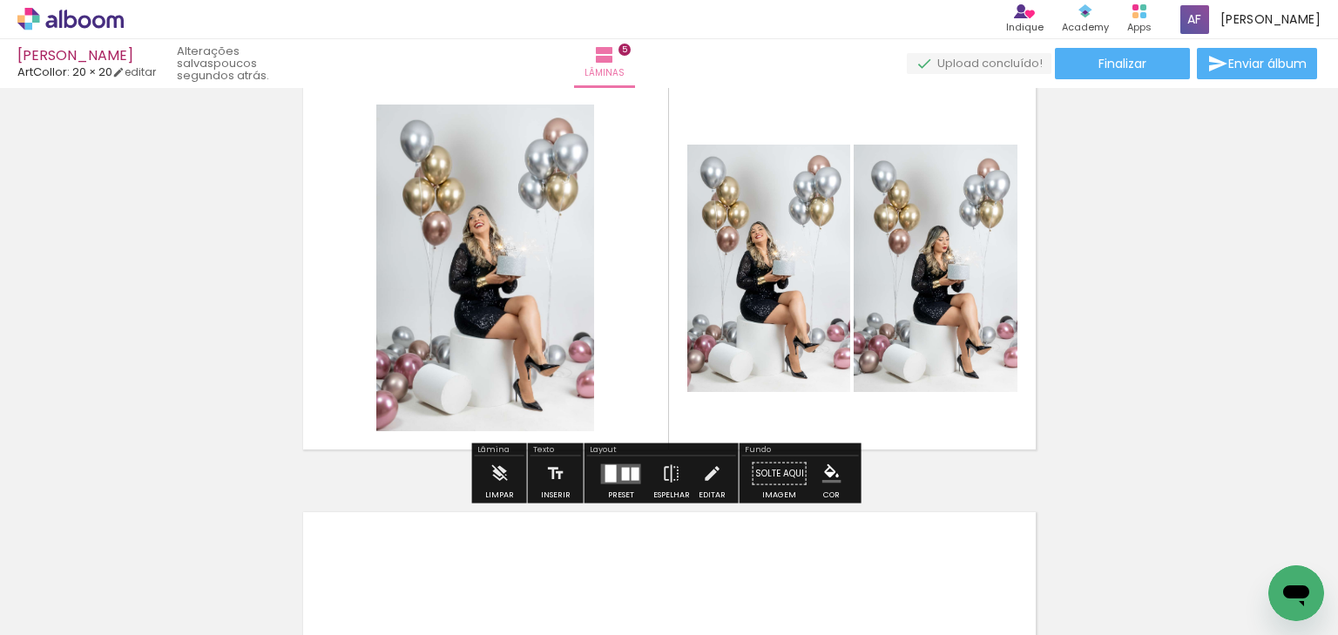
scroll to position [1792, 0]
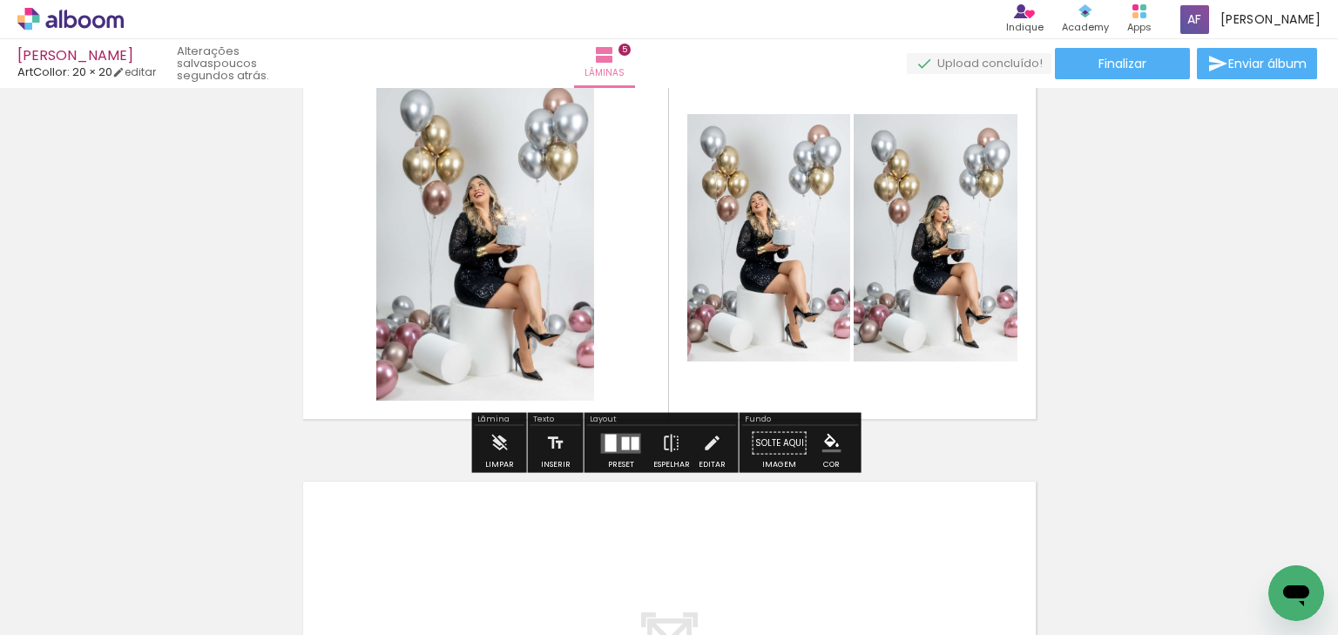
drag, startPoint x: 618, startPoint y: 453, endPoint x: 655, endPoint y: 446, distance: 38.1
click at [620, 453] on div at bounding box center [621, 443] width 47 height 35
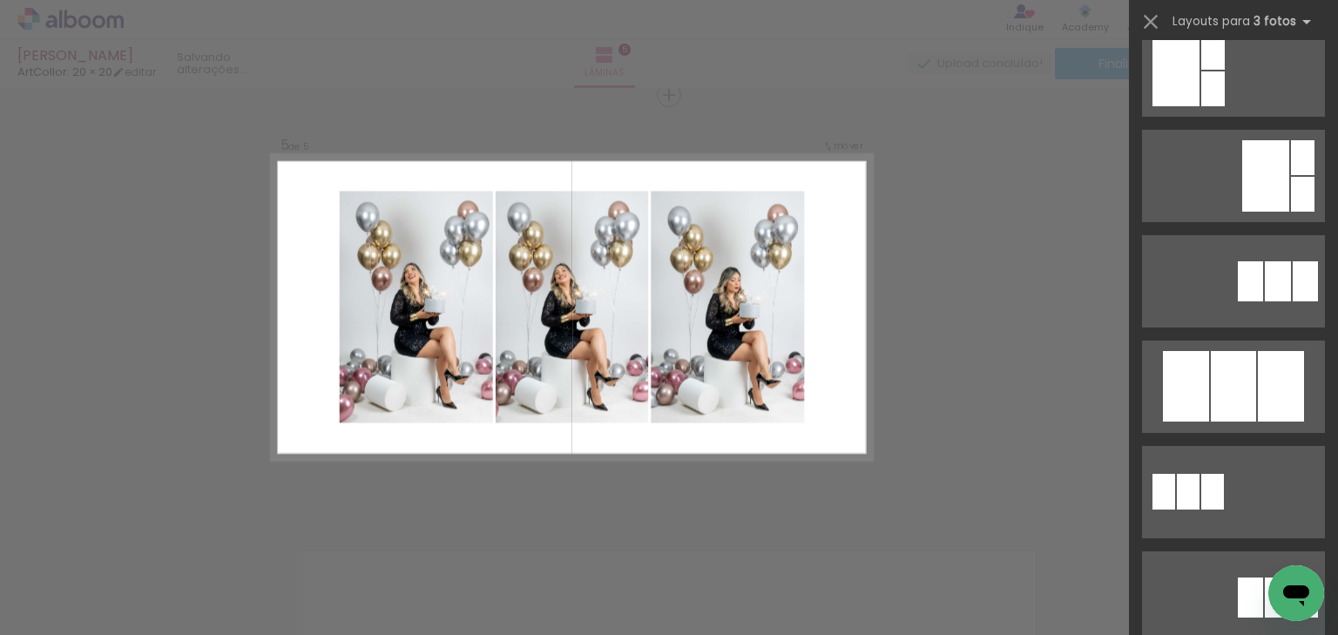
scroll to position [558, 0]
click at [1216, 383] on div at bounding box center [1233, 384] width 45 height 71
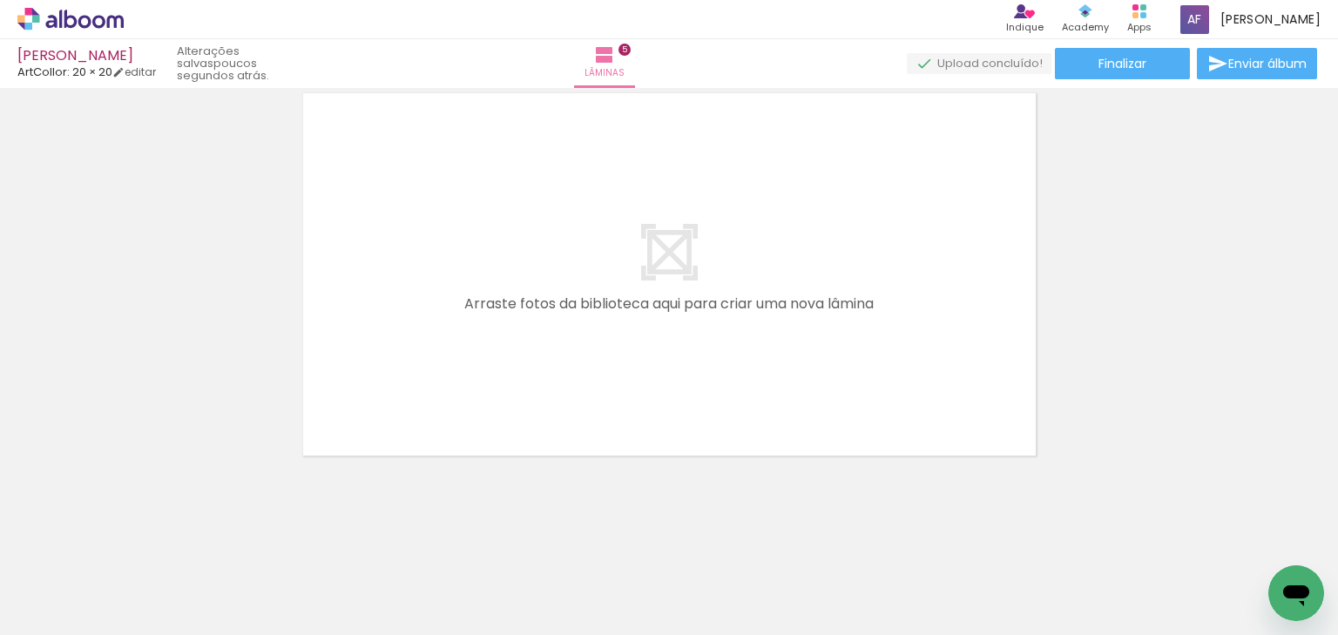
scroll to position [0, 1540]
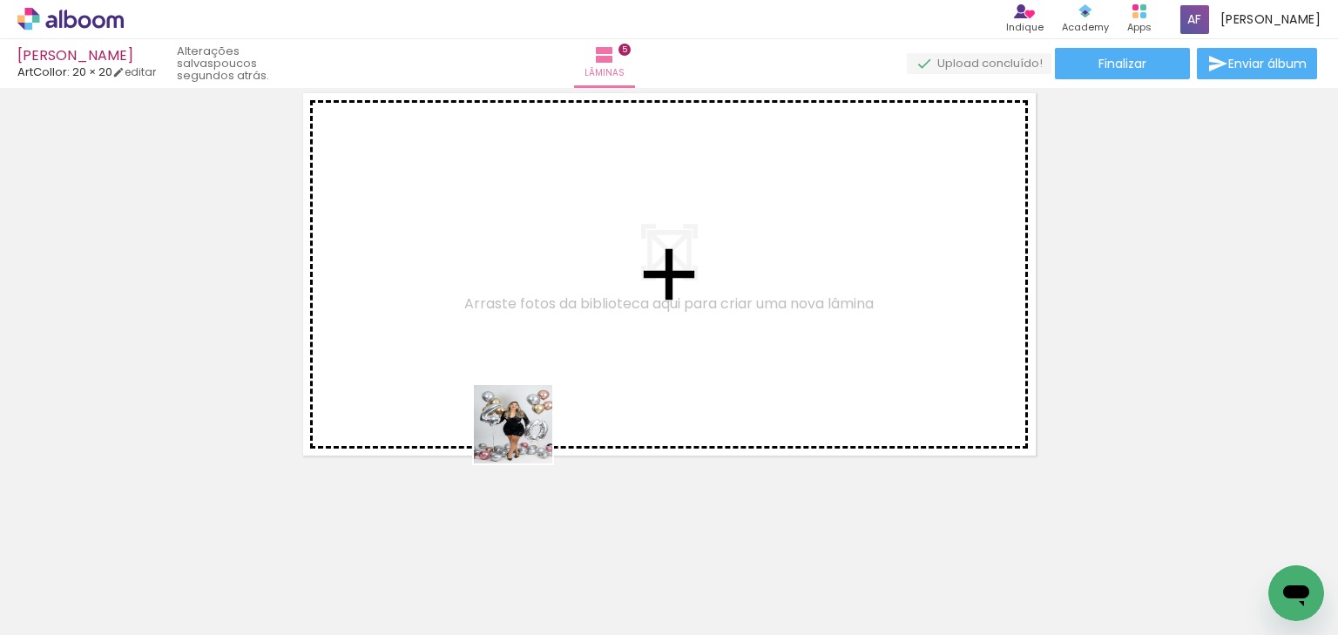
drag, startPoint x: 510, startPoint y: 558, endPoint x: 533, endPoint y: 376, distance: 182.6
click at [533, 376] on quentale-workspace at bounding box center [669, 317] width 1338 height 635
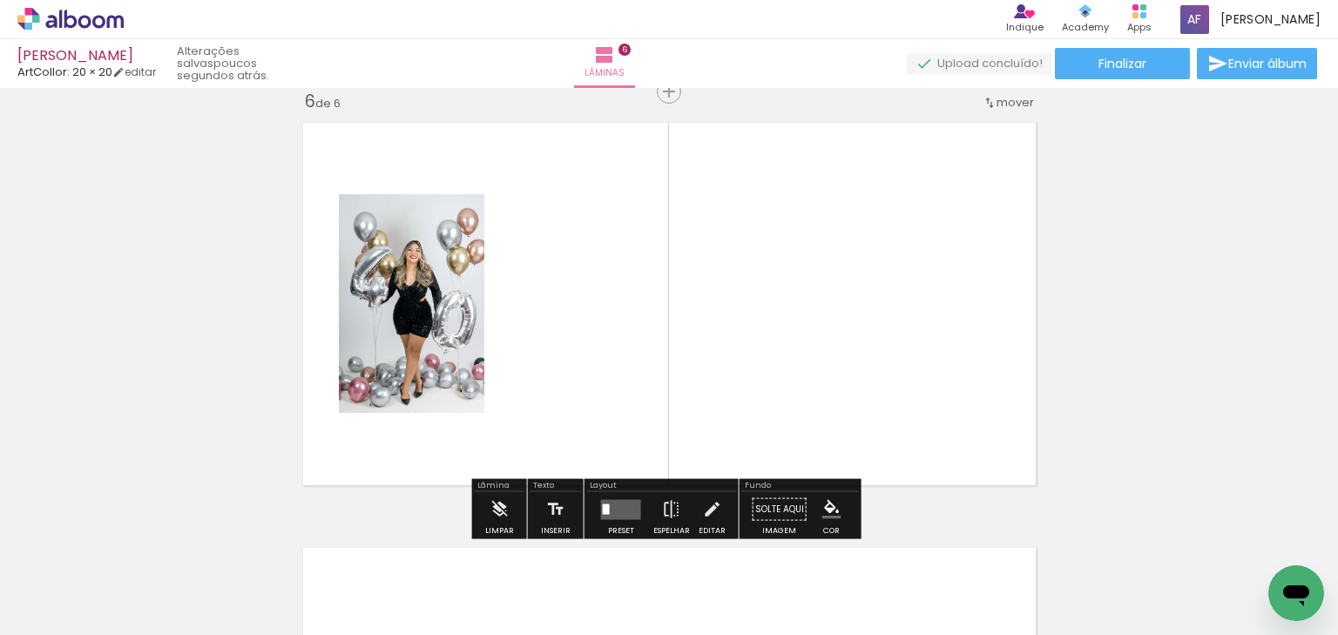
scroll to position [2147, 0]
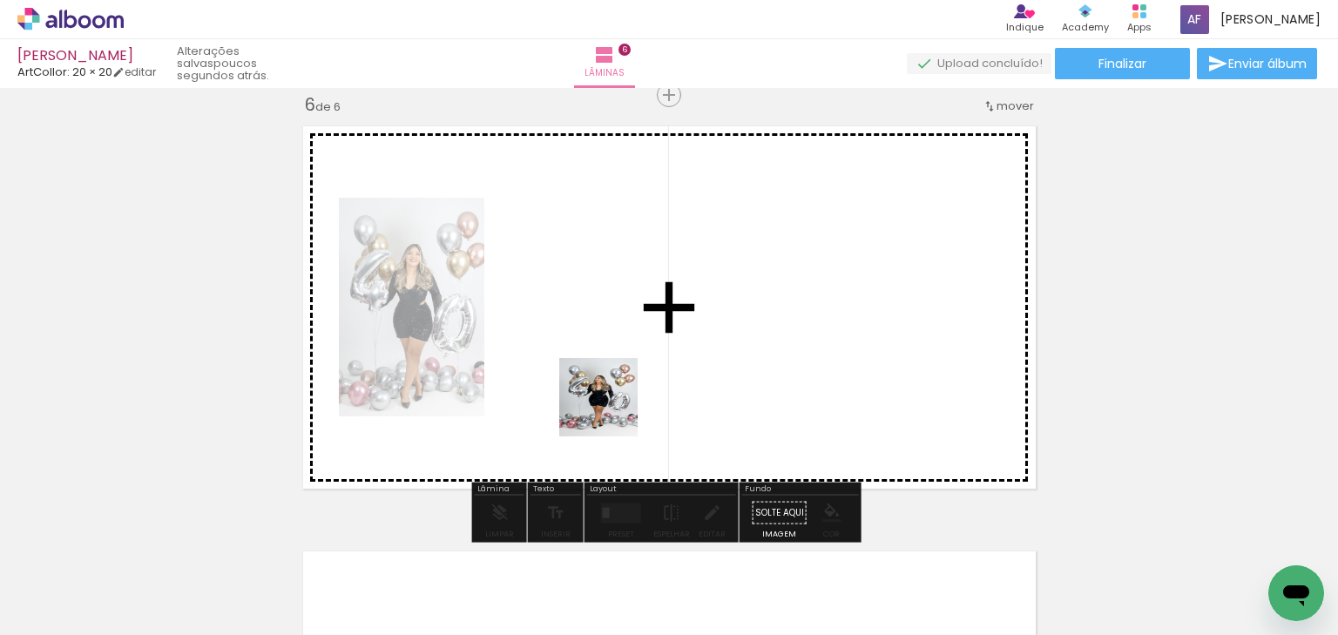
drag, startPoint x: 605, startPoint y: 519, endPoint x: 619, endPoint y: 435, distance: 85.6
click at [612, 405] on quentale-workspace at bounding box center [669, 317] width 1338 height 635
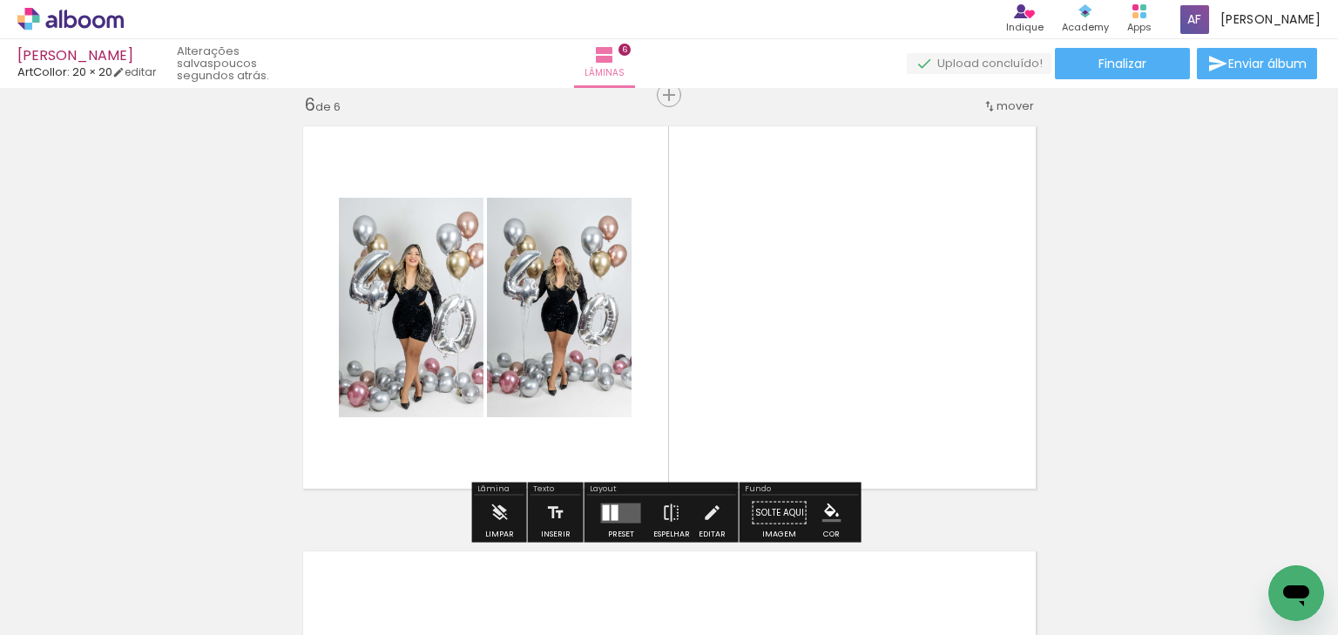
drag, startPoint x: 692, startPoint y: 565, endPoint x: 693, endPoint y: 417, distance: 147.2
click at [693, 417] on quentale-workspace at bounding box center [669, 317] width 1338 height 635
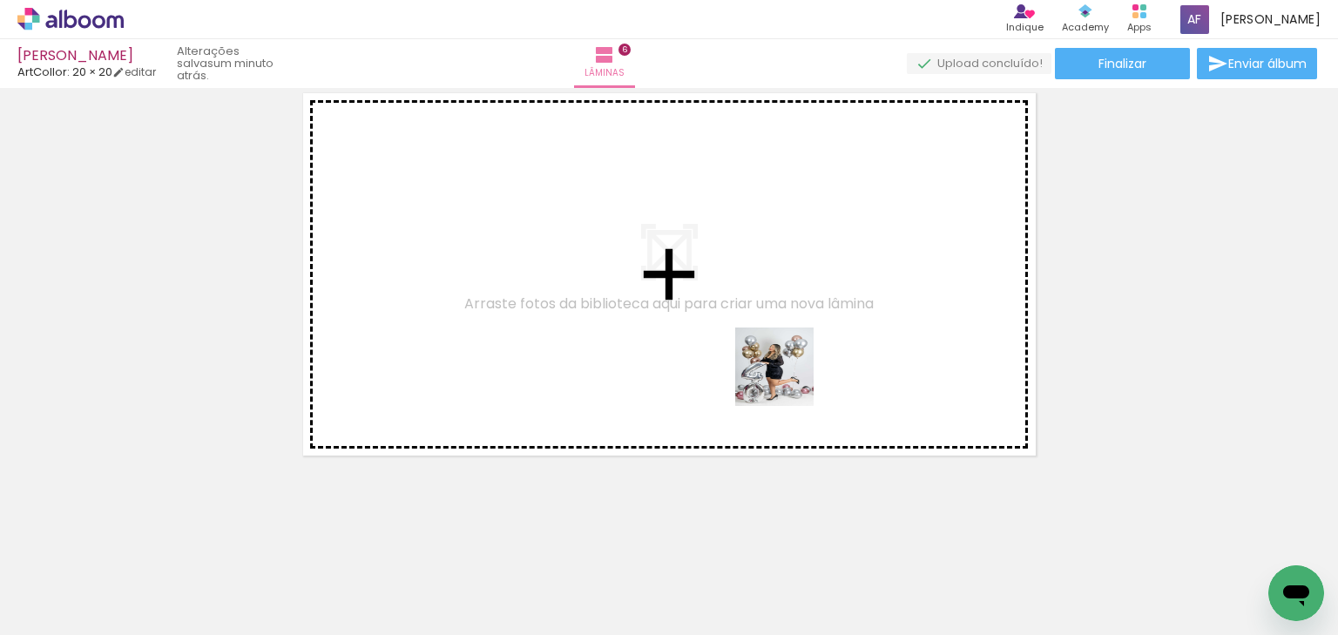
drag, startPoint x: 797, startPoint y: 571, endPoint x: 794, endPoint y: 360, distance: 211.7
click at [791, 358] on quentale-workspace at bounding box center [669, 317] width 1338 height 635
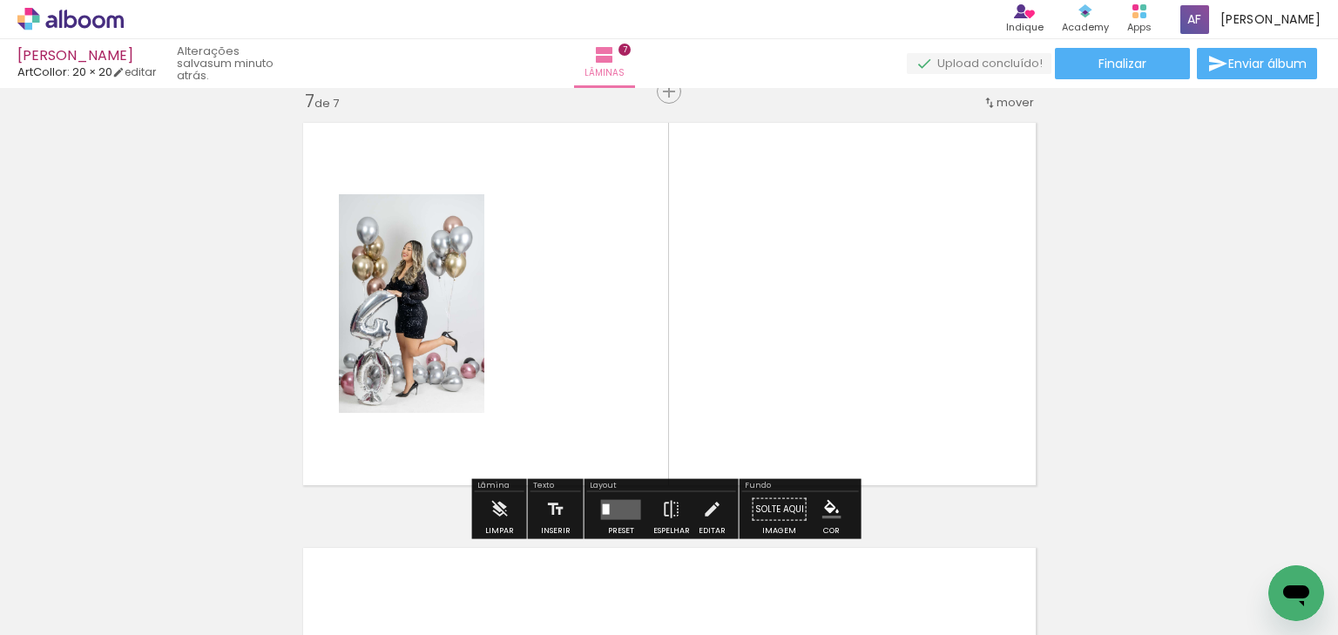
scroll to position [2573, 0]
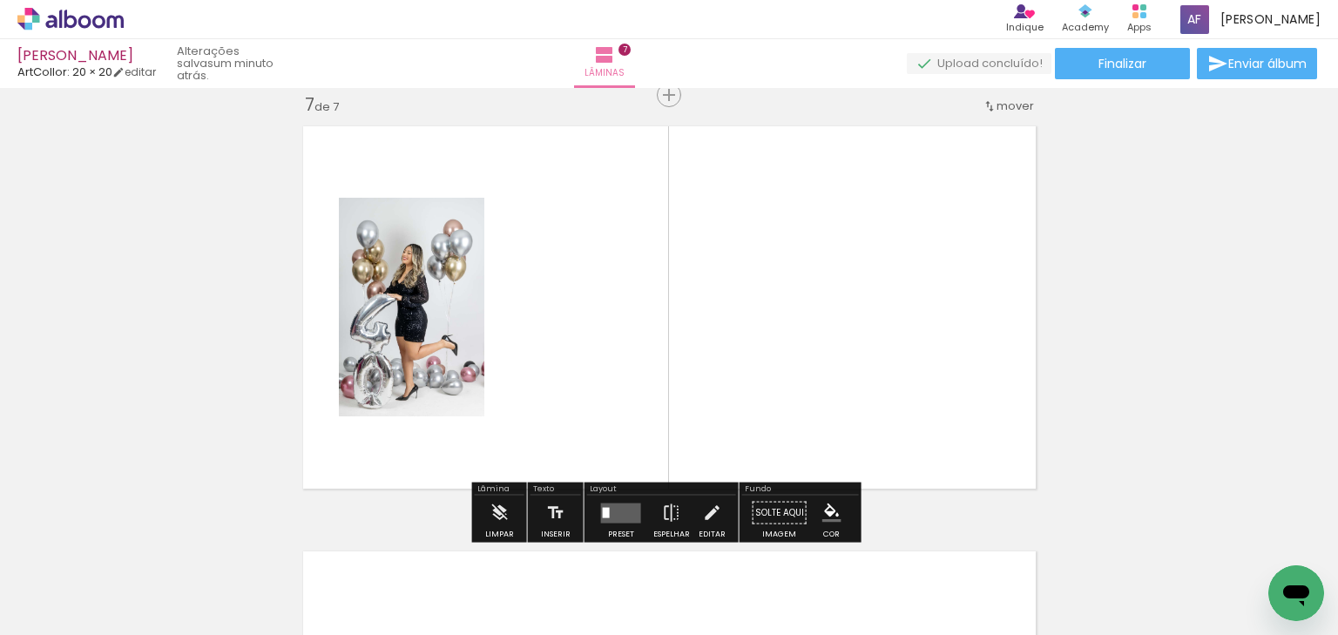
drag, startPoint x: 884, startPoint y: 575, endPoint x: 864, endPoint y: 397, distance: 178.8
click at [864, 397] on quentale-workspace at bounding box center [669, 317] width 1338 height 635
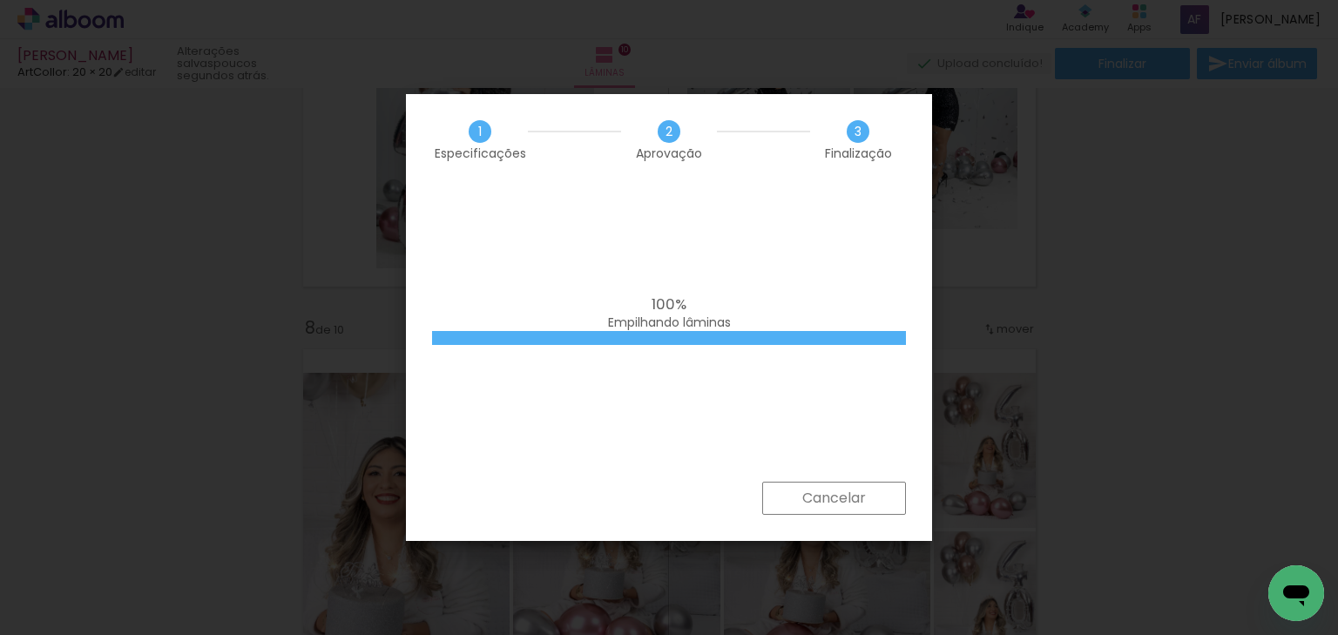
scroll to position [0, 2147]
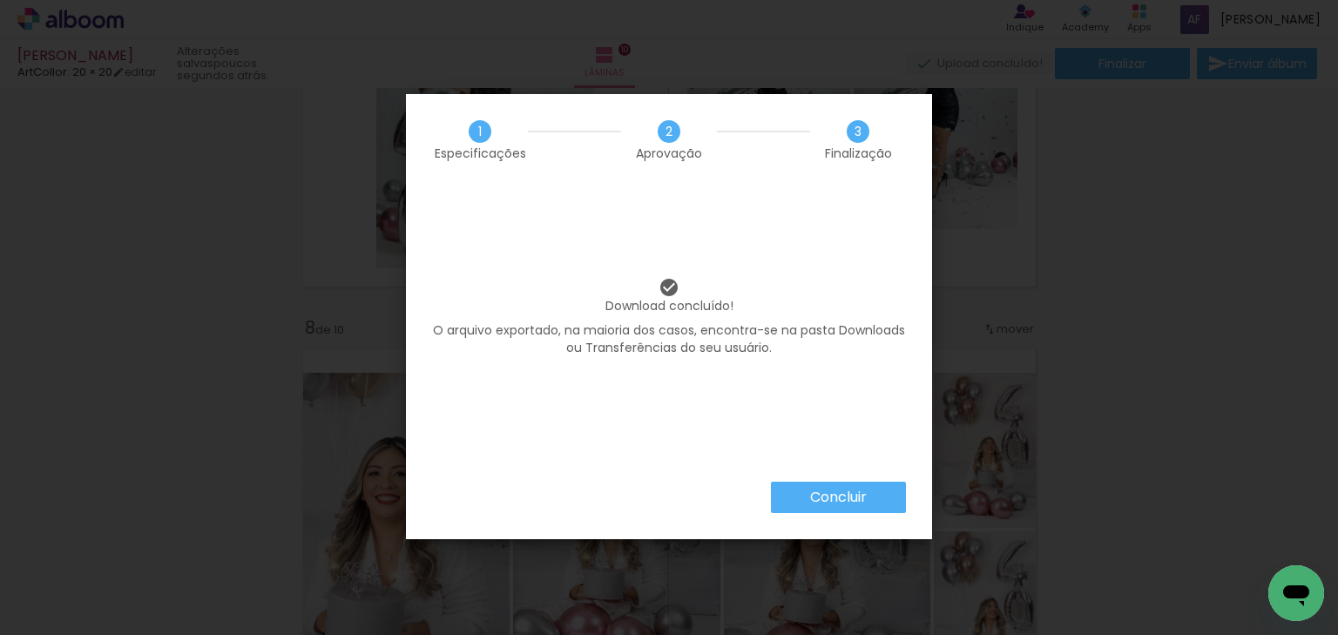
click at [843, 518] on div "Concluir" at bounding box center [669, 510] width 526 height 57
click at [842, 510] on paper-button "Concluir" at bounding box center [838, 497] width 135 height 31
